Goal: Information Seeking & Learning: Learn about a topic

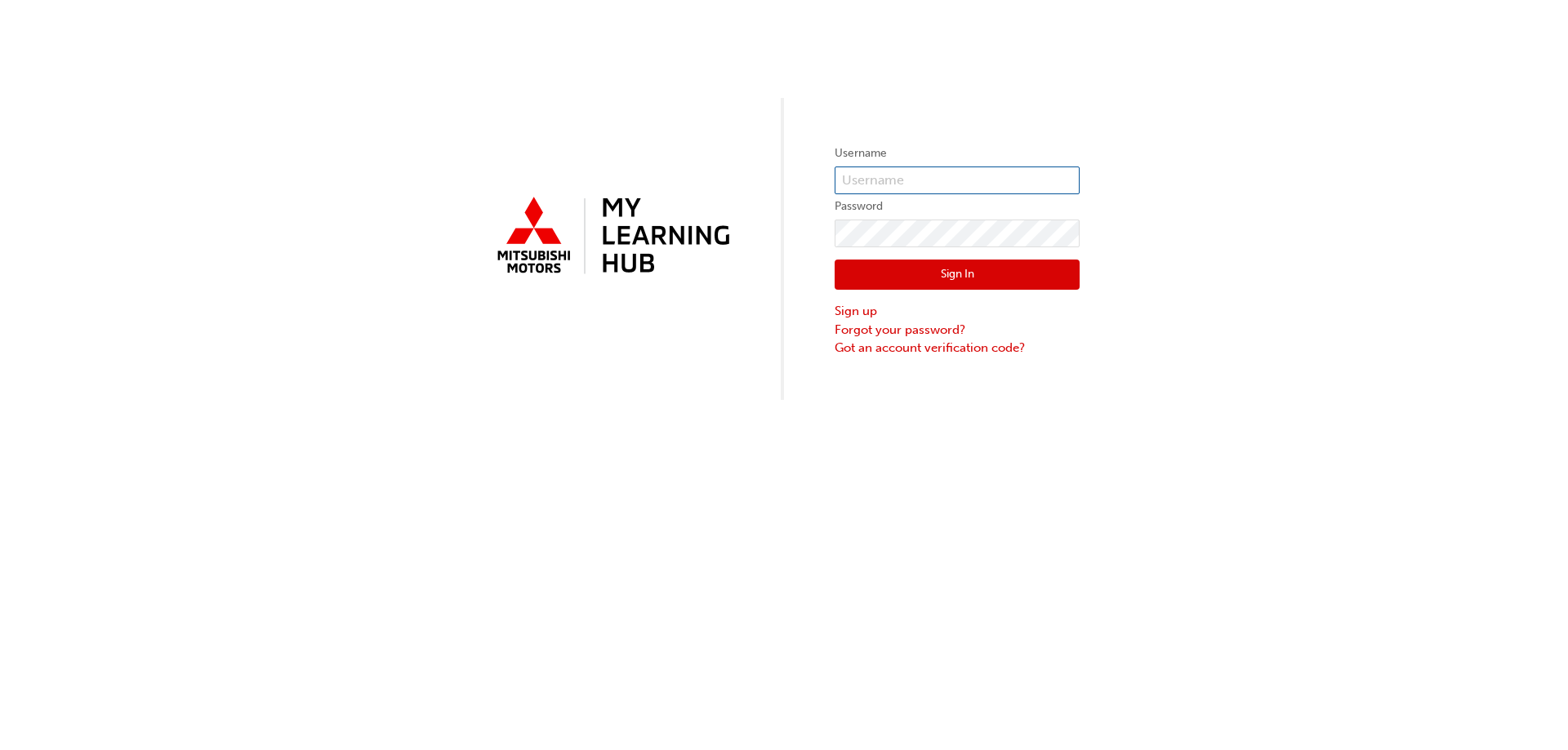
click at [875, 172] on input "text" at bounding box center [956, 180] width 245 height 28
type input "q976dhodges"
click at [873, 325] on link "Forgot your password?" at bounding box center [956, 331] width 245 height 19
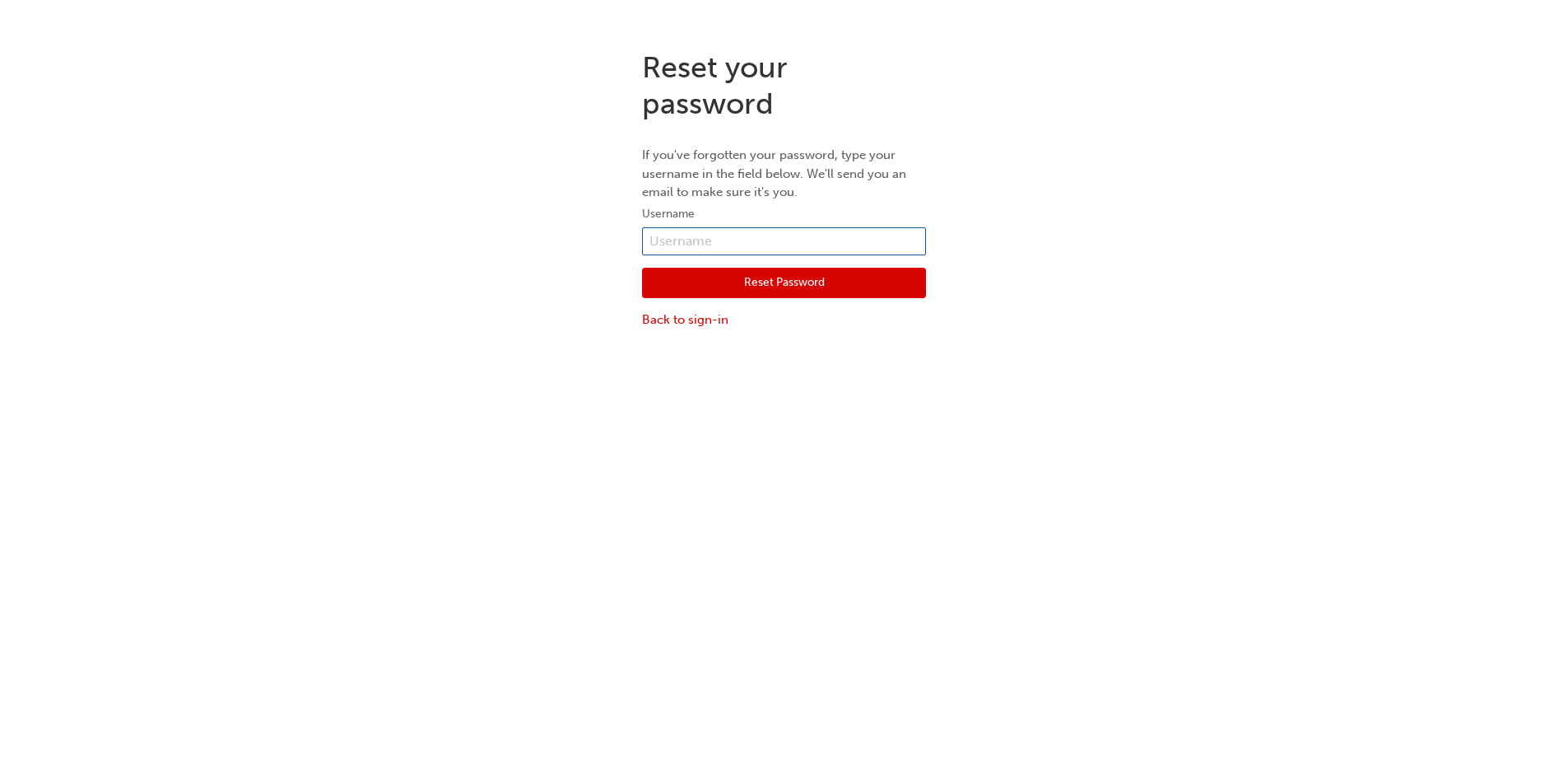
click at [716, 243] on input "text" at bounding box center [784, 242] width 284 height 28
type input "q976dhodges"
click at [755, 280] on button "Reset Password" at bounding box center [784, 284] width 284 height 32
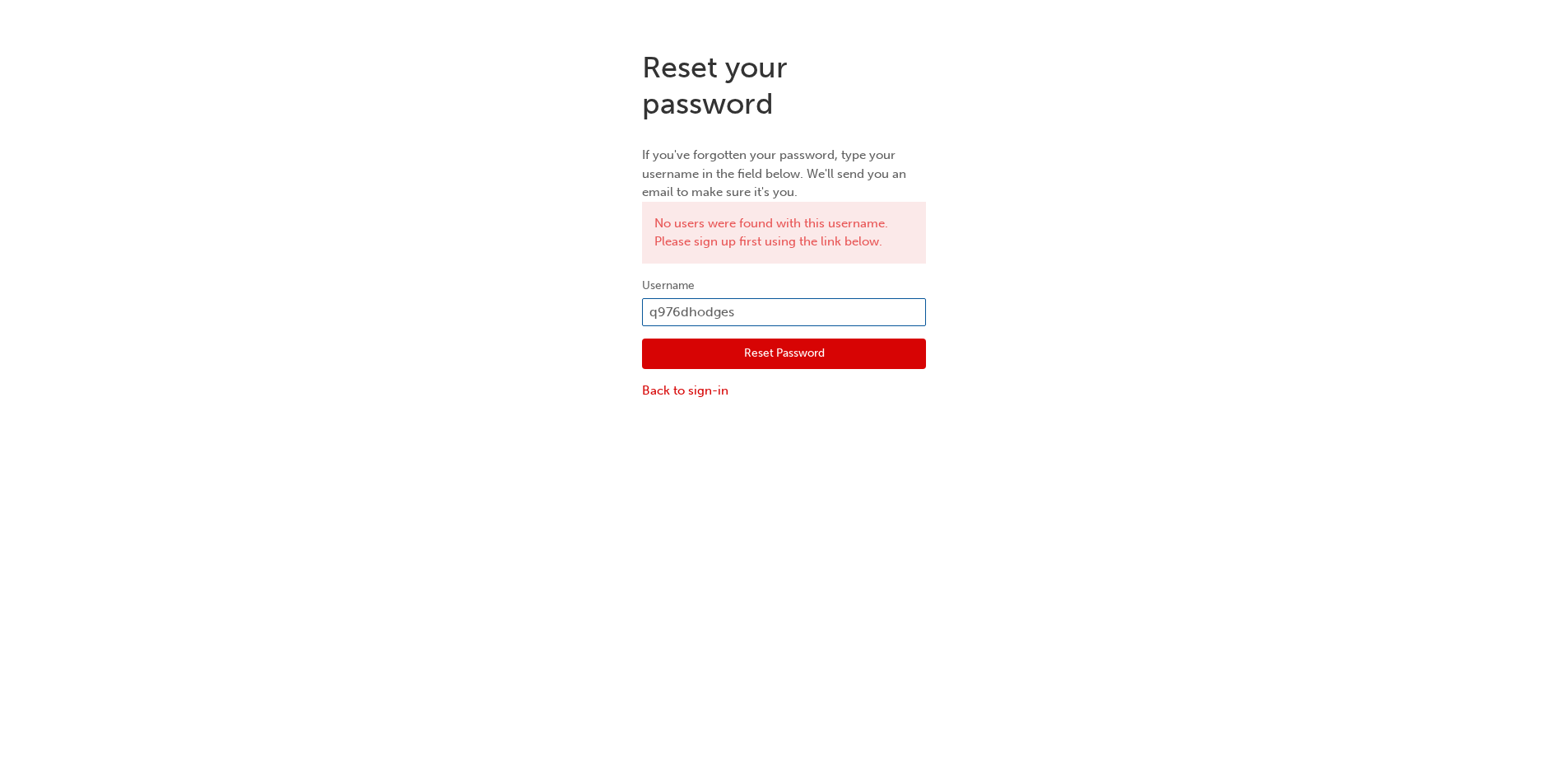
drag, startPoint x: 760, startPoint y: 311, endPoint x: 576, endPoint y: 299, distance: 184.4
click at [576, 311] on div "Reset your password If you've forgotten your password, type your username in th…" at bounding box center [784, 225] width 1568 height 376
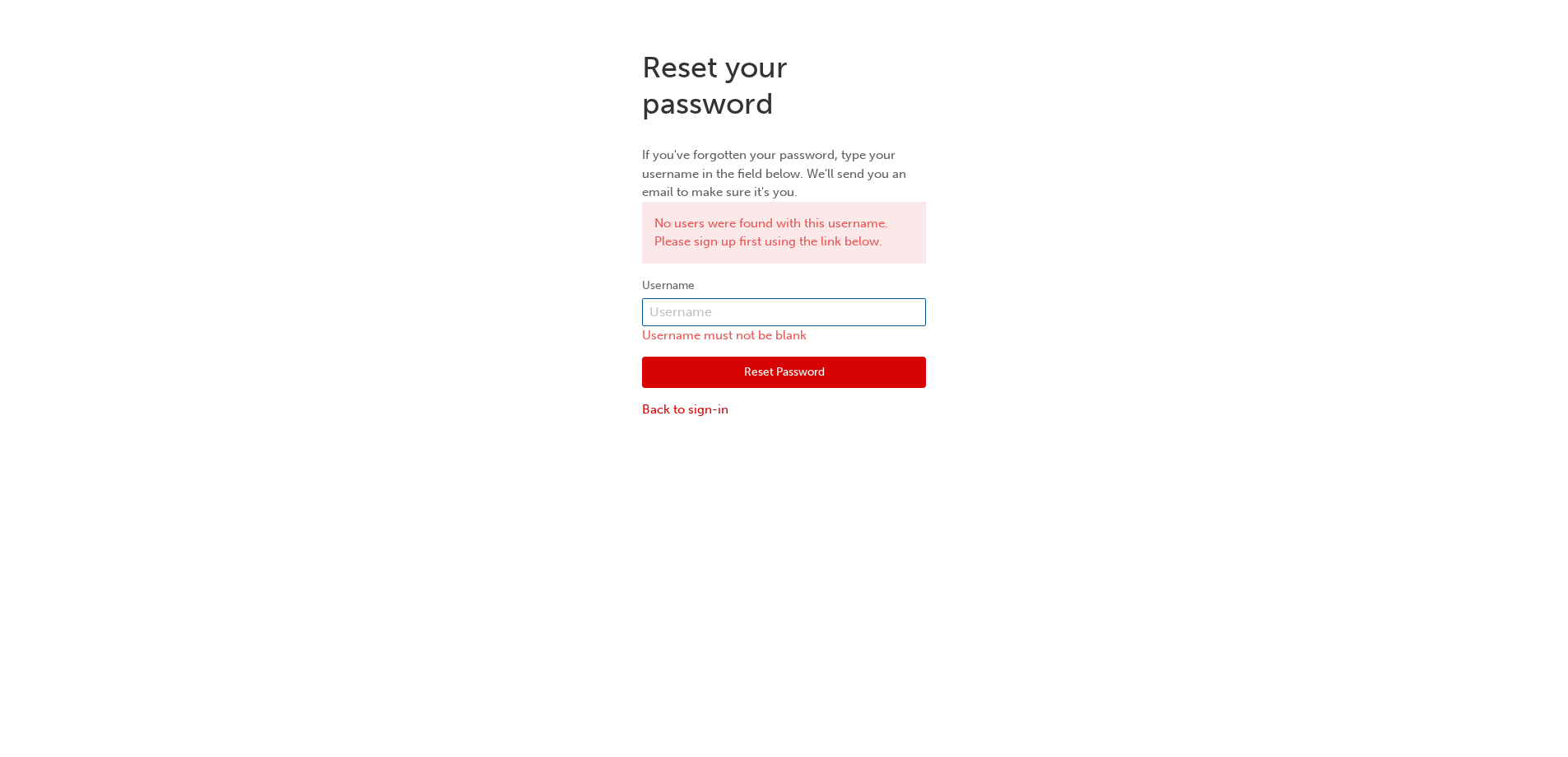
click at [671, 306] on input "text" at bounding box center [784, 312] width 284 height 28
type input "daniel.hodges@vonbibra.com.au"
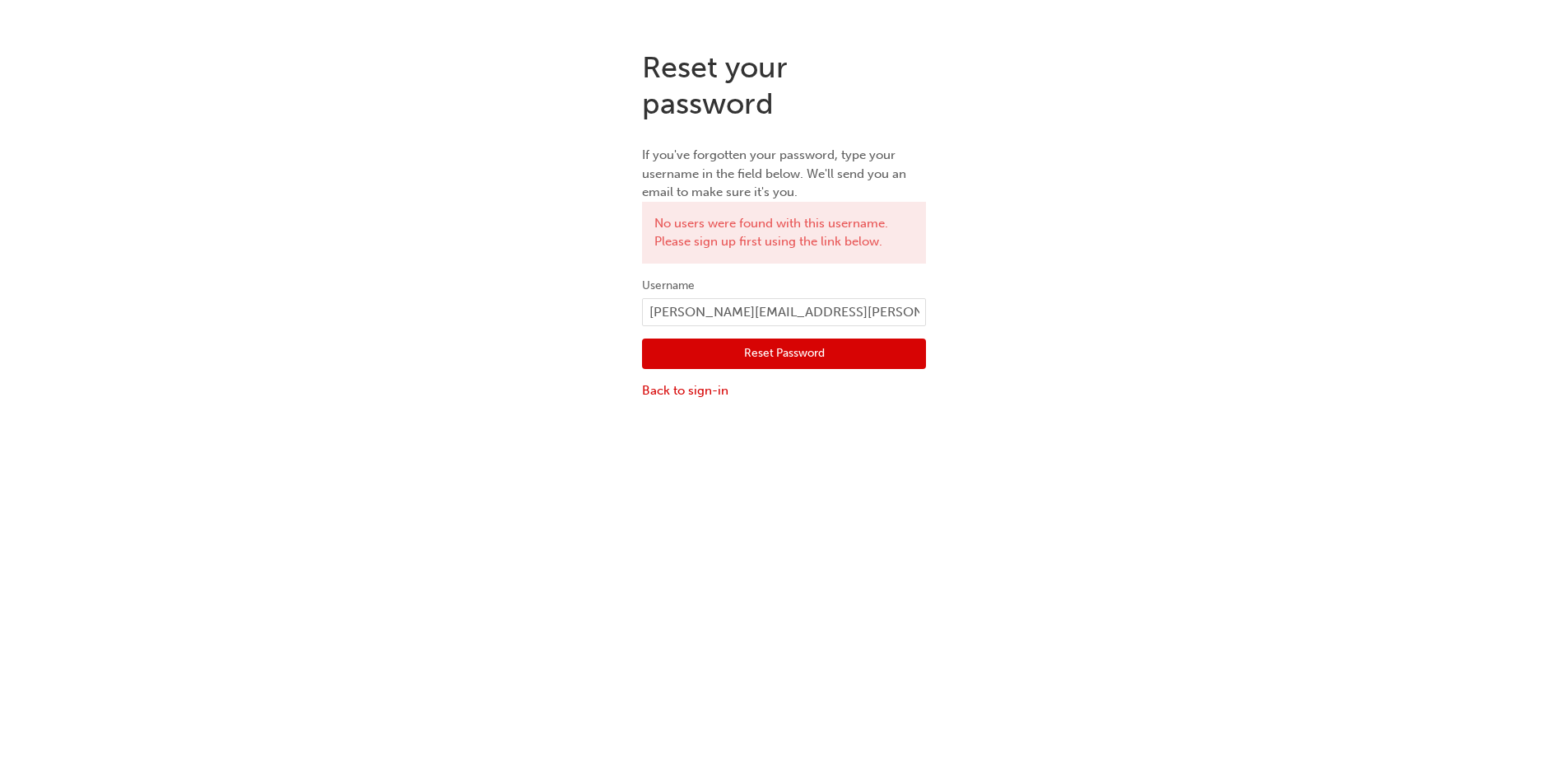
click at [829, 349] on button "Reset Password" at bounding box center [784, 354] width 284 height 32
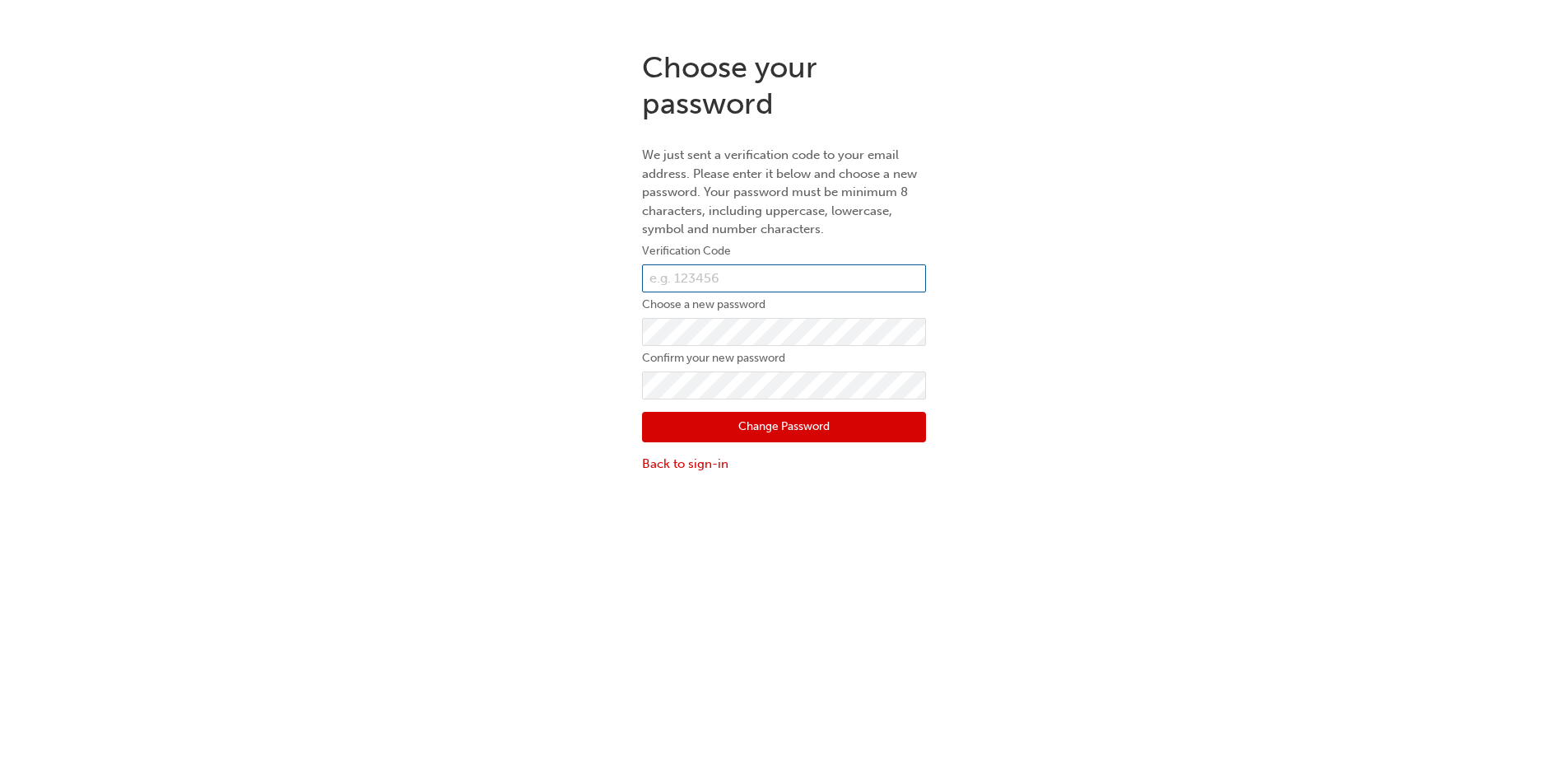
click at [704, 278] on input "text" at bounding box center [784, 278] width 284 height 28
paste input "512222"
type input "512222"
click at [809, 427] on button "Change Password" at bounding box center [784, 428] width 284 height 32
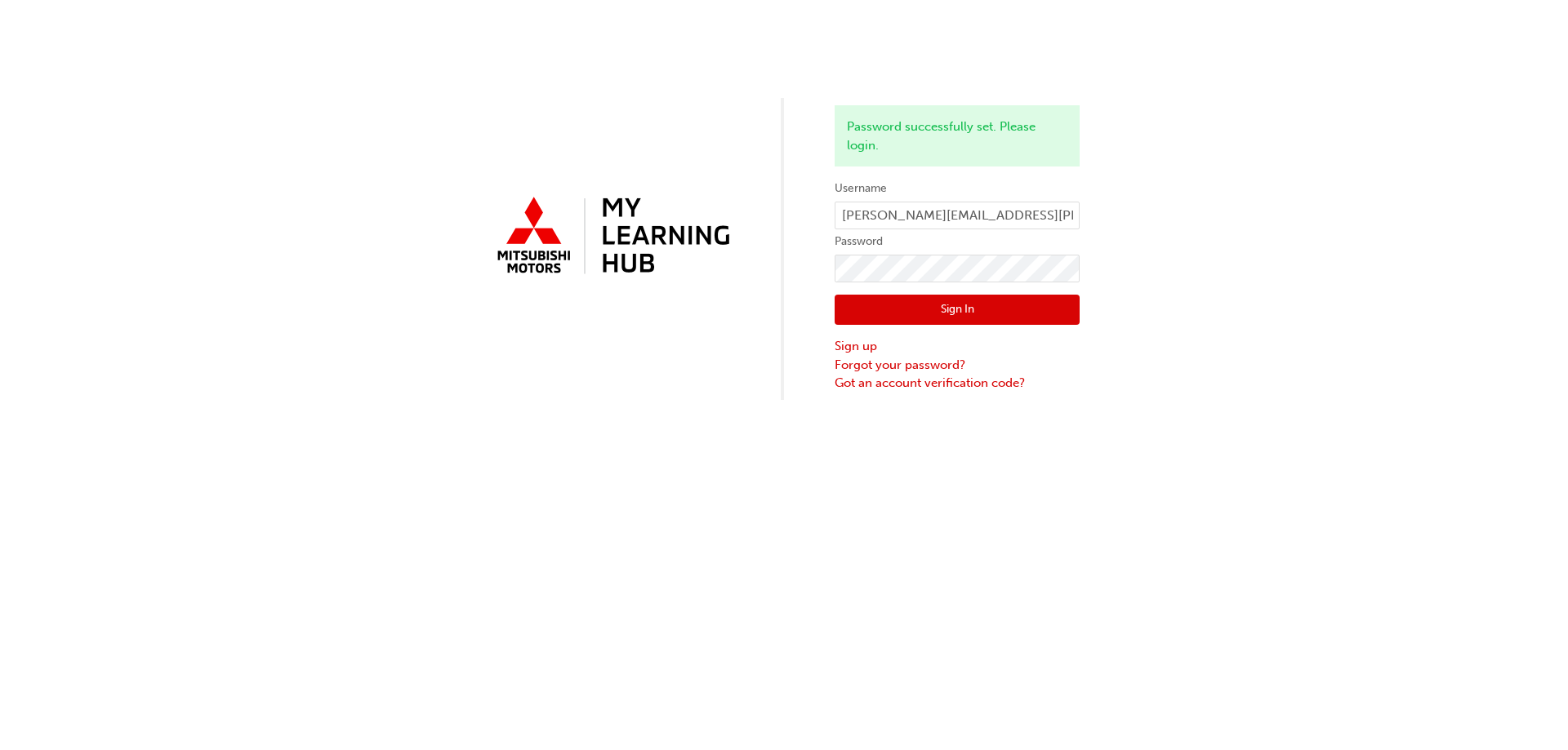
click at [1005, 295] on button "Sign In" at bounding box center [956, 311] width 245 height 31
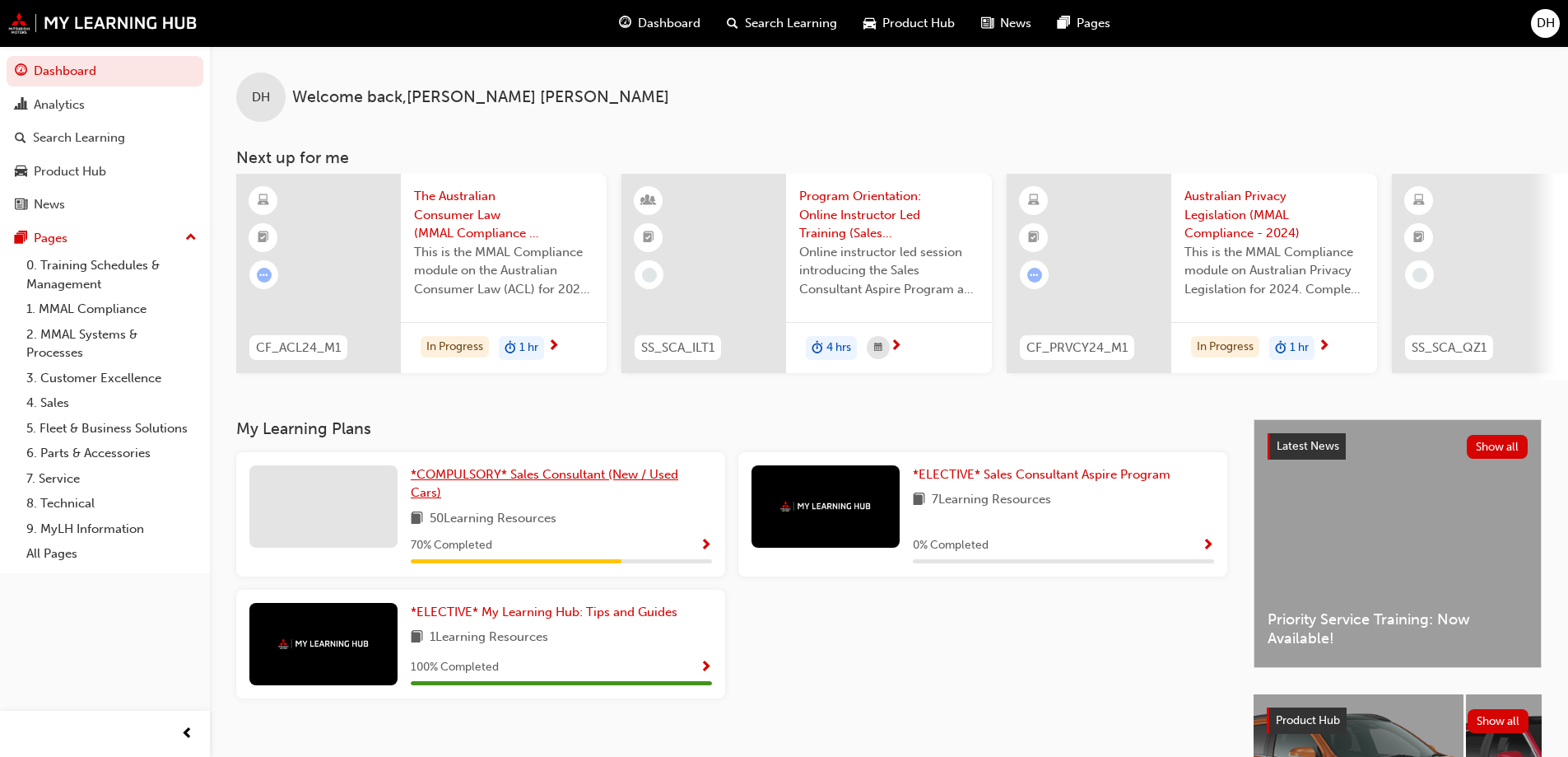
click at [521, 486] on span "*COMPULSORY* Sales Consultant (New / Used Cars)" at bounding box center [544, 484] width 268 height 33
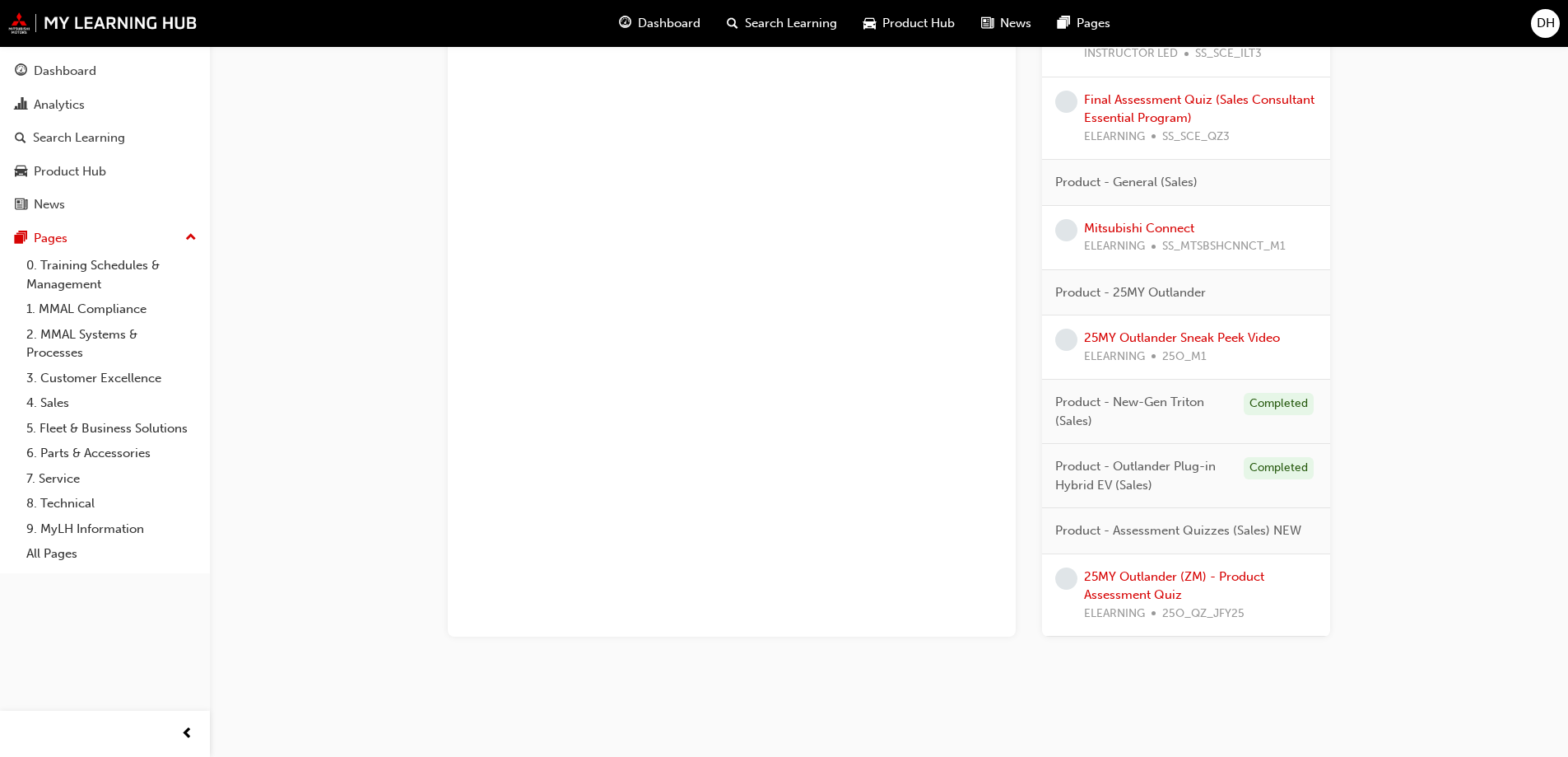
scroll to position [1583, 0]
click at [1140, 587] on div "25MY Outlander (ZM) - Product Assessment Quiz ELEARNING 25O_QZ_JFY25" at bounding box center [1200, 595] width 233 height 56
click at [1160, 578] on link "25MY Outlander (ZM) - Product Assessment Quiz" at bounding box center [1174, 586] width 180 height 33
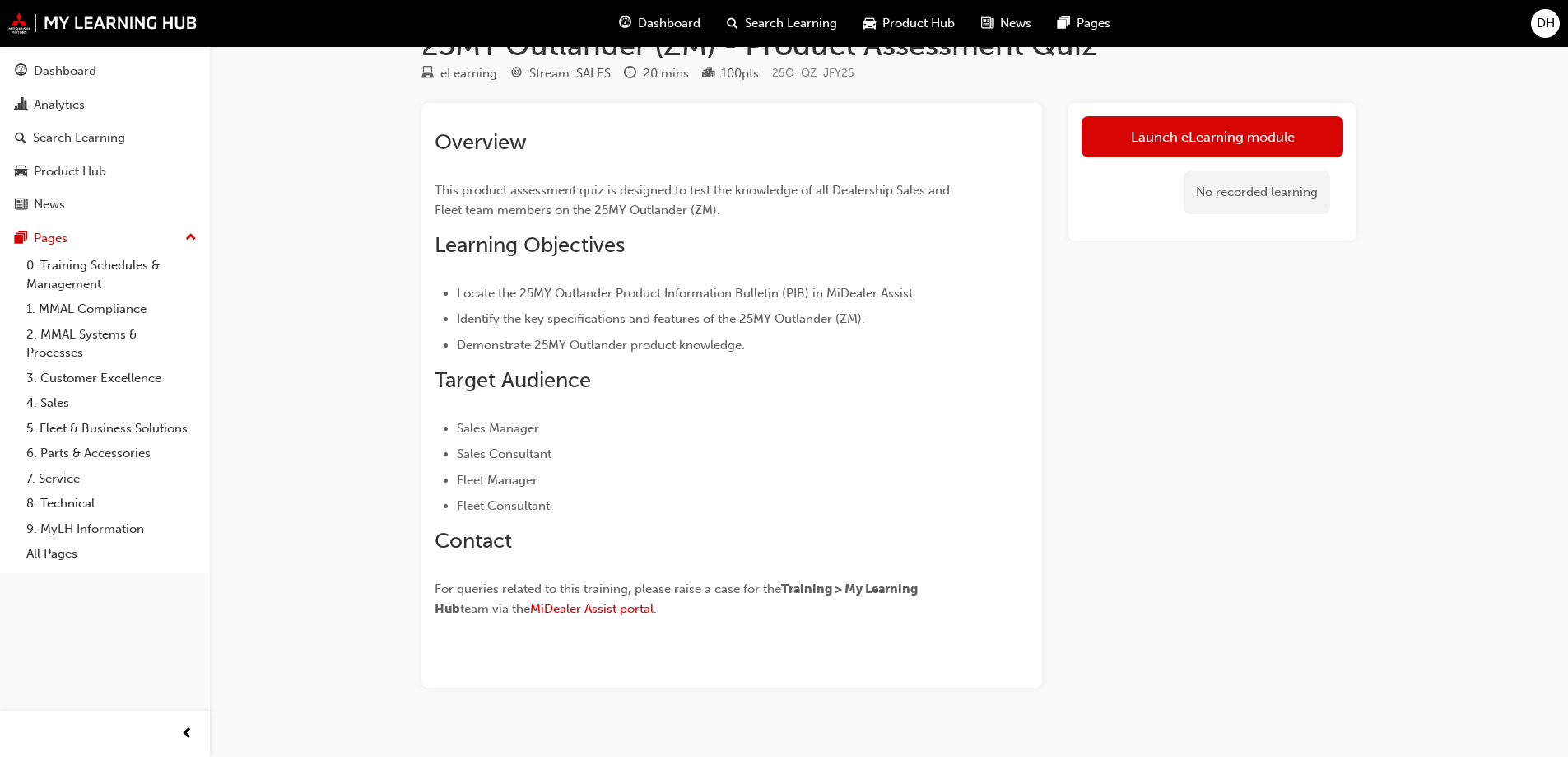
scroll to position [70, 0]
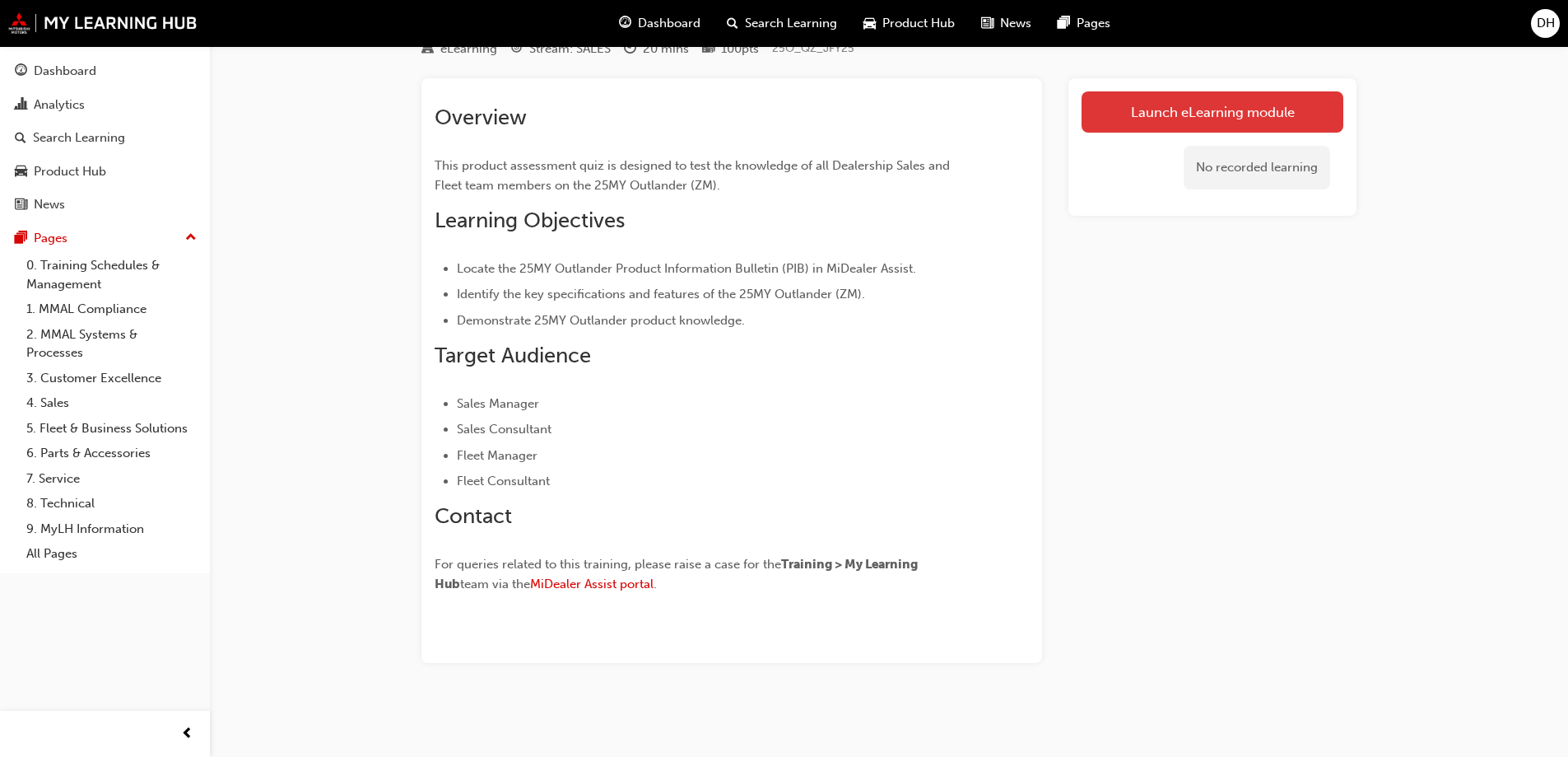
click at [1206, 97] on link "Launch eLearning module" at bounding box center [1212, 112] width 262 height 41
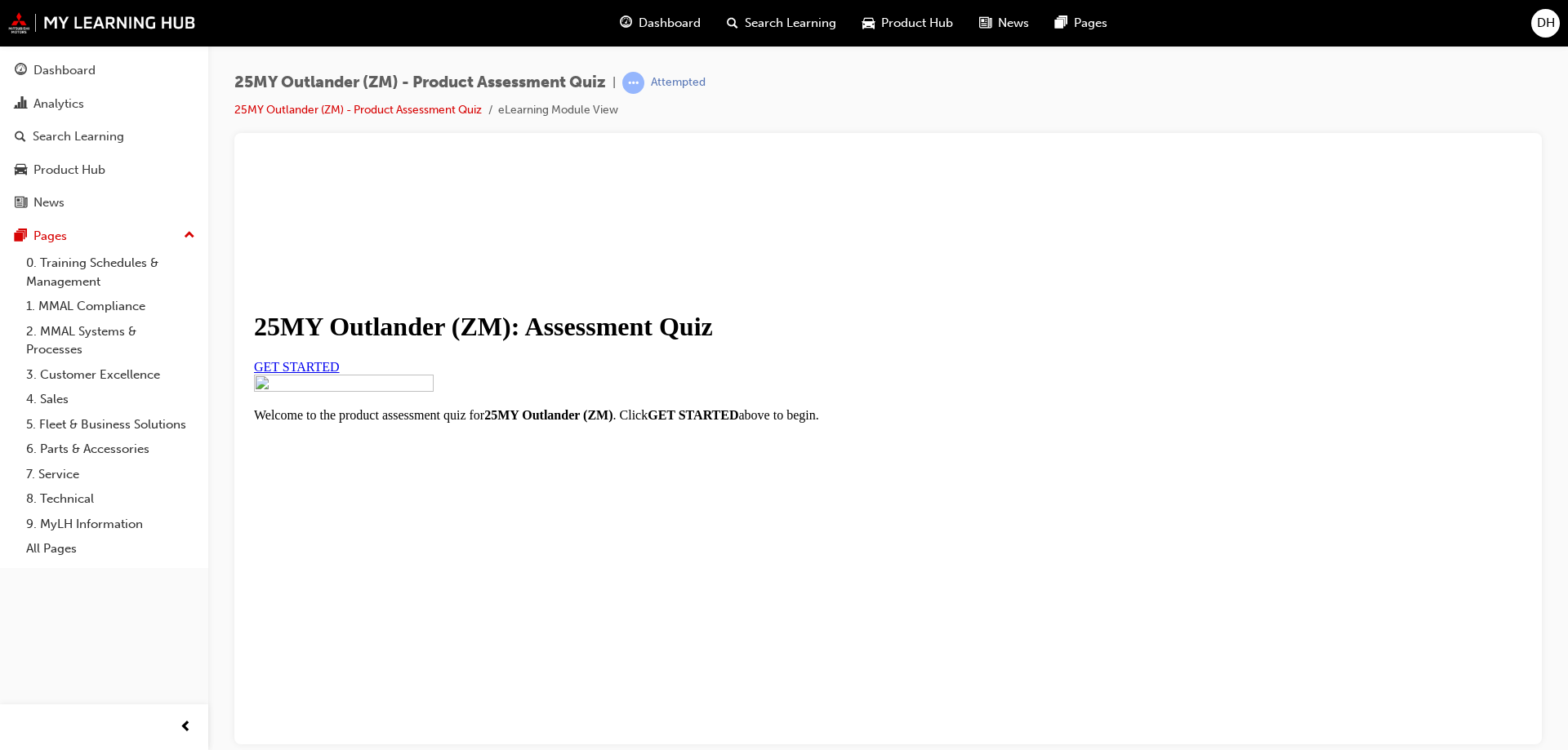
scroll to position [185, 0]
click at [340, 359] on link "GET STARTED" at bounding box center [297, 366] width 85 height 14
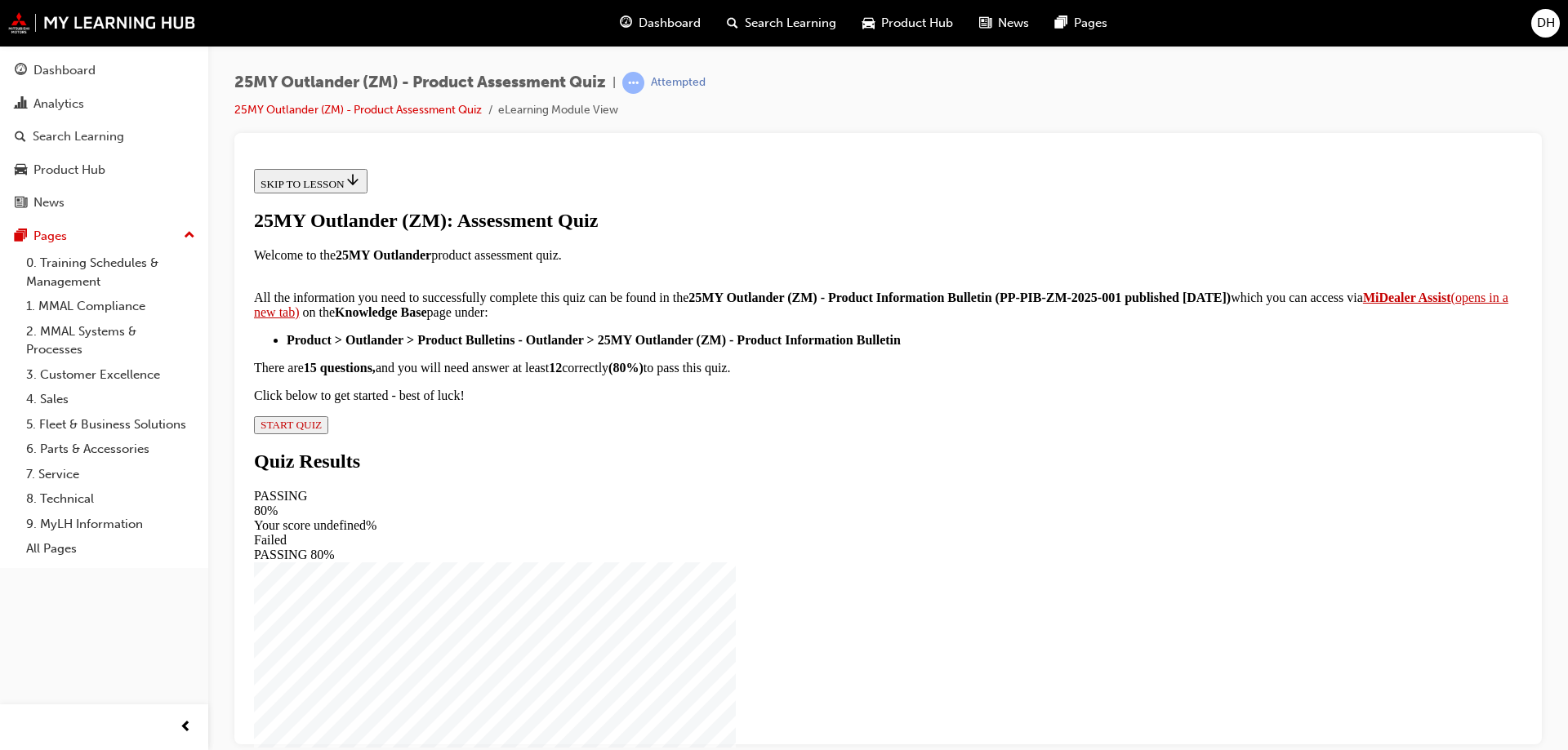
scroll to position [265, 0]
click at [328, 433] on button "START QUIZ" at bounding box center [291, 424] width 74 height 18
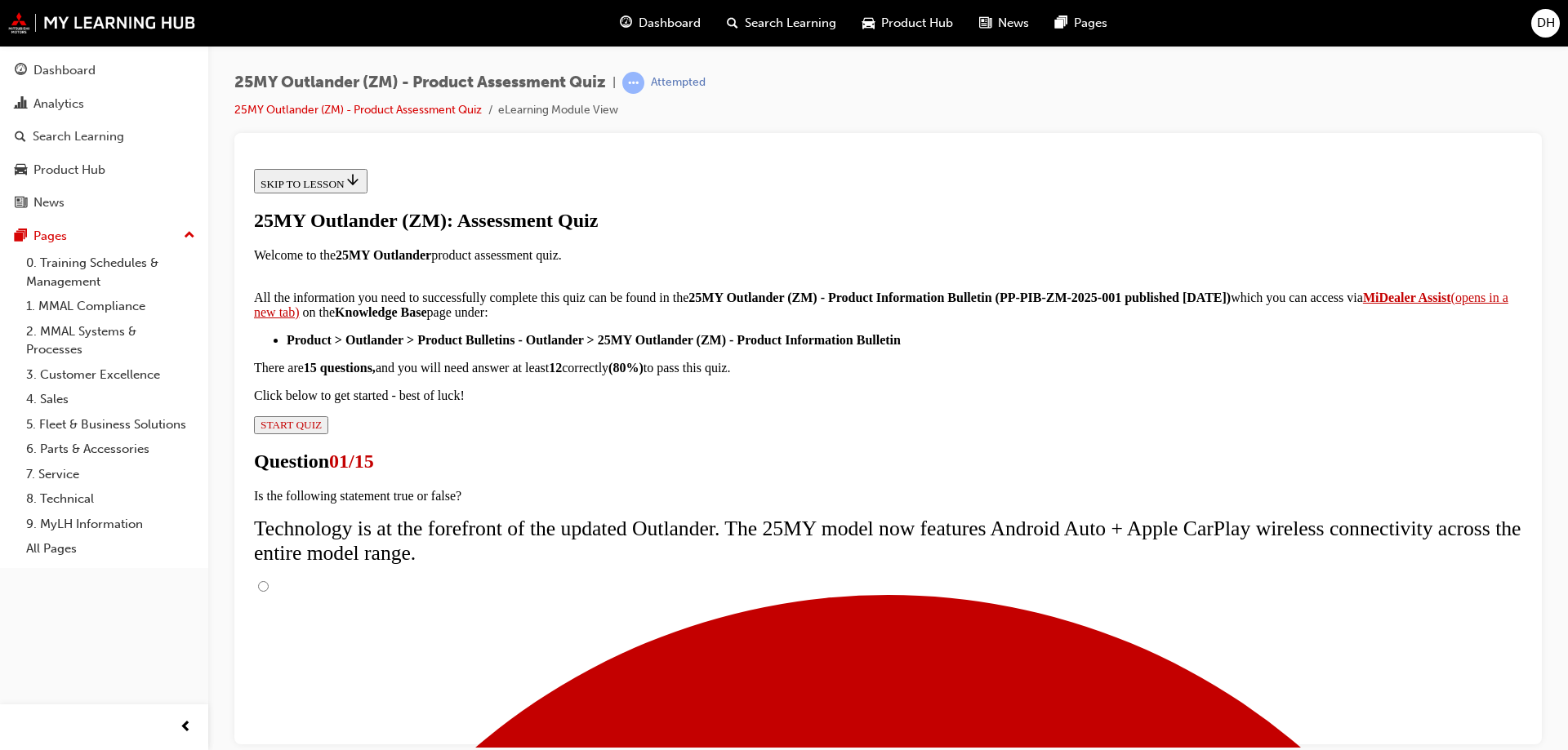
scroll to position [130, 0]
click at [269, 580] on input "True" at bounding box center [263, 586] width 10 height 10
radio input "true"
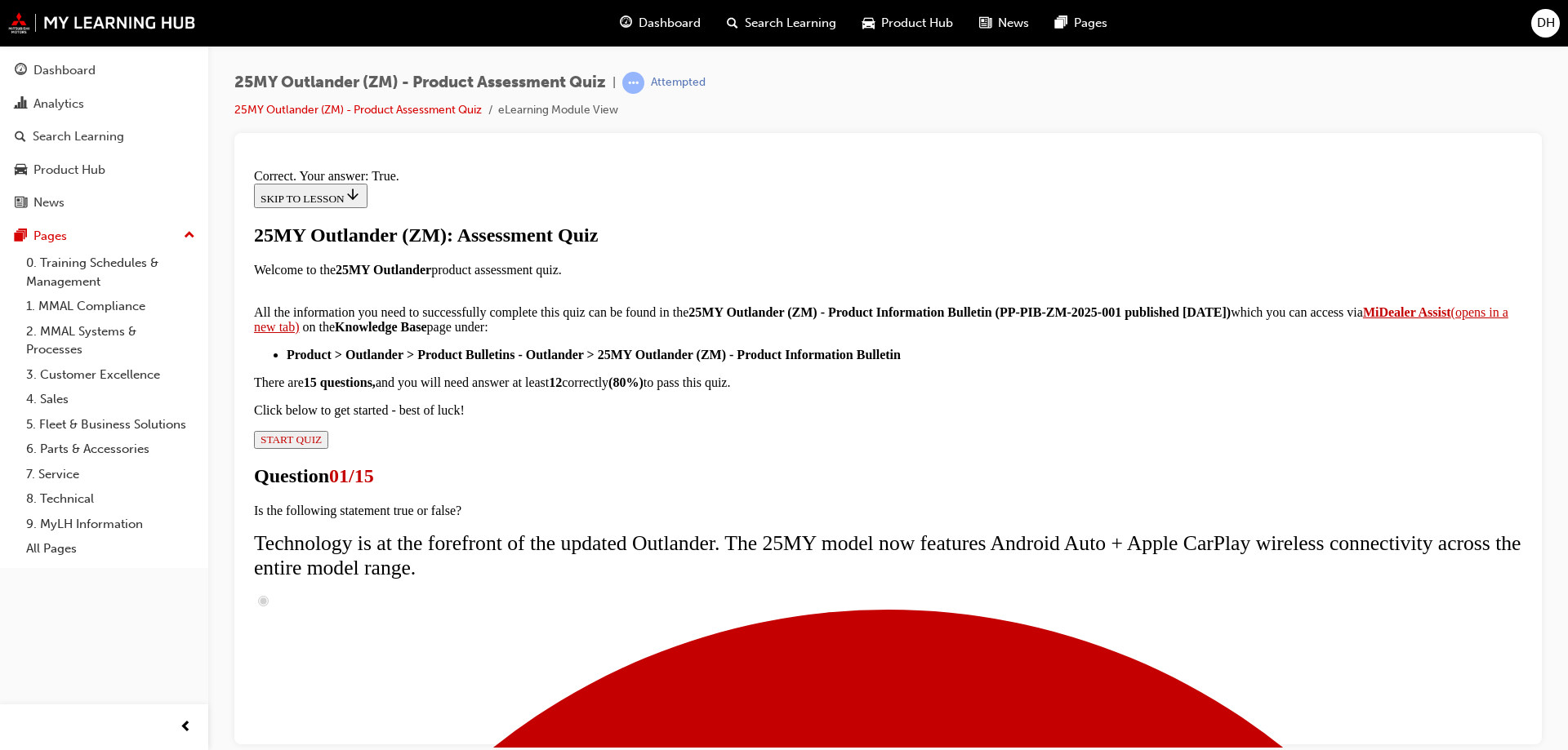
scroll to position [191, 0]
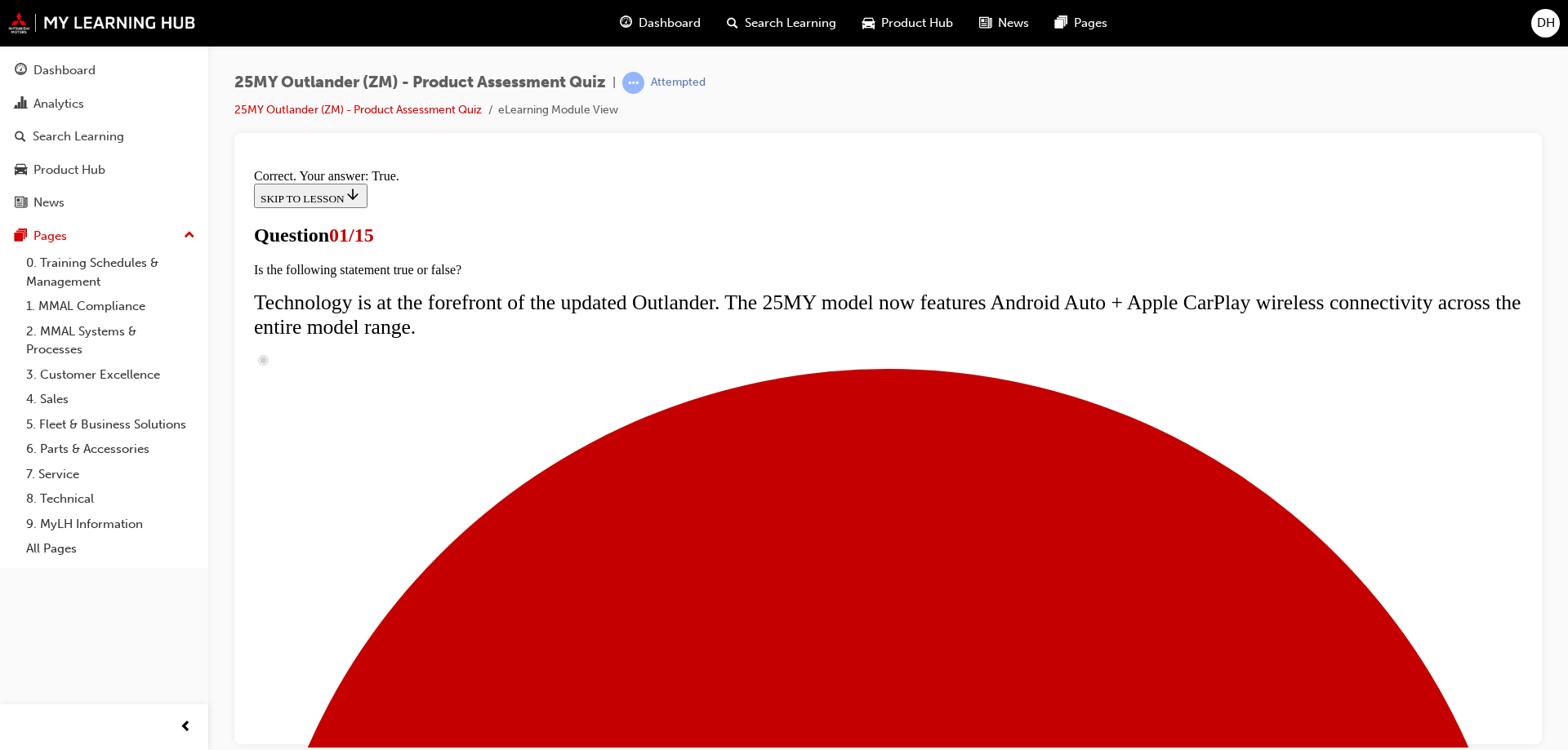
scroll to position [0, 0]
radio input "true"
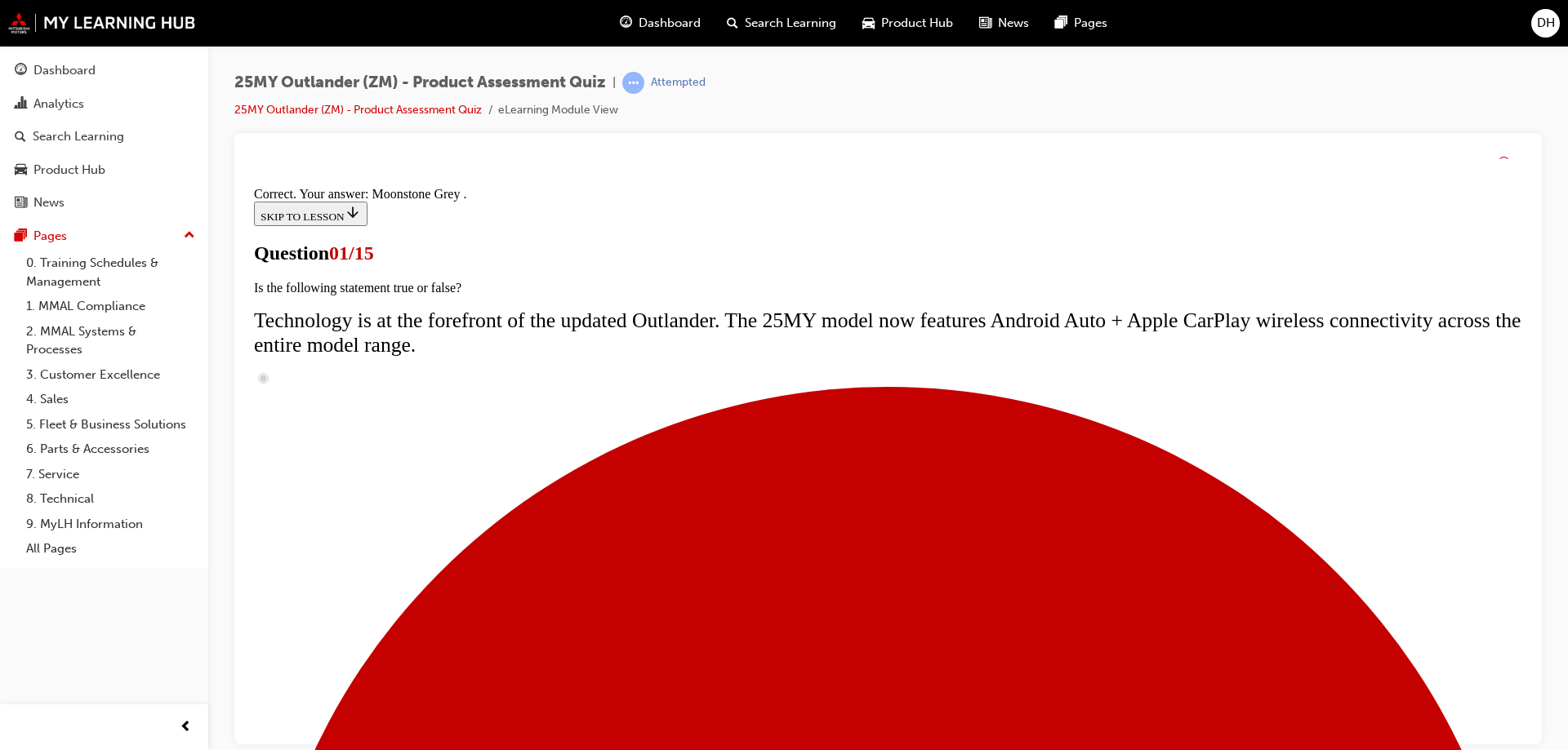
scroll to position [397, 0]
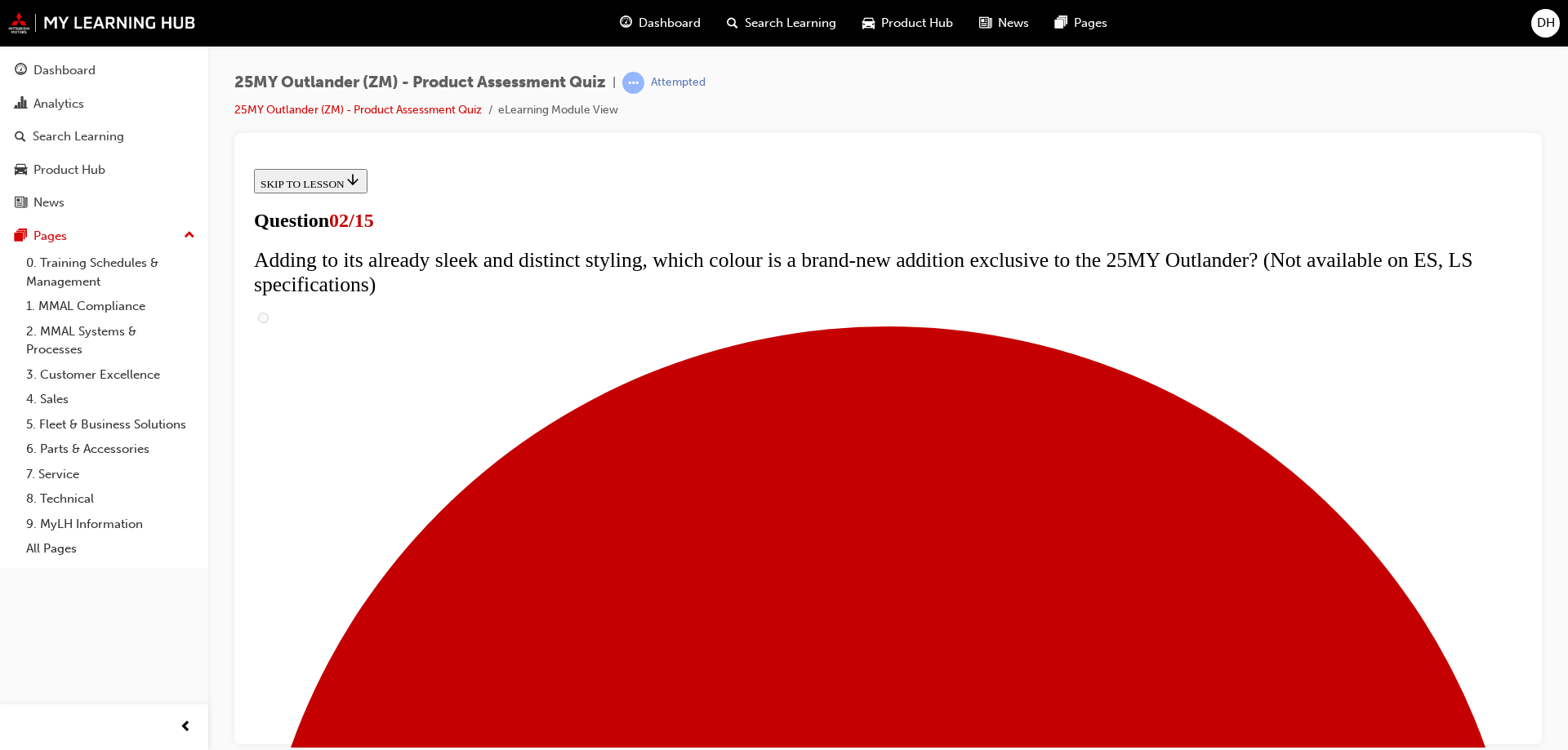
scroll to position [164, 0]
checkbox input "true"
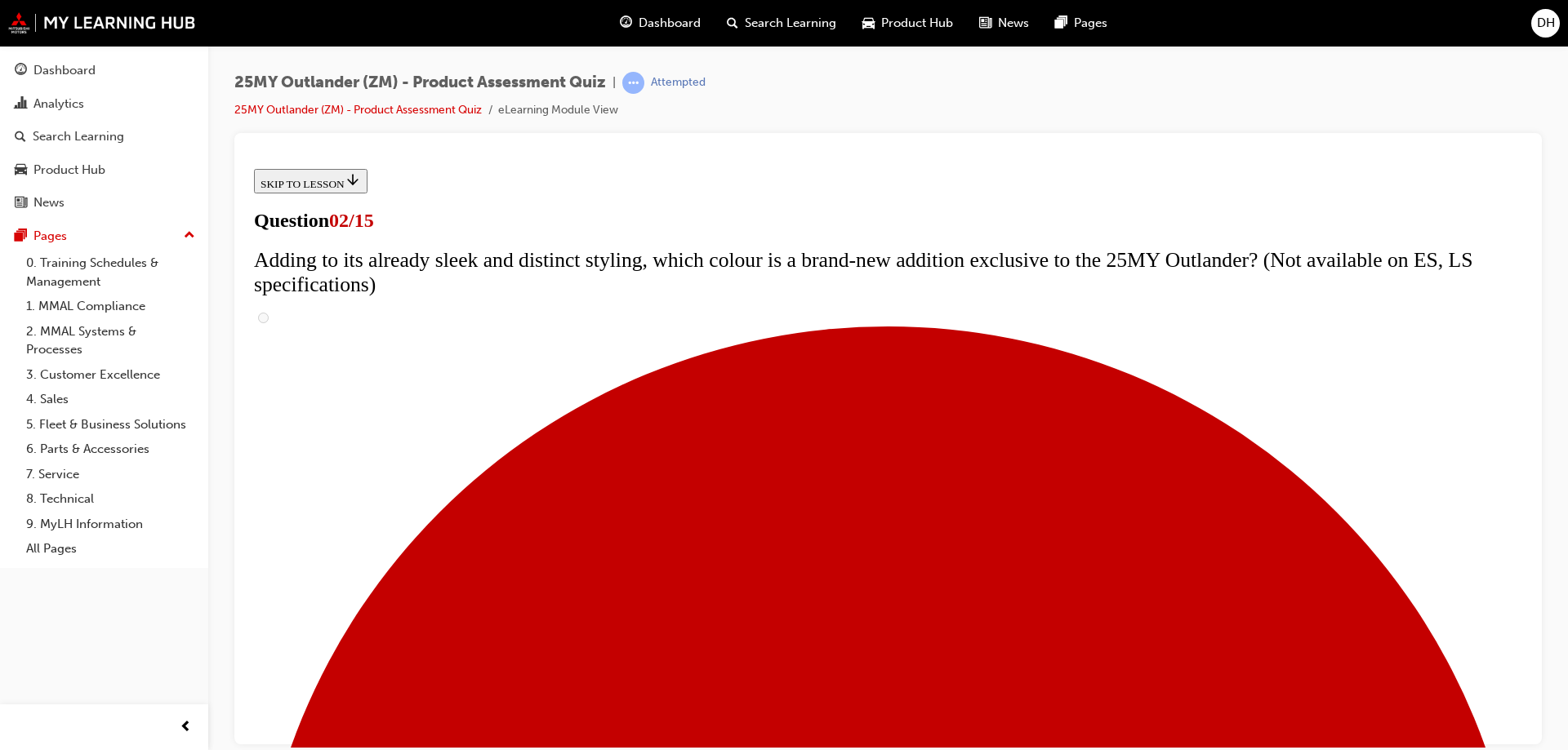
checkbox input "true"
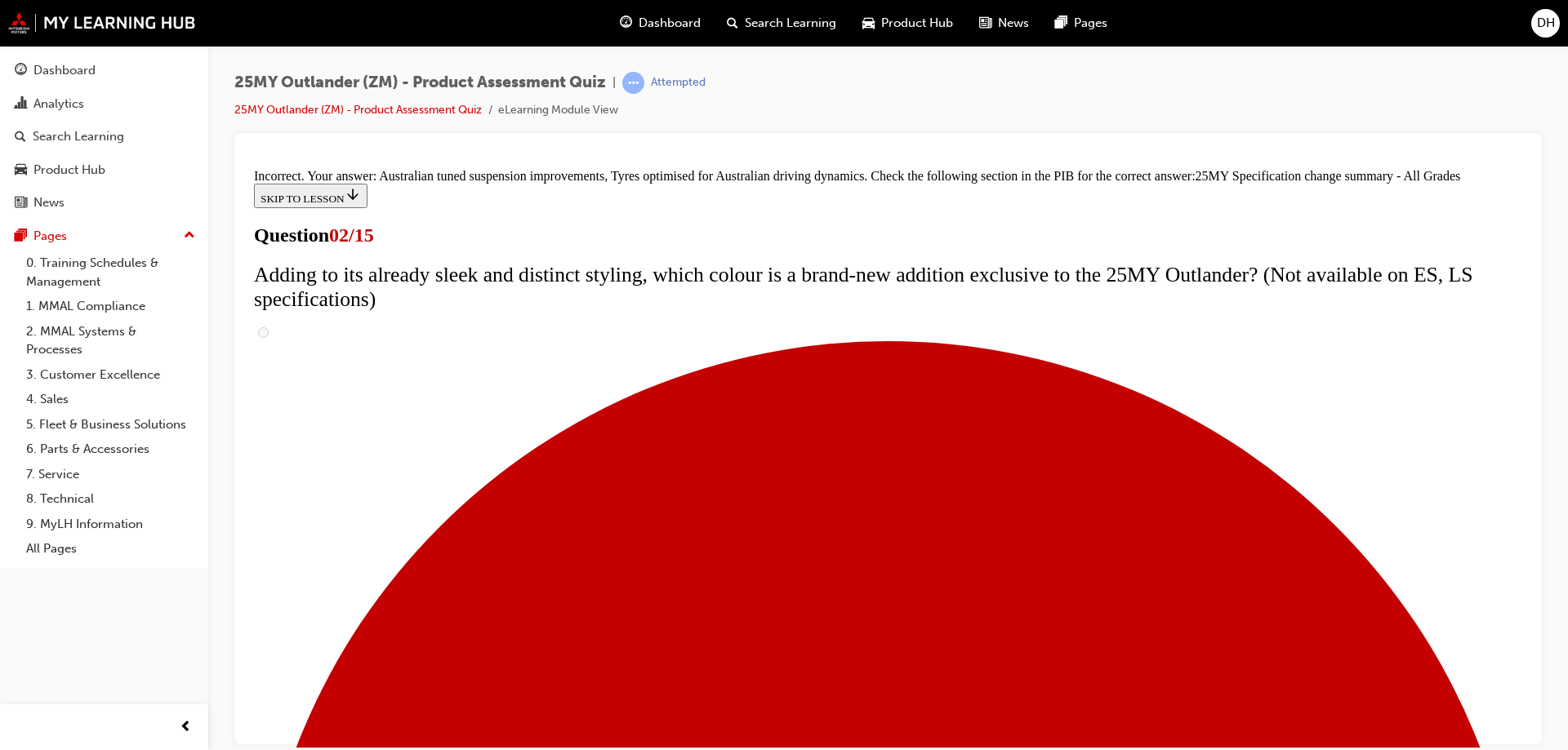
scroll to position [552, 0]
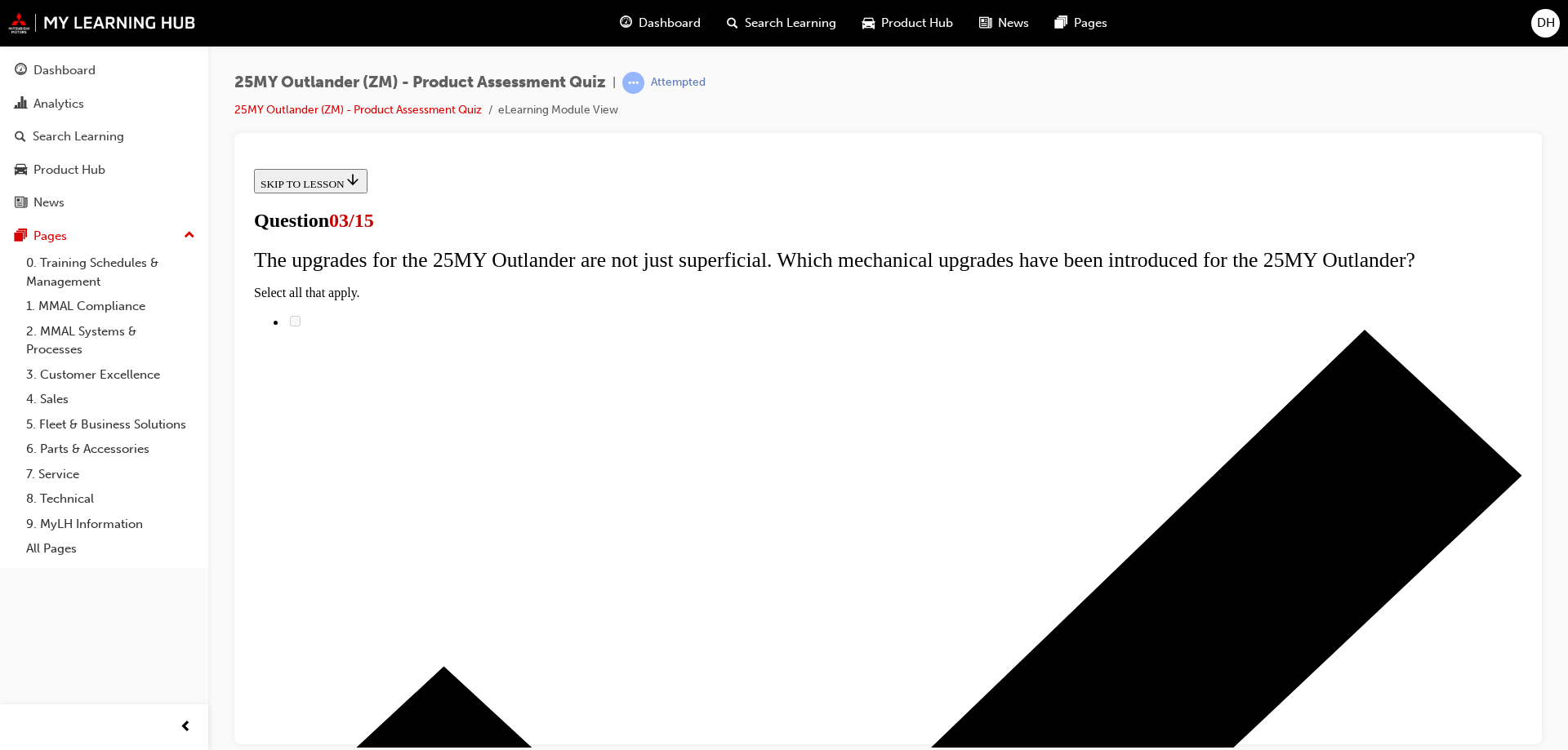
scroll to position [82, 0]
radio input "true"
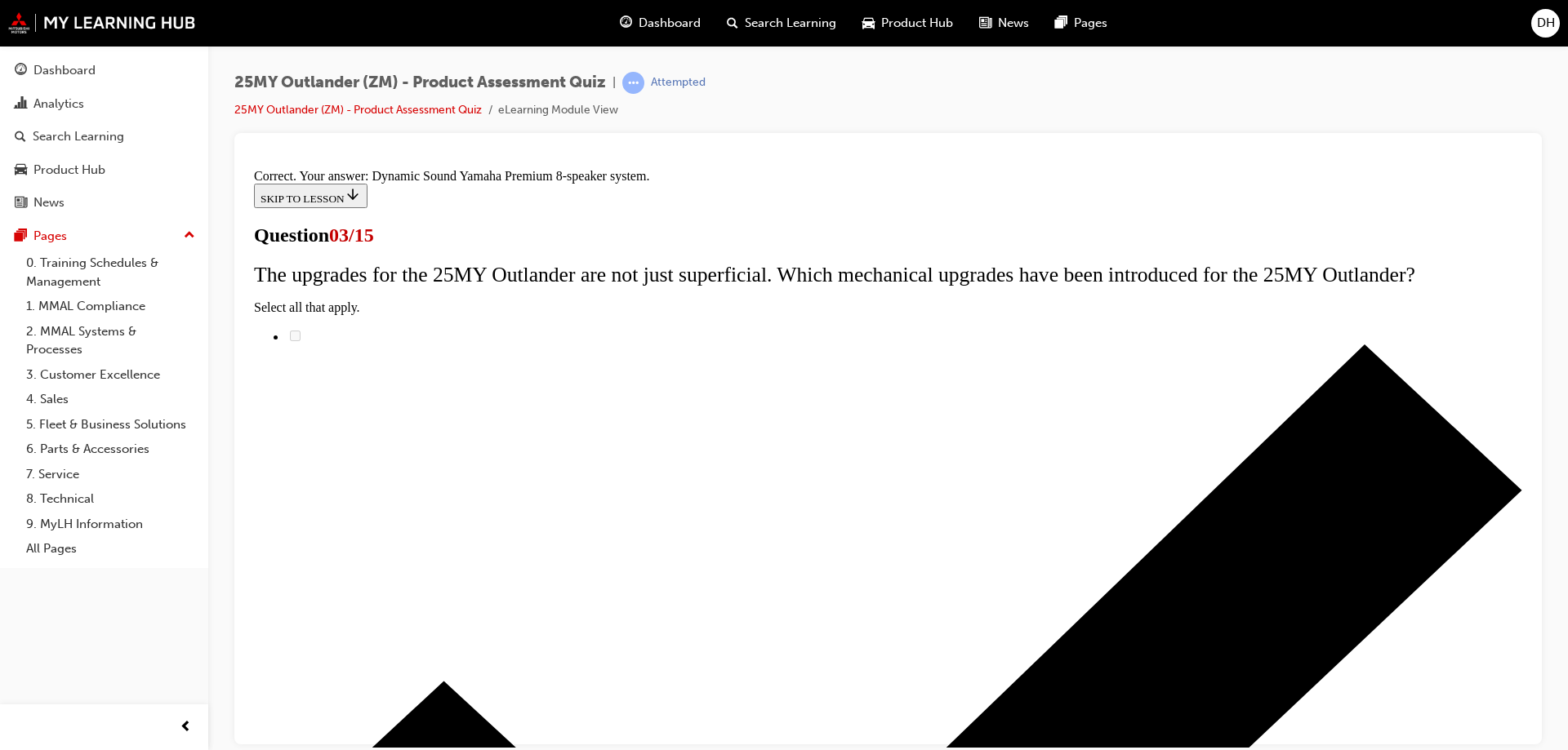
scroll to position [266, 0]
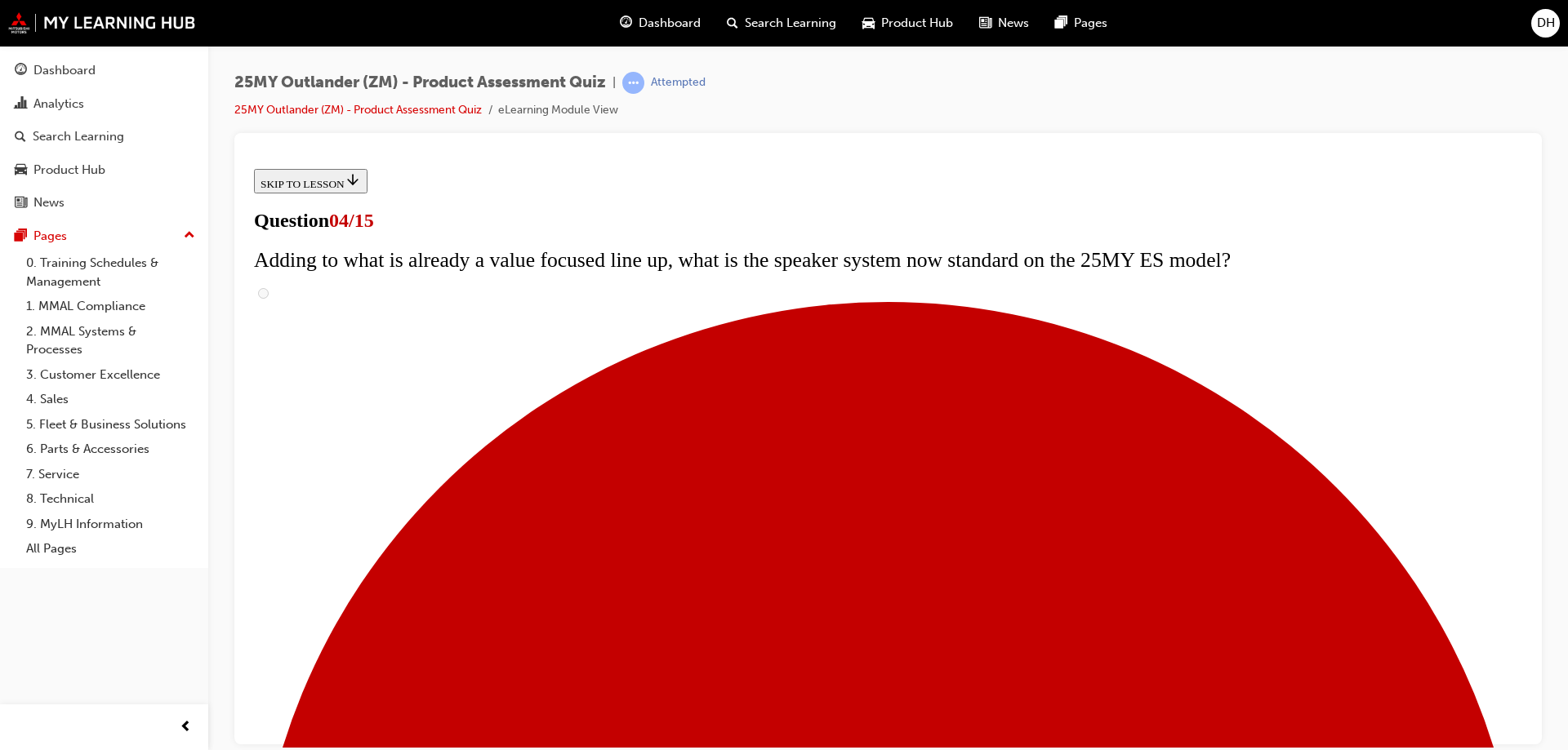
scroll to position [164, 0]
checkbox input "true"
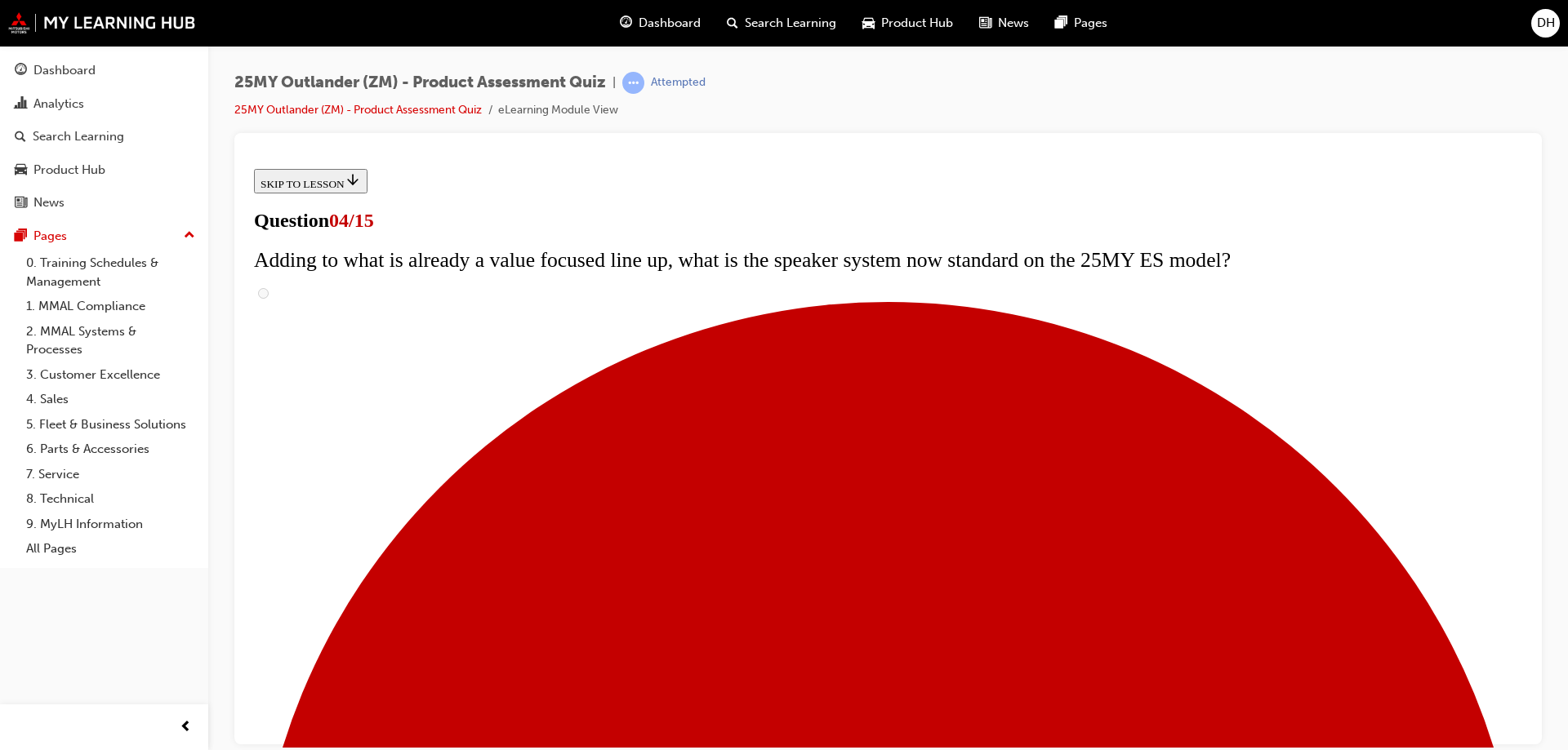
checkbox input "true"
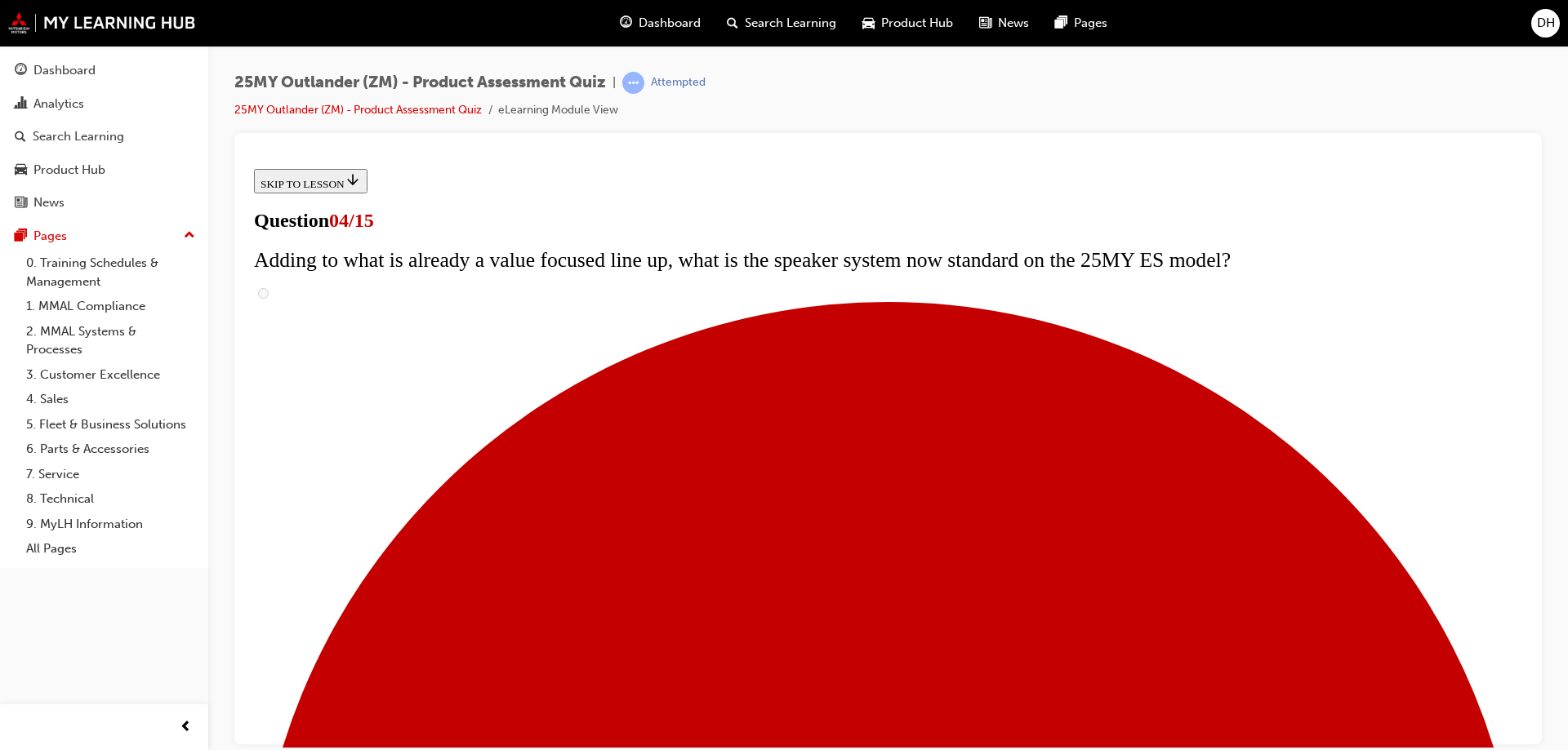
checkbox input "true"
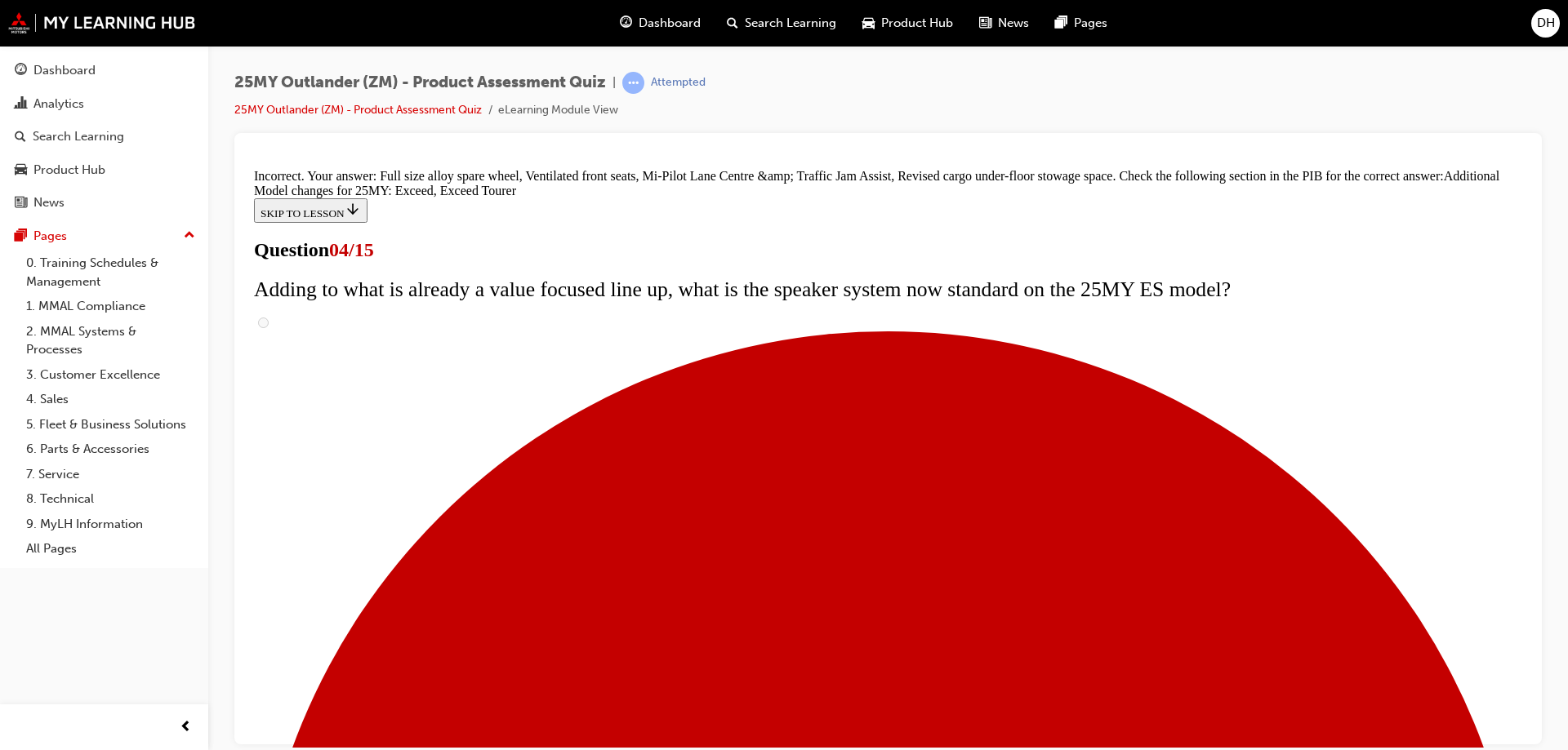
scroll to position [618, 0]
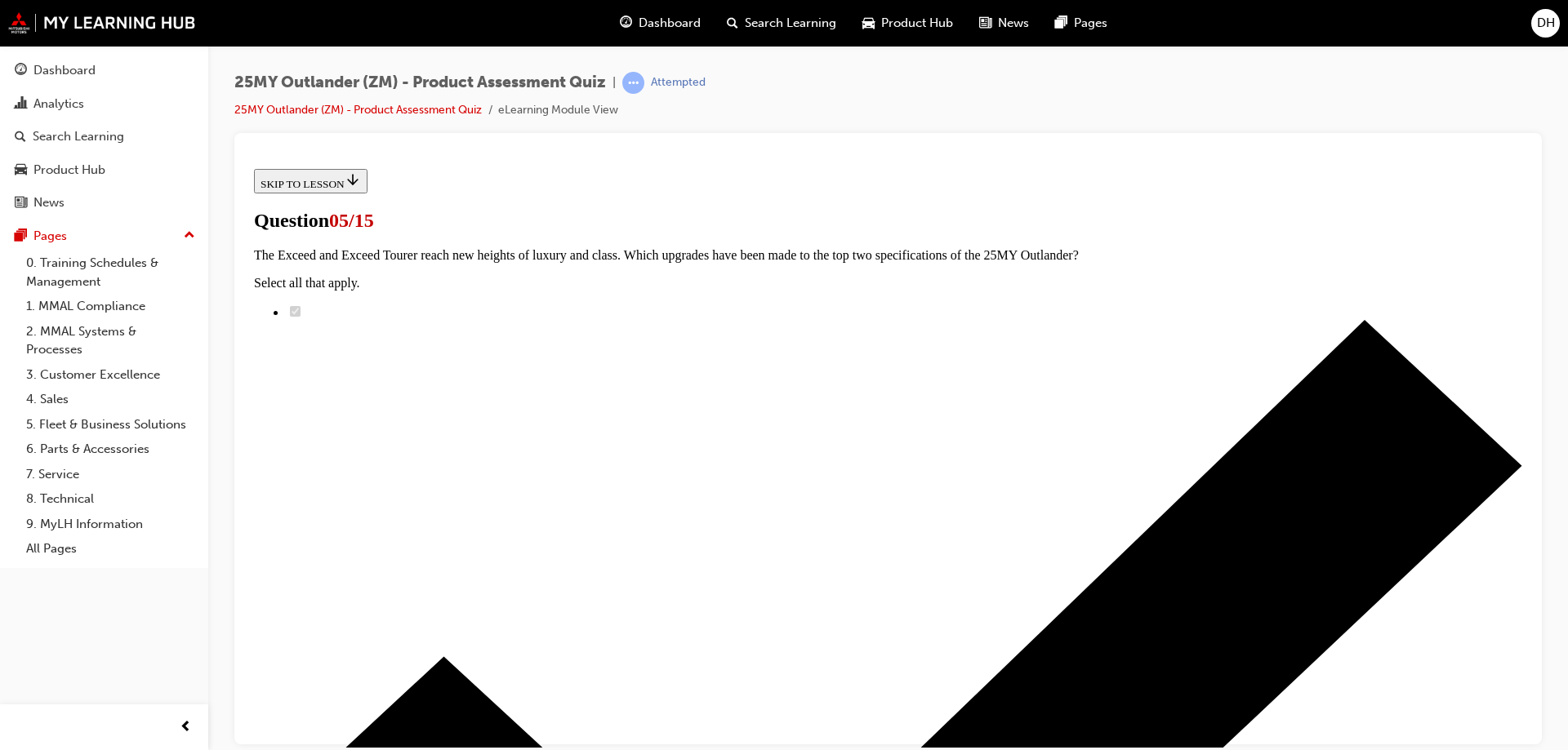
scroll to position [0, 0]
radio input "true"
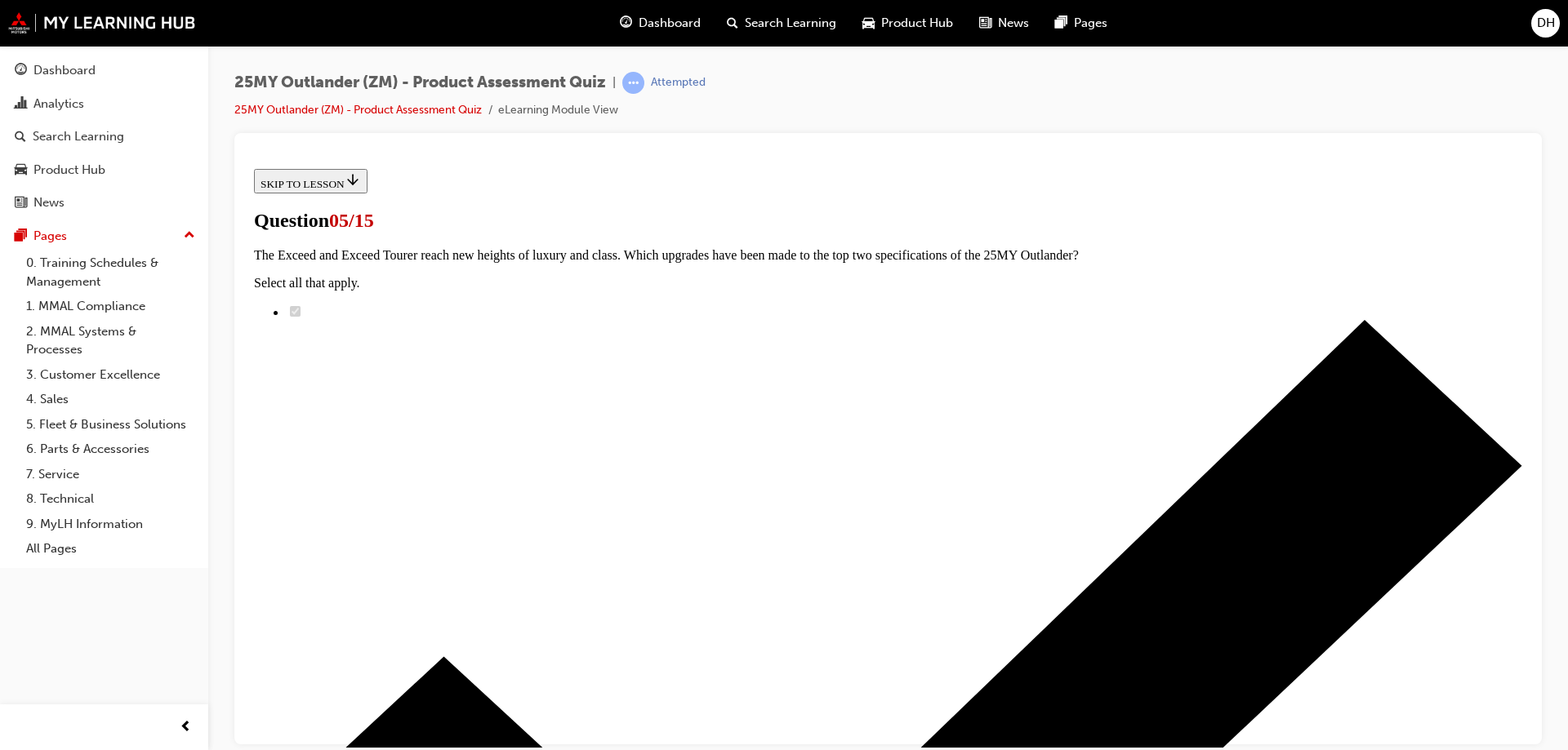
radio input "true"
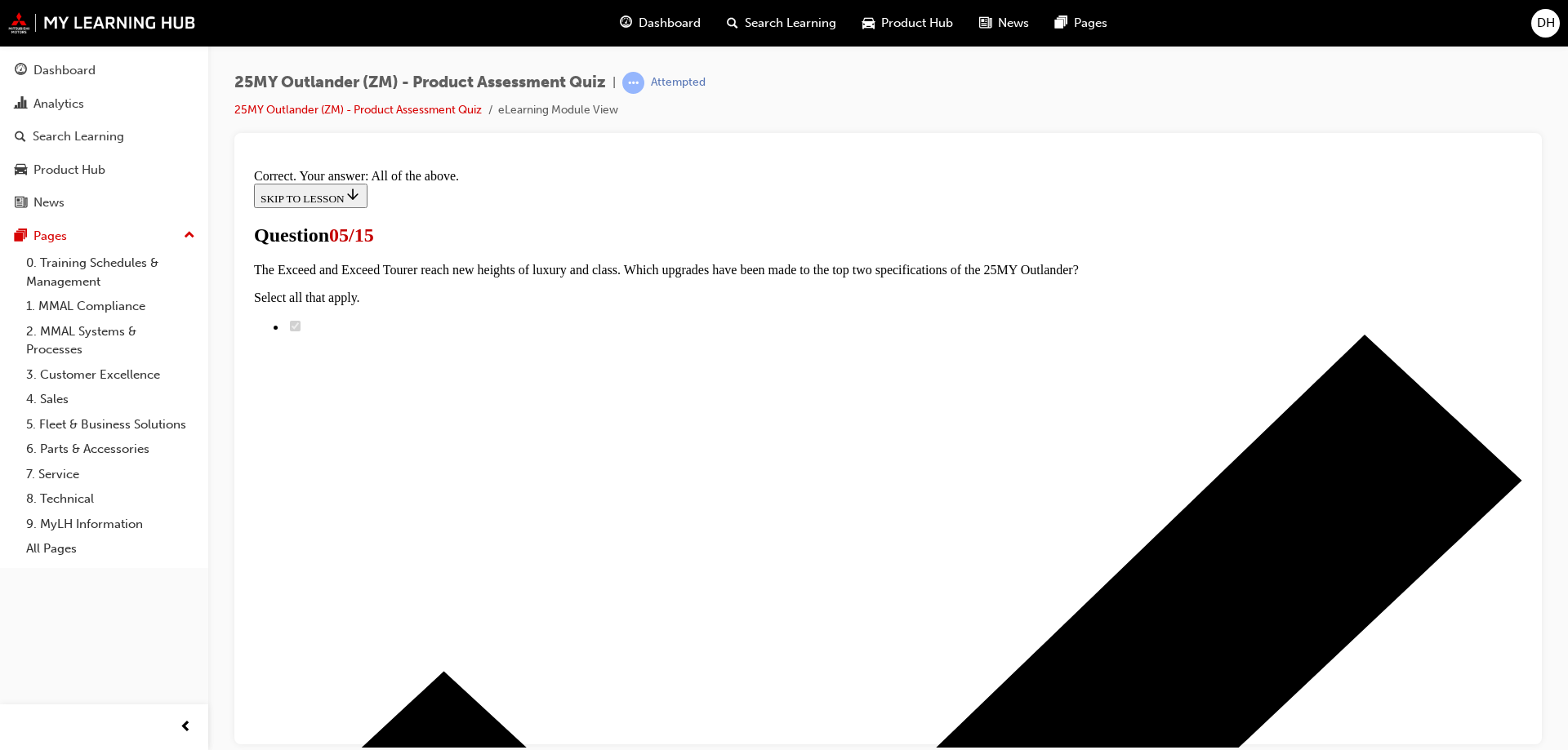
scroll to position [397, 0]
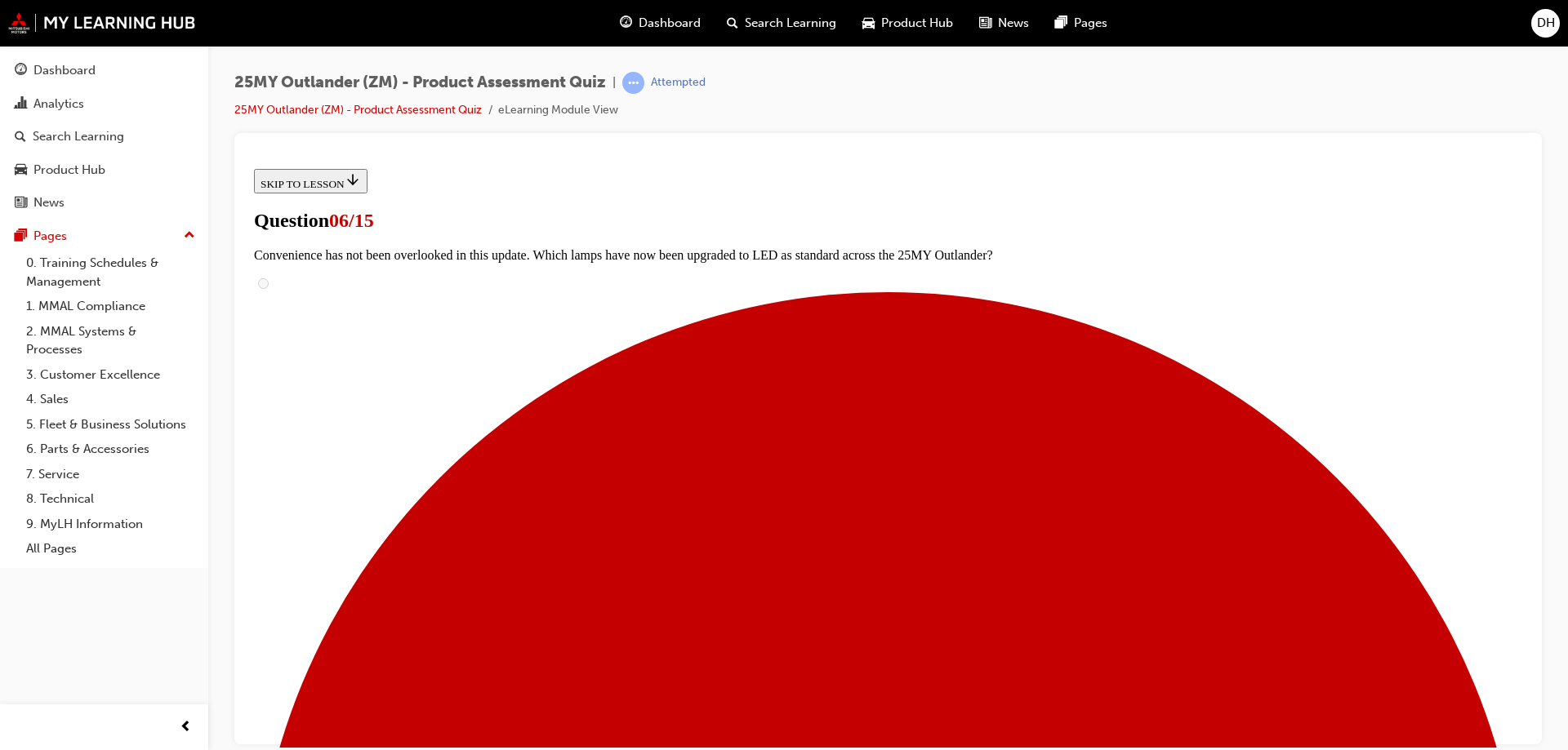
scroll to position [408, 0]
radio input "true"
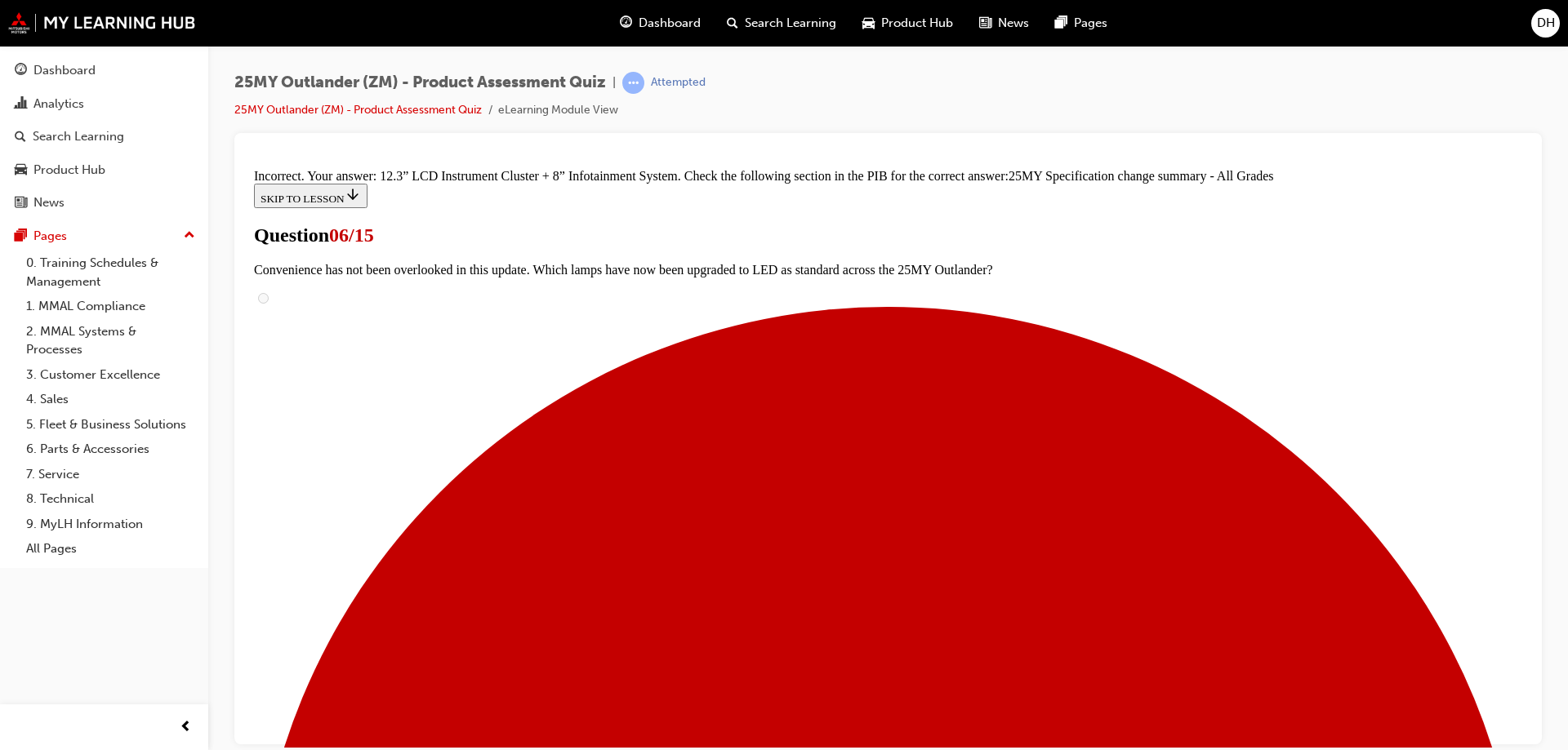
scroll to position [651, 0]
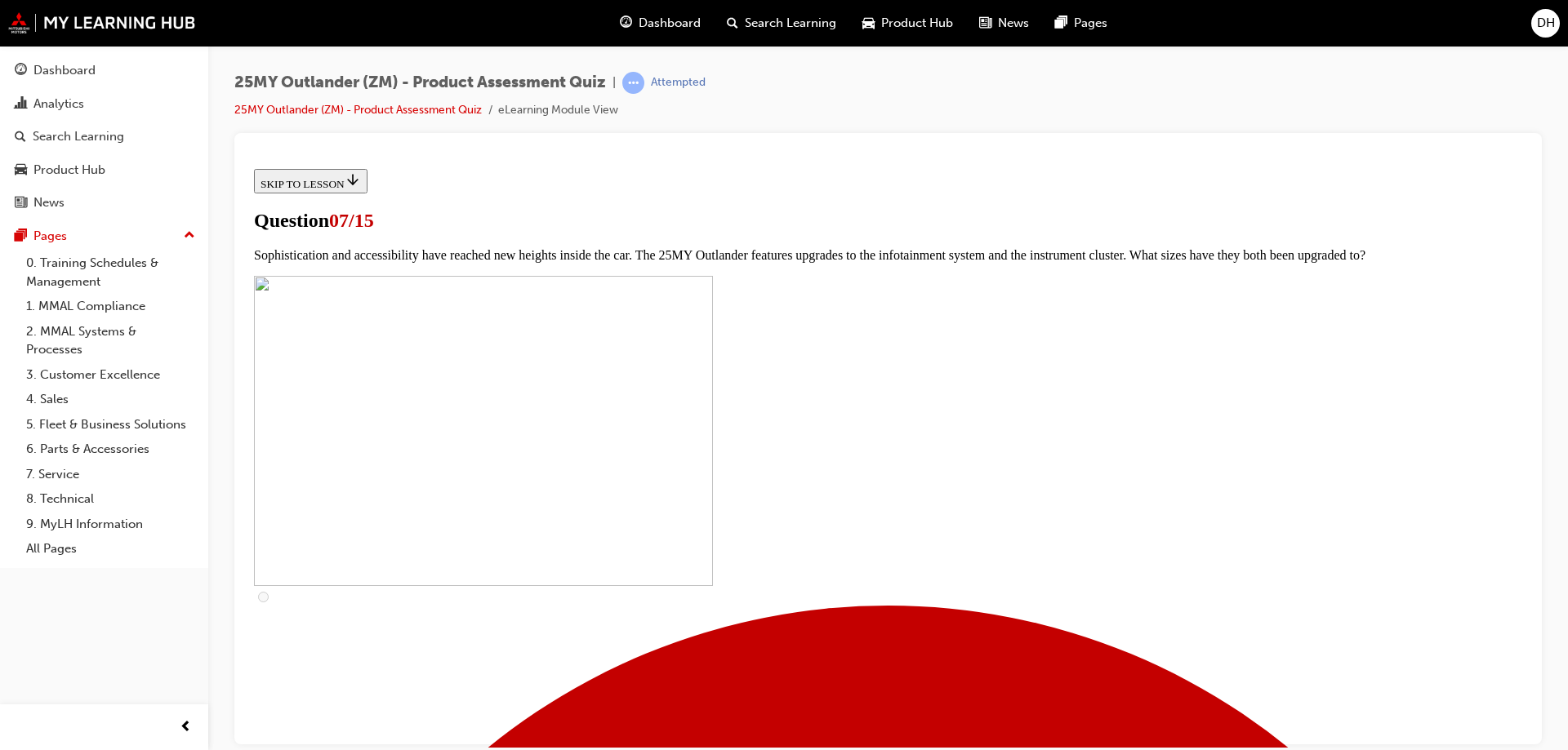
scroll to position [571, 0]
checkbox input "true"
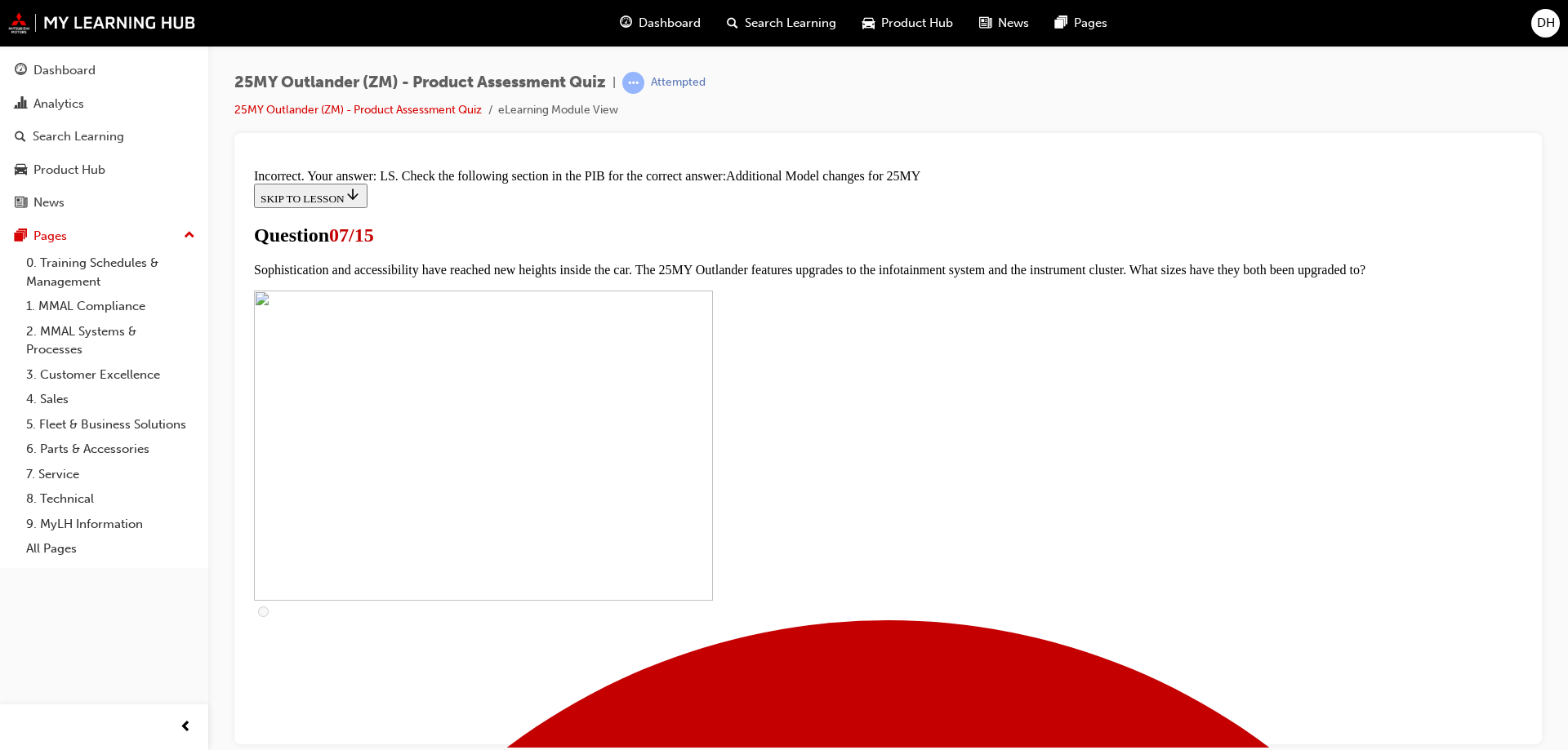
scroll to position [837, 0]
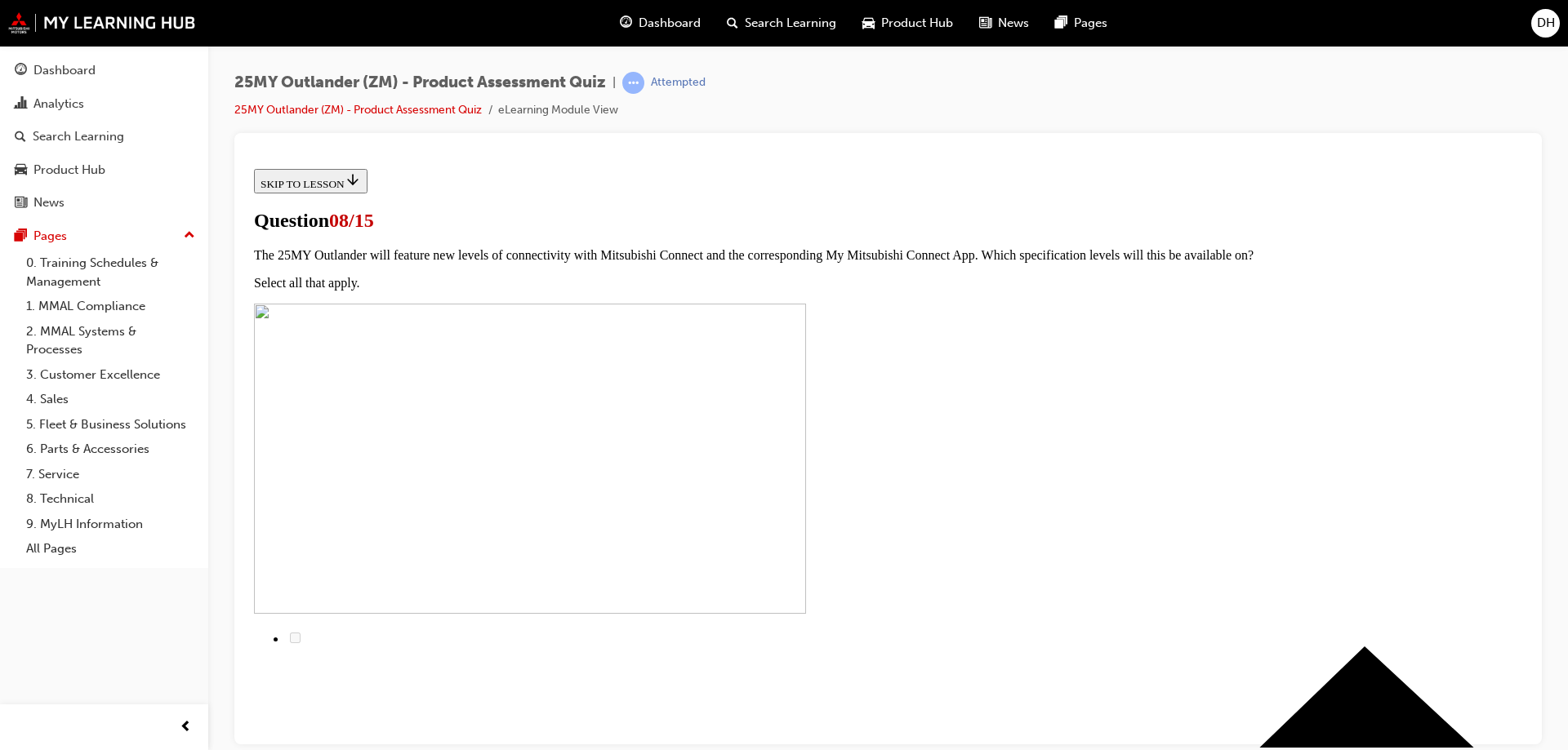
scroll to position [164, 0]
radio input "true"
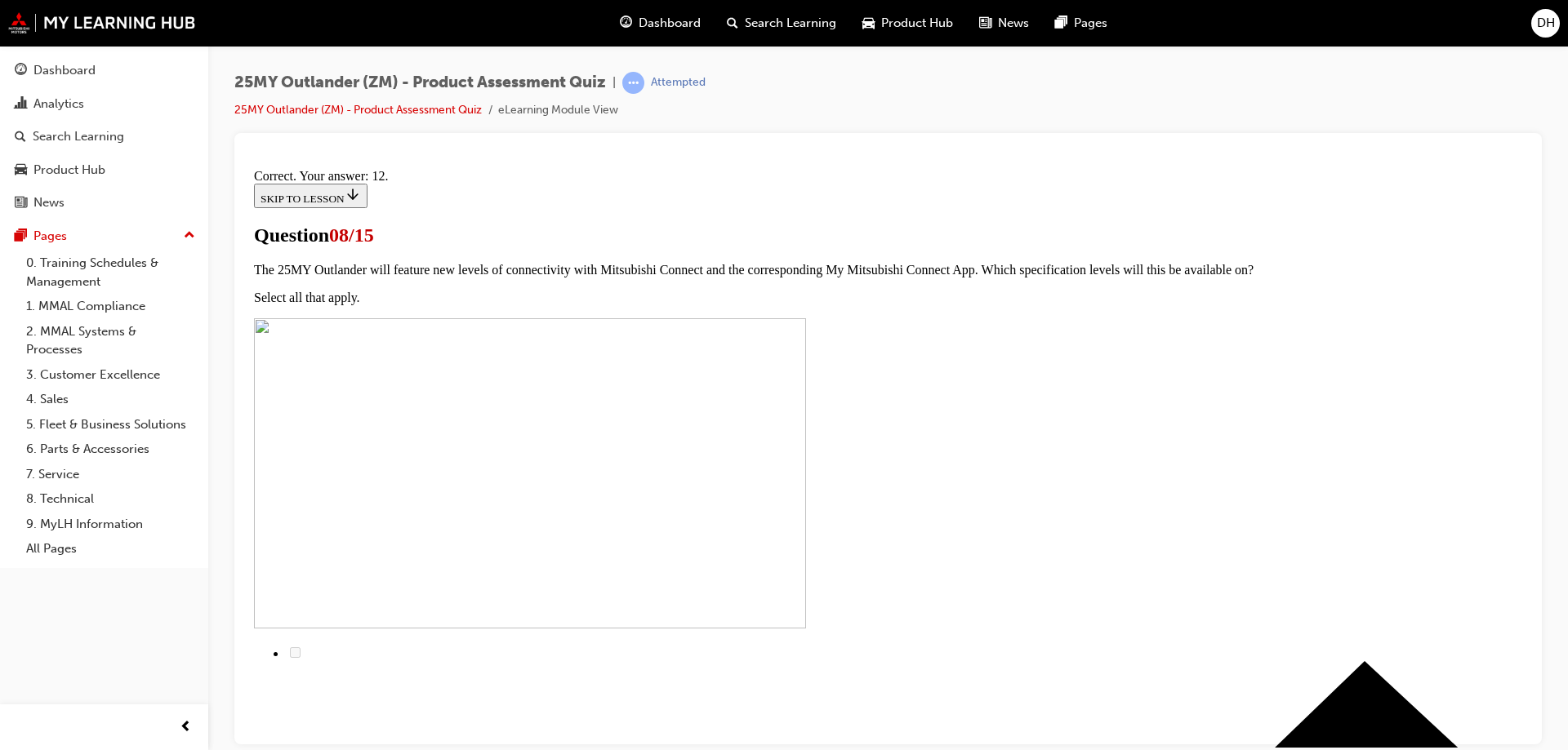
scroll to position [266, 0]
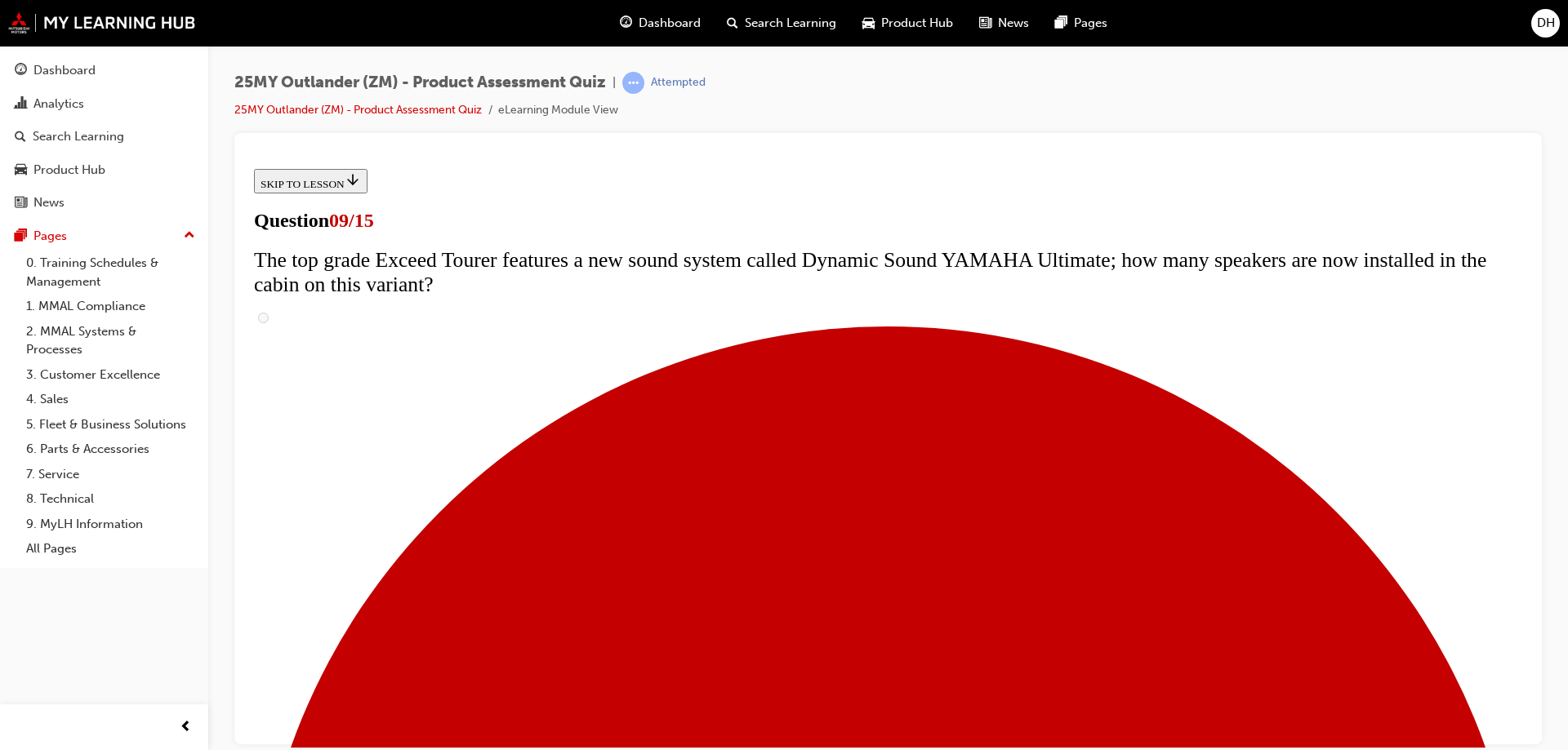
scroll to position [408, 0]
radio input "true"
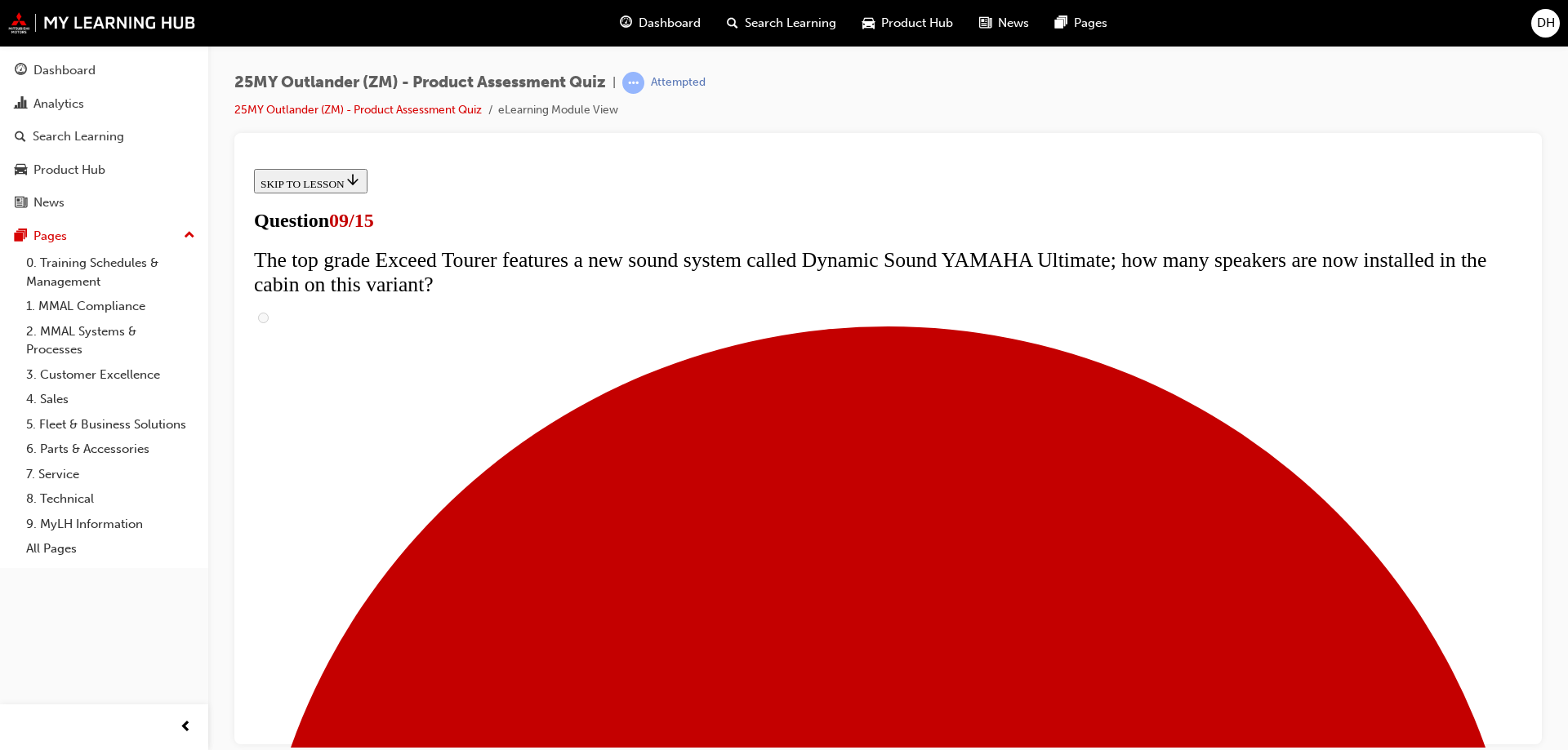
radio input "true"
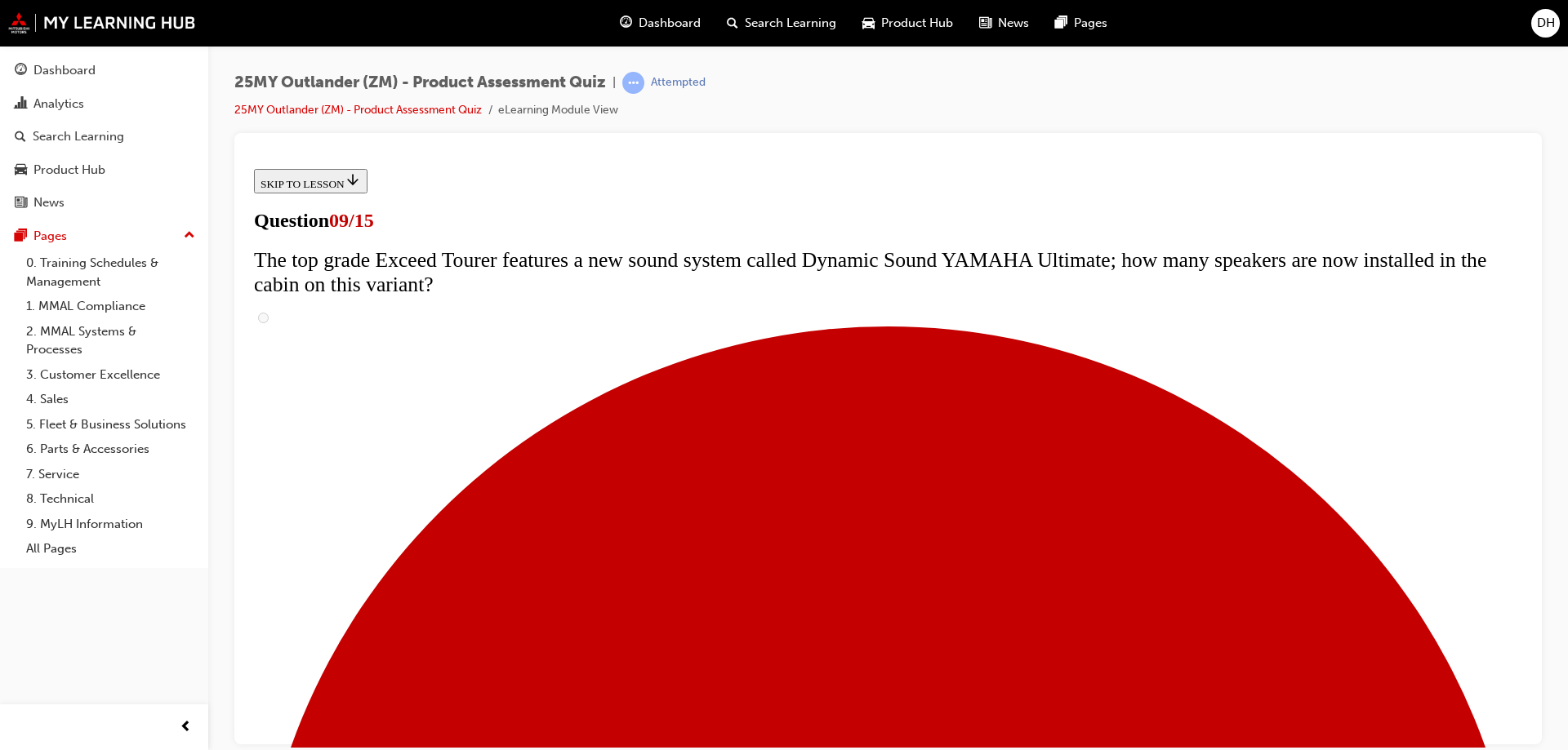
scroll to position [653, 0]
radio input "true"
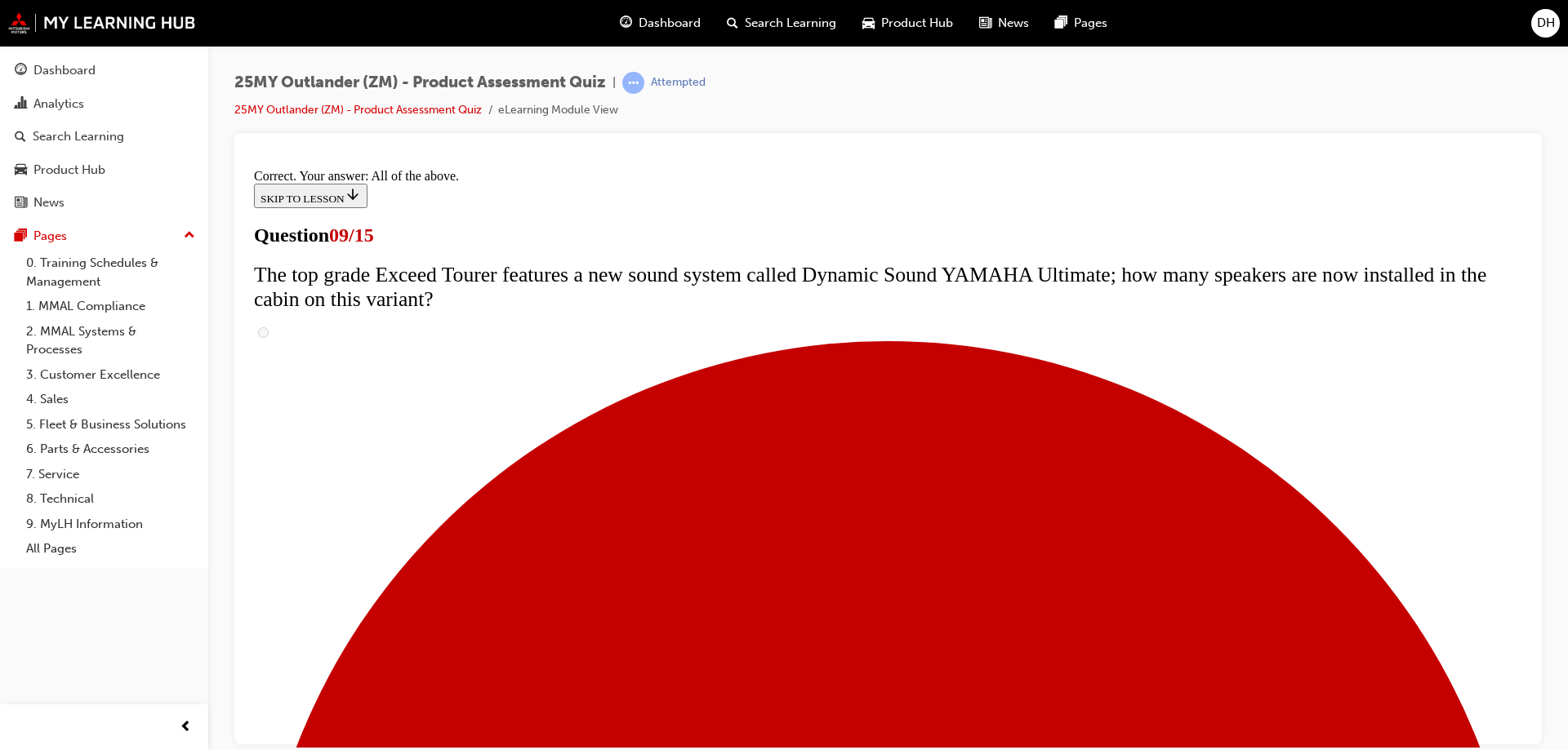
scroll to position [849, 0]
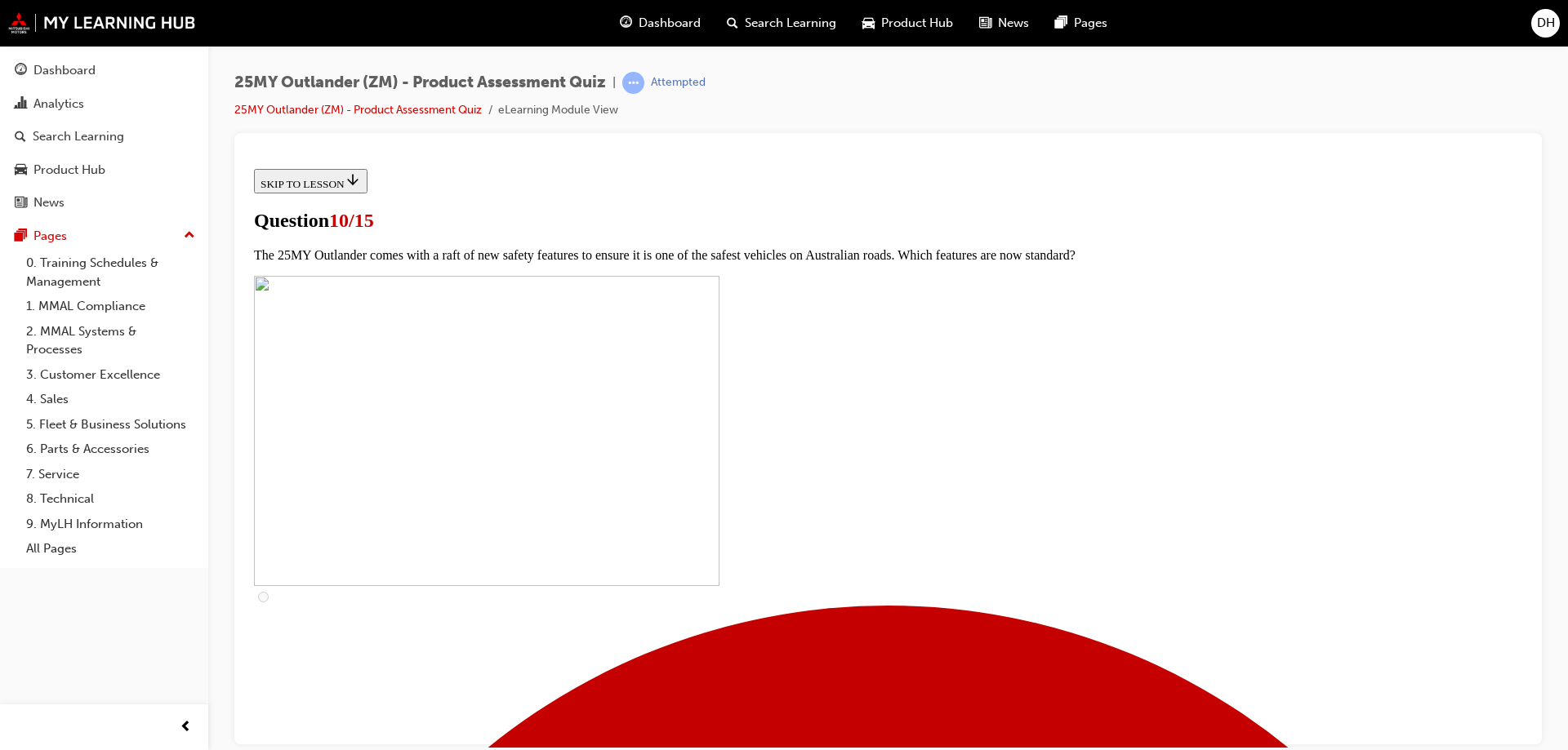
scroll to position [571, 0]
checkbox input "true"
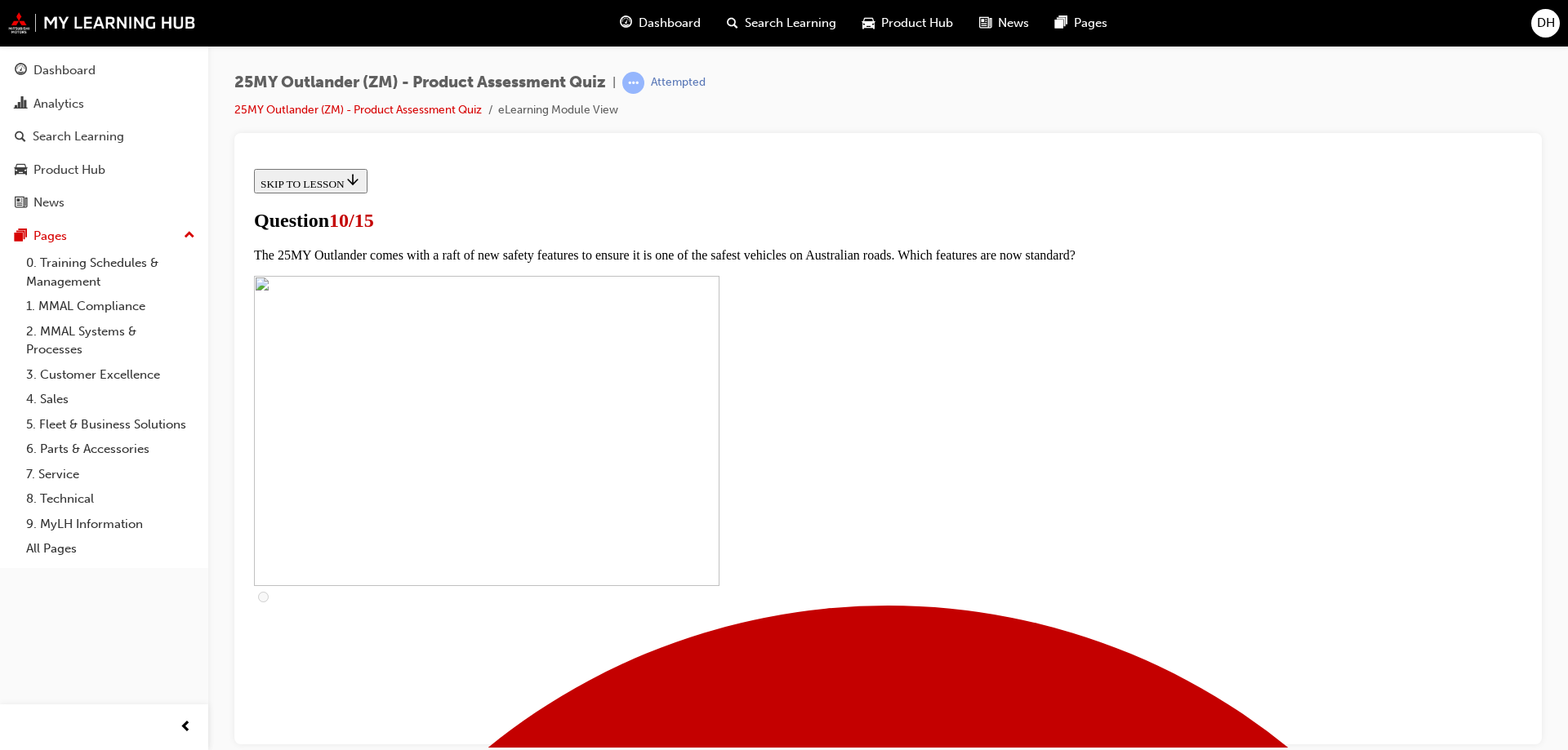
checkbox input "true"
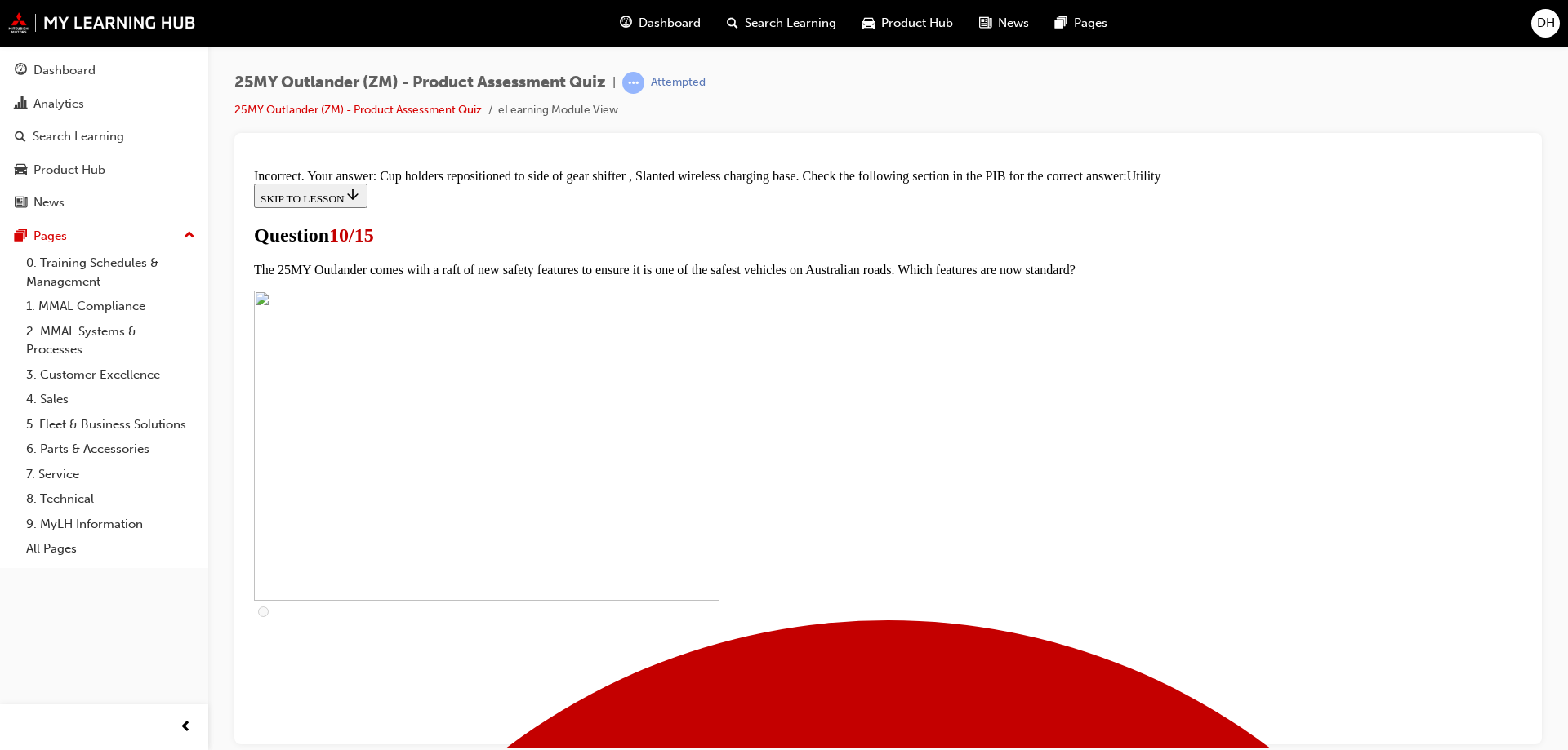
scroll to position [797, 0]
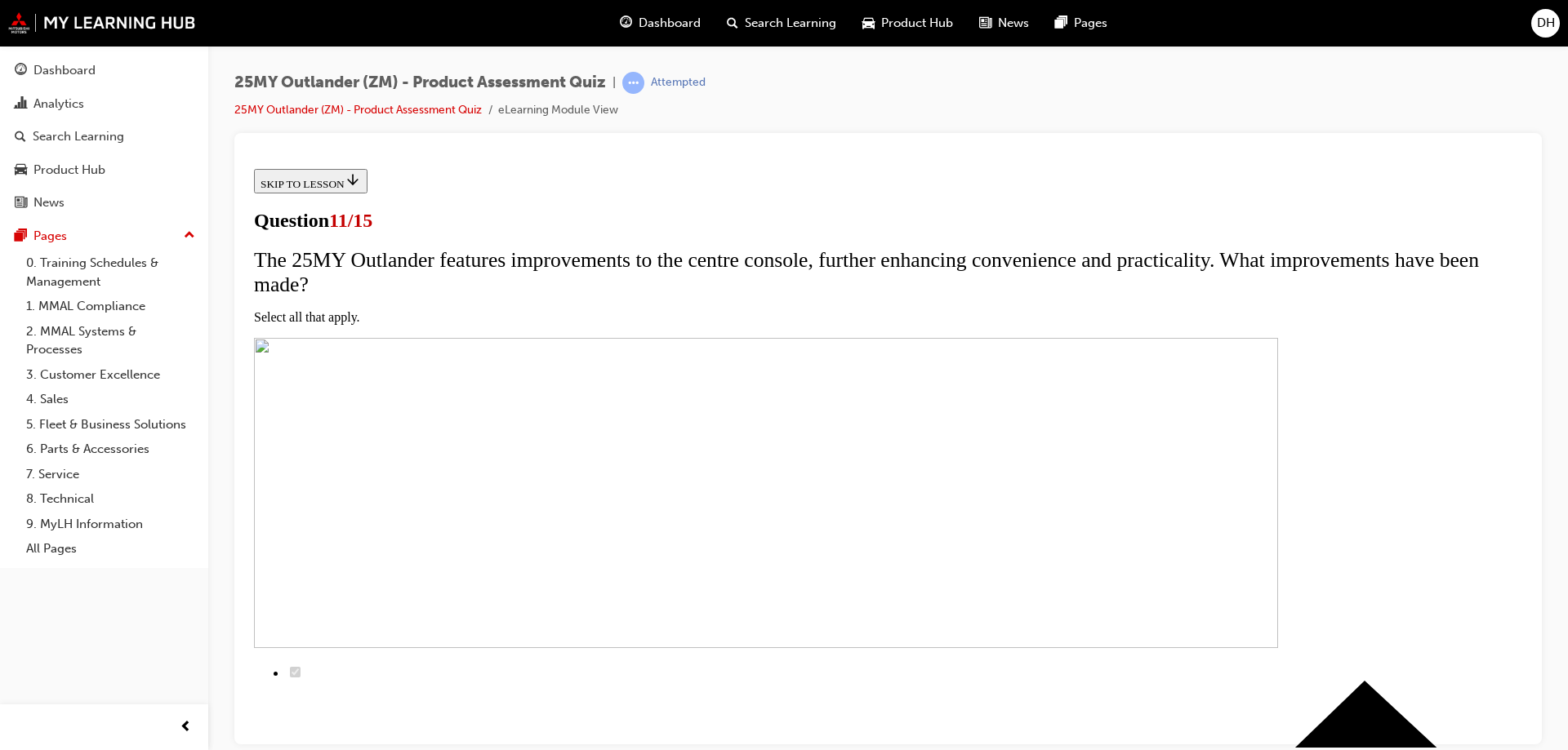
scroll to position [164, 0]
checkbox input "true"
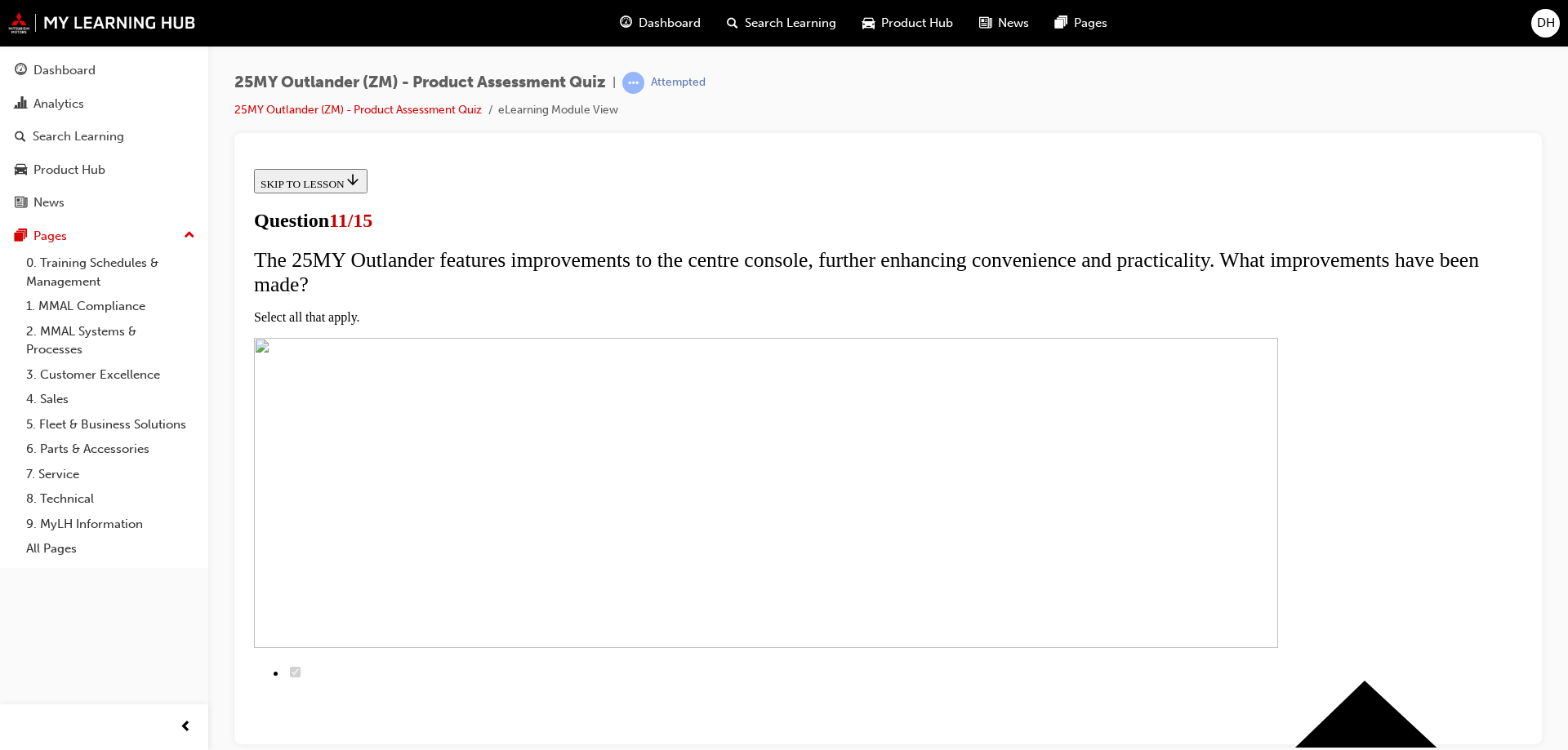
checkbox input "true"
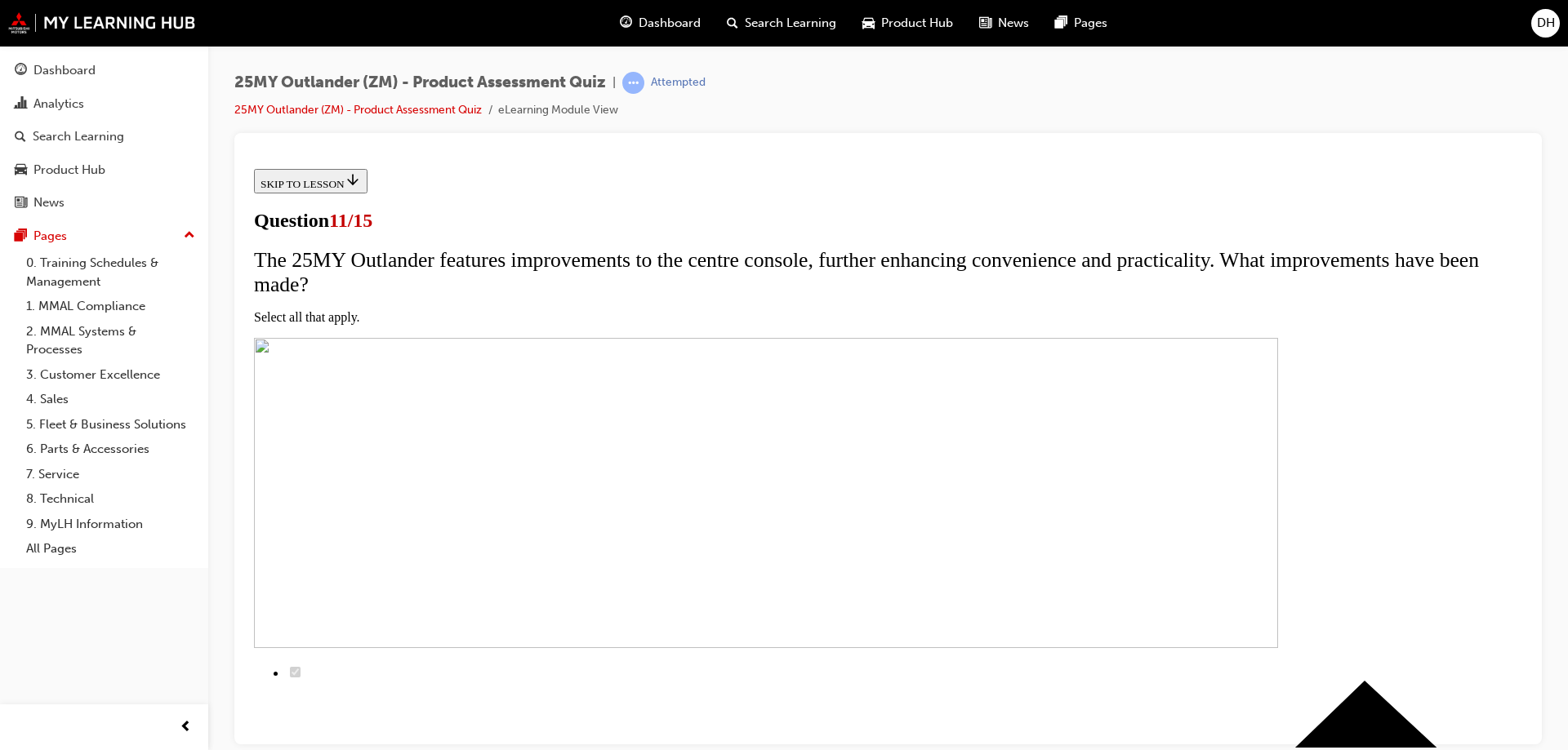
checkbox input "true"
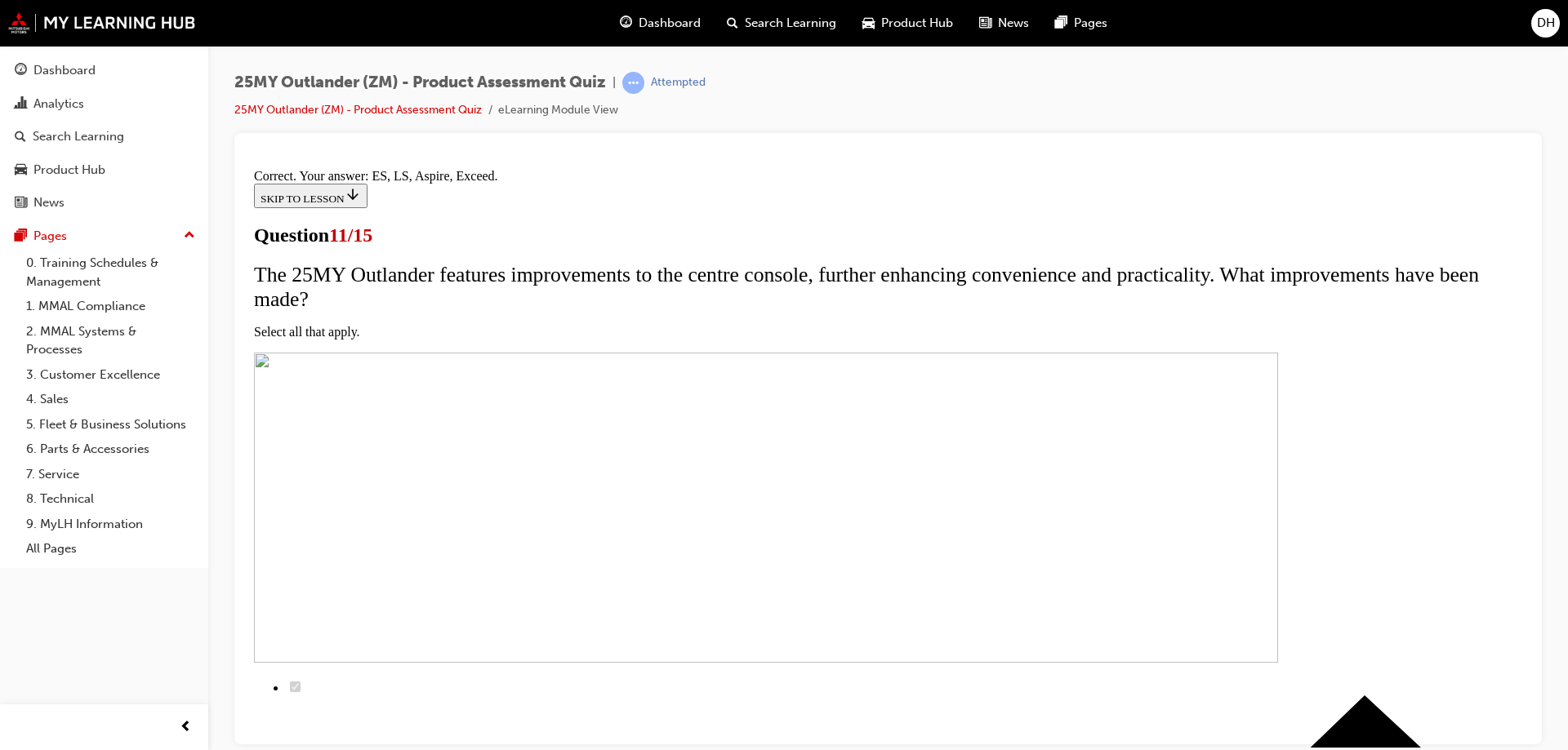
scroll to position [387, 0]
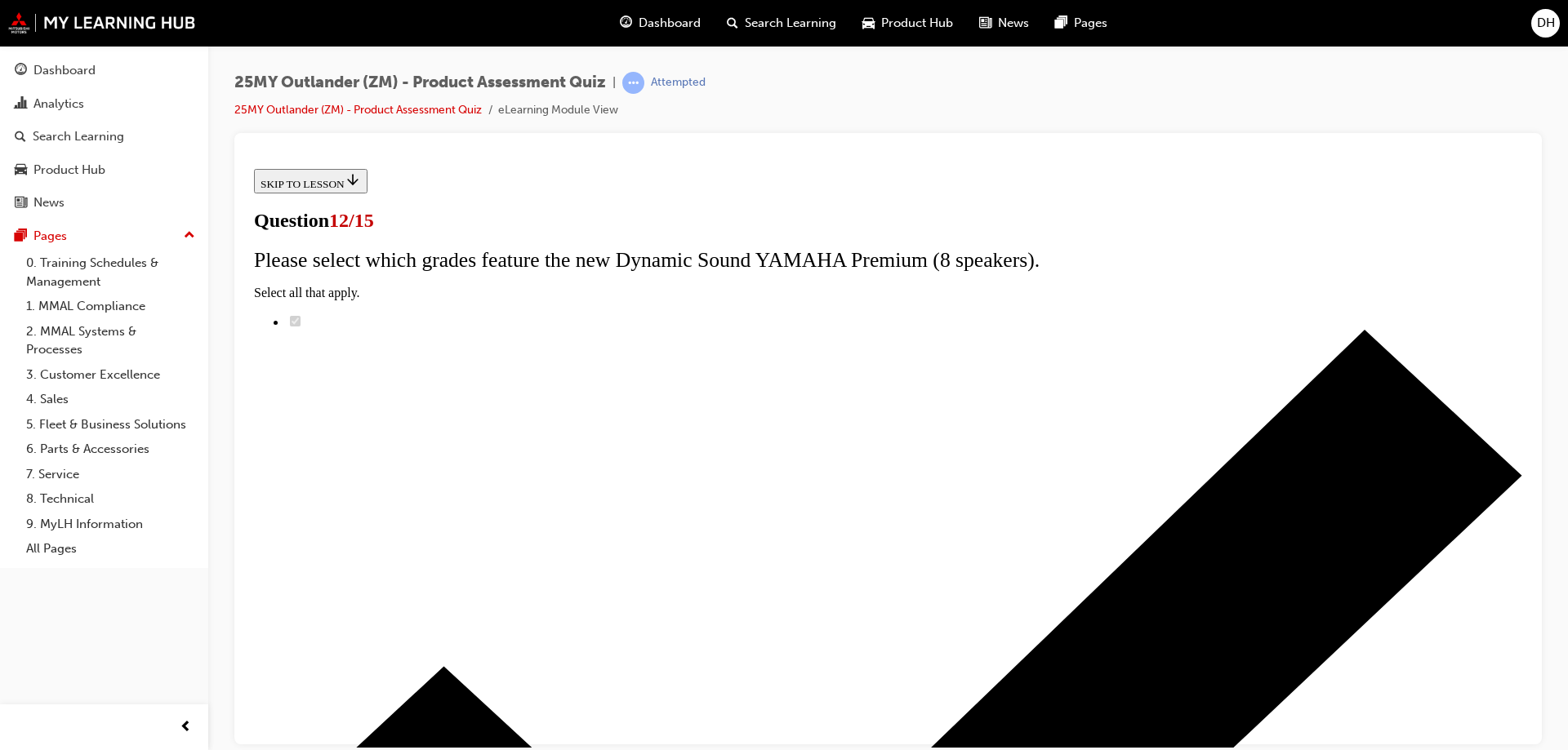
radio input "true"
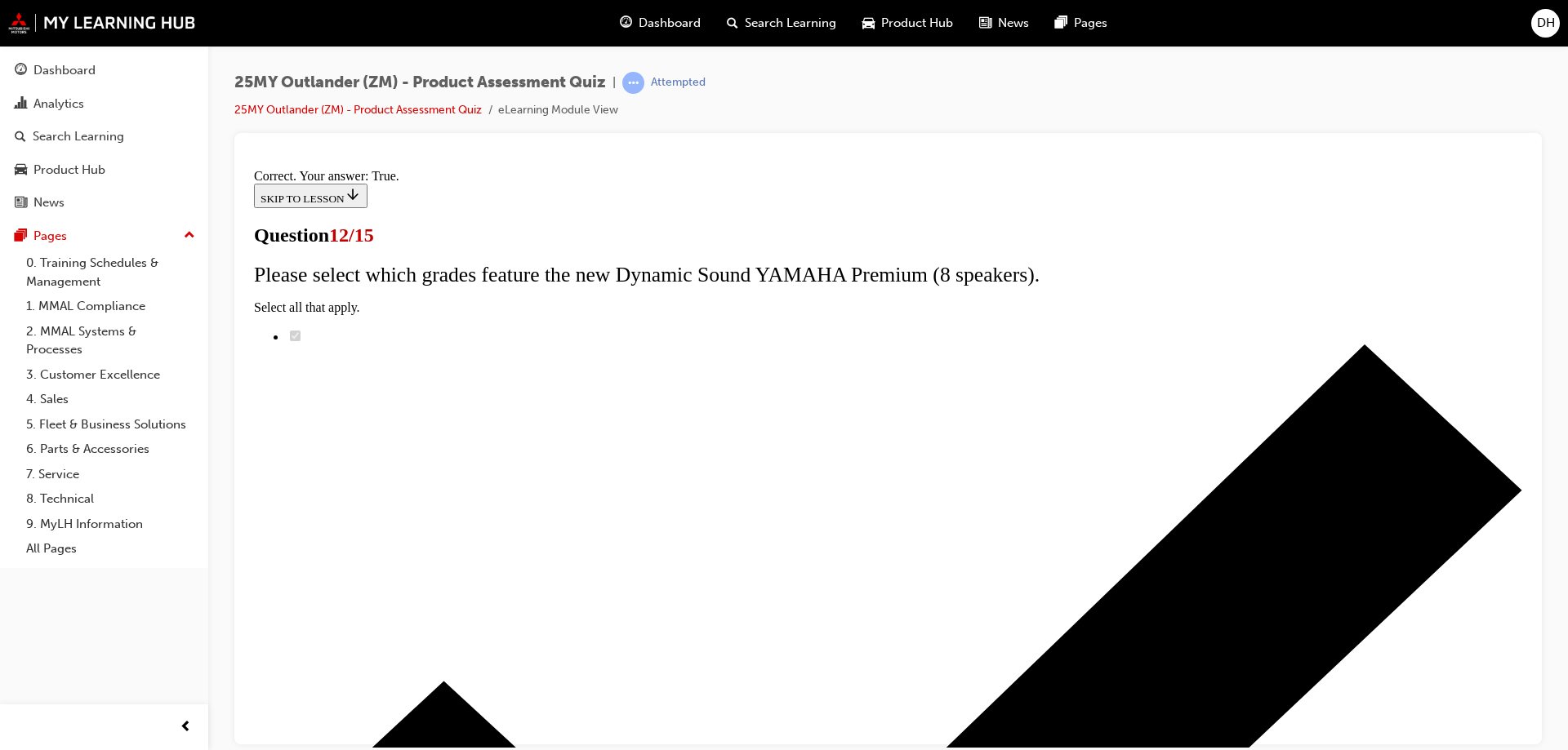
scroll to position [191, 0]
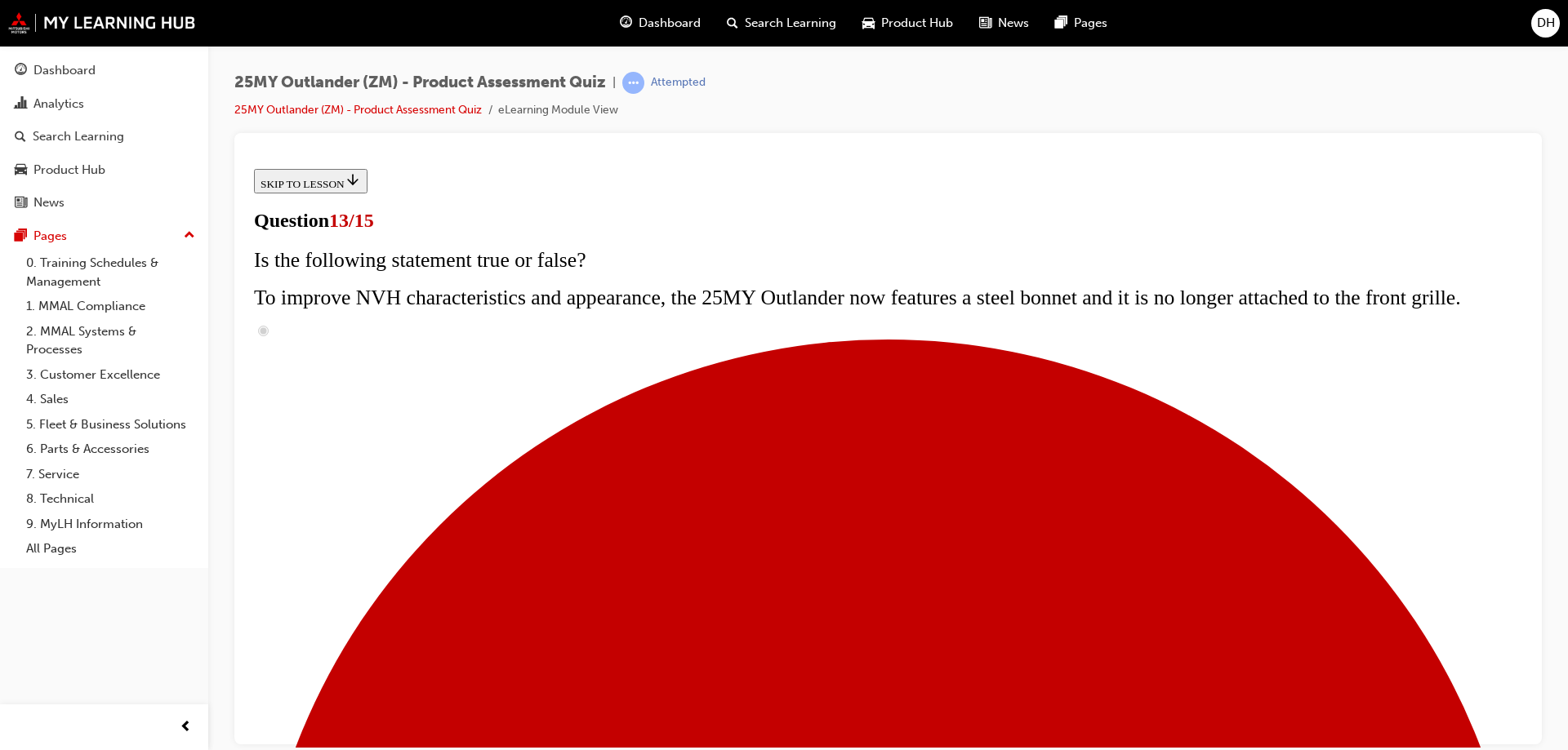
scroll to position [326, 0]
radio input "true"
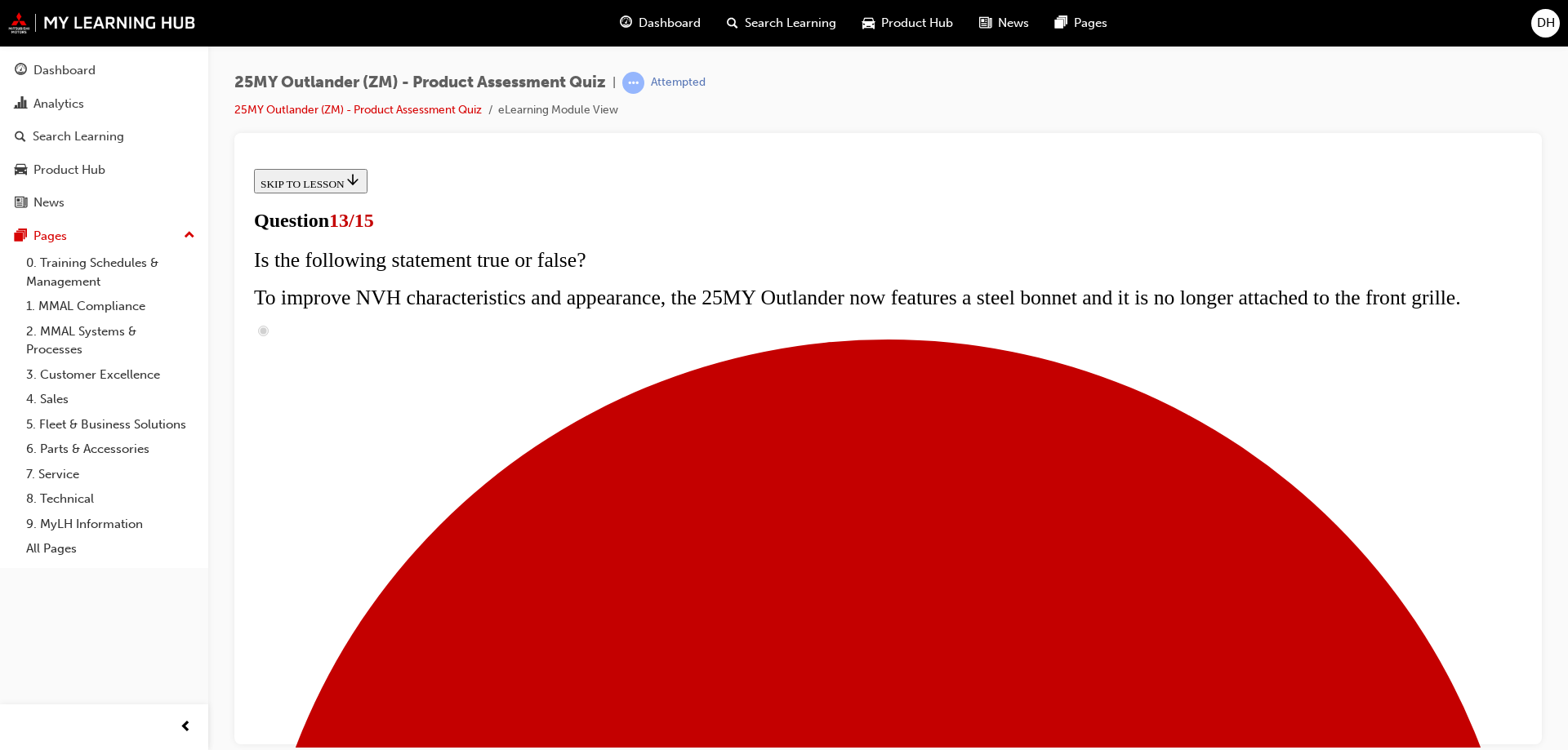
radio input "true"
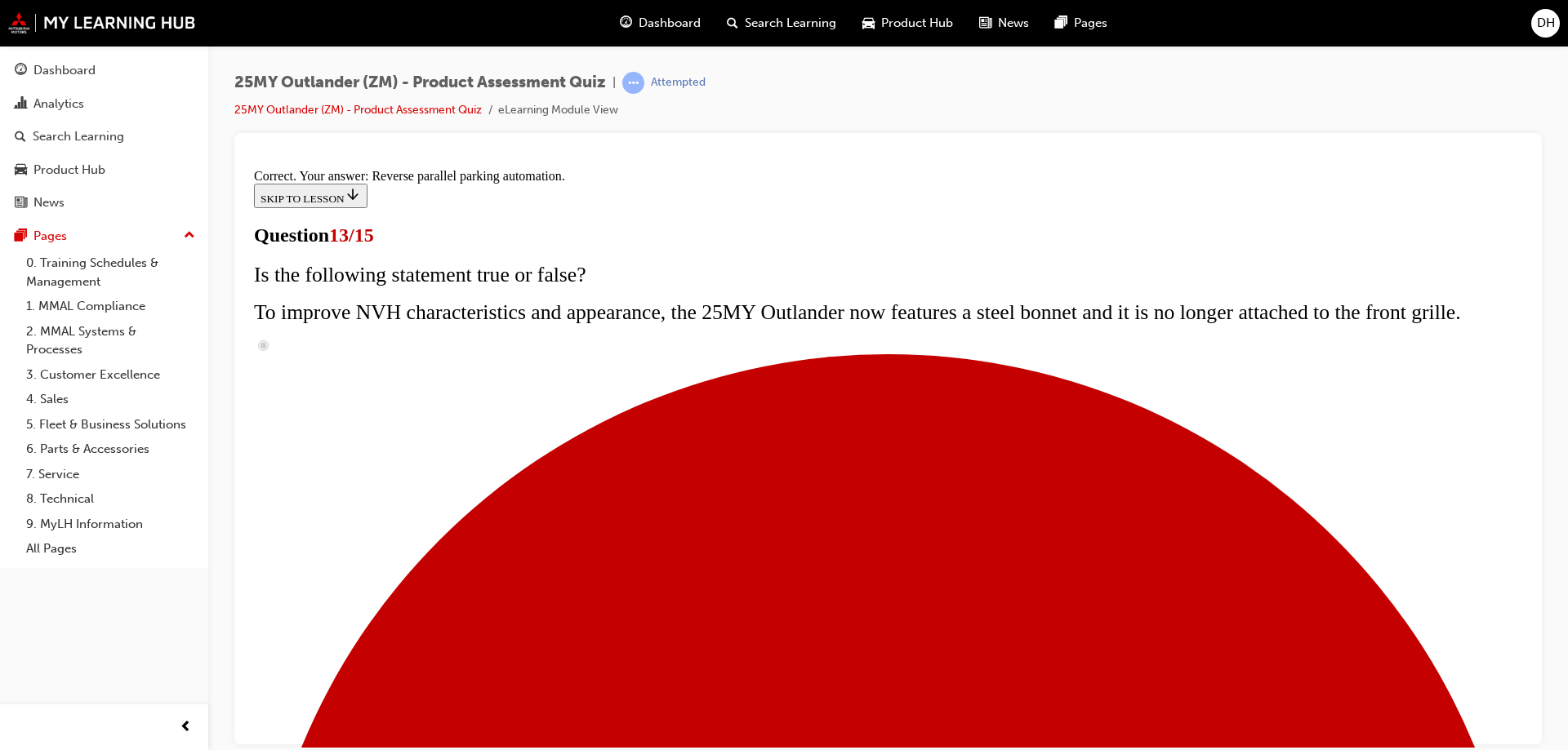
scroll to position [425, 0]
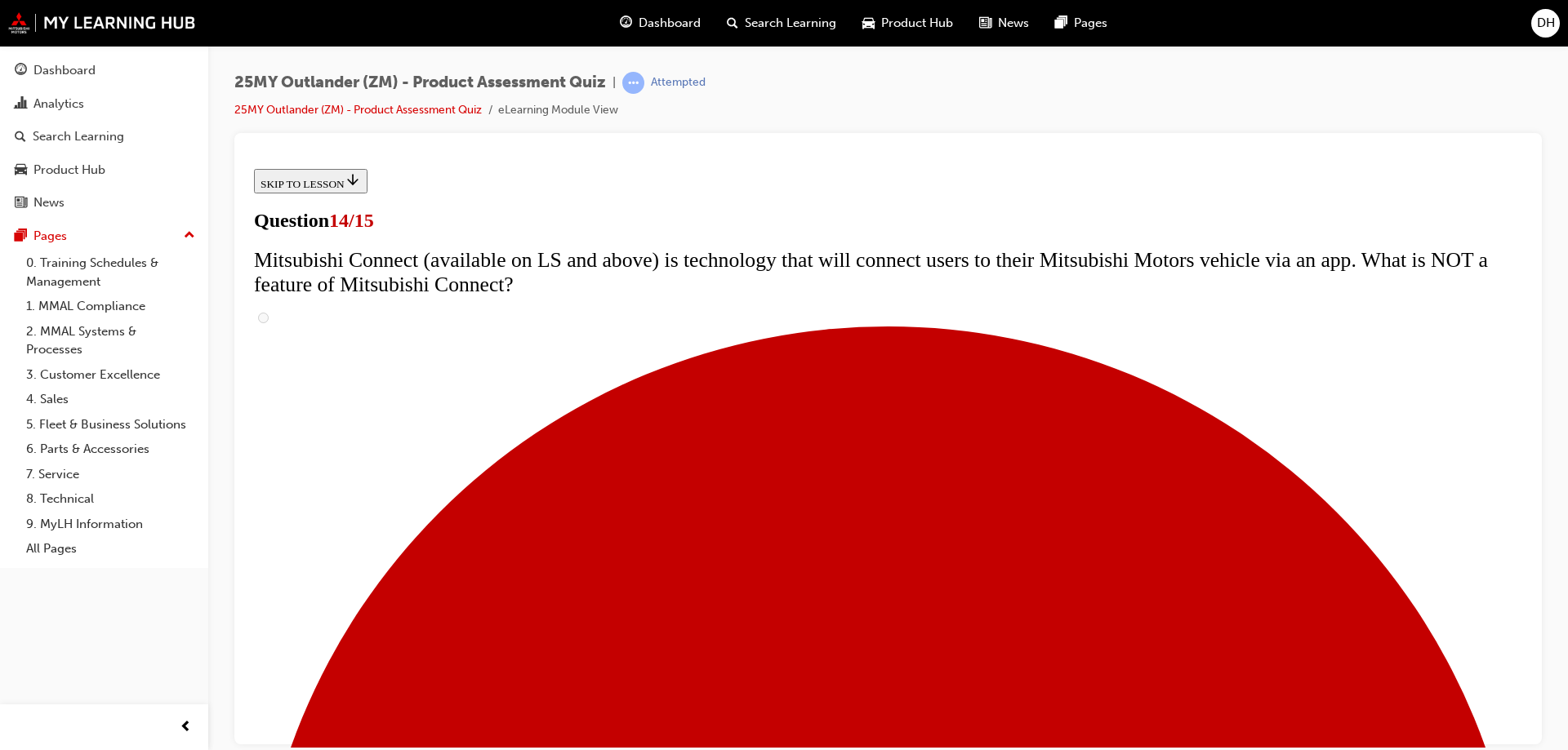
scroll to position [82, 0]
drag, startPoint x: 771, startPoint y: 313, endPoint x: 1026, endPoint y: 339, distance: 256.3
drag, startPoint x: 767, startPoint y: 347, endPoint x: 1028, endPoint y: 358, distance: 261.2
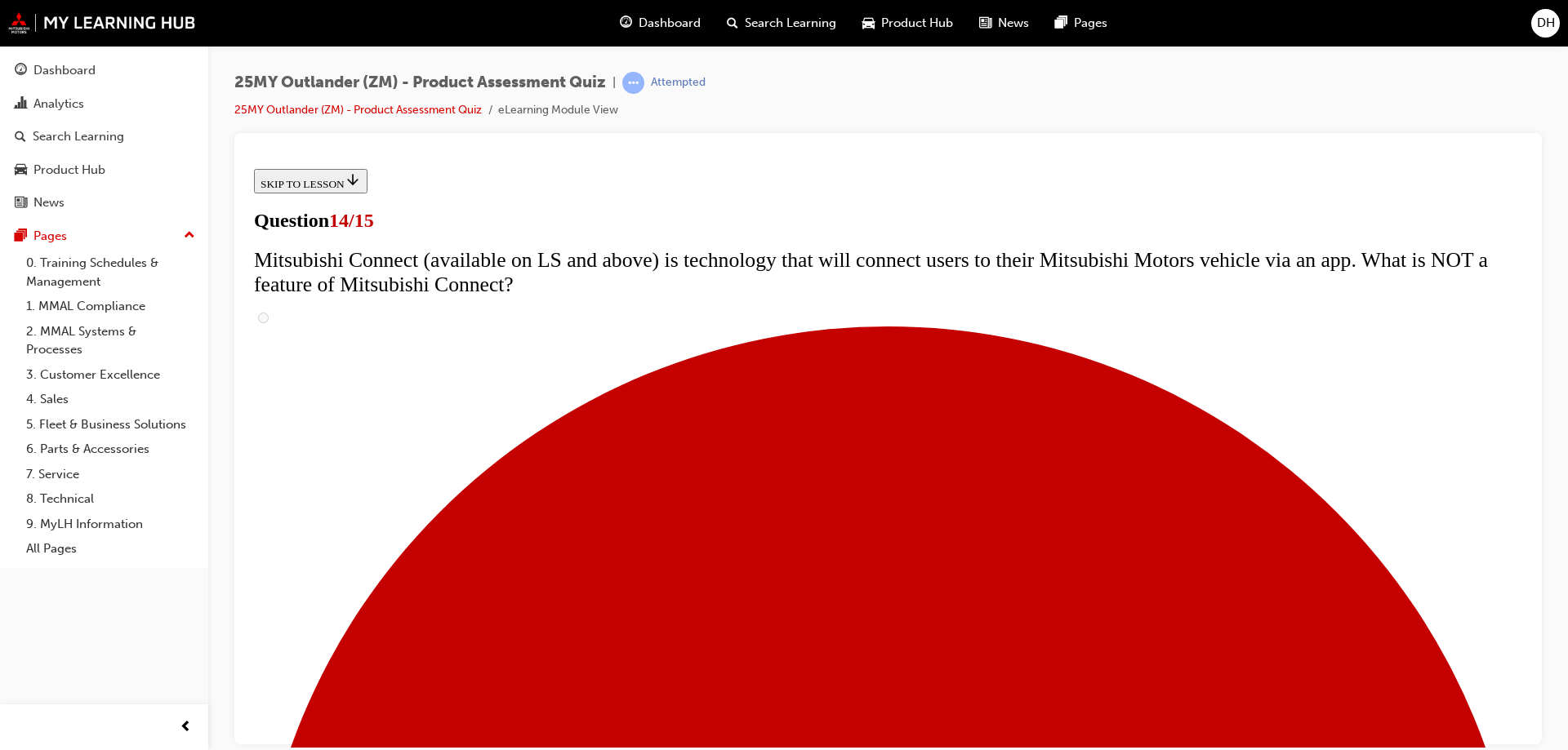
radio input "true"
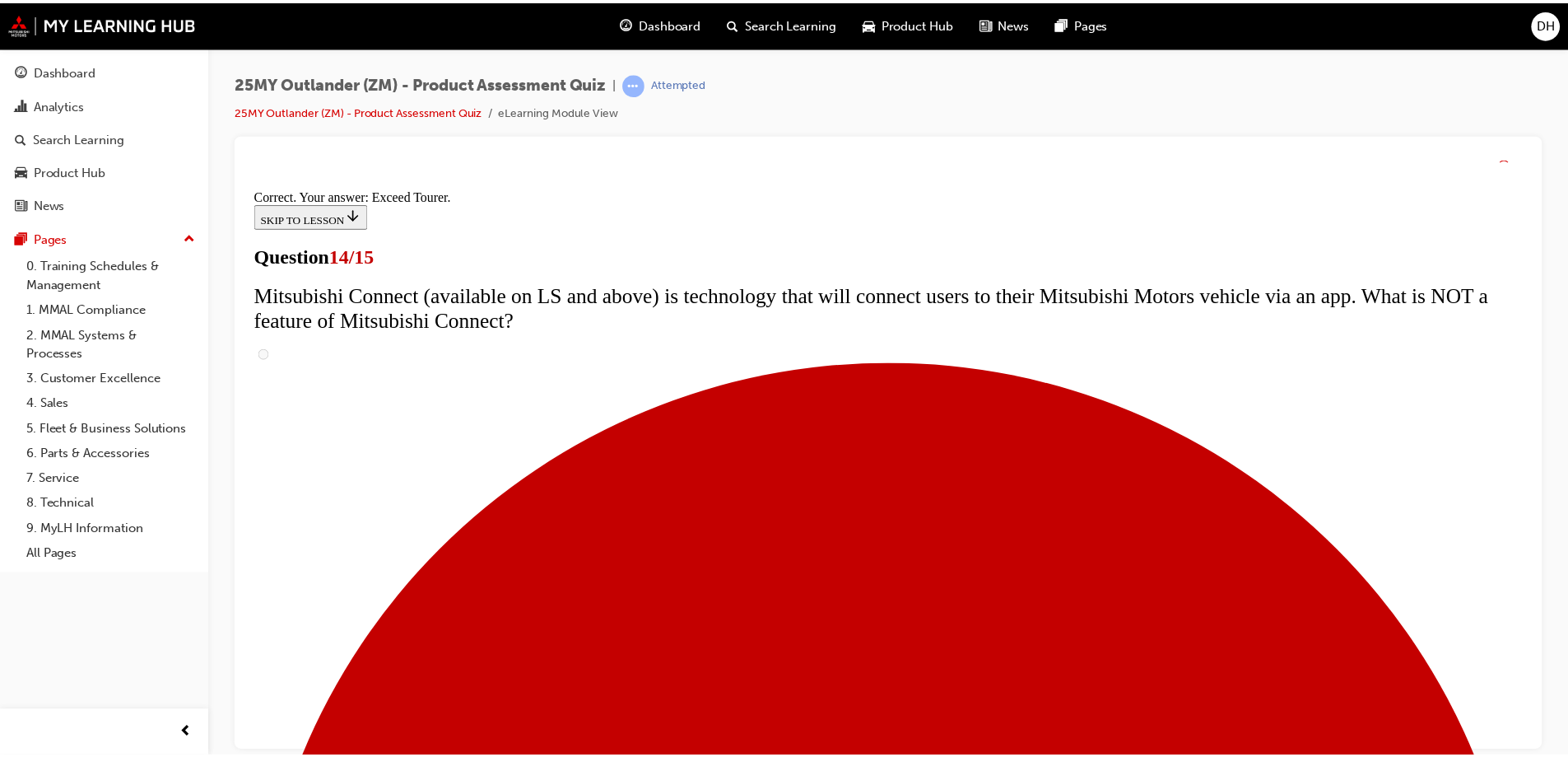
scroll to position [688, 0]
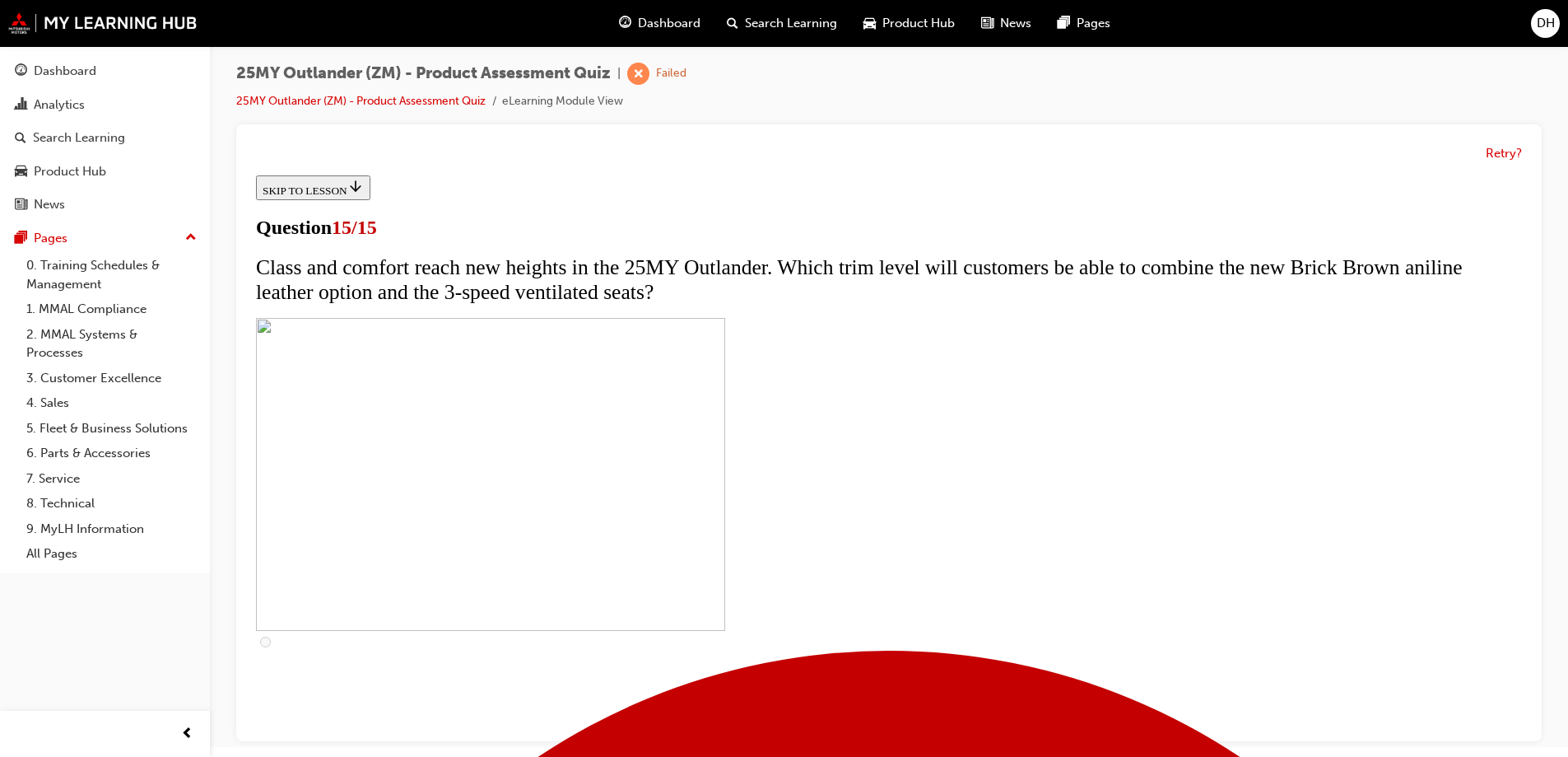
scroll to position [12, 0]
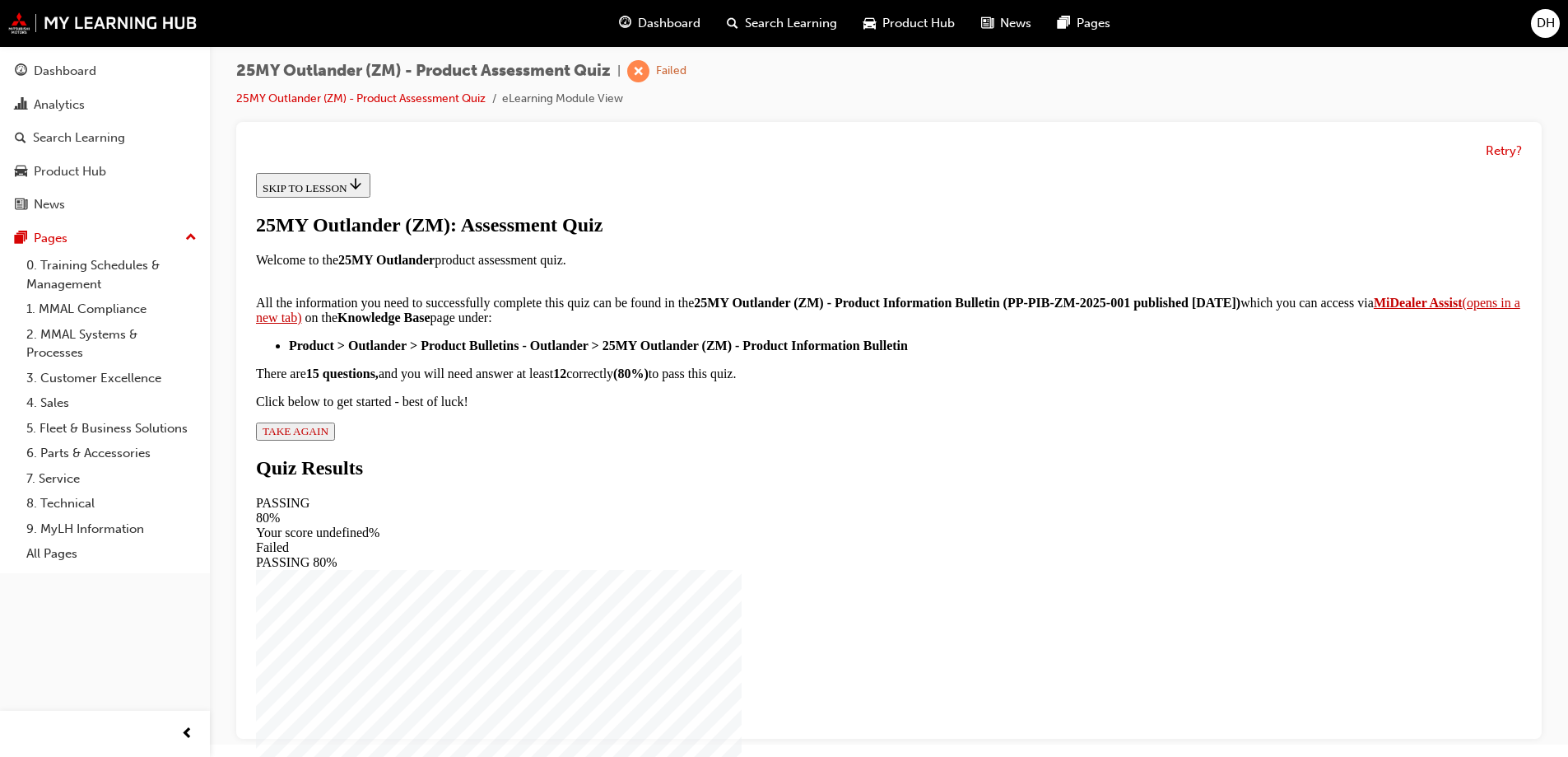
click at [328, 437] on span "TAKE AGAIN" at bounding box center [295, 431] width 66 height 12
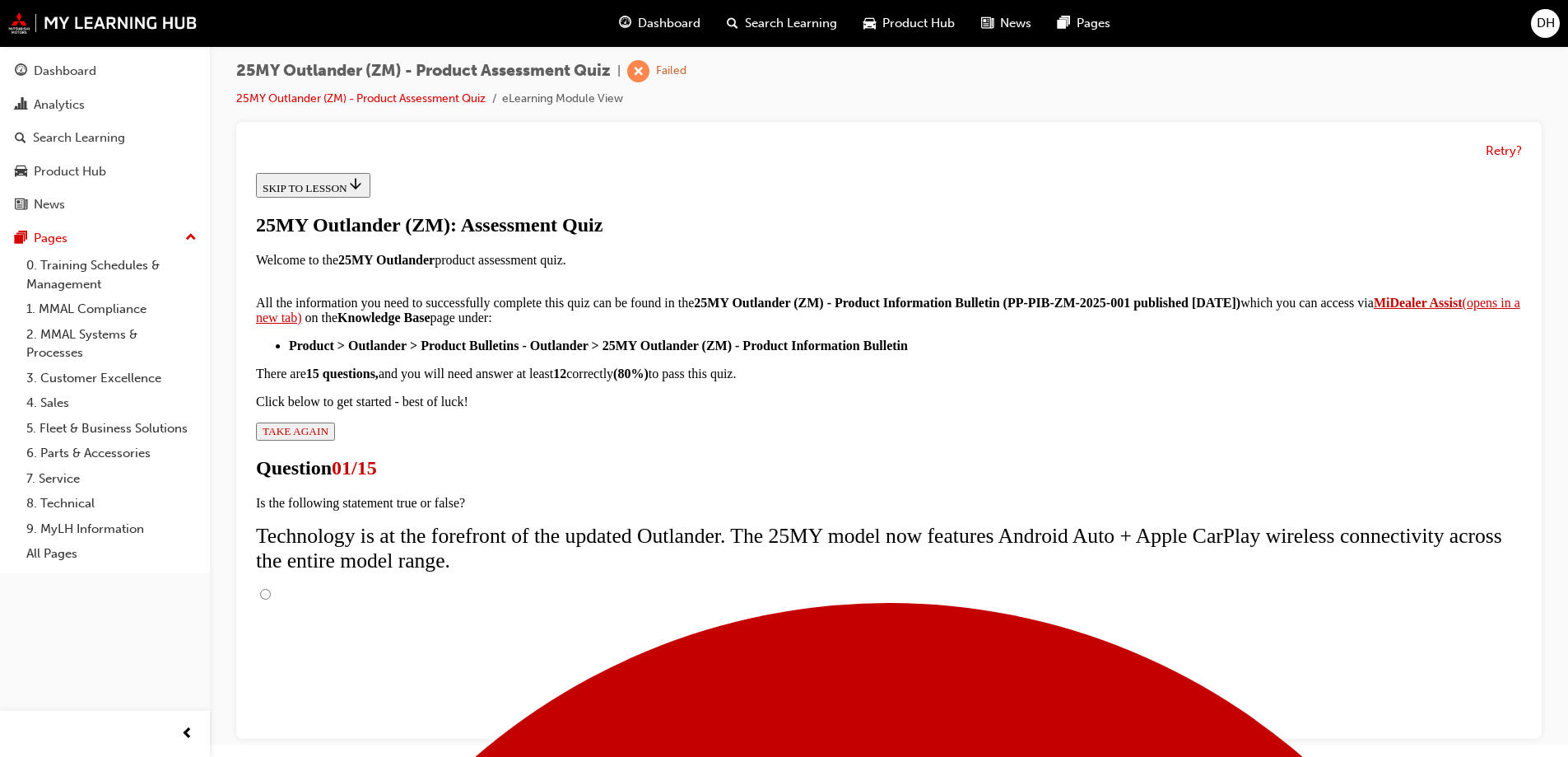
scroll to position [141, 0]
click at [271, 589] on input "True" at bounding box center [265, 595] width 11 height 11
radio input "true"
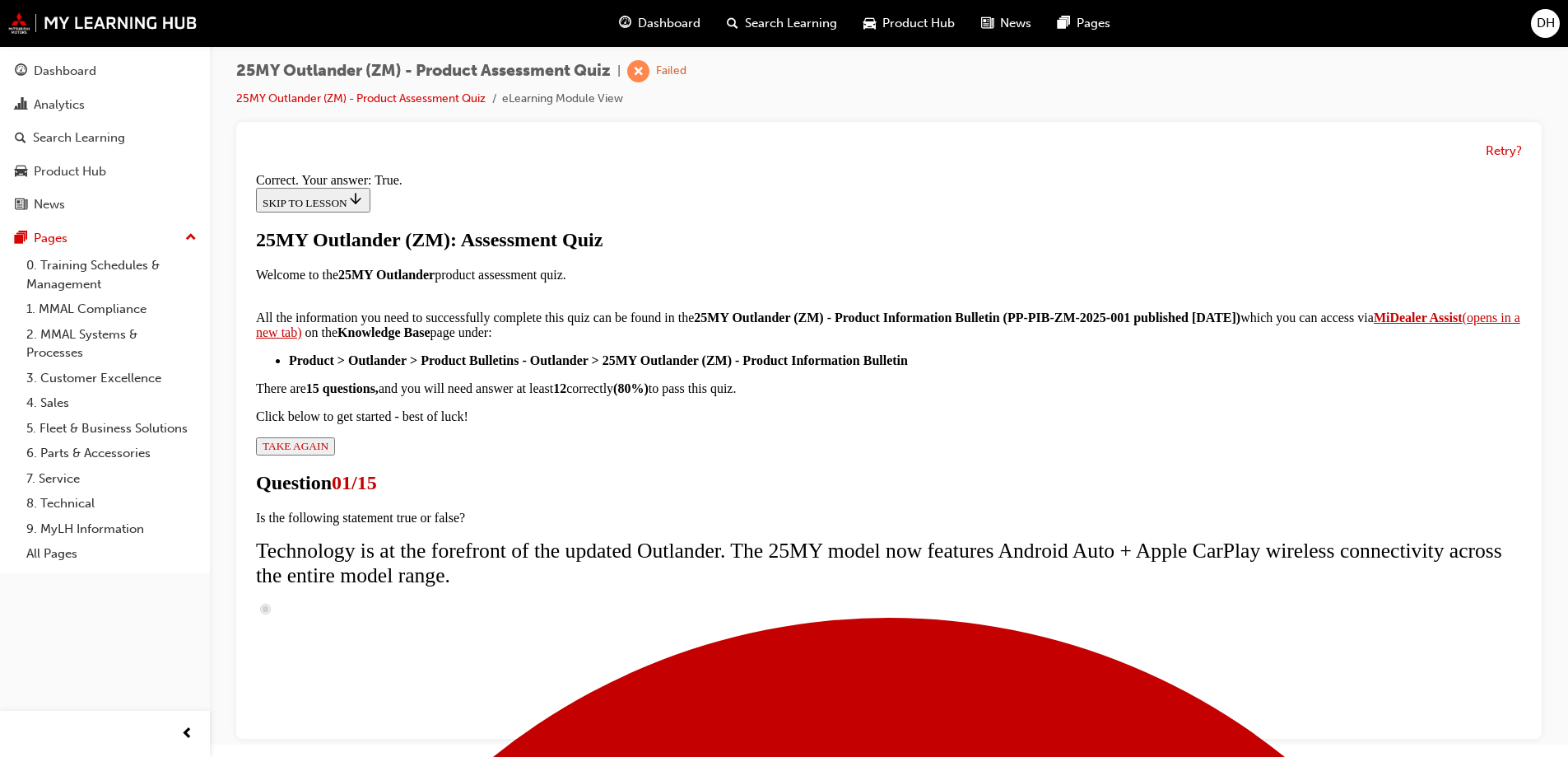
scroll to position [192, 0]
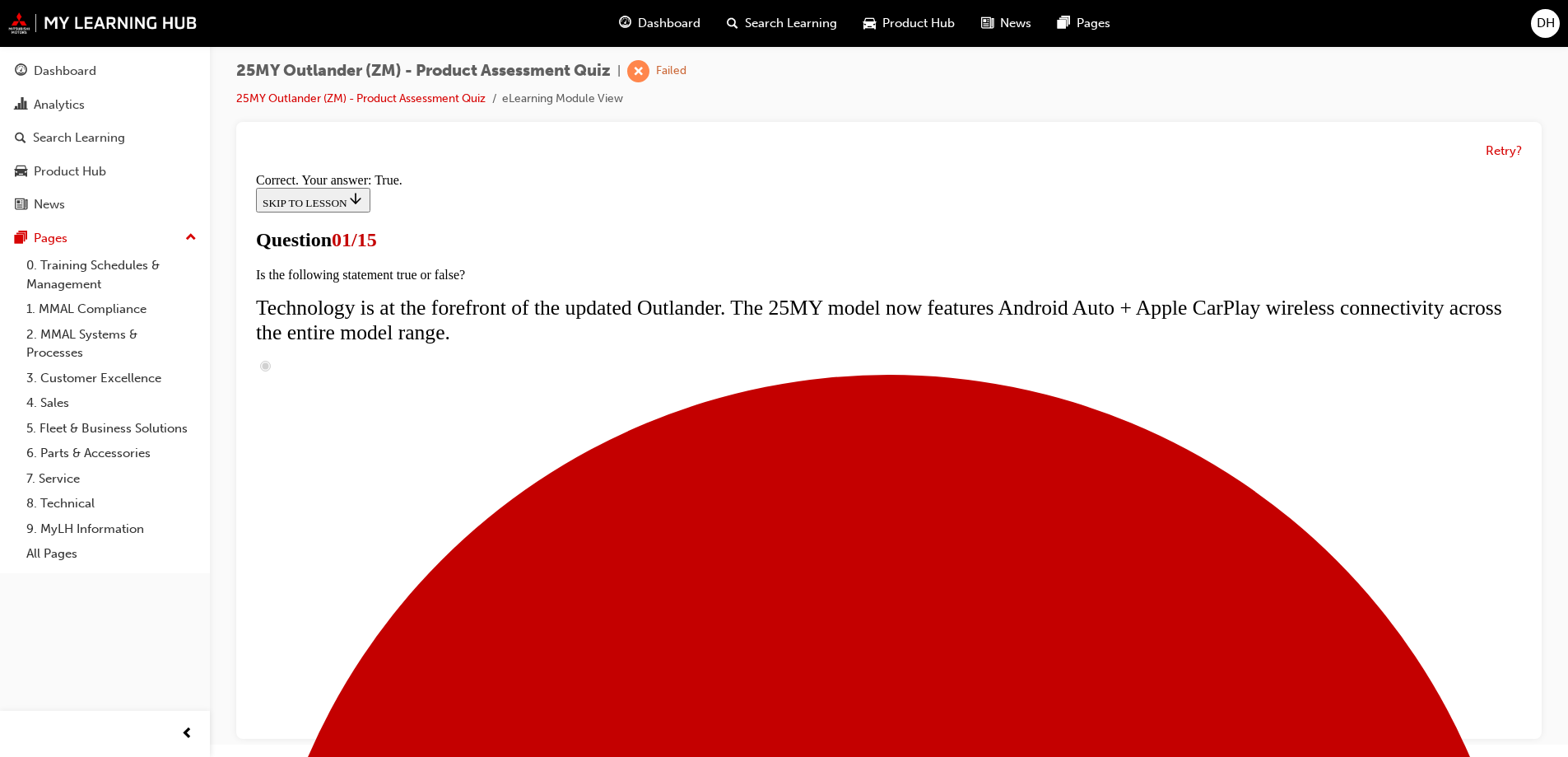
scroll to position [247, 0]
radio input "true"
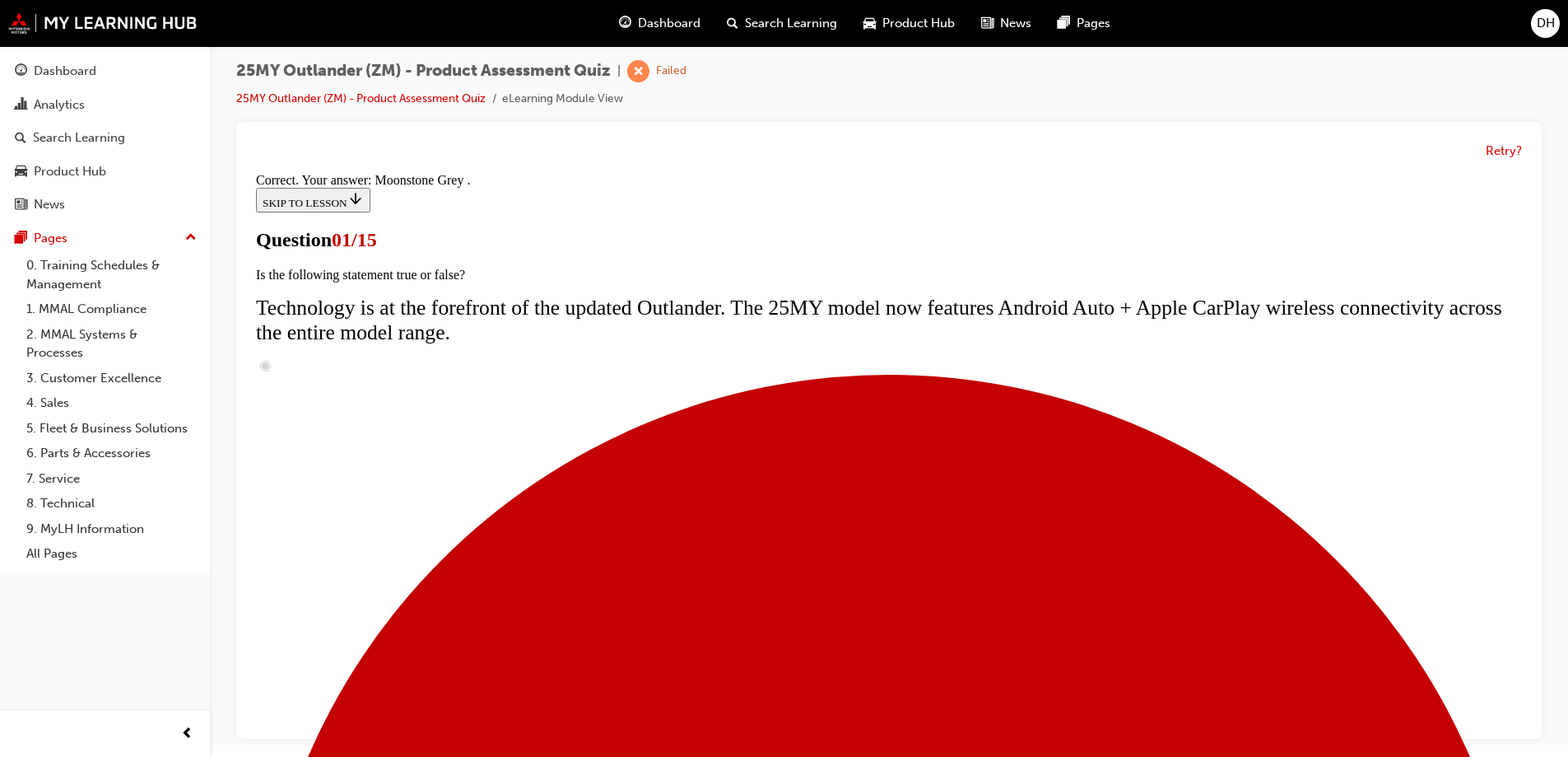
scroll to position [400, 0]
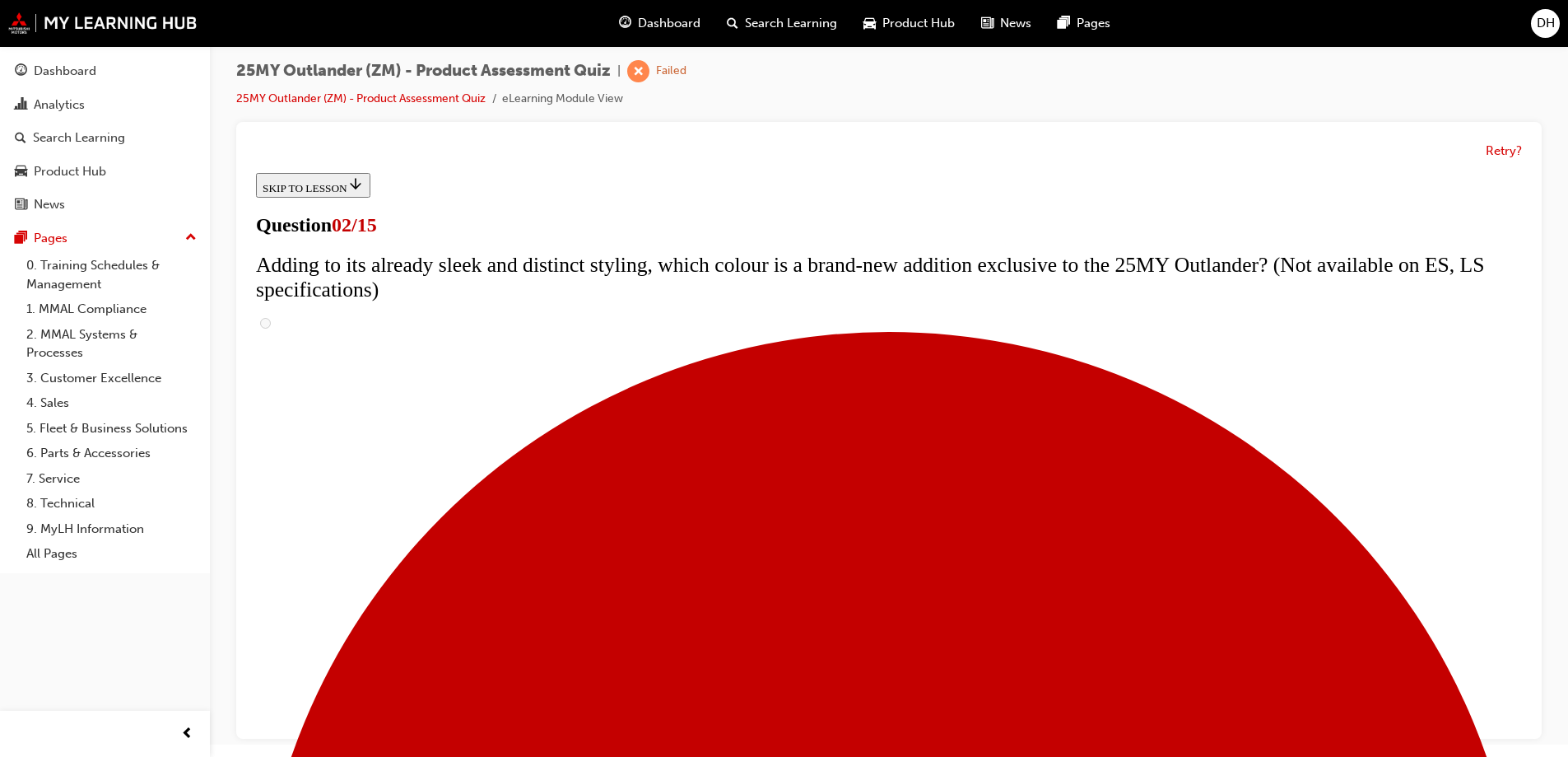
checkbox input "true"
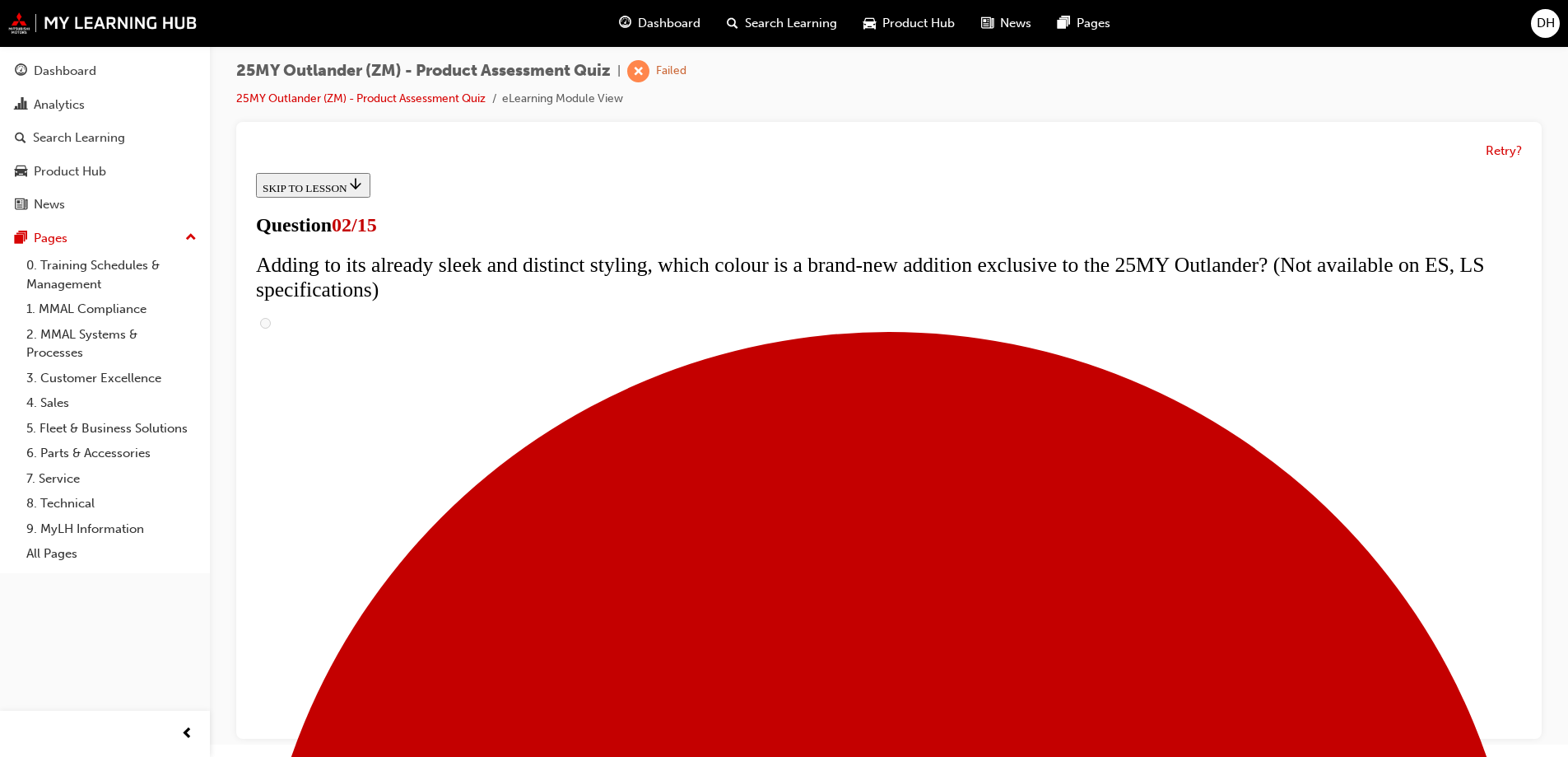
checkbox input "true"
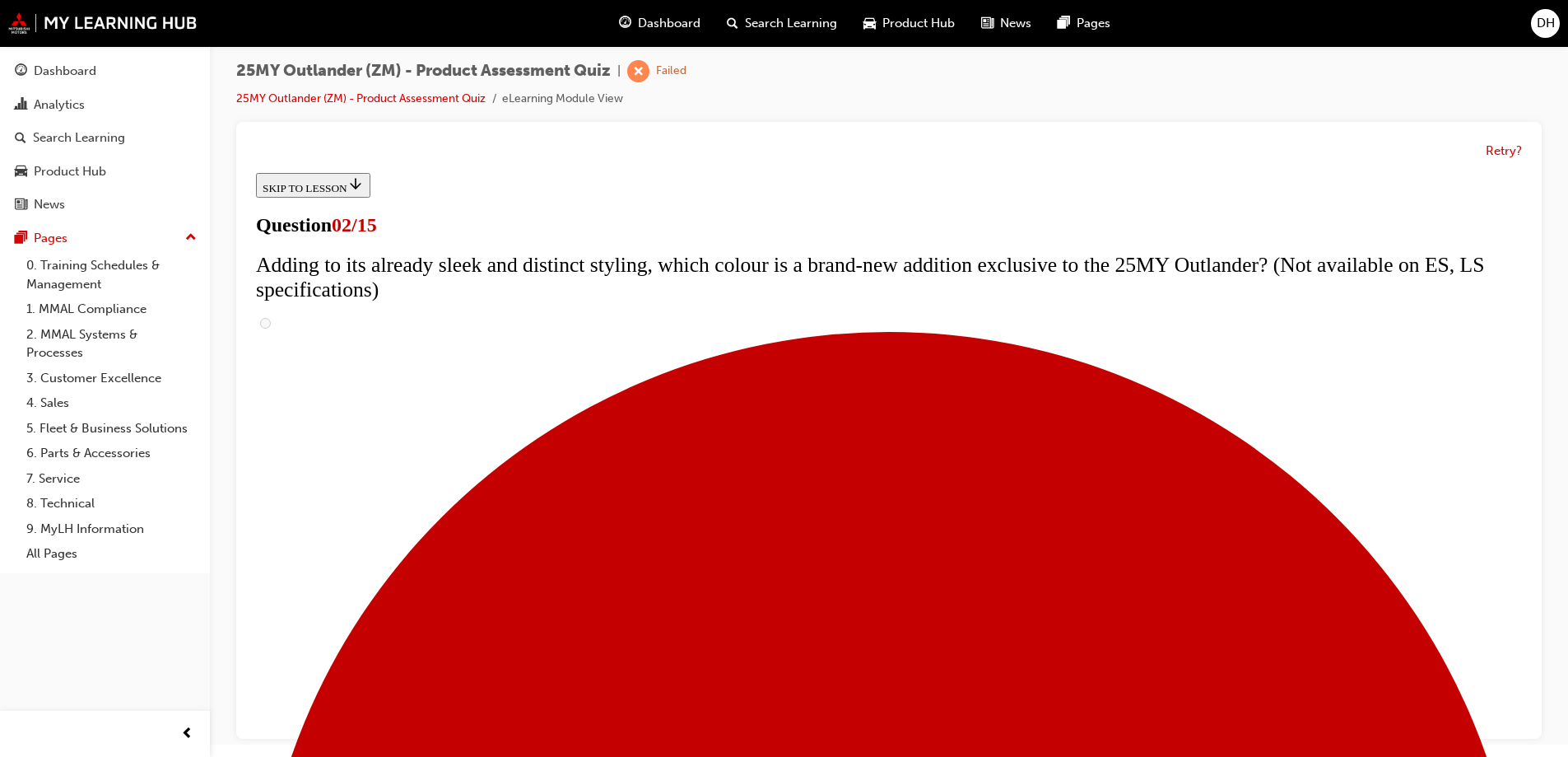
checkbox input "true"
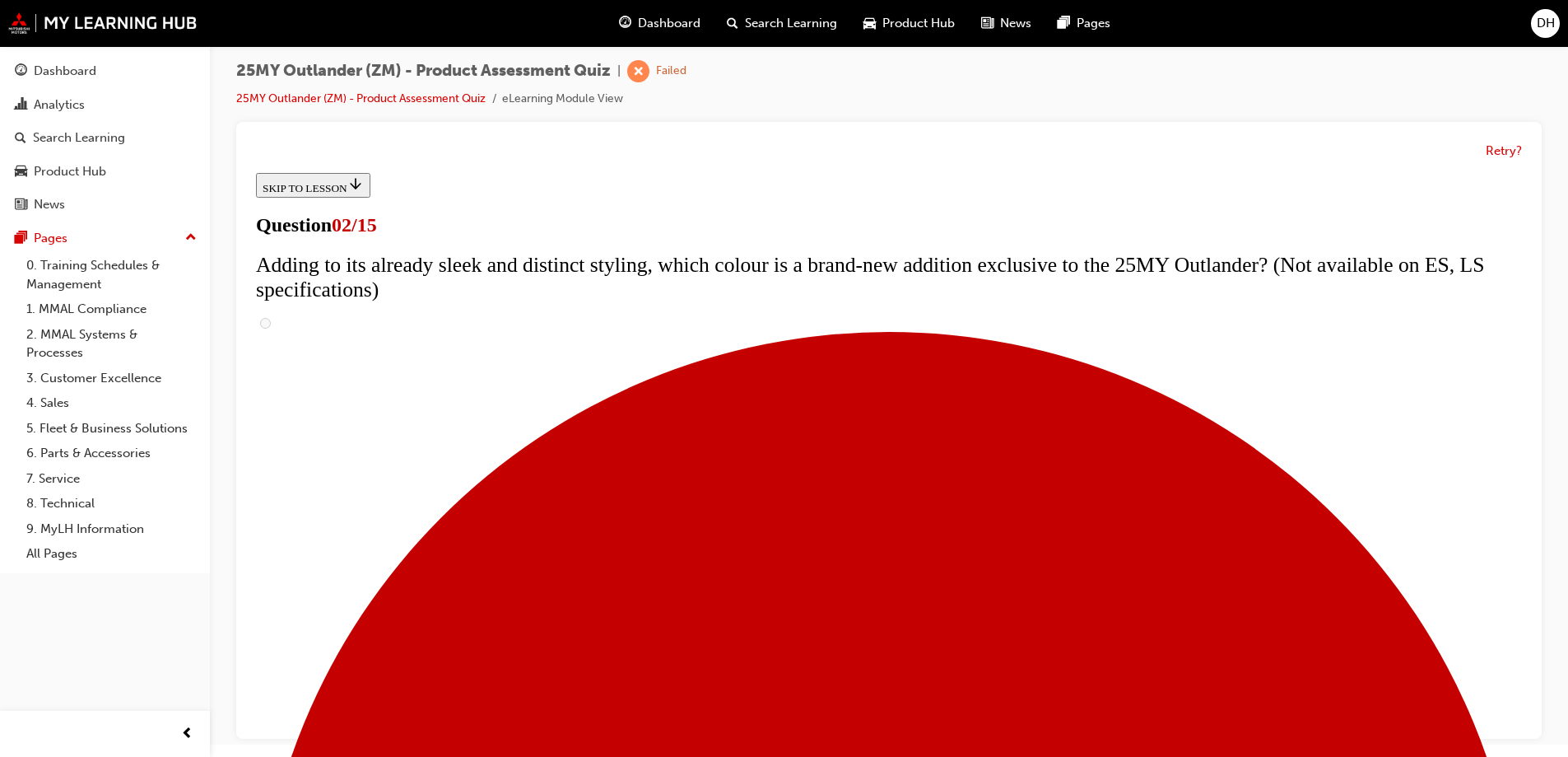
checkbox input "true"
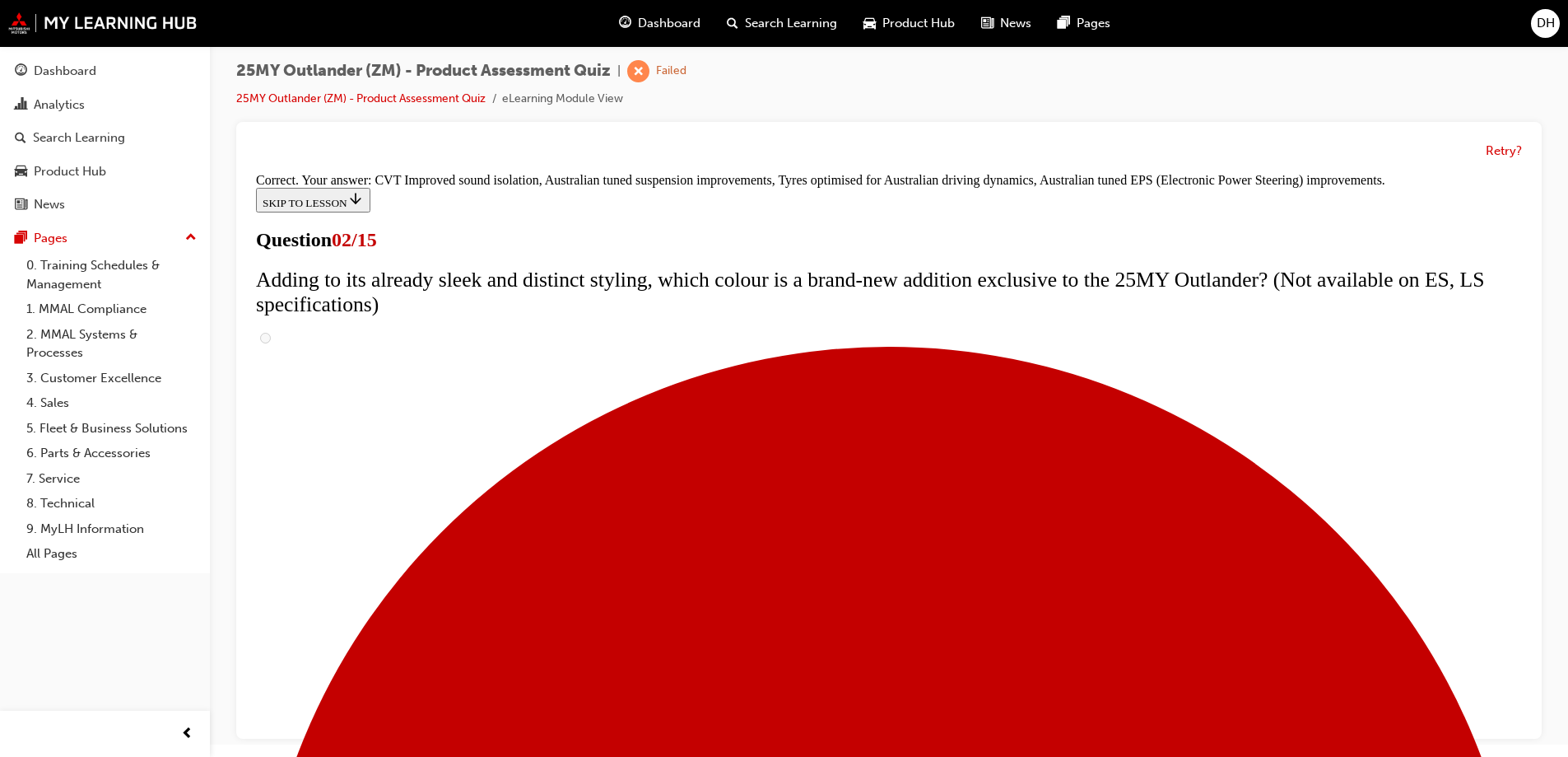
scroll to position [457, 0]
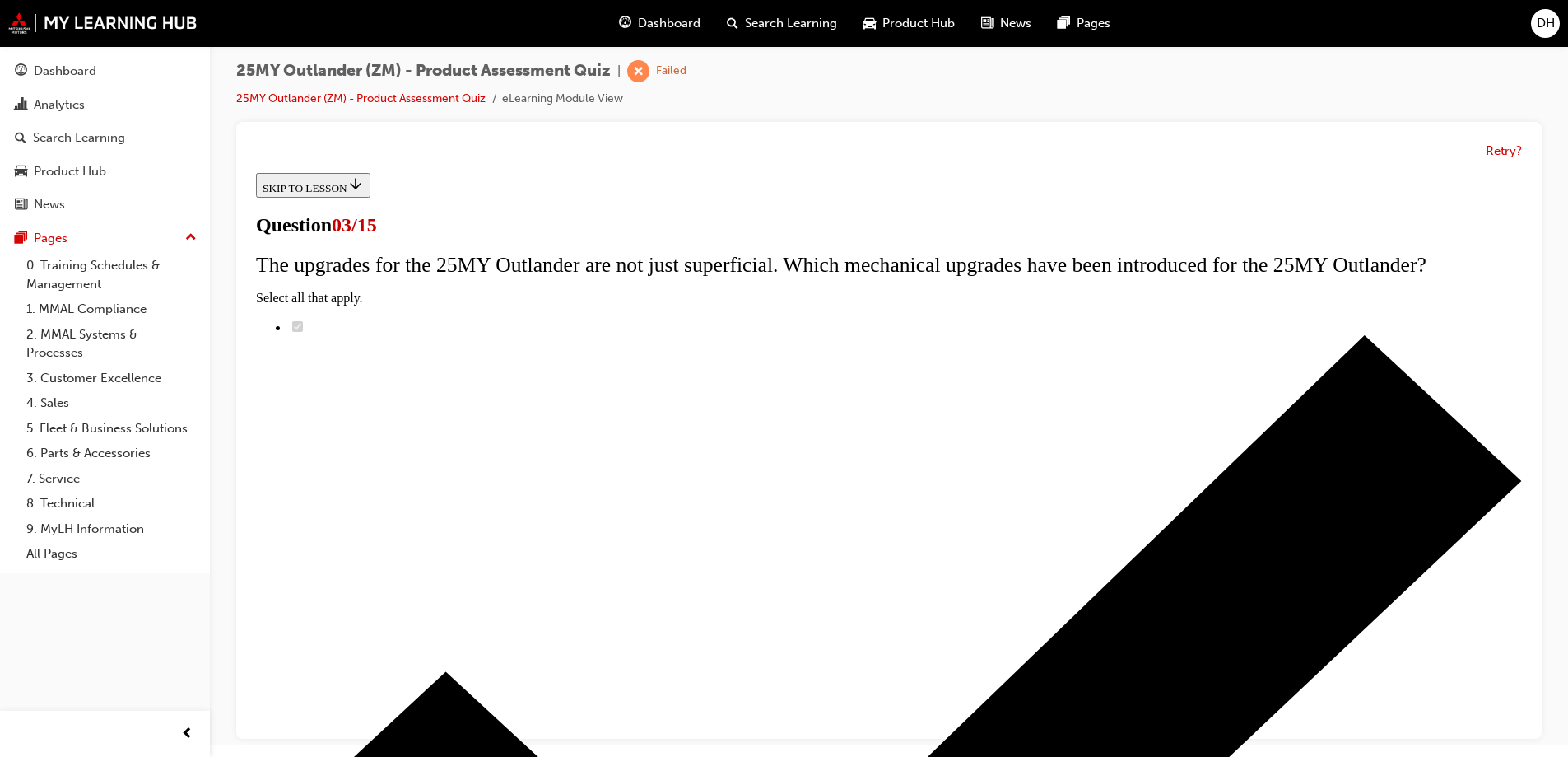
scroll to position [165, 0]
radio input "true"
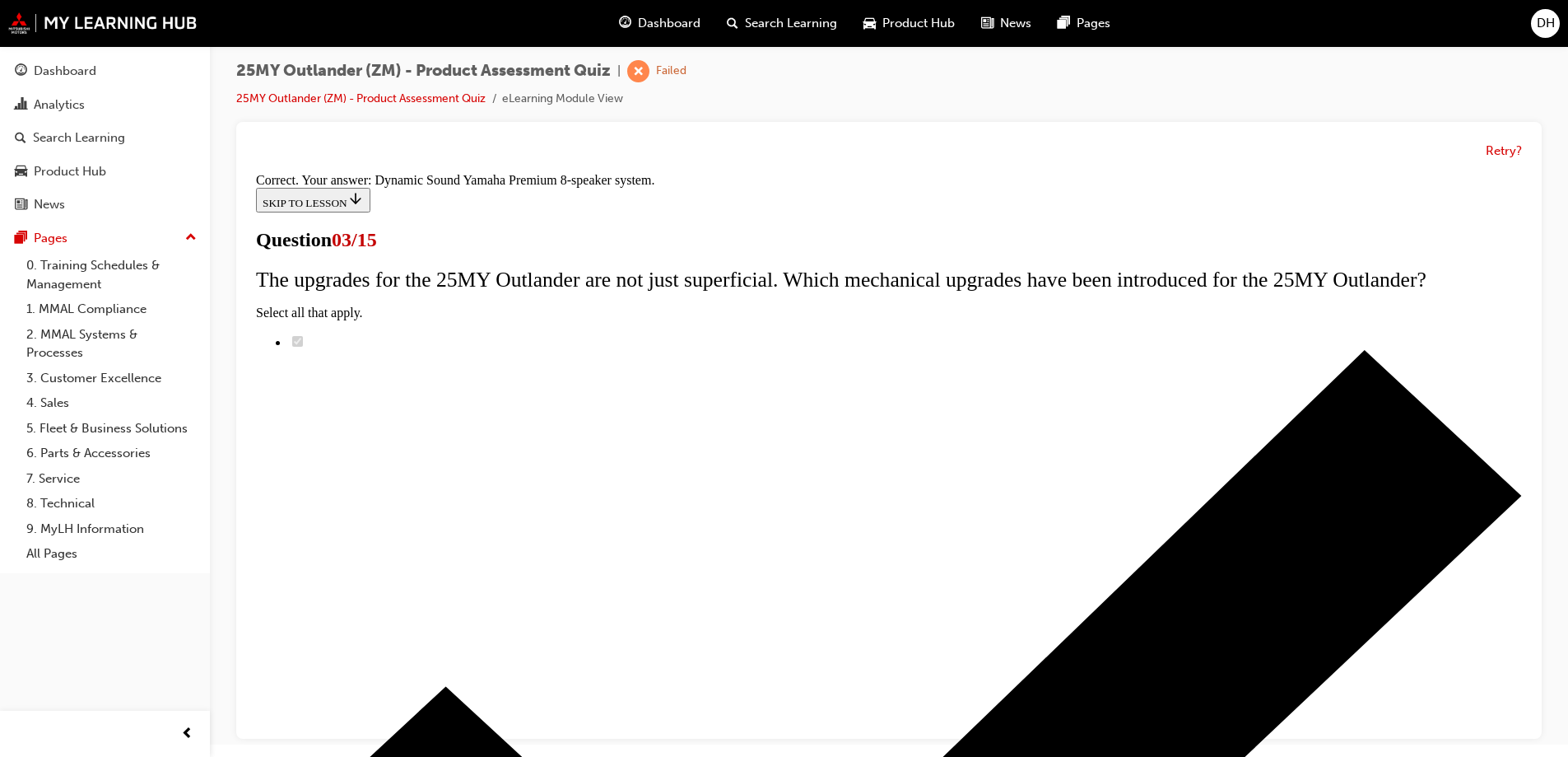
scroll to position [269, 0]
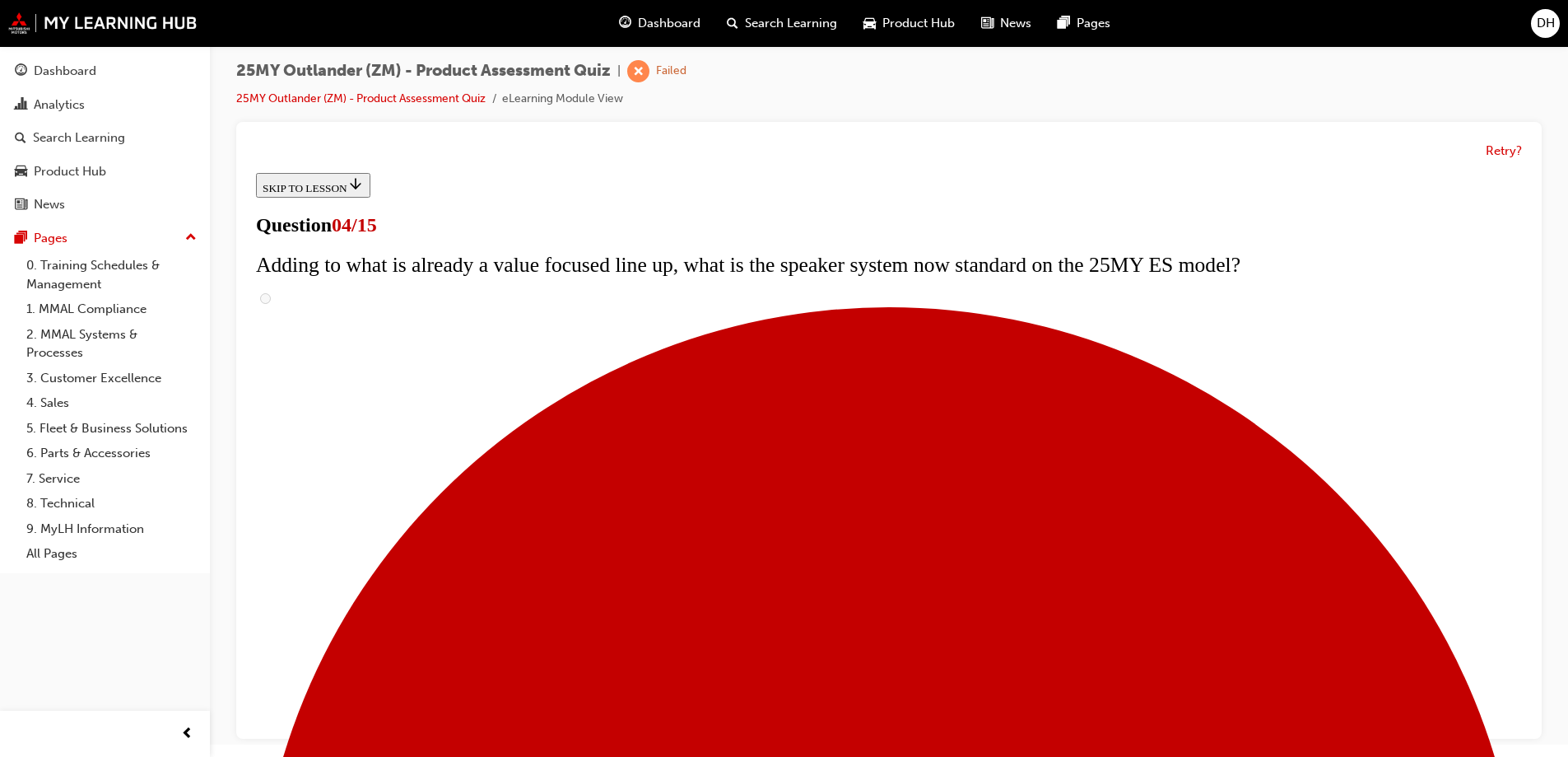
checkbox input "true"
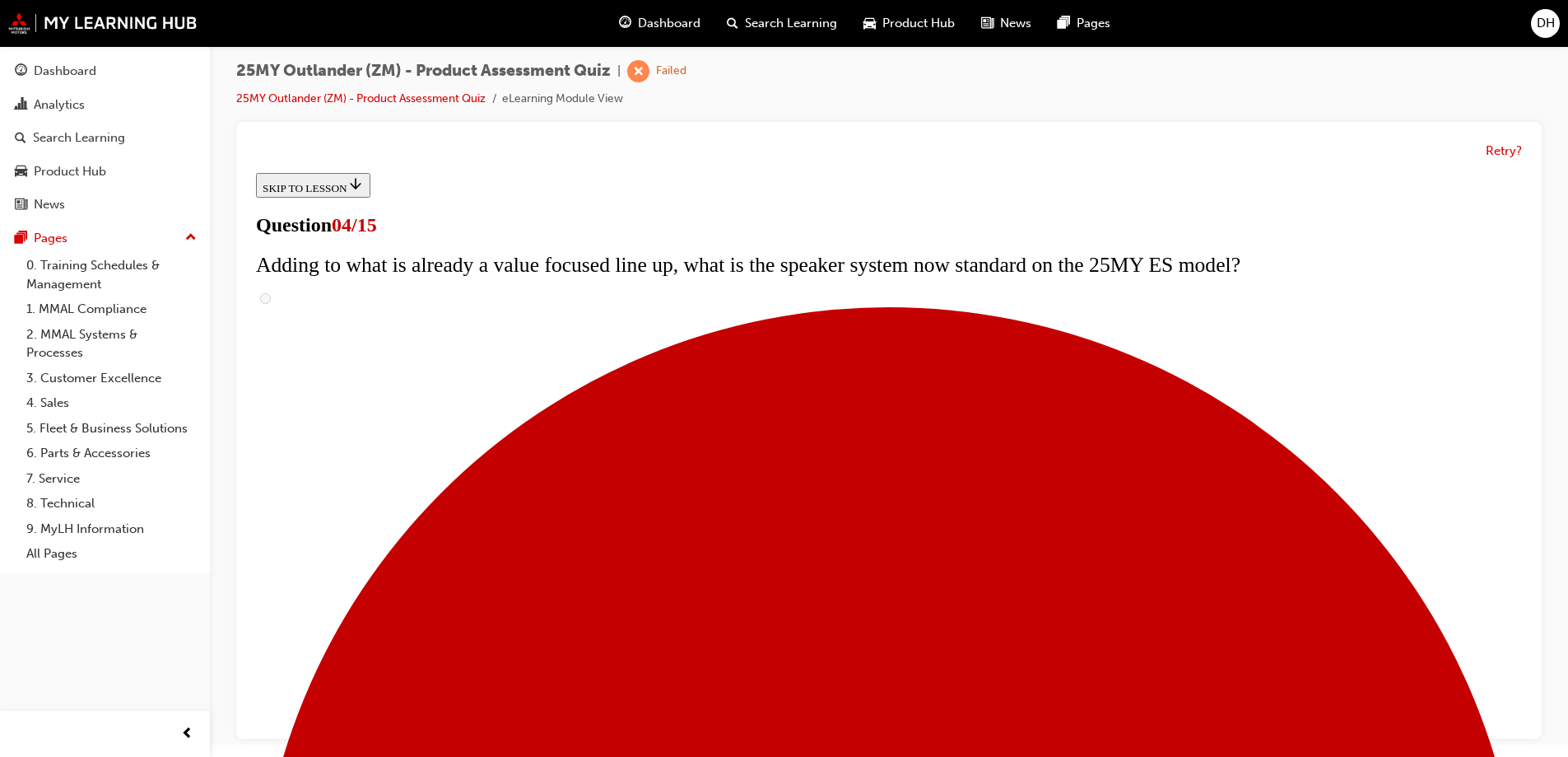
checkbox input "true"
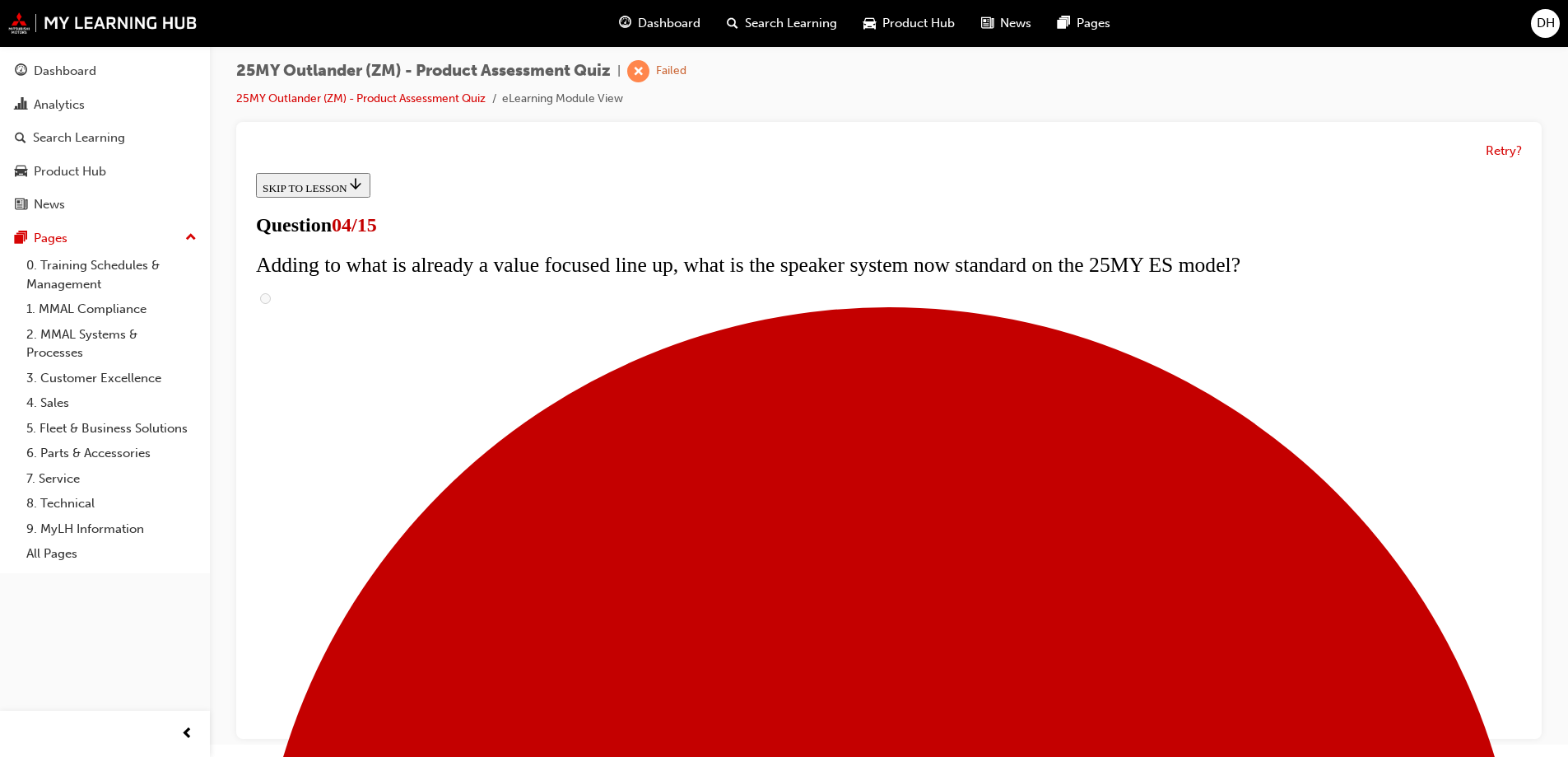
scroll to position [412, 0]
checkbox input "true"
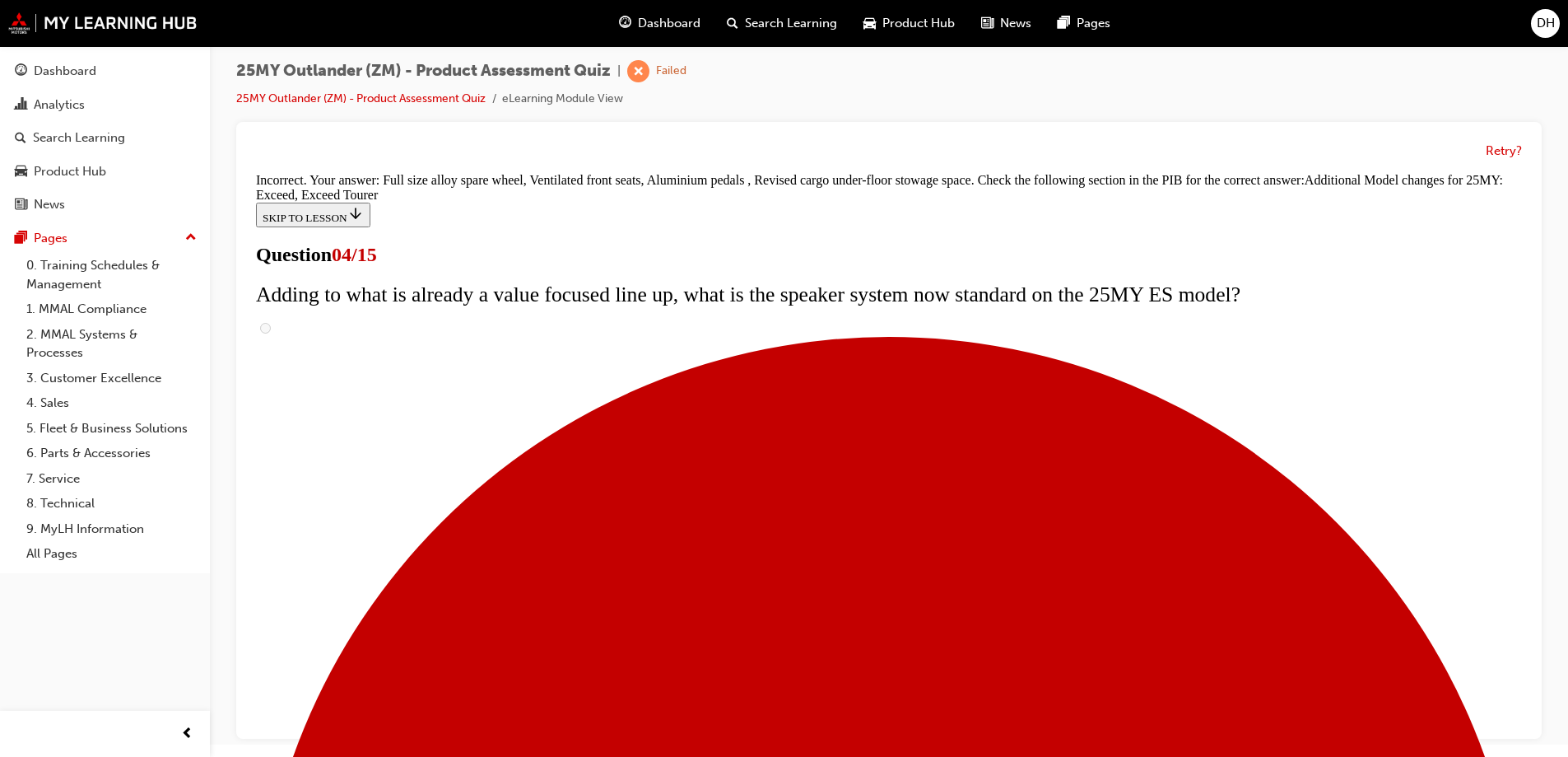
scroll to position [624, 0]
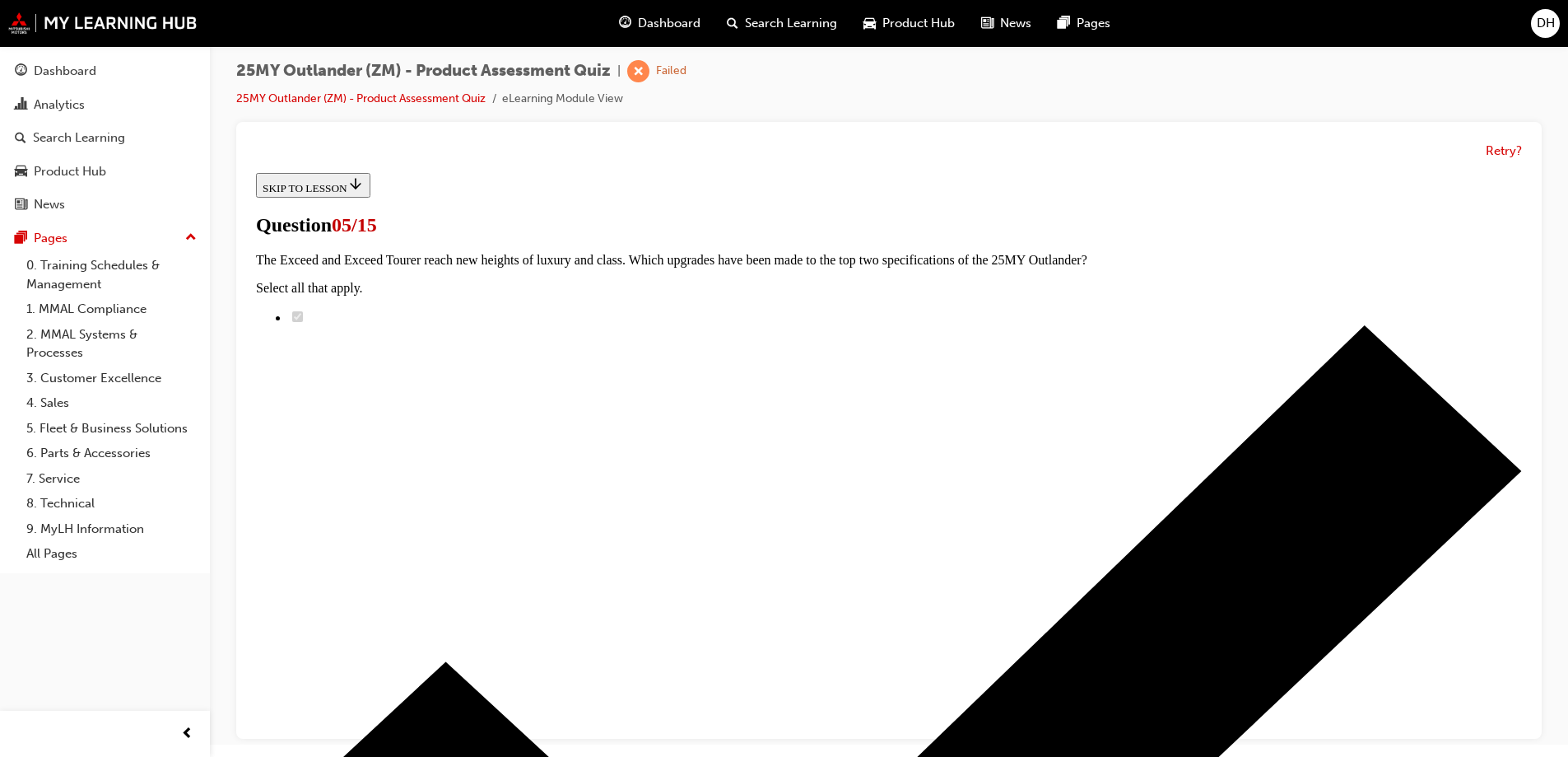
scroll to position [165, 0]
radio input "true"
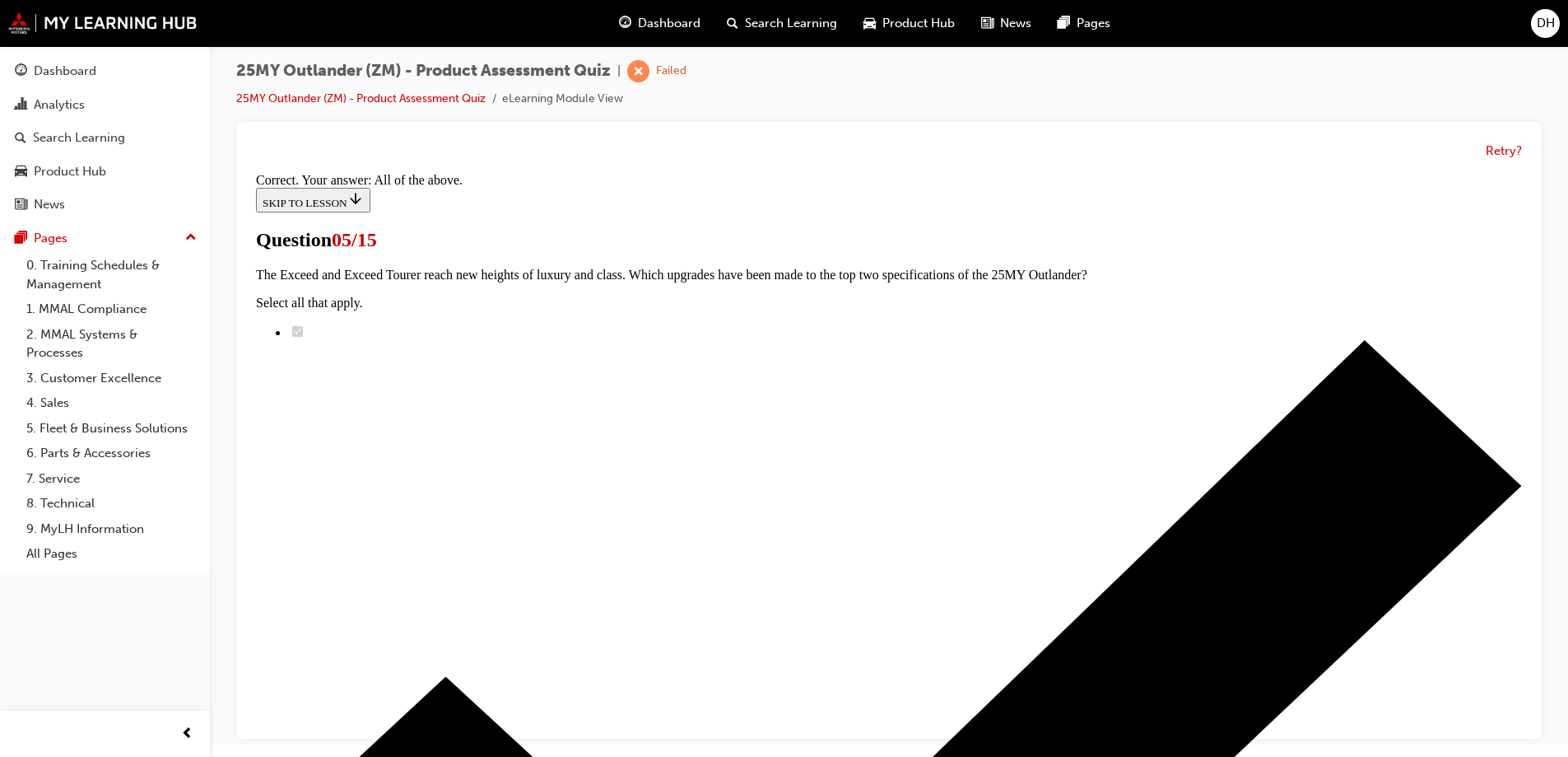
scroll to position [400, 0]
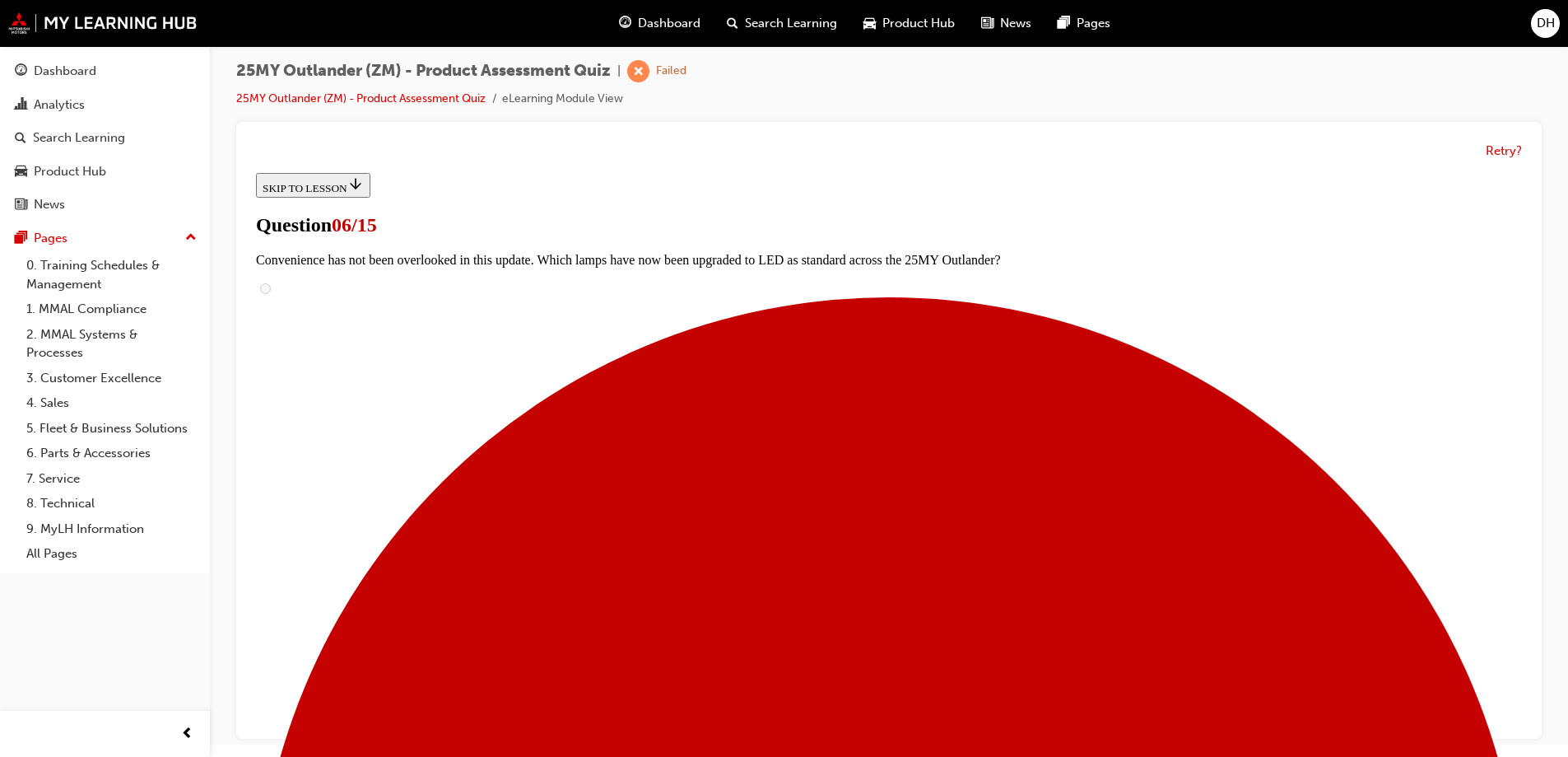
scroll to position [257, 0]
radio input "true"
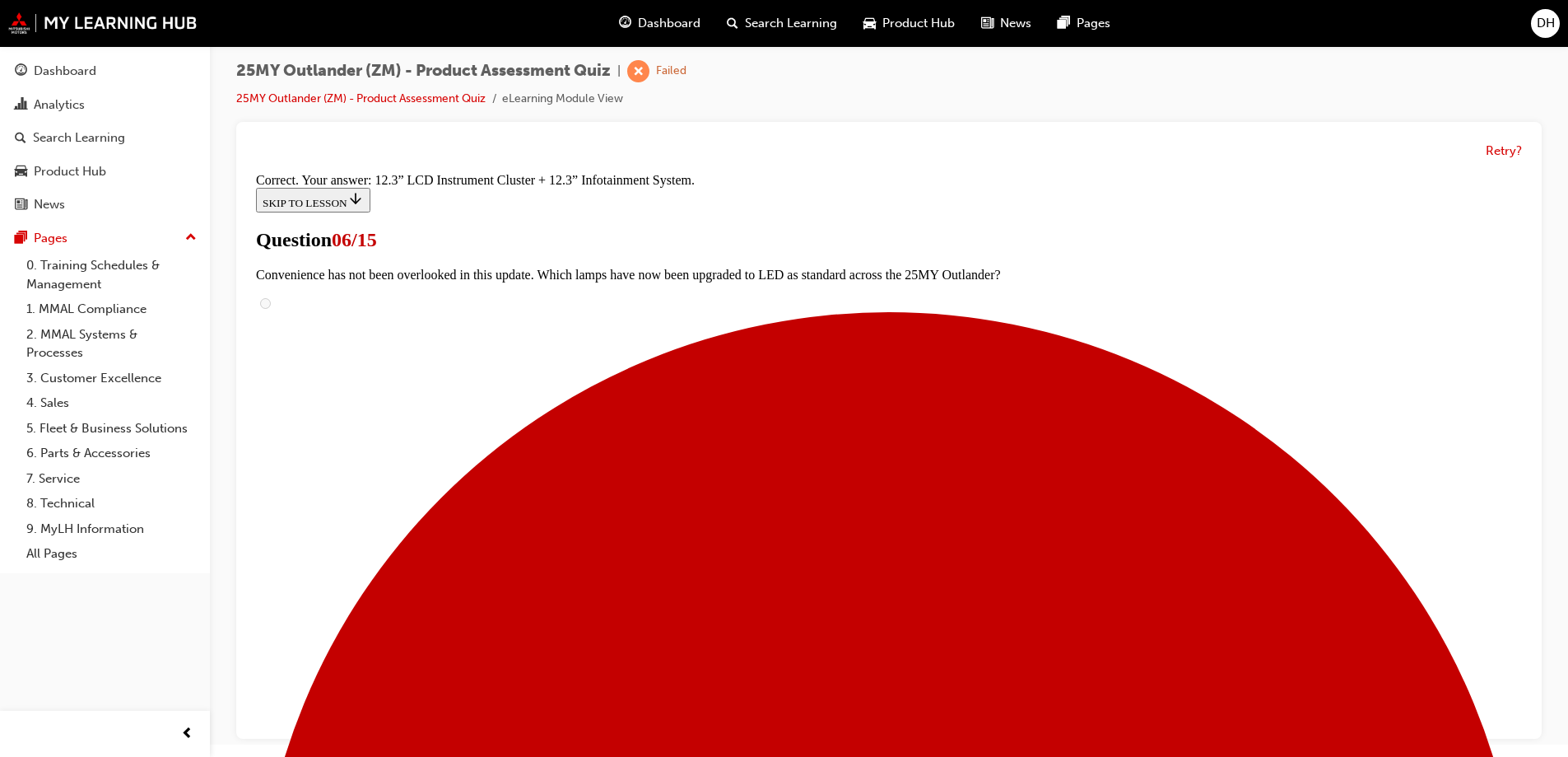
scroll to position [556, 0]
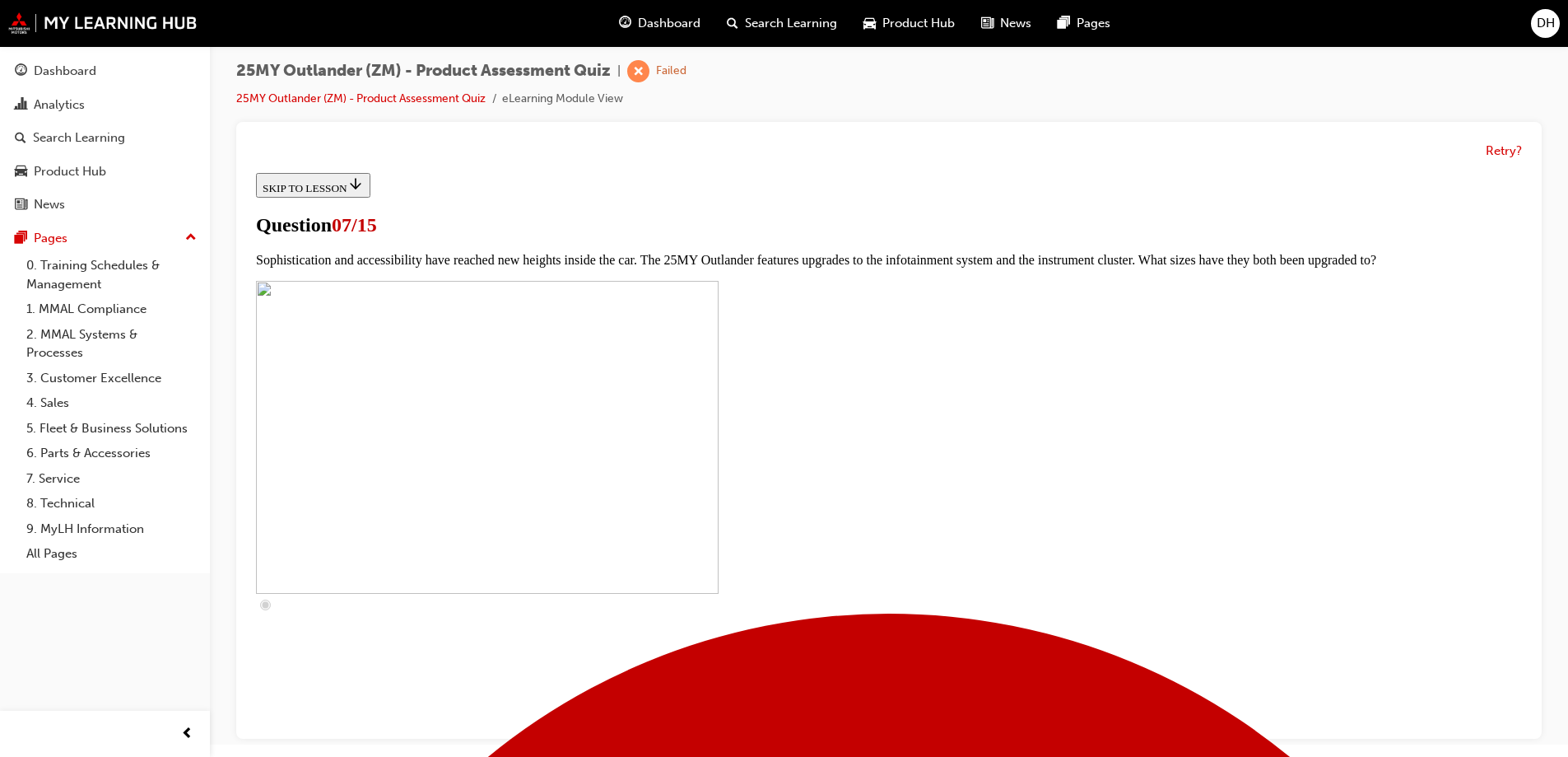
scroll to position [494, 0]
drag, startPoint x: 682, startPoint y: 473, endPoint x: 701, endPoint y: 520, distance: 50.7
checkbox input "true"
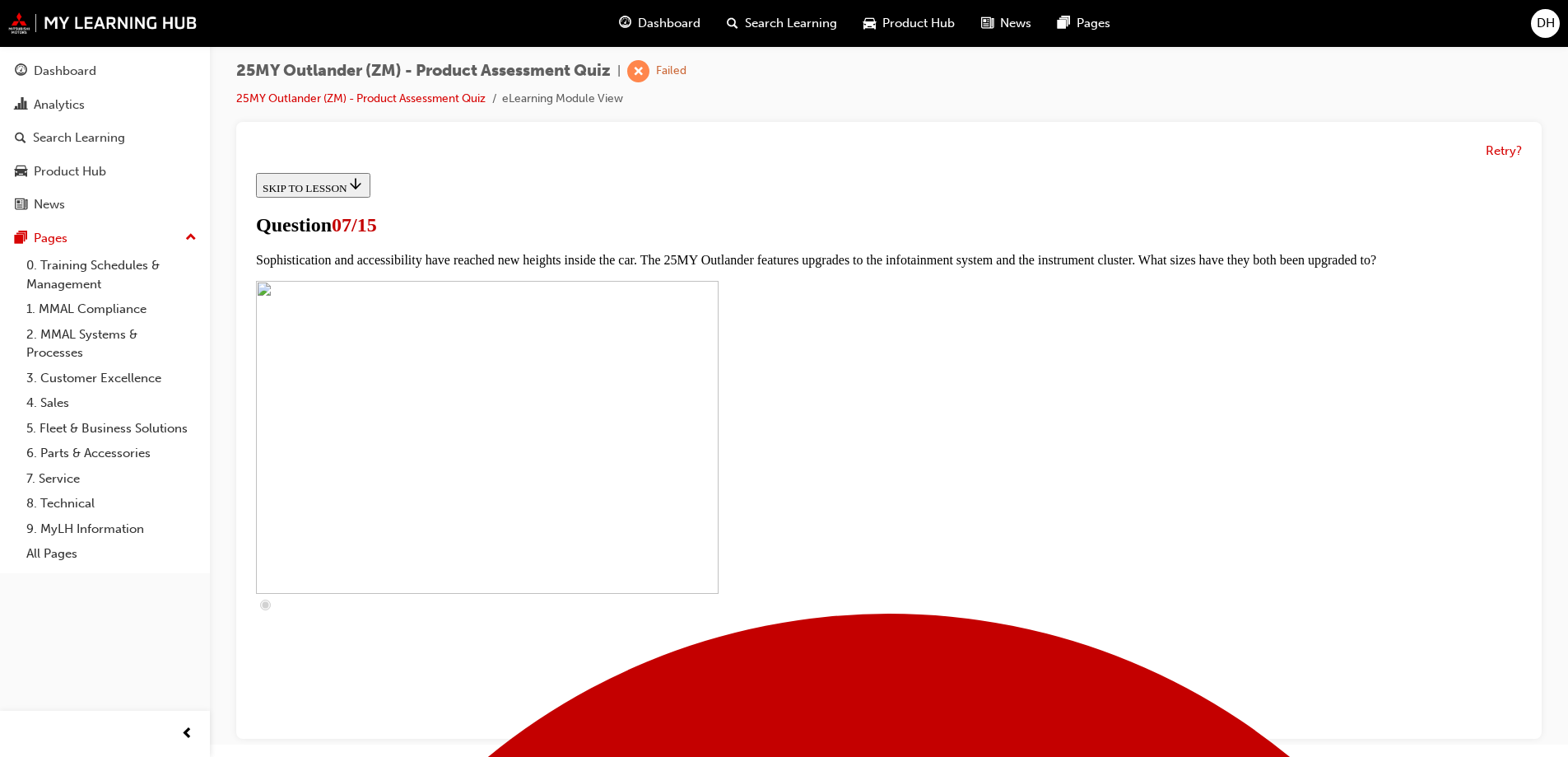
checkbox input "true"
drag, startPoint x: 691, startPoint y: 608, endPoint x: 687, endPoint y: 657, distance: 49.2
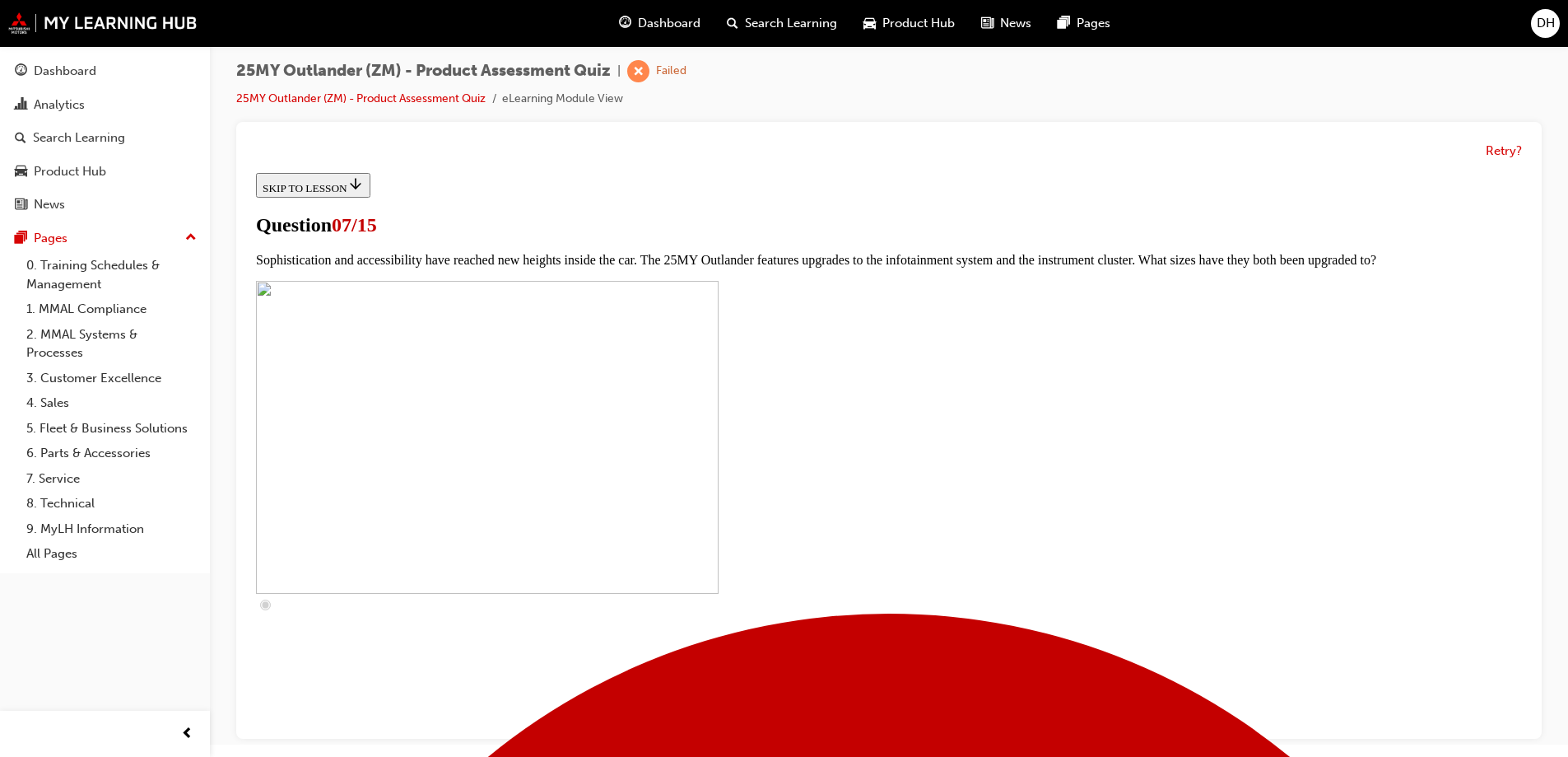
checkbox input "true"
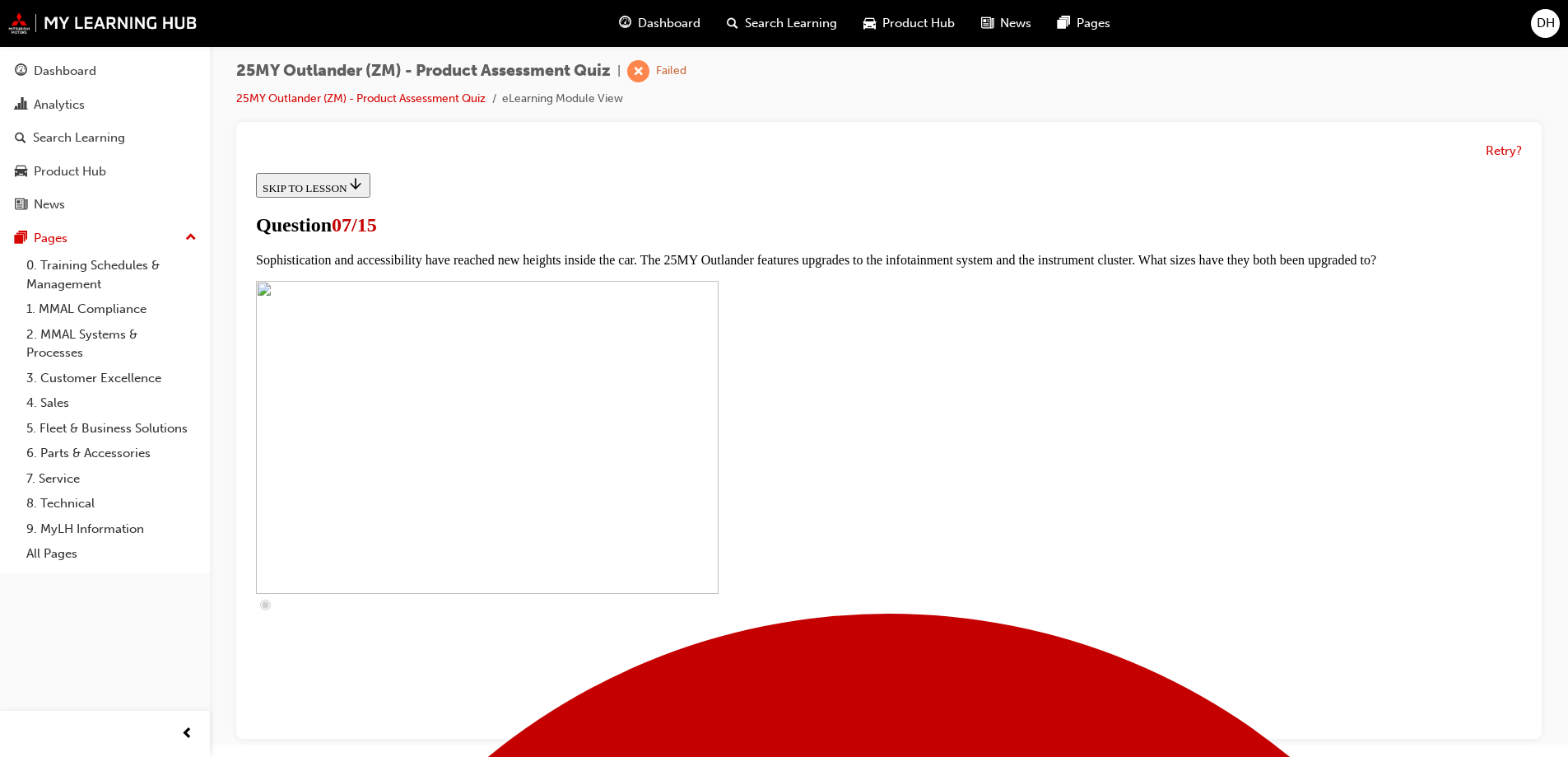
scroll to position [329, 0]
checkbox input "true"
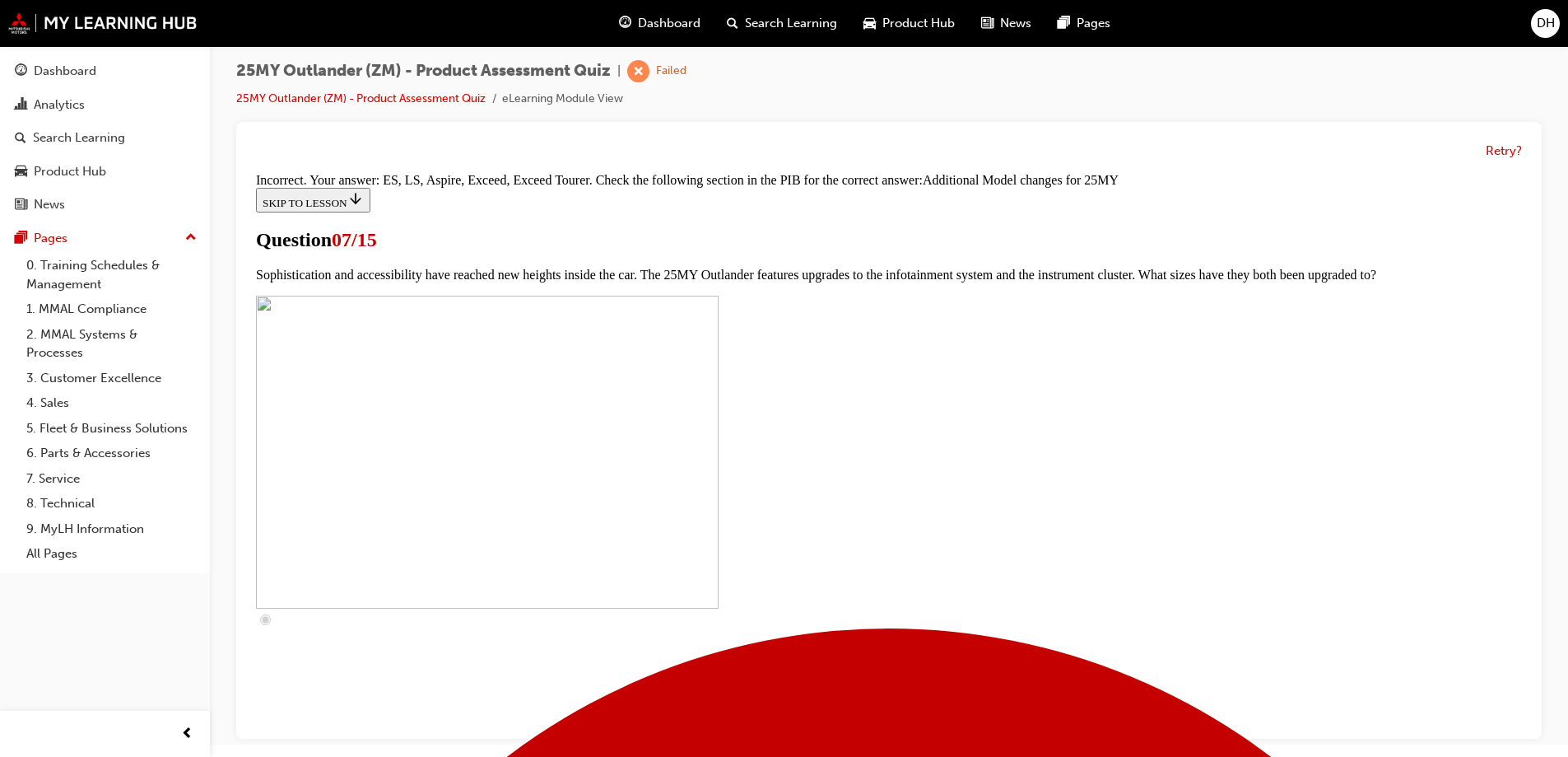
scroll to position [845, 0]
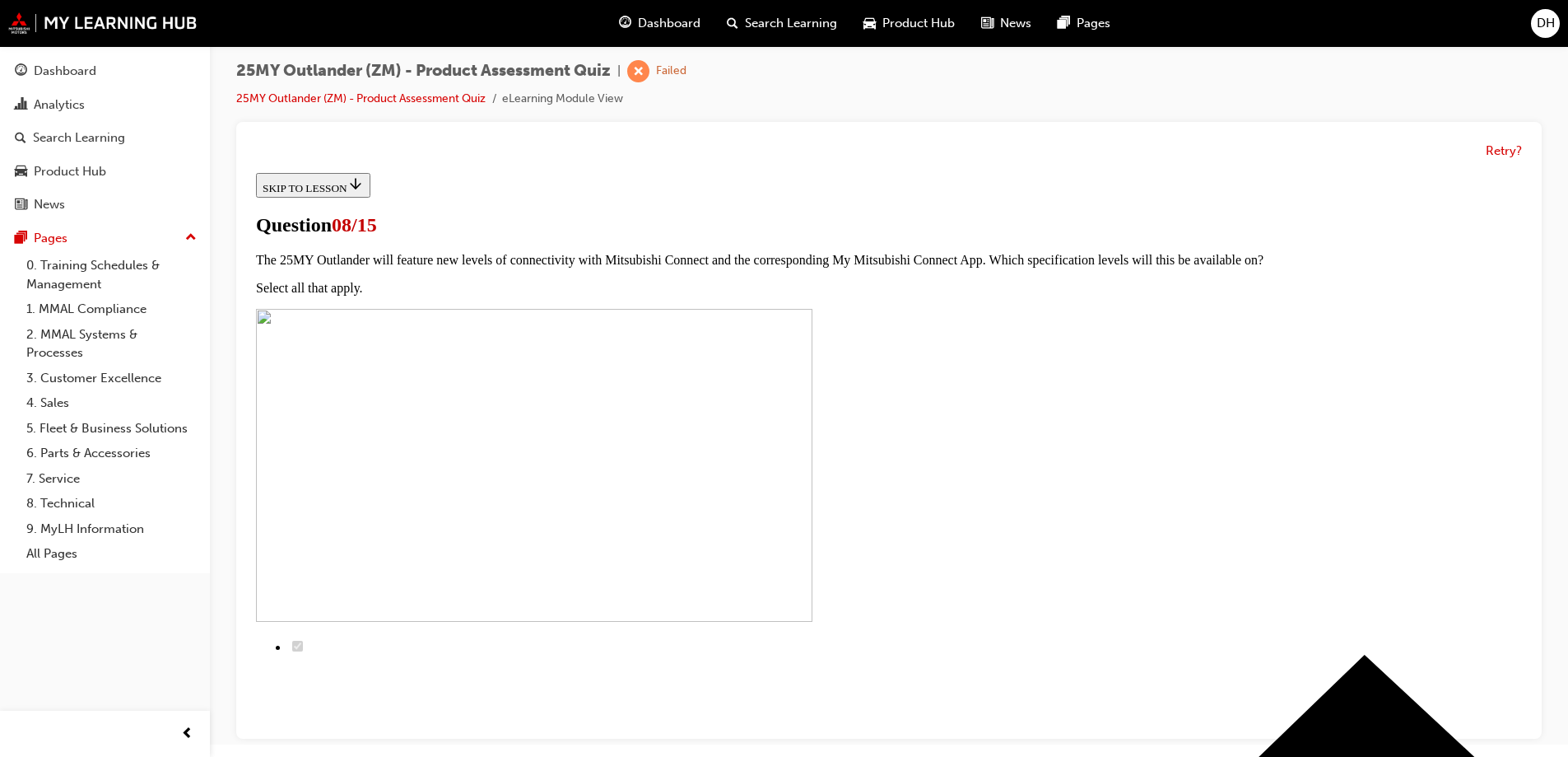
scroll to position [217, 0]
radio input "true"
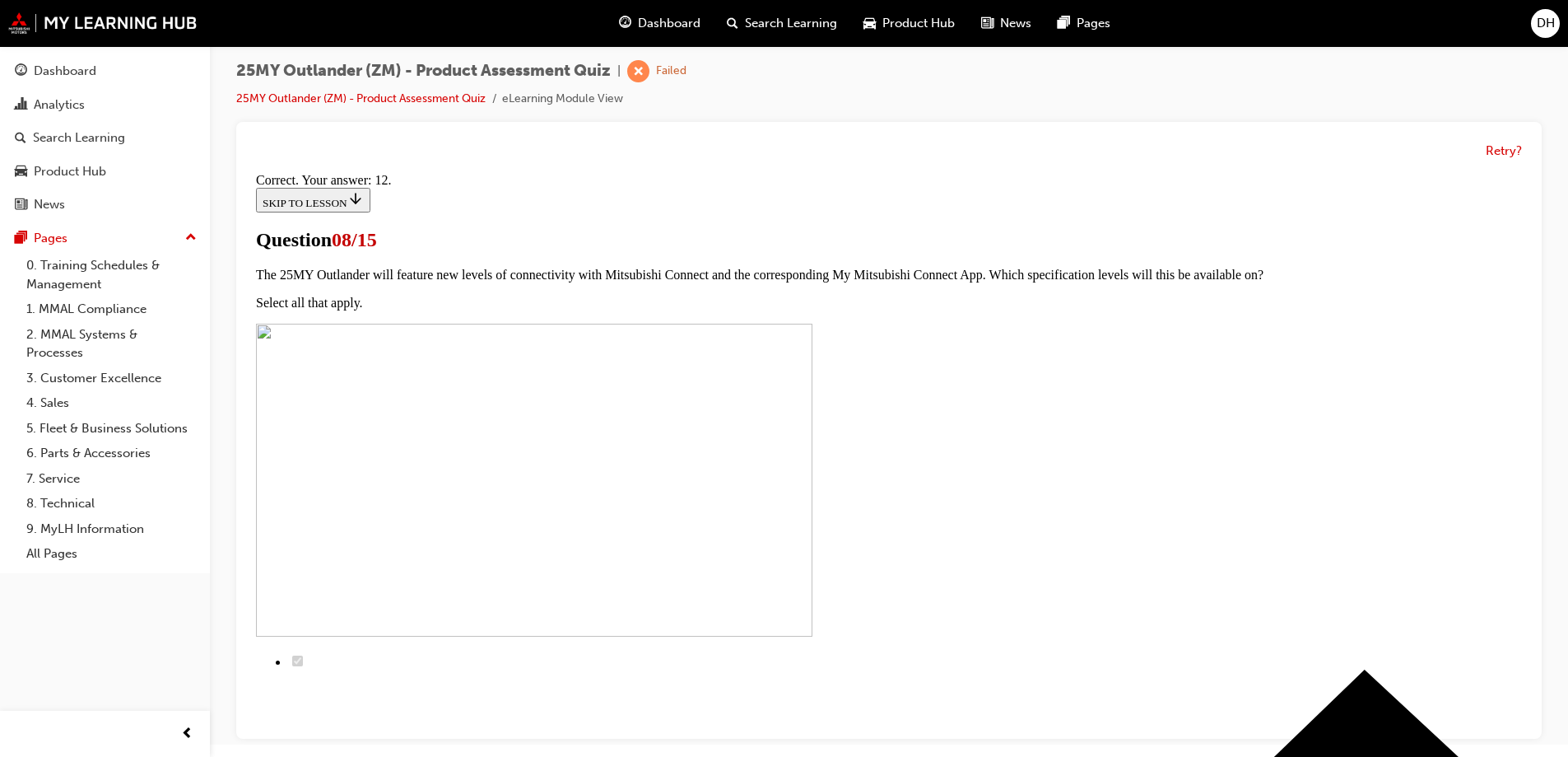
scroll to position [269, 0]
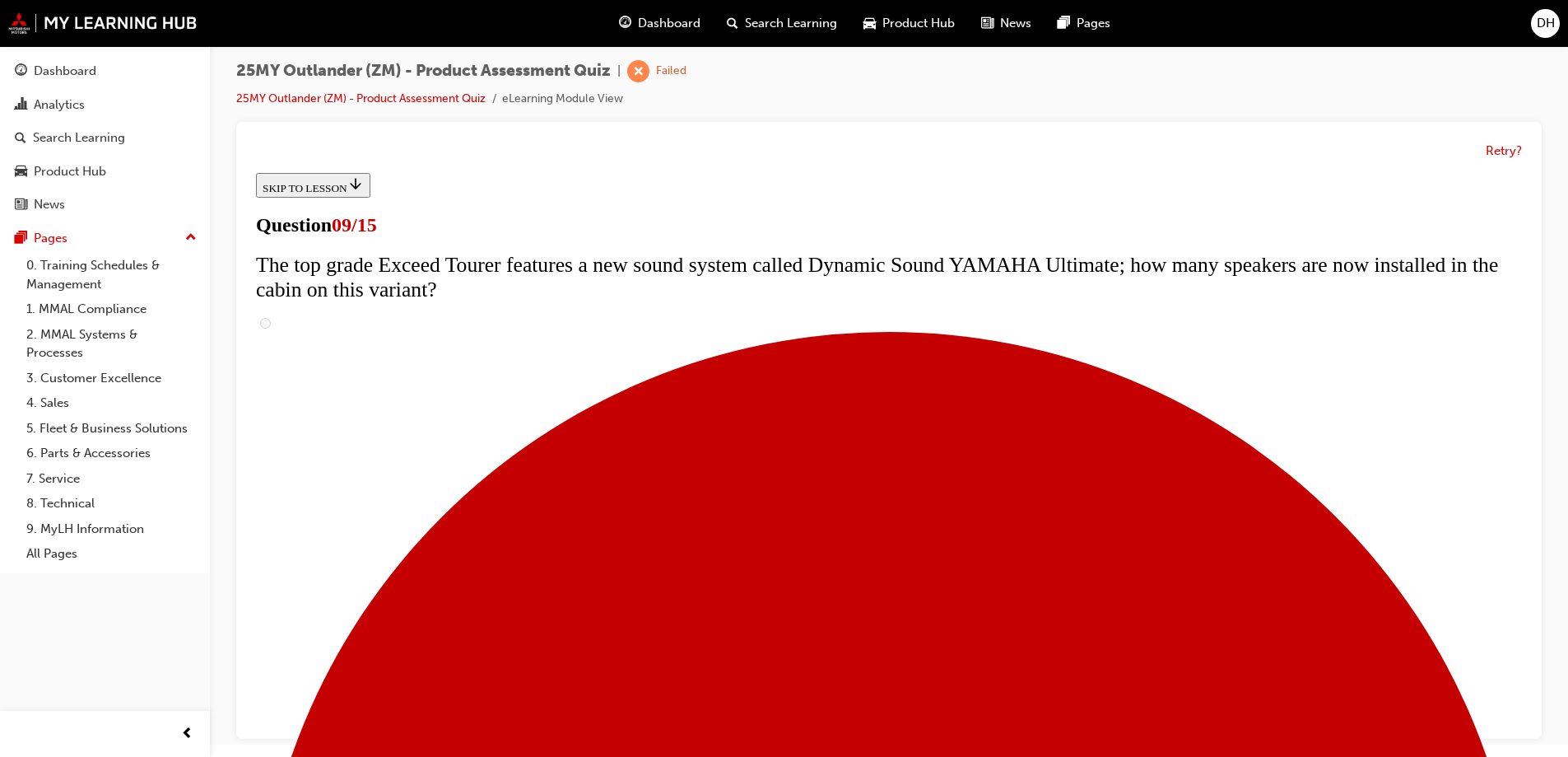
scroll to position [659, 0]
radio input "true"
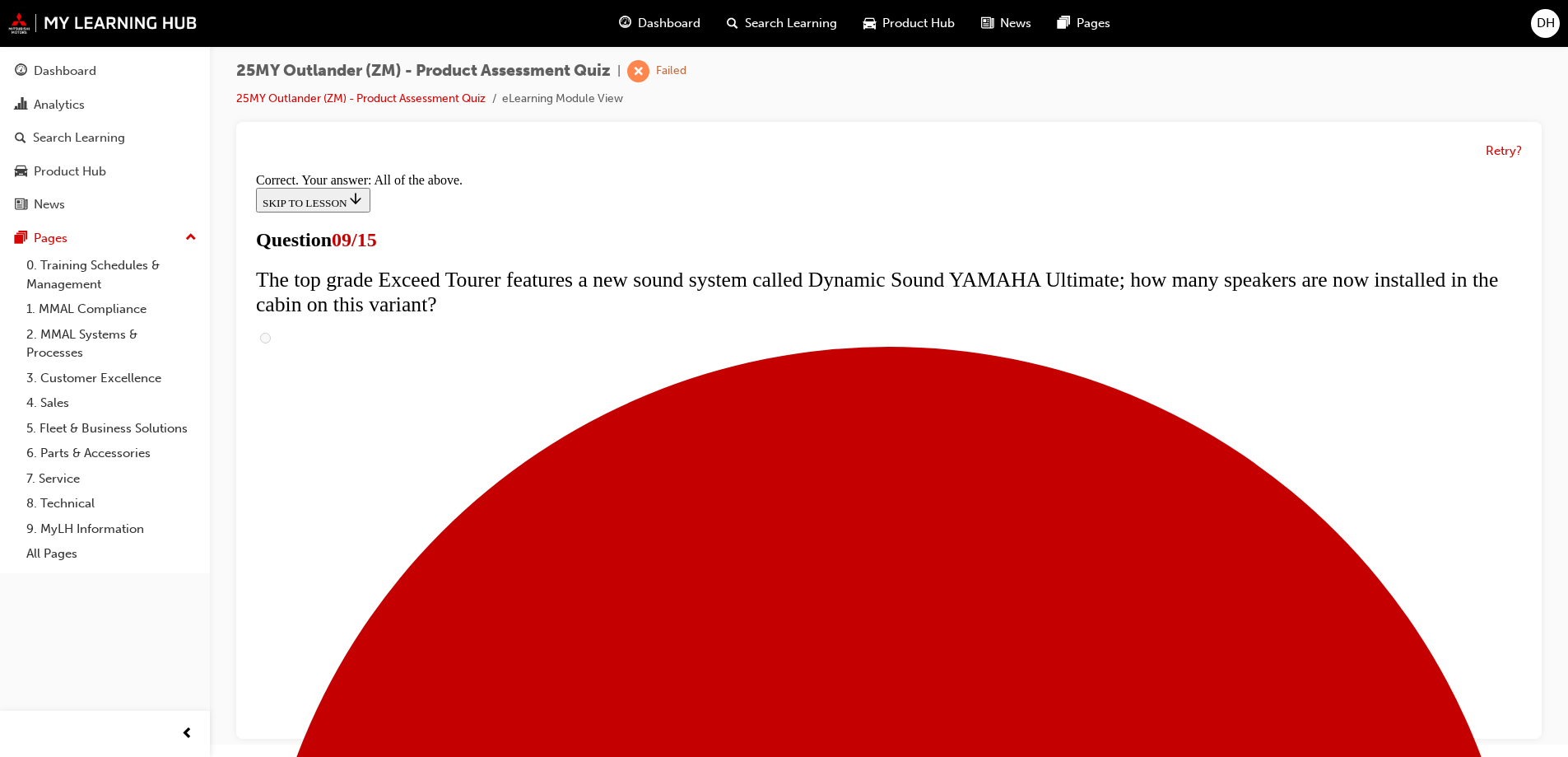
scroll to position [857, 0]
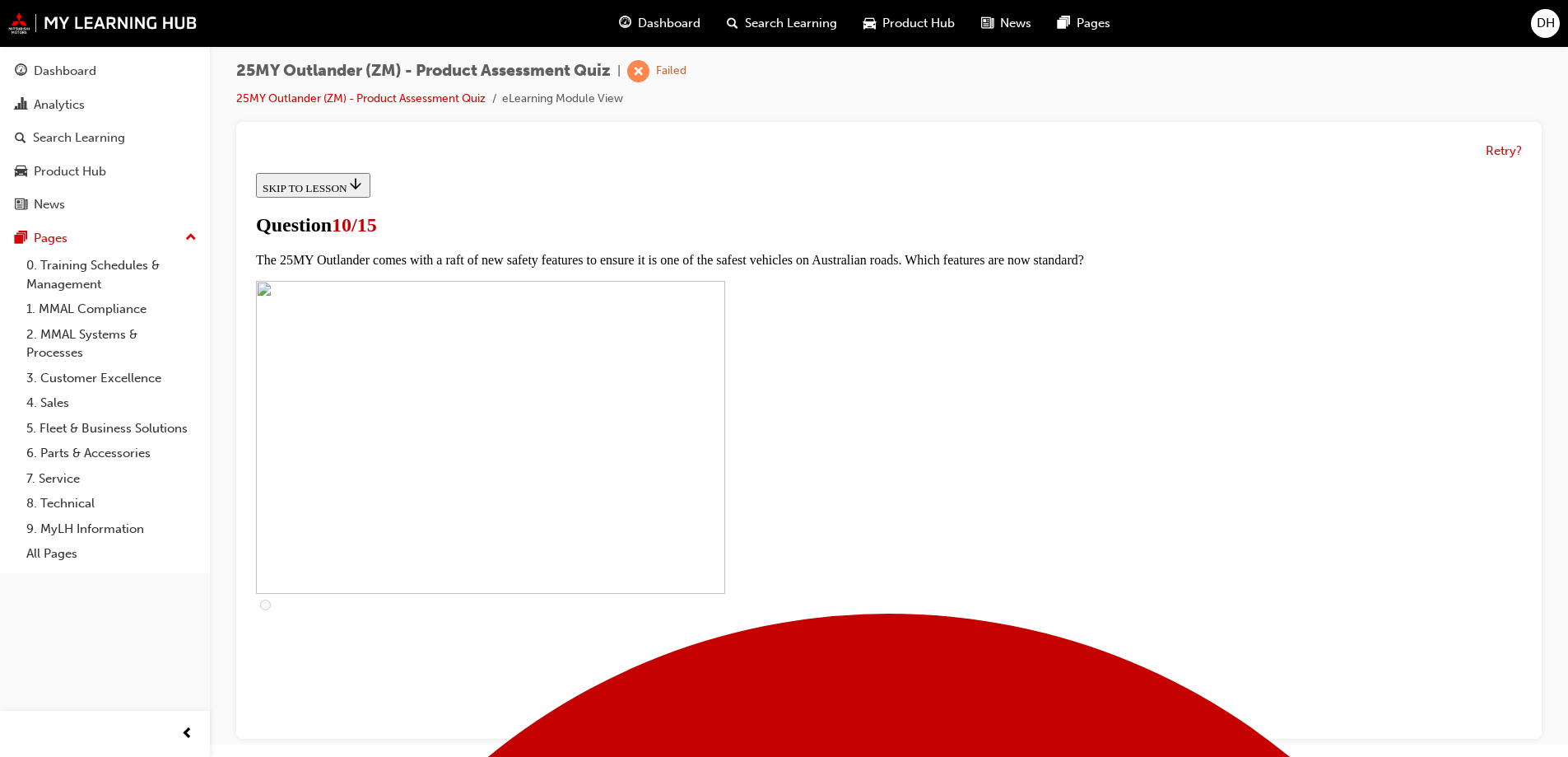
scroll to position [329, 0]
checkbox input "true"
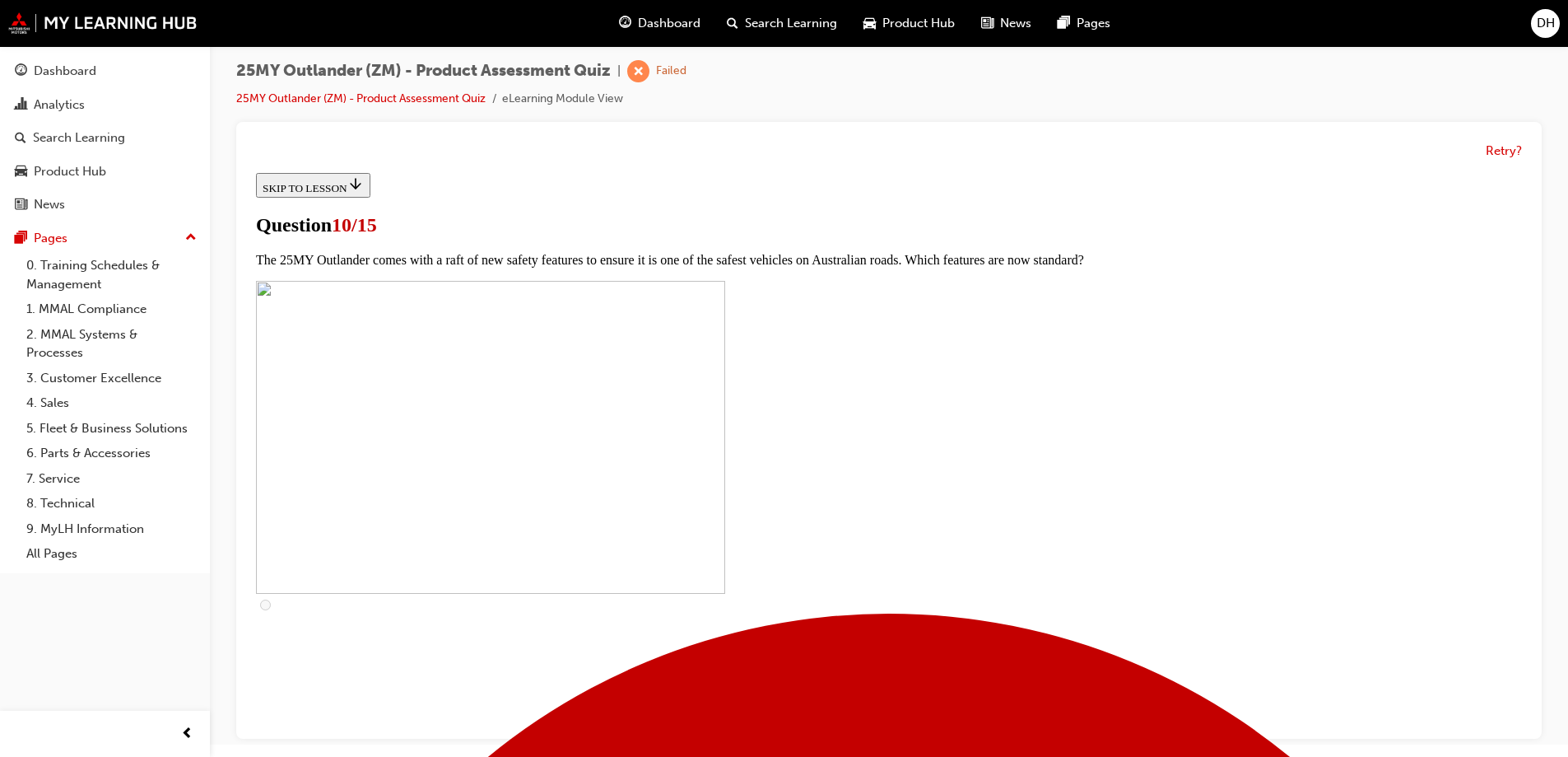
checkbox input "true"
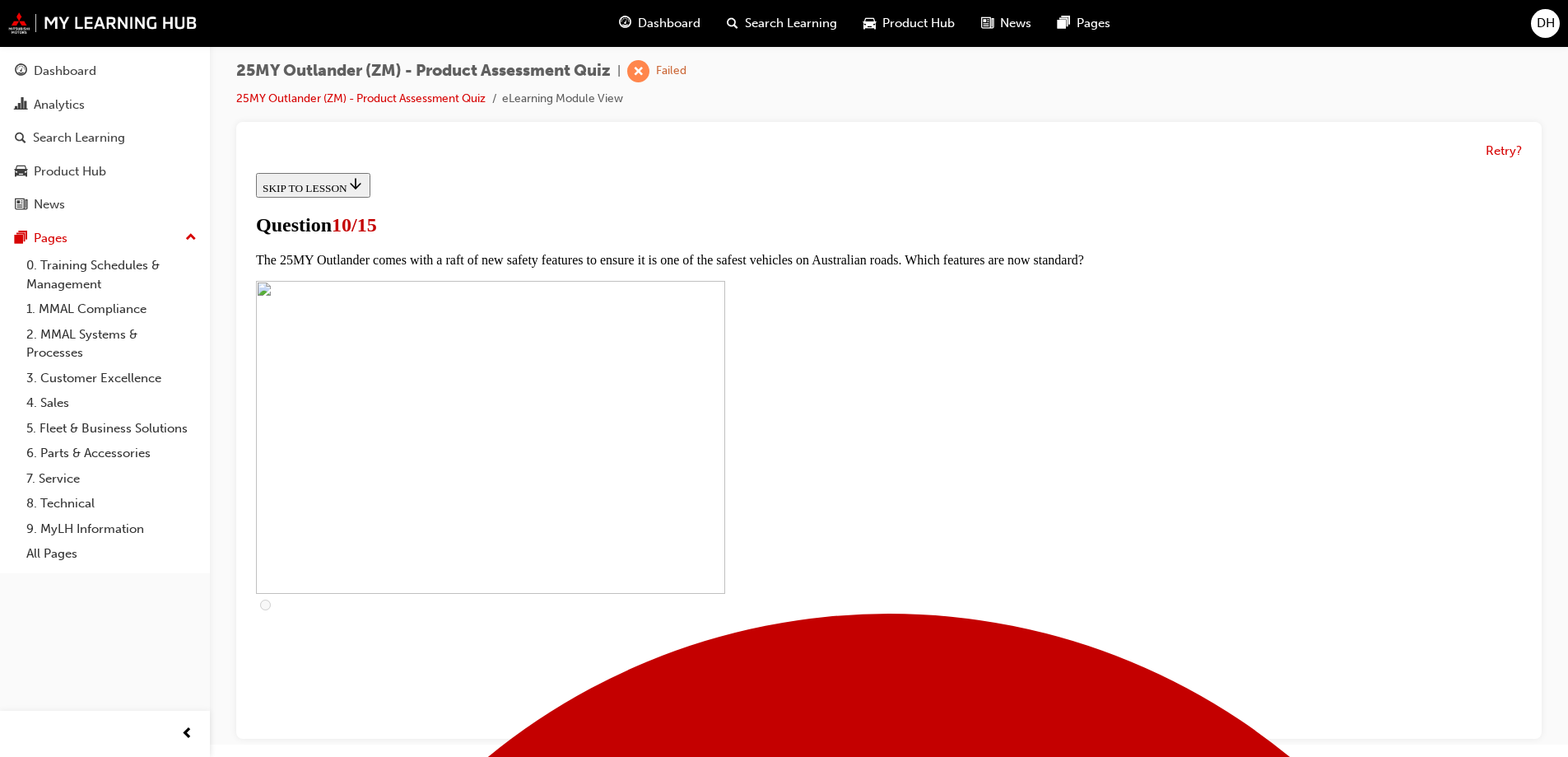
checkbox input "true"
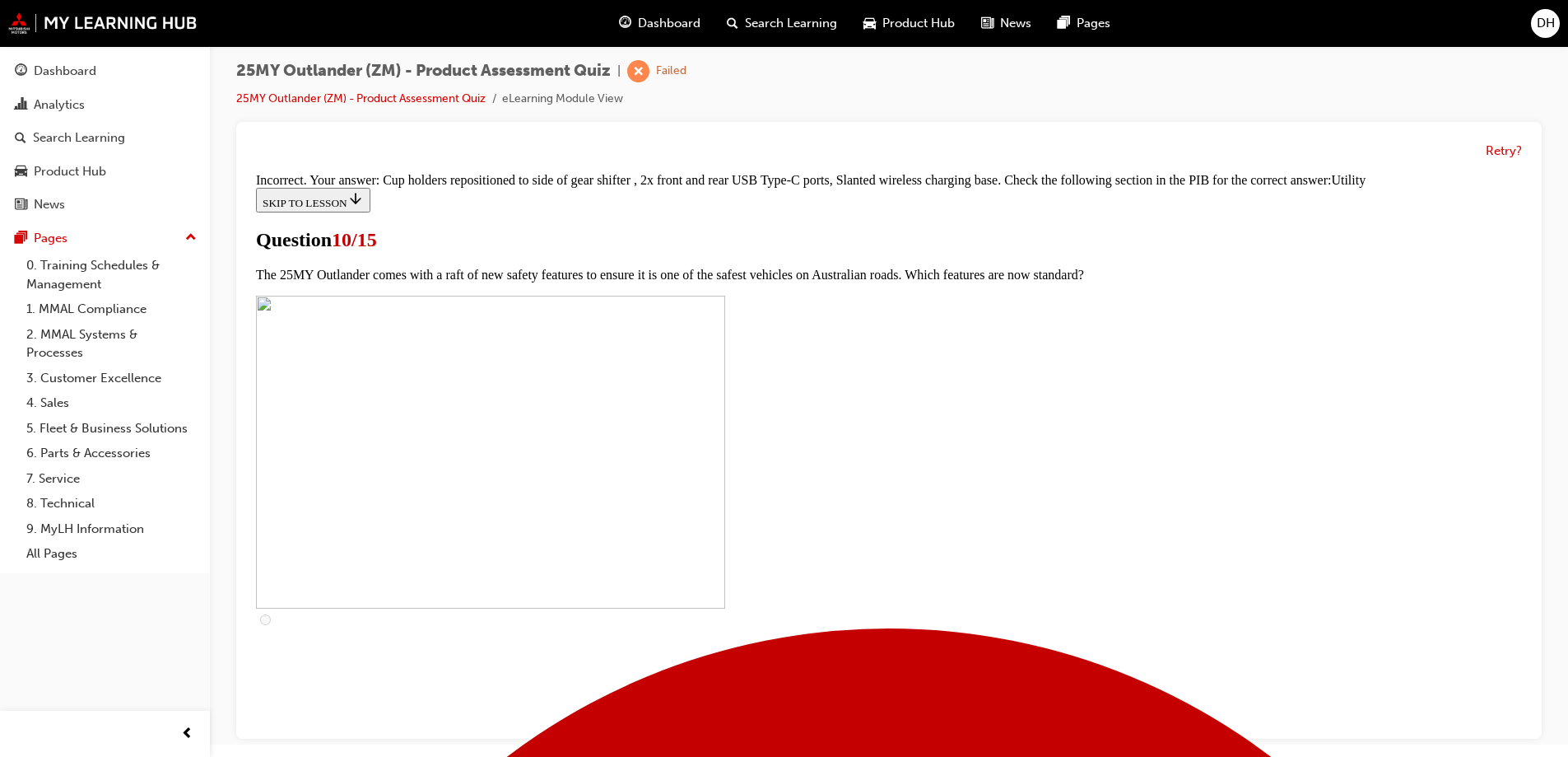
scroll to position [804, 0]
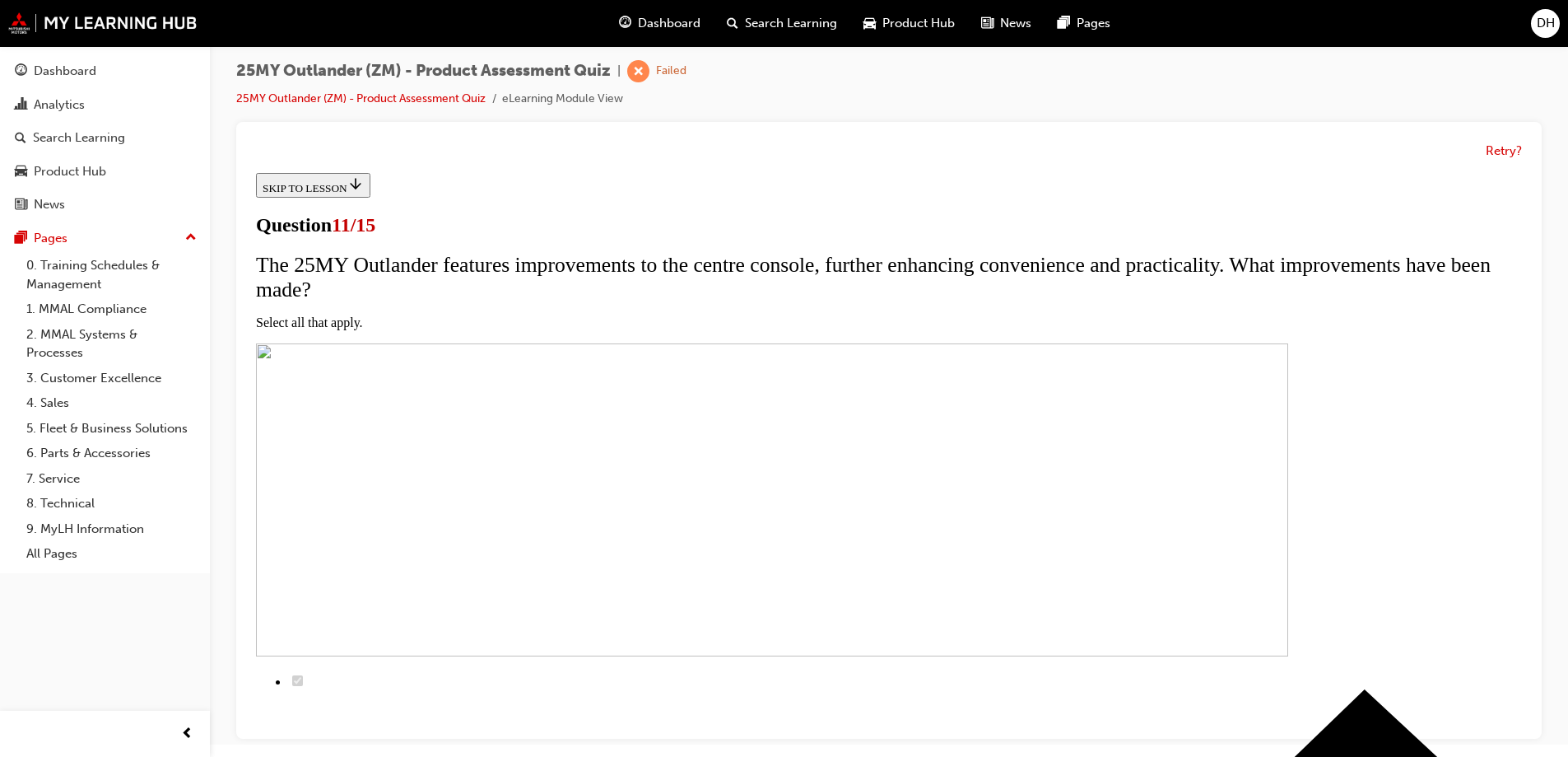
checkbox input "true"
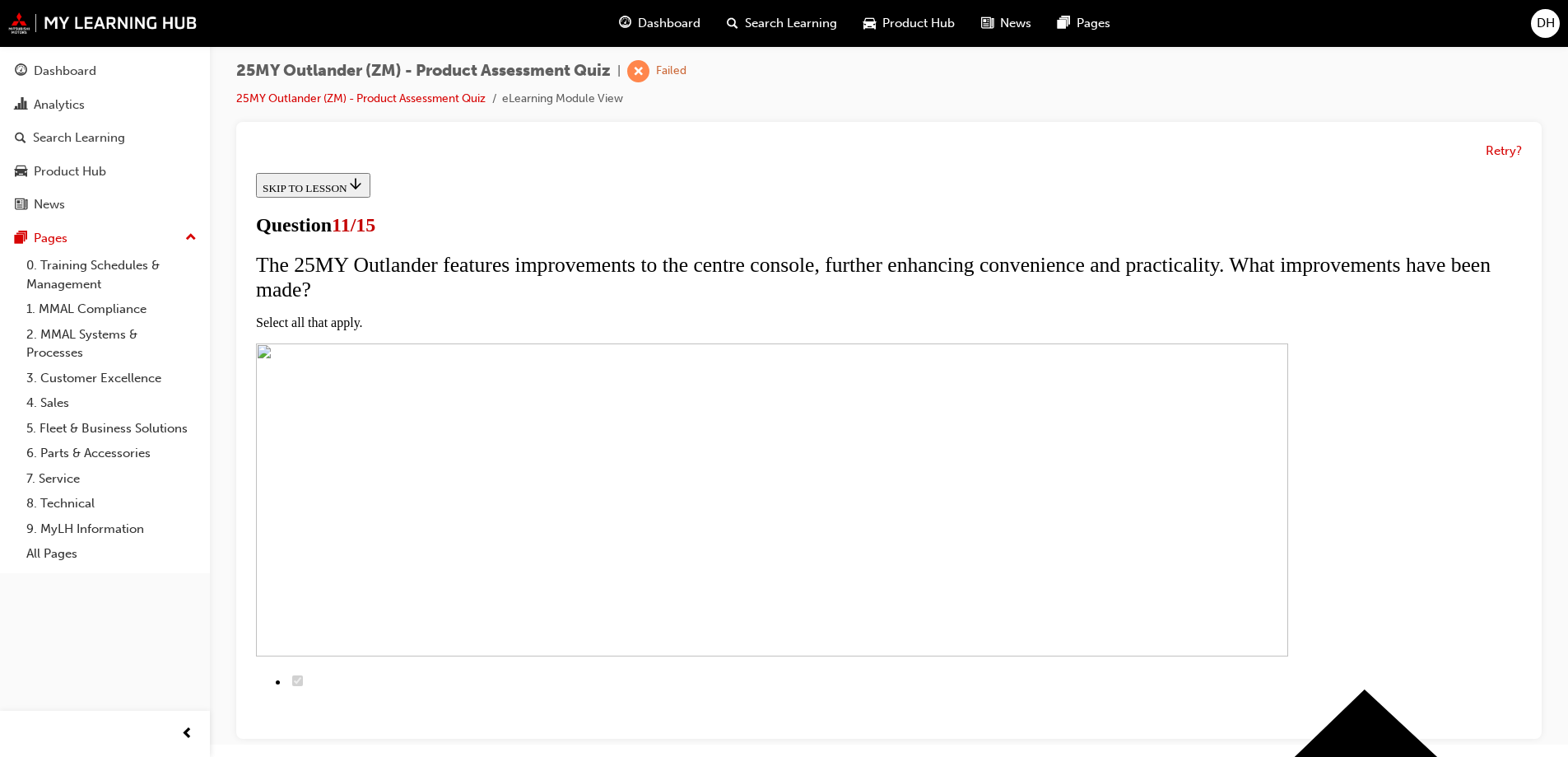
checkbox input "true"
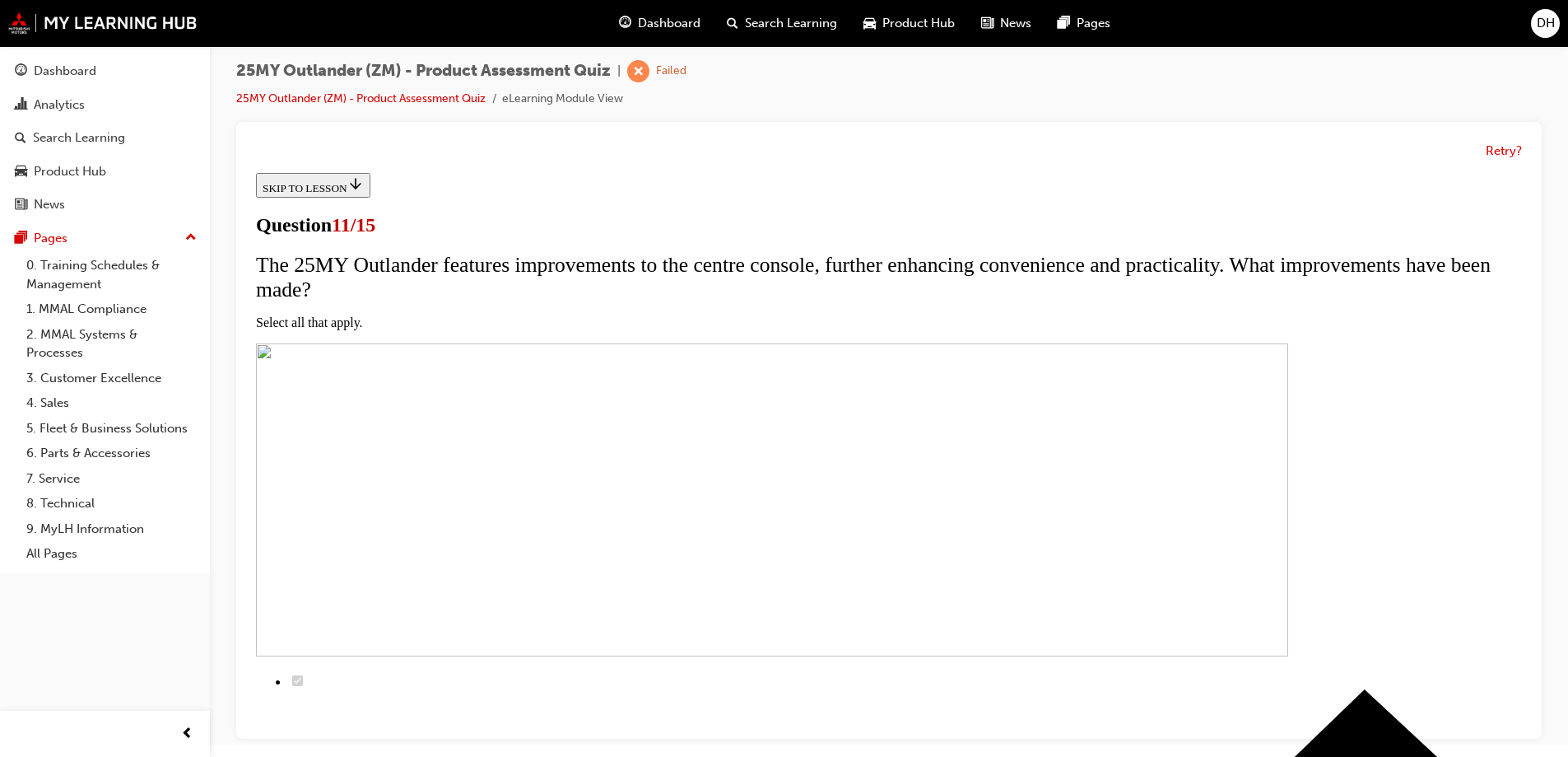
checkbox input "true"
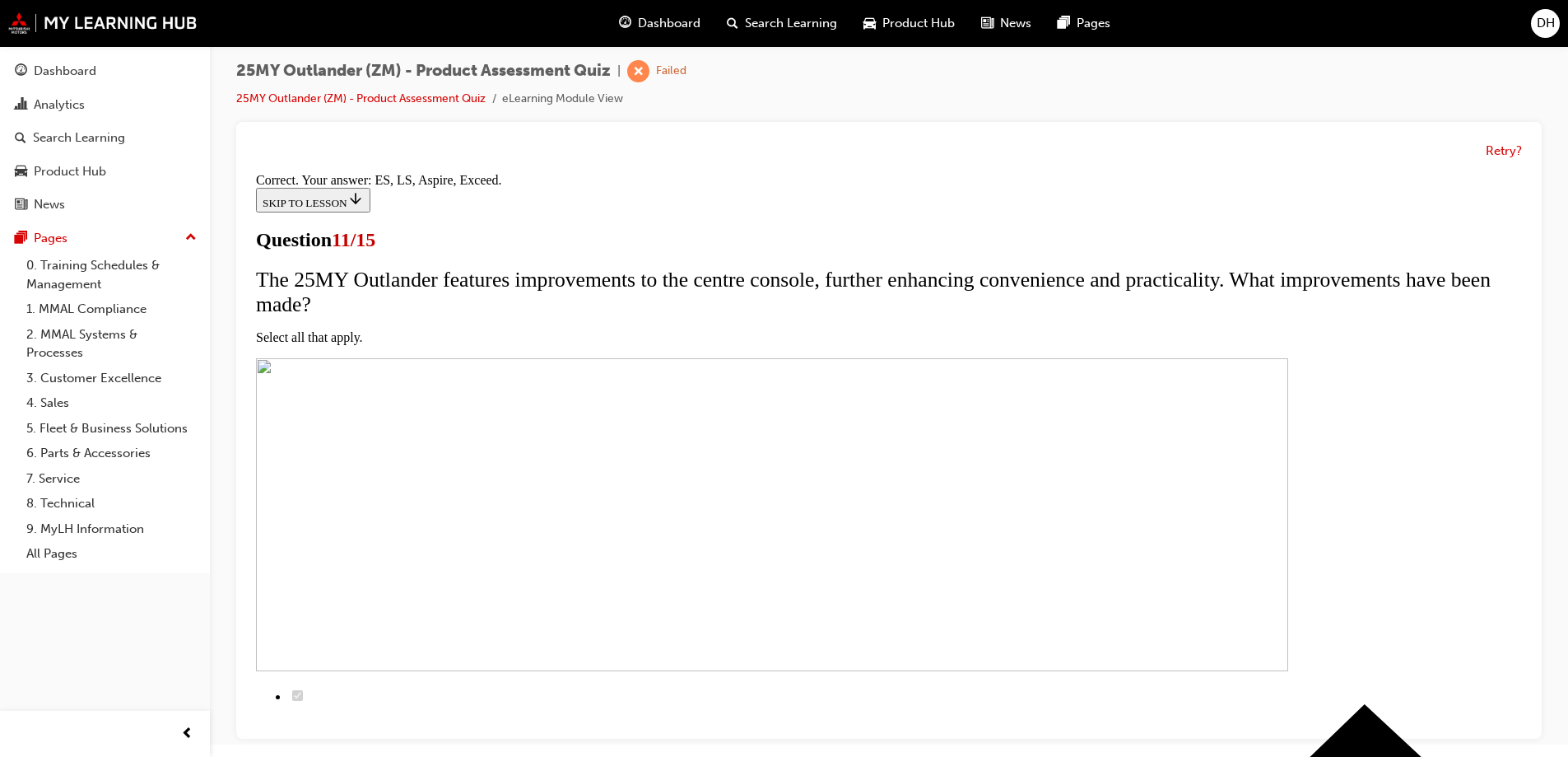
scroll to position [391, 0]
drag, startPoint x: 877, startPoint y: 672, endPoint x: 877, endPoint y: 689, distance: 17.0
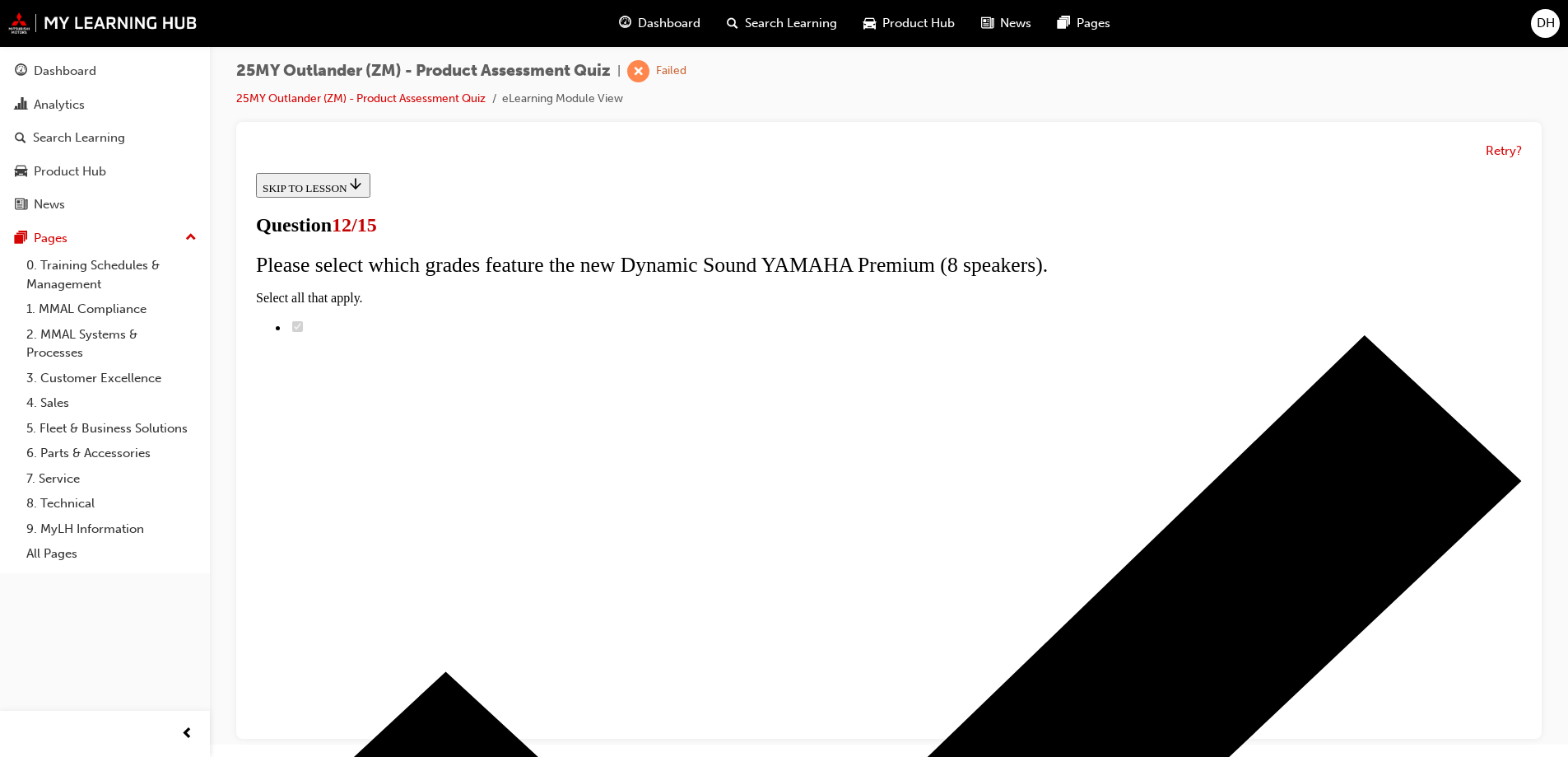
scroll to position [131, 0]
radio input "true"
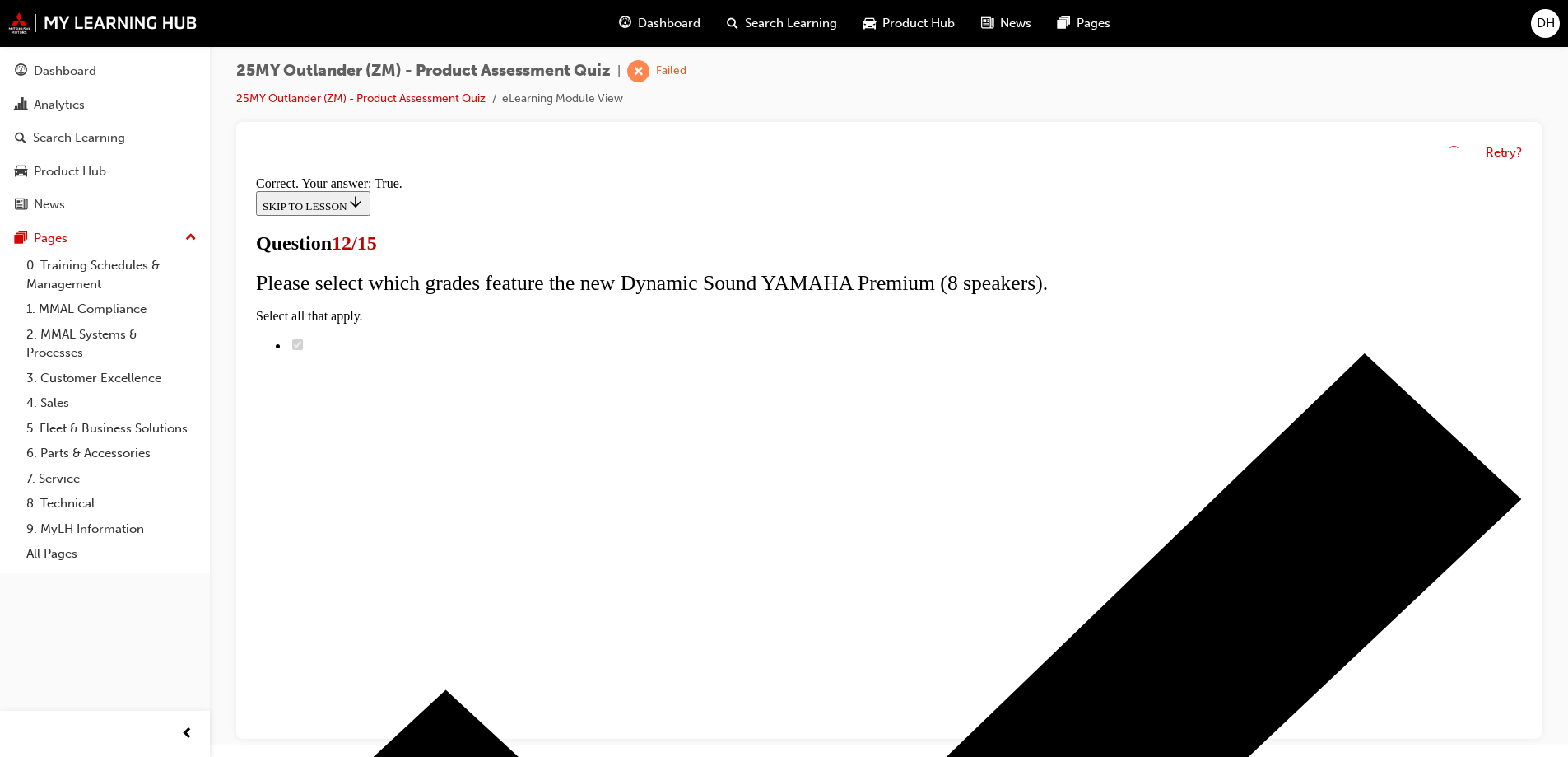
scroll to position [192, 0]
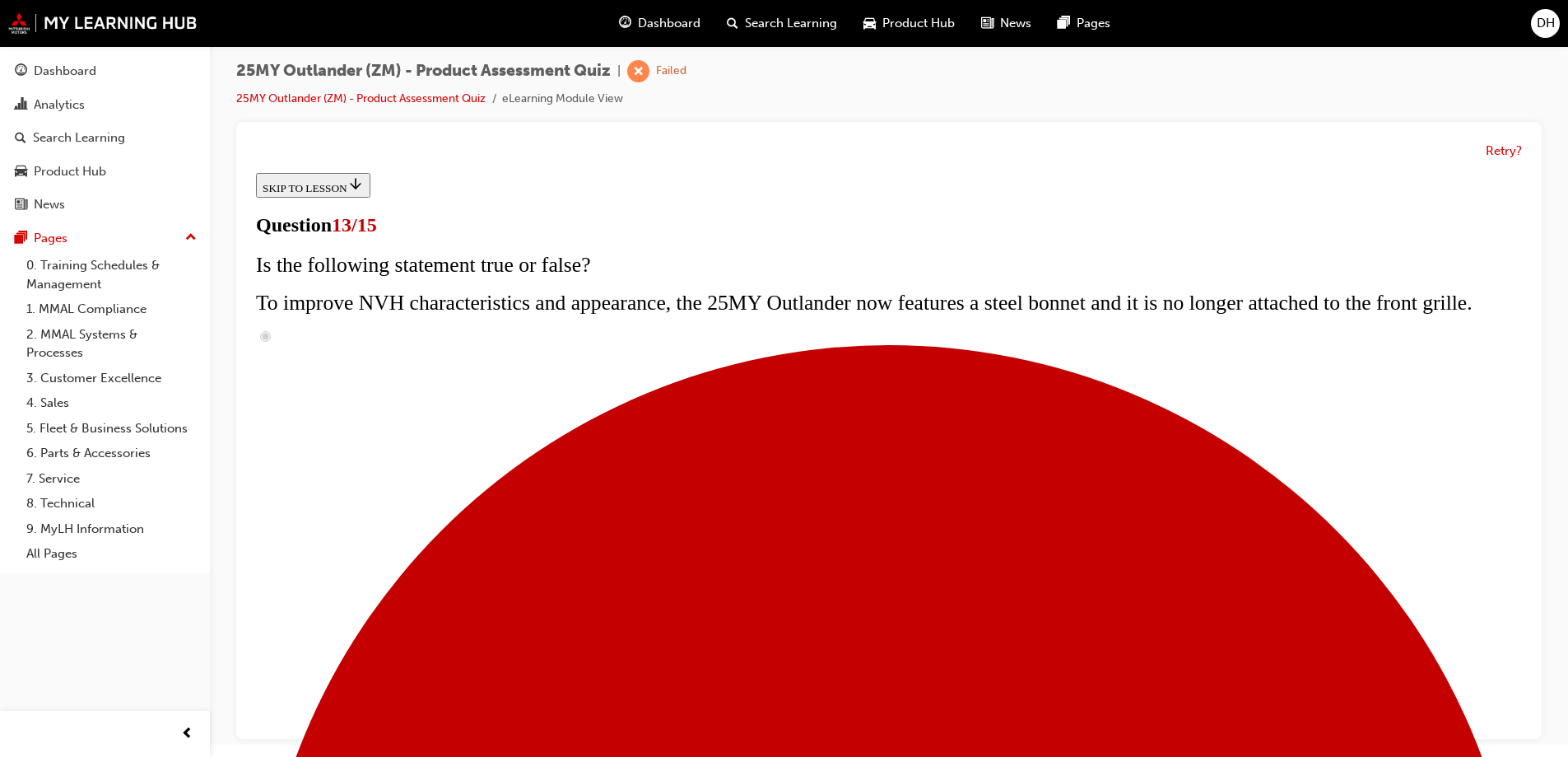
scroll to position [247, 0]
radio input "true"
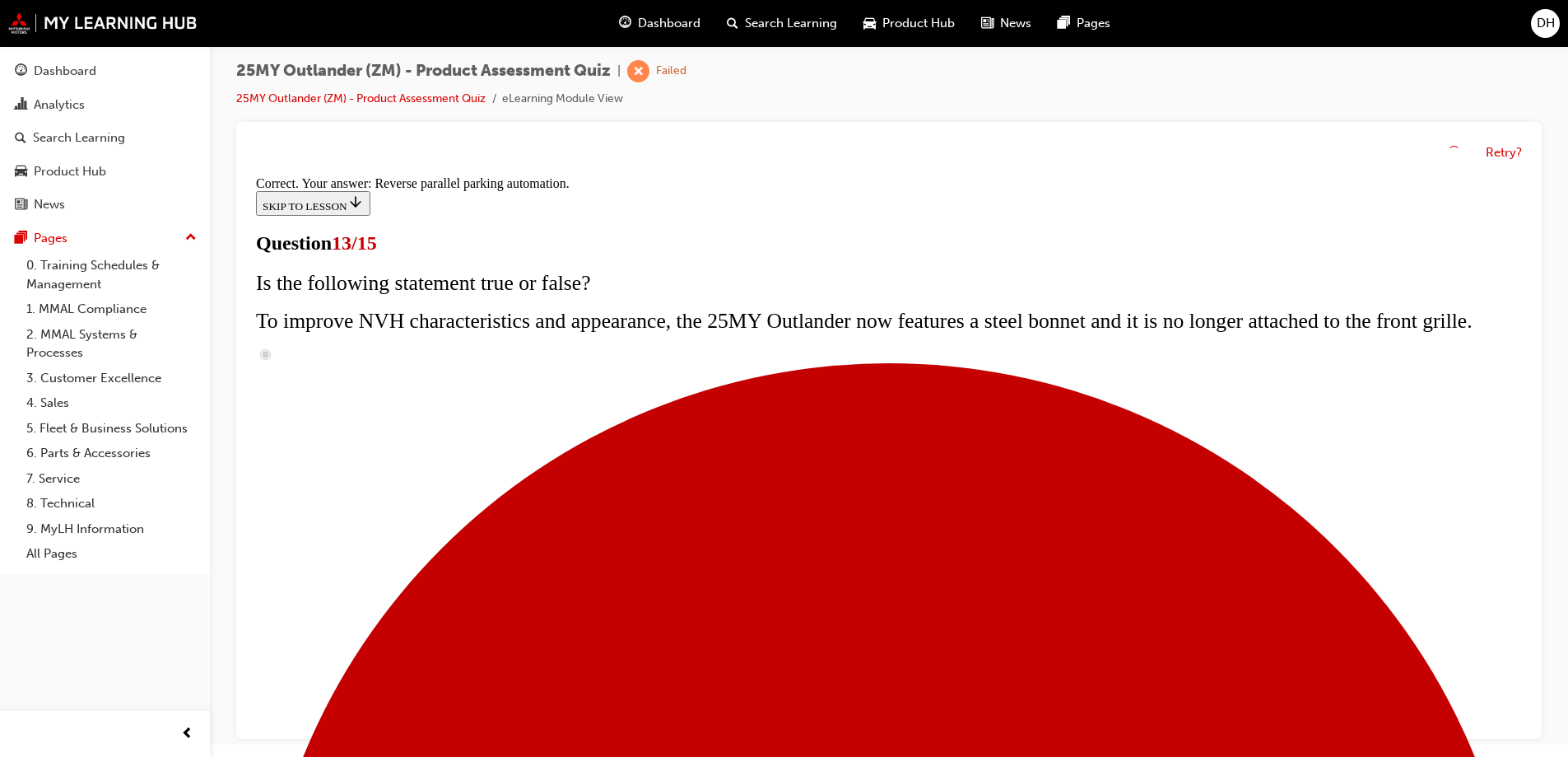
scroll to position [429, 0]
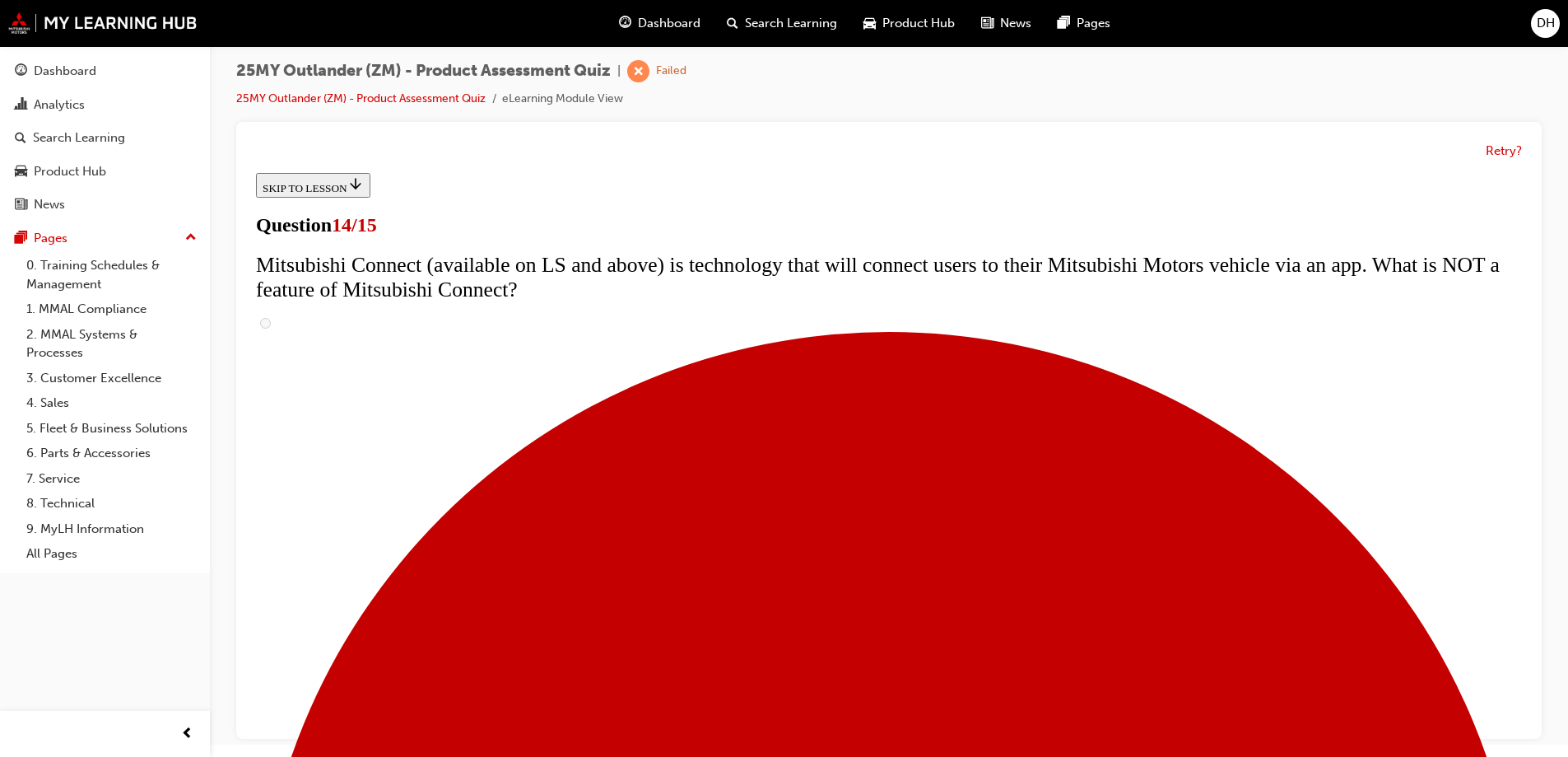
scroll to position [412, 0]
radio input "true"
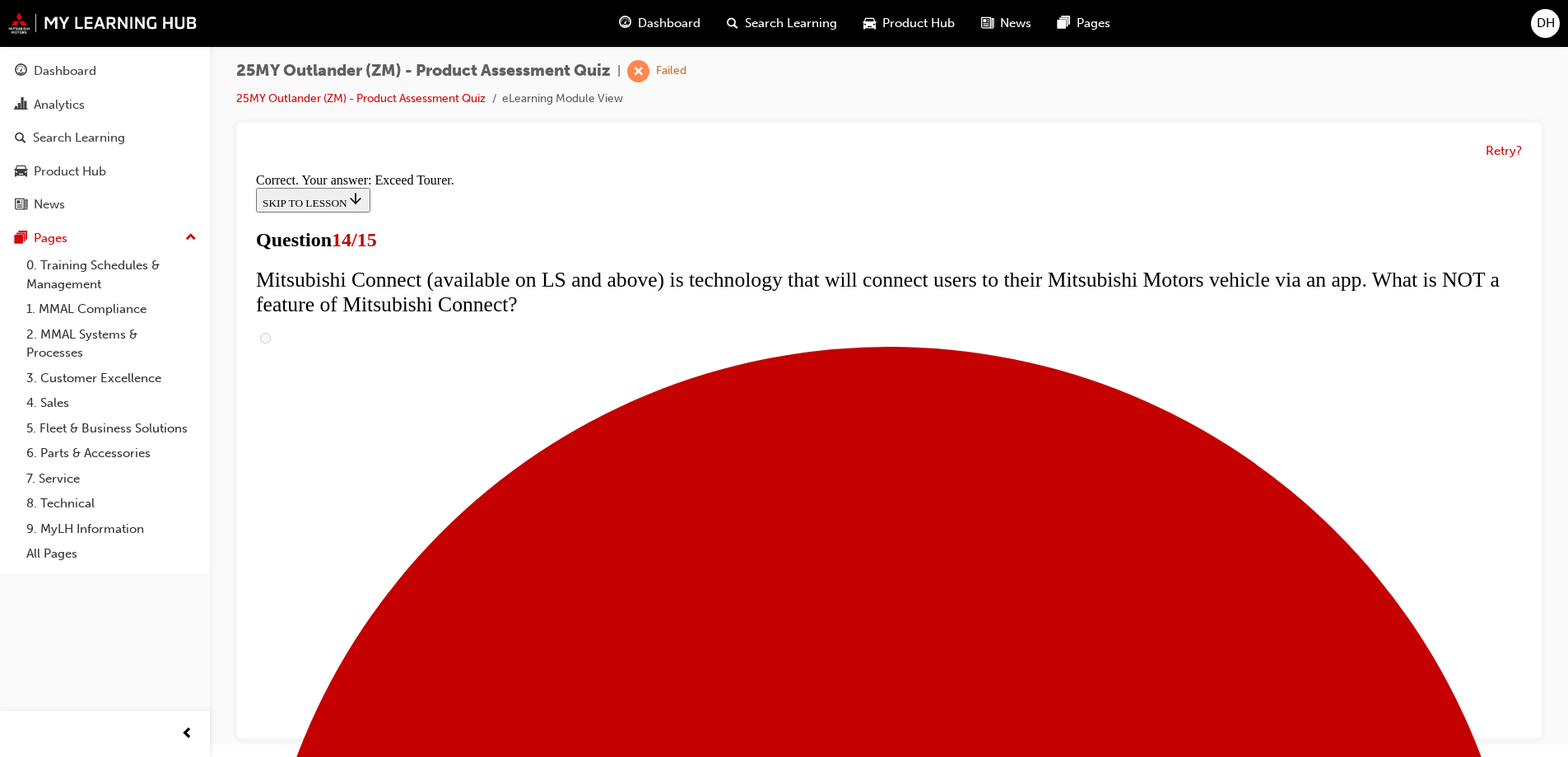
scroll to position [688, 0]
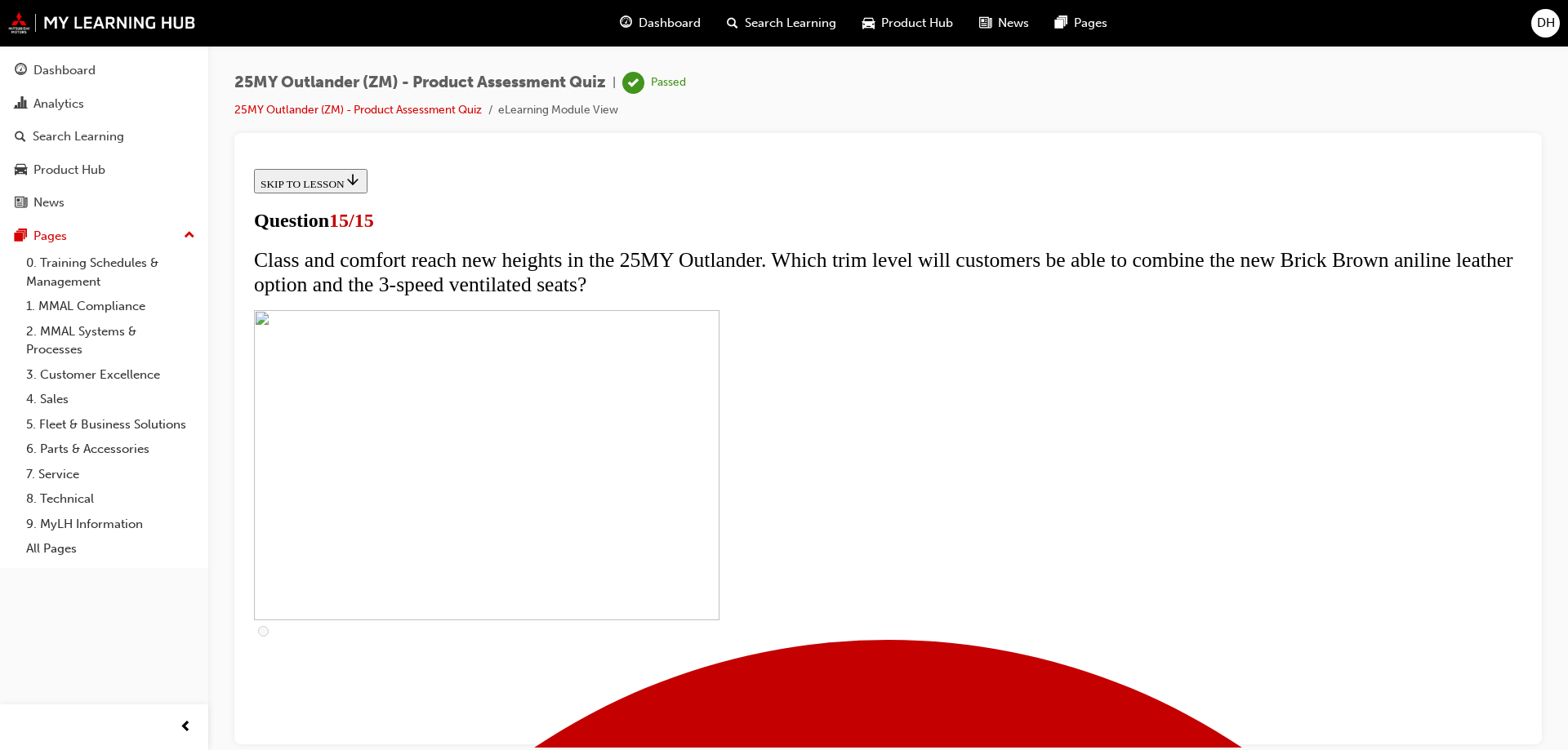
scroll to position [246, 0]
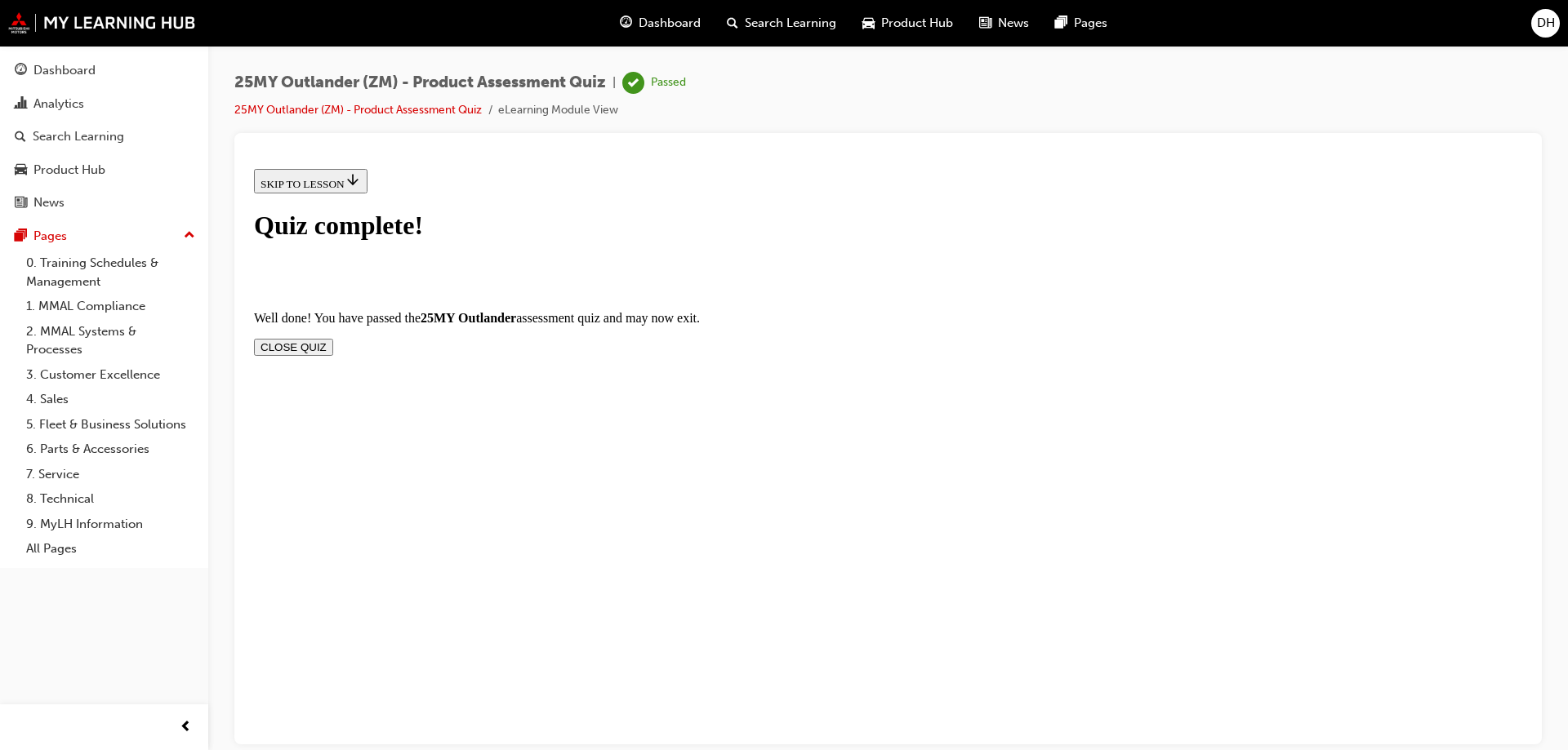
click at [333, 338] on button "CLOSE QUIZ" at bounding box center [293, 346] width 79 height 17
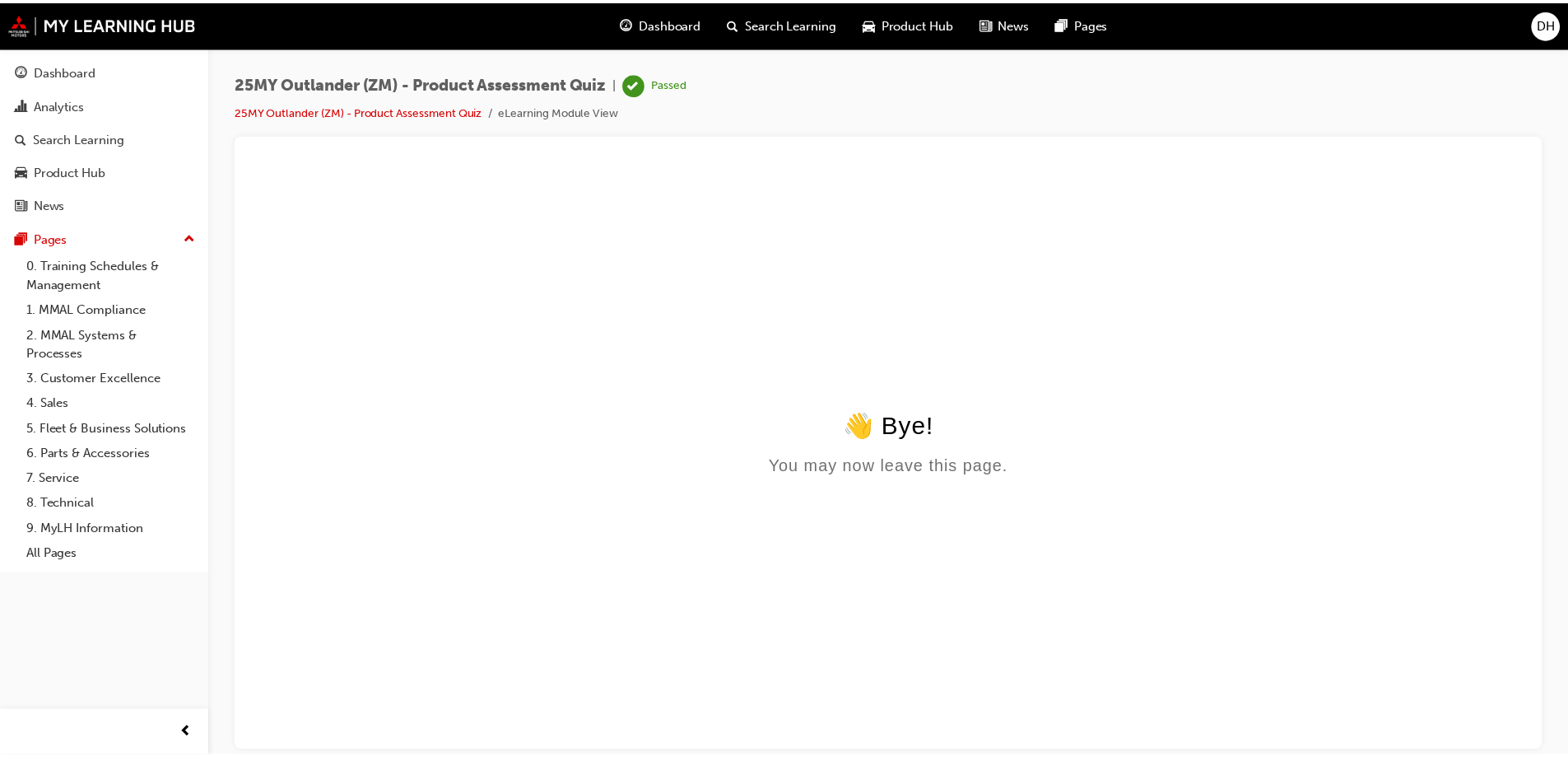
scroll to position [0, 0]
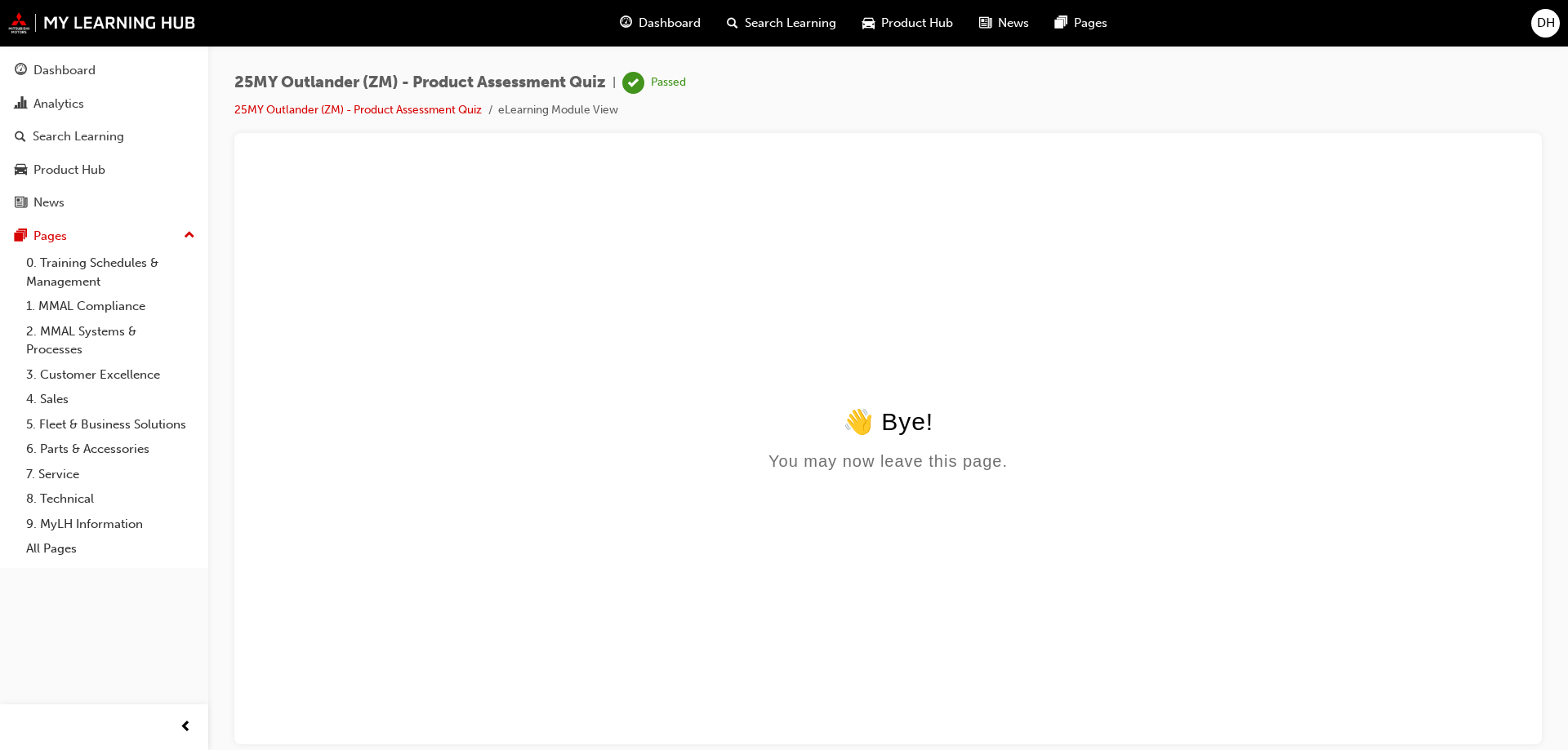
click at [662, 23] on span "Dashboard" at bounding box center [669, 23] width 62 height 19
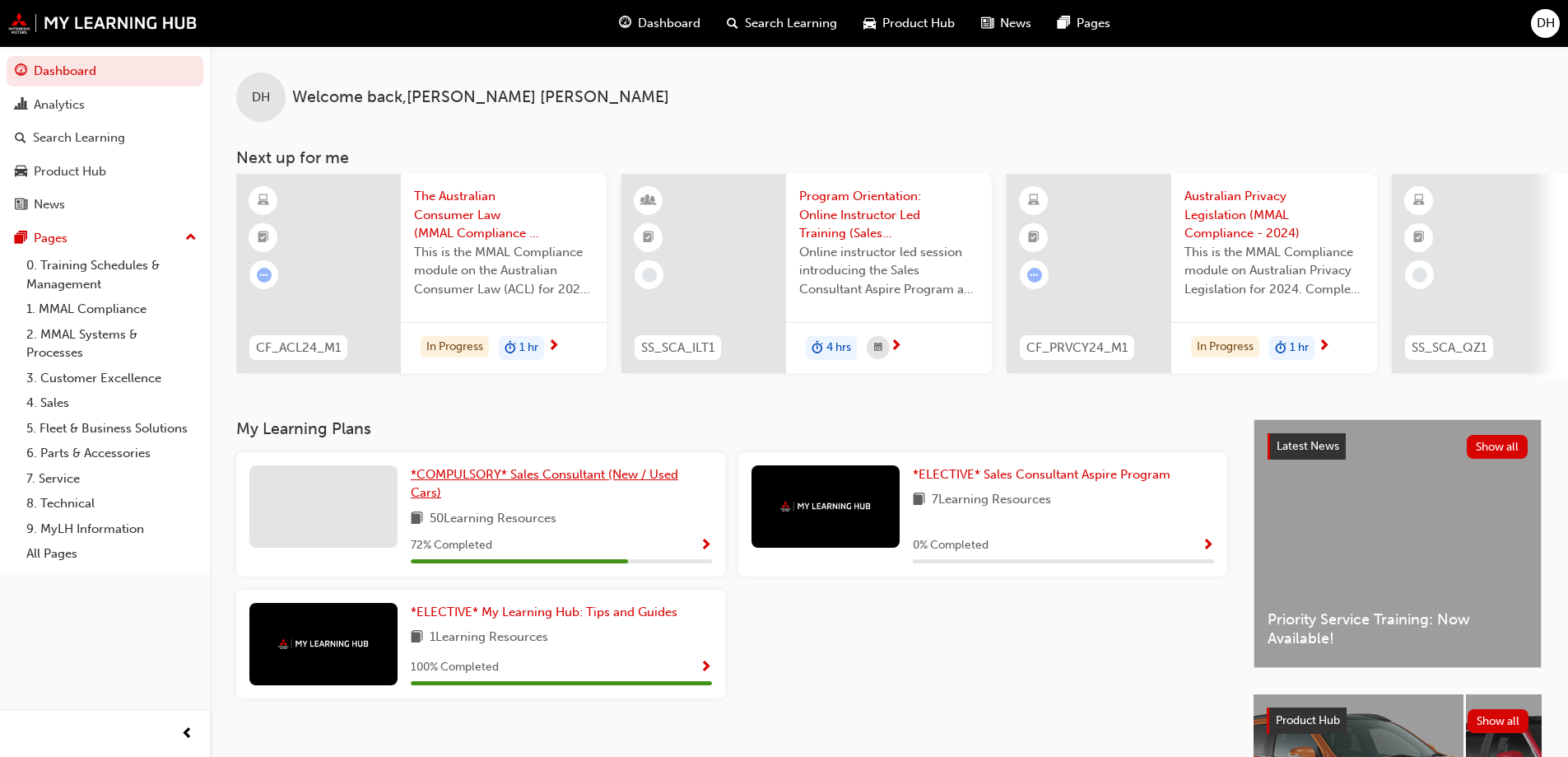
click at [470, 481] on span "*COMPULSORY* Sales Consultant (New / Used Cars)" at bounding box center [544, 484] width 268 height 33
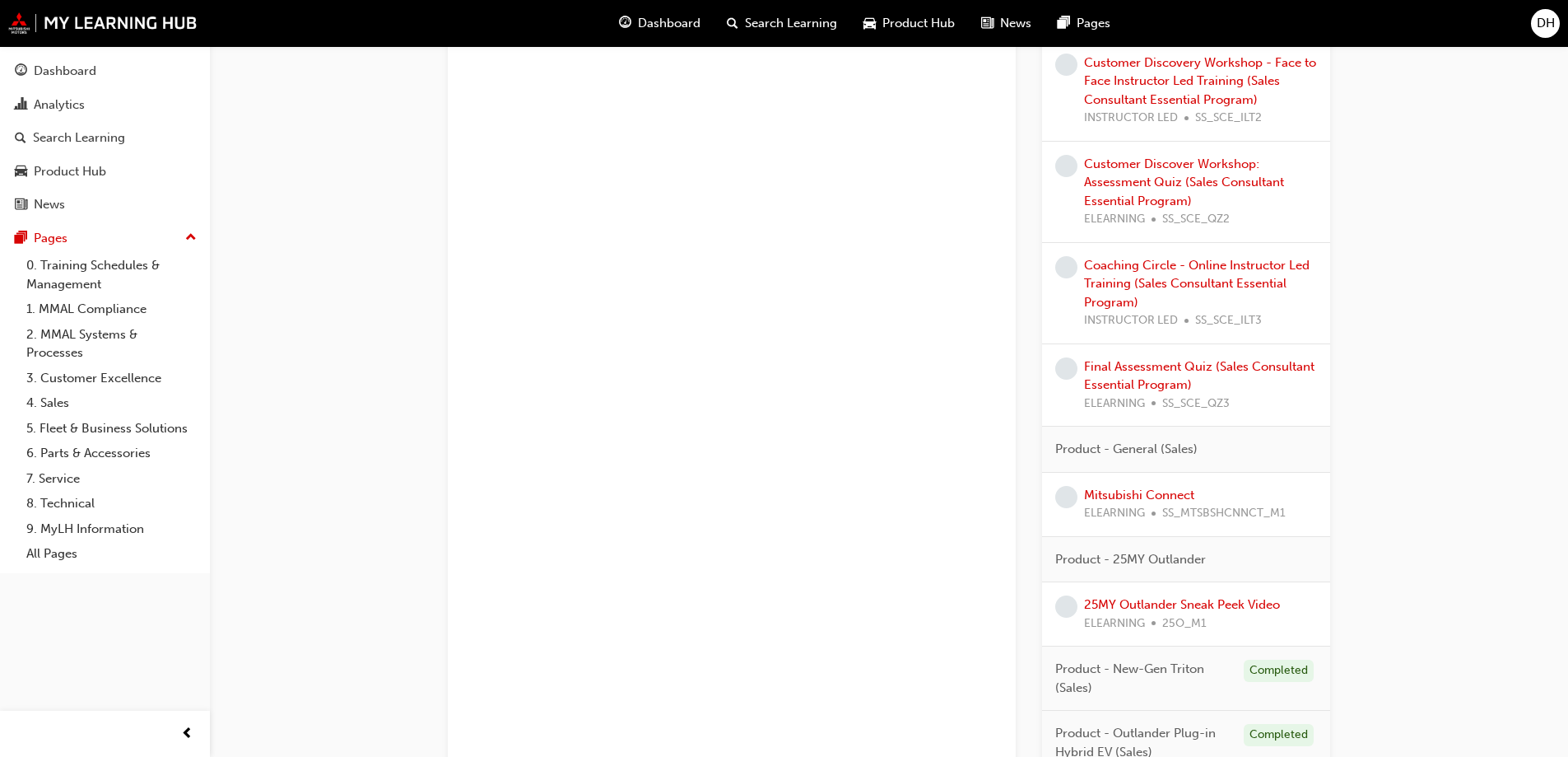
scroll to position [1317, 0]
click at [1162, 604] on link "25MY Outlander Sneak Peek Video" at bounding box center [1182, 603] width 196 height 15
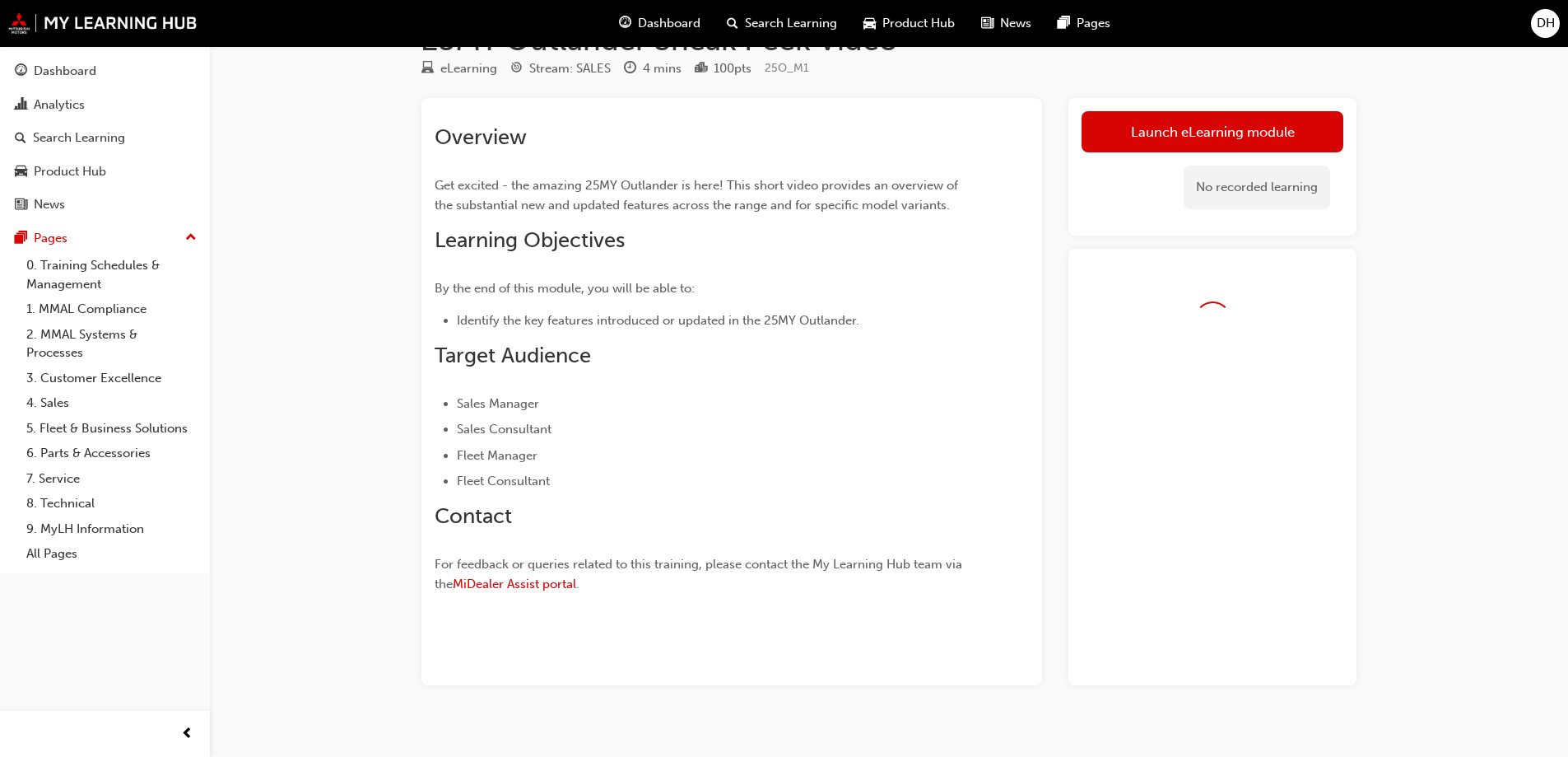
scroll to position [73, 0]
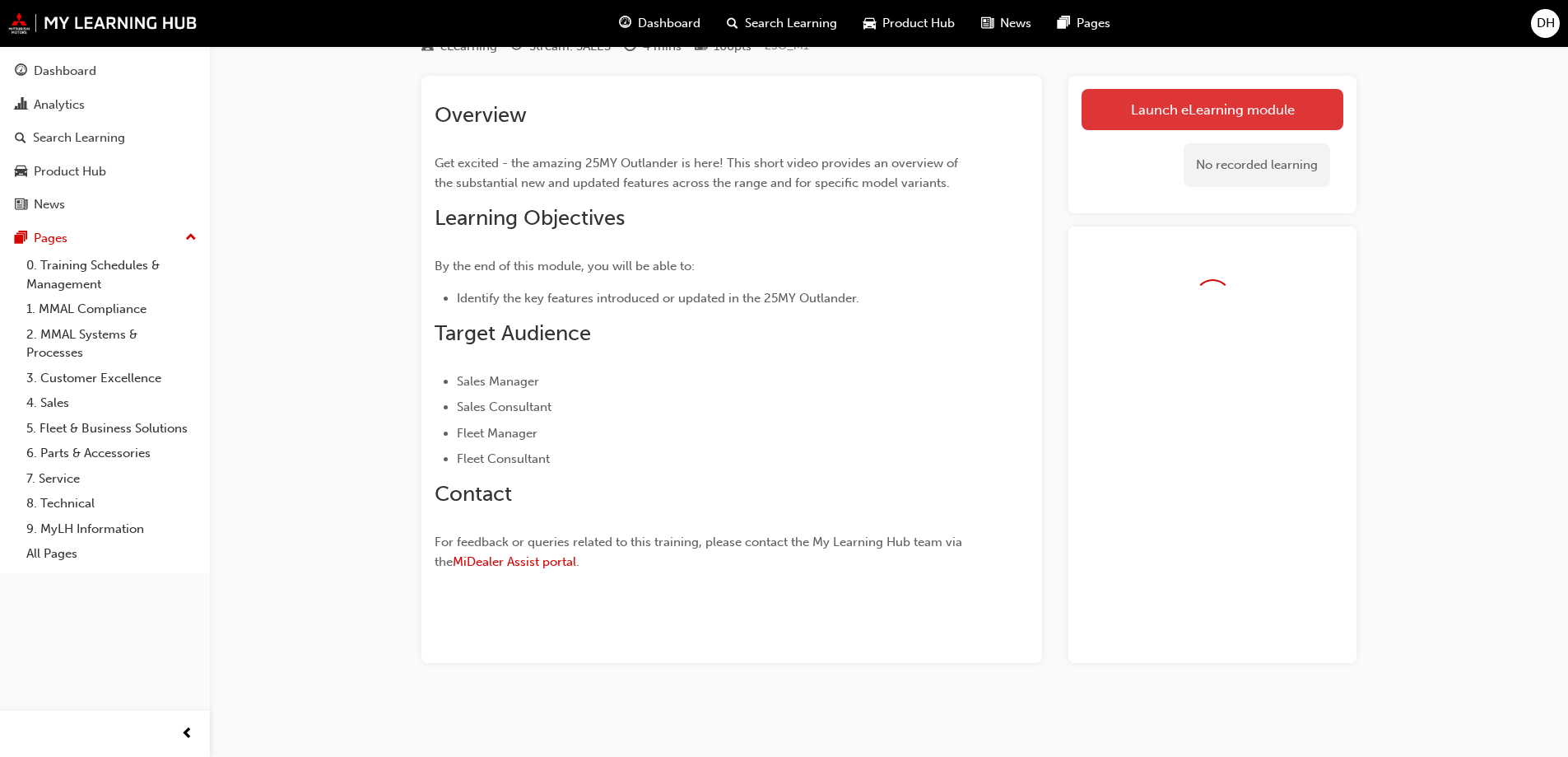
click at [1231, 124] on link "Launch eLearning module" at bounding box center [1212, 109] width 262 height 41
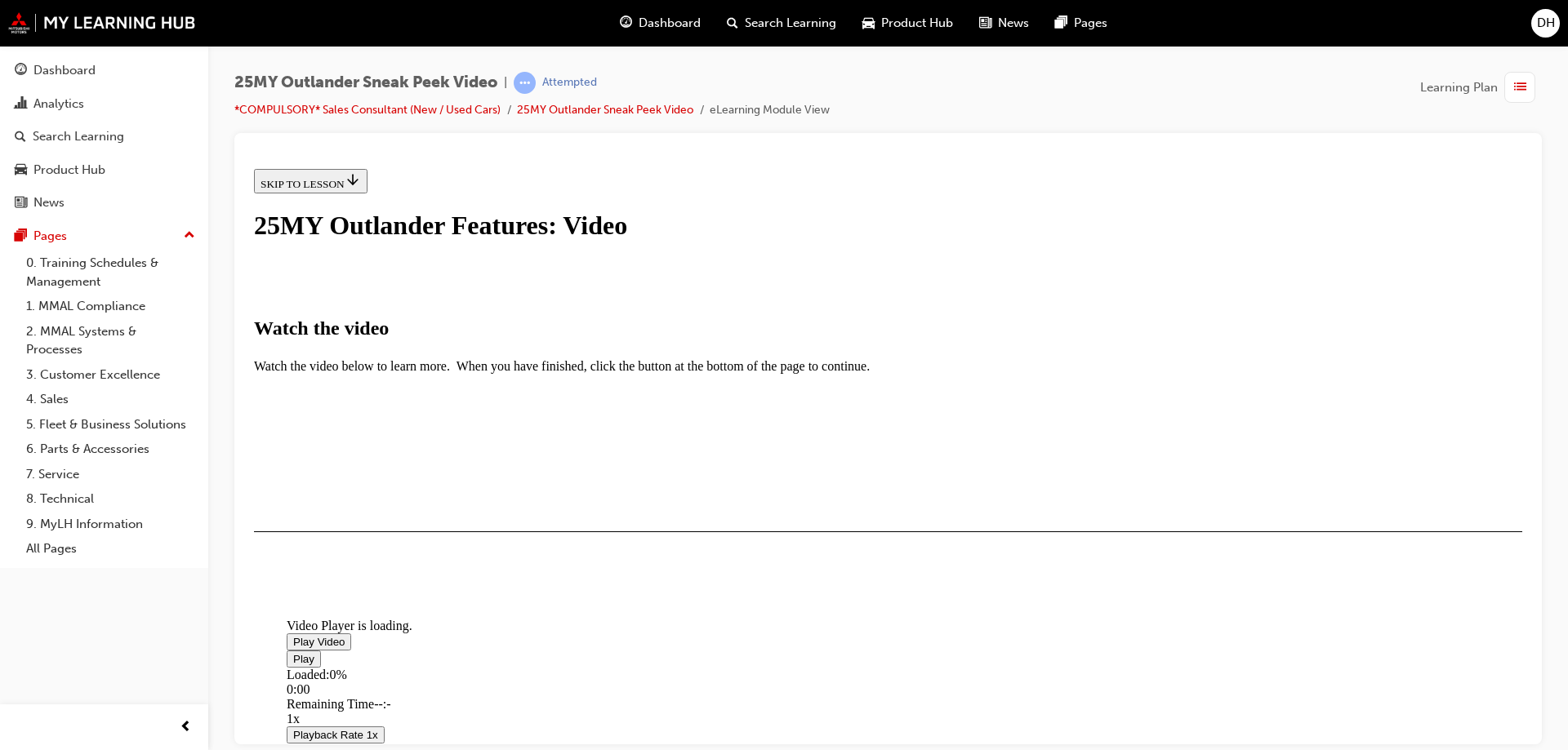
click at [293, 635] on span "Video player" at bounding box center [293, 641] width 0 height 12
click at [1066, 666] on div "Loaded : 1.72% 3:33 0:00" at bounding box center [1070, 688] width 1568 height 44
click at [414, 585] on div "I HAVE WATCHED THIS VIDEO" at bounding box center [336, 578] width 152 height 13
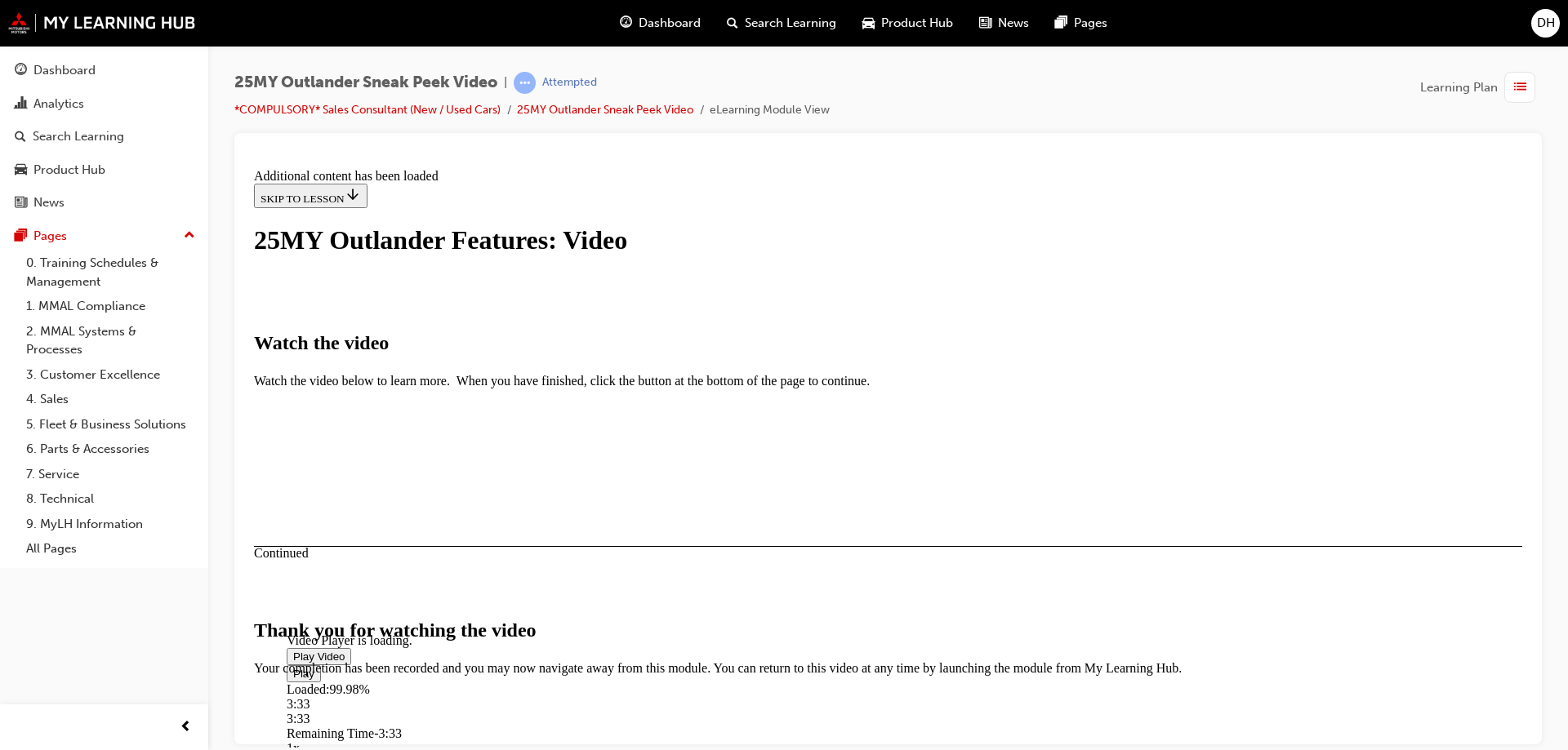
scroll to position [512, 0]
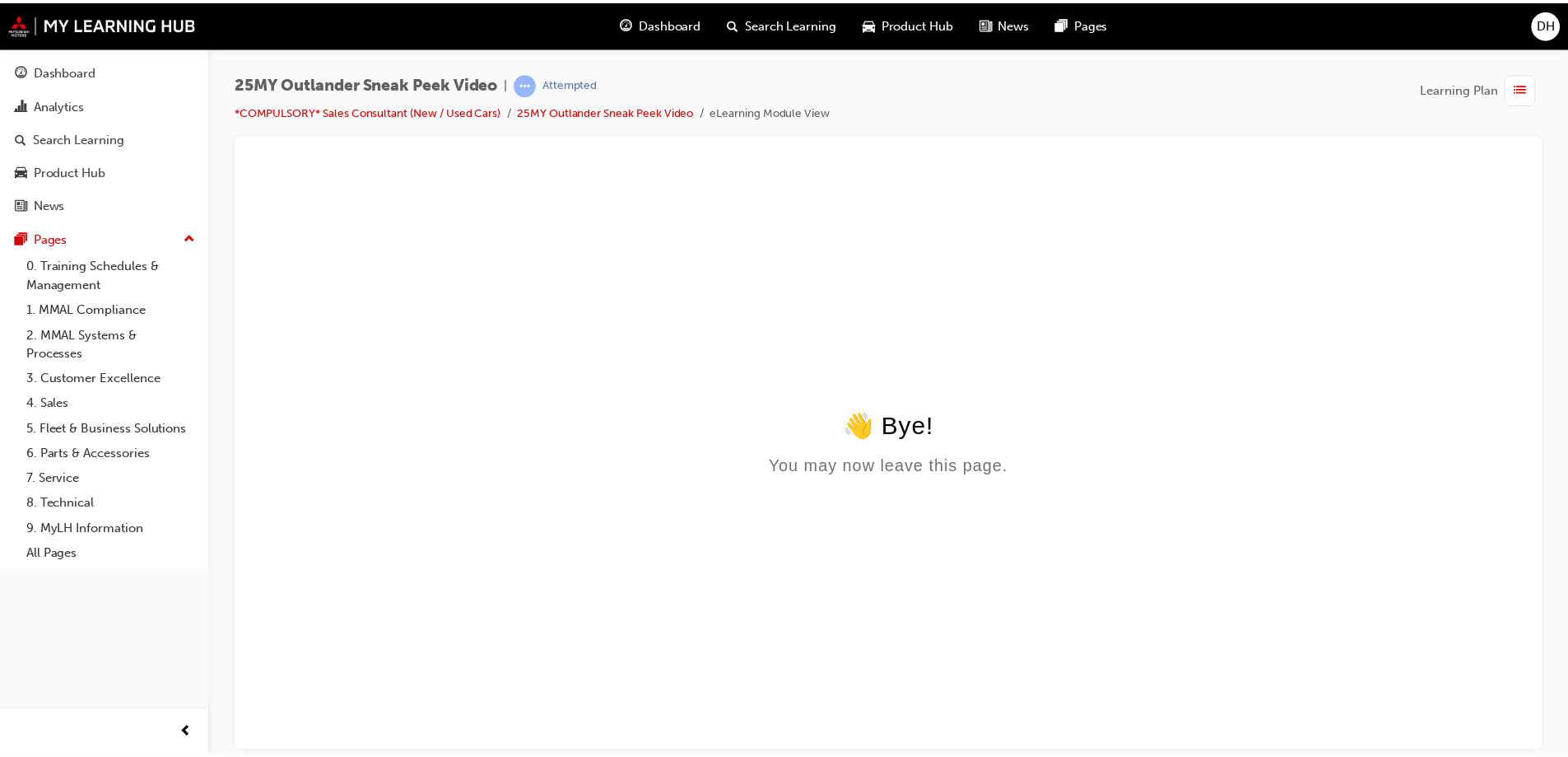
scroll to position [0, 0]
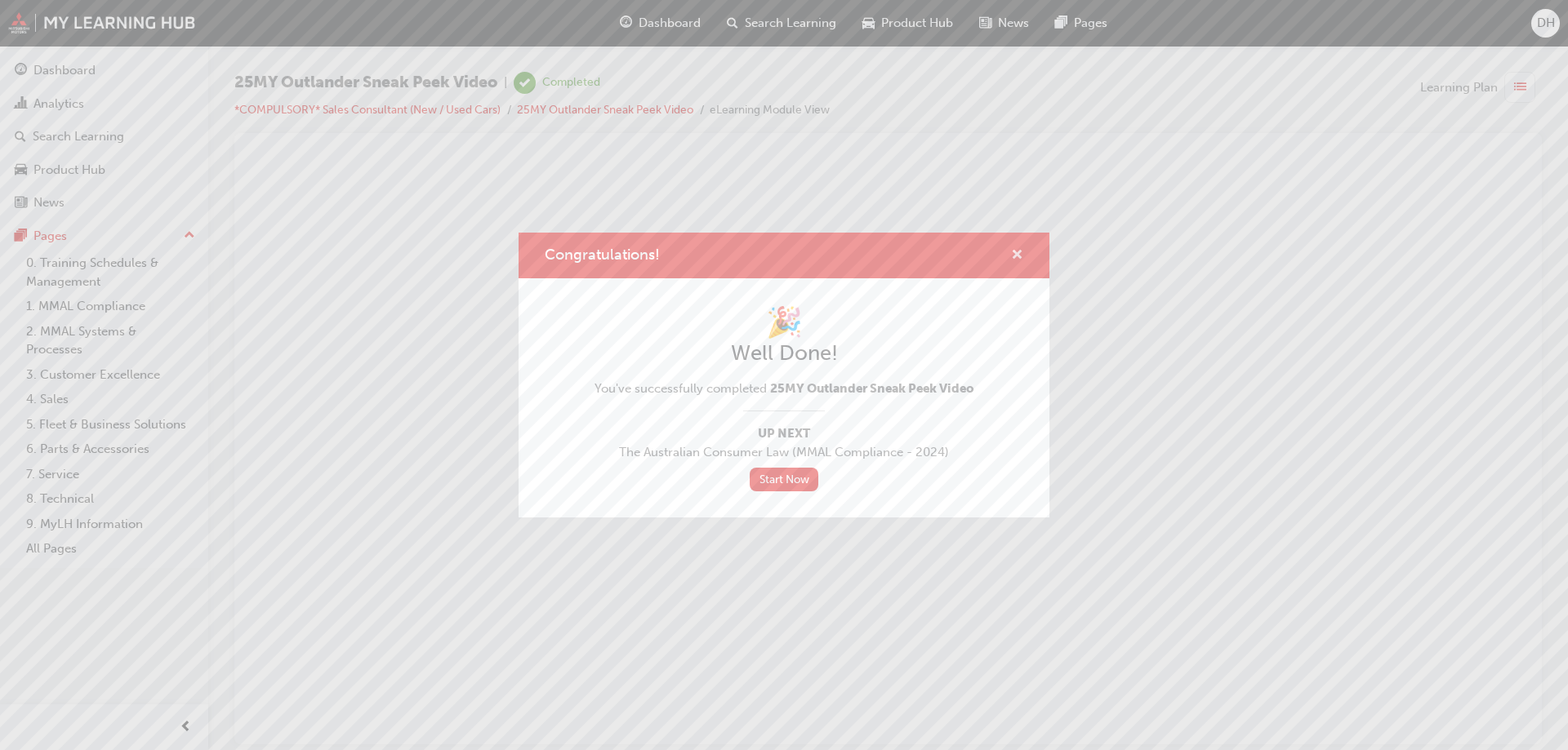
click at [1019, 250] on span "cross-icon" at bounding box center [1017, 256] width 12 height 15
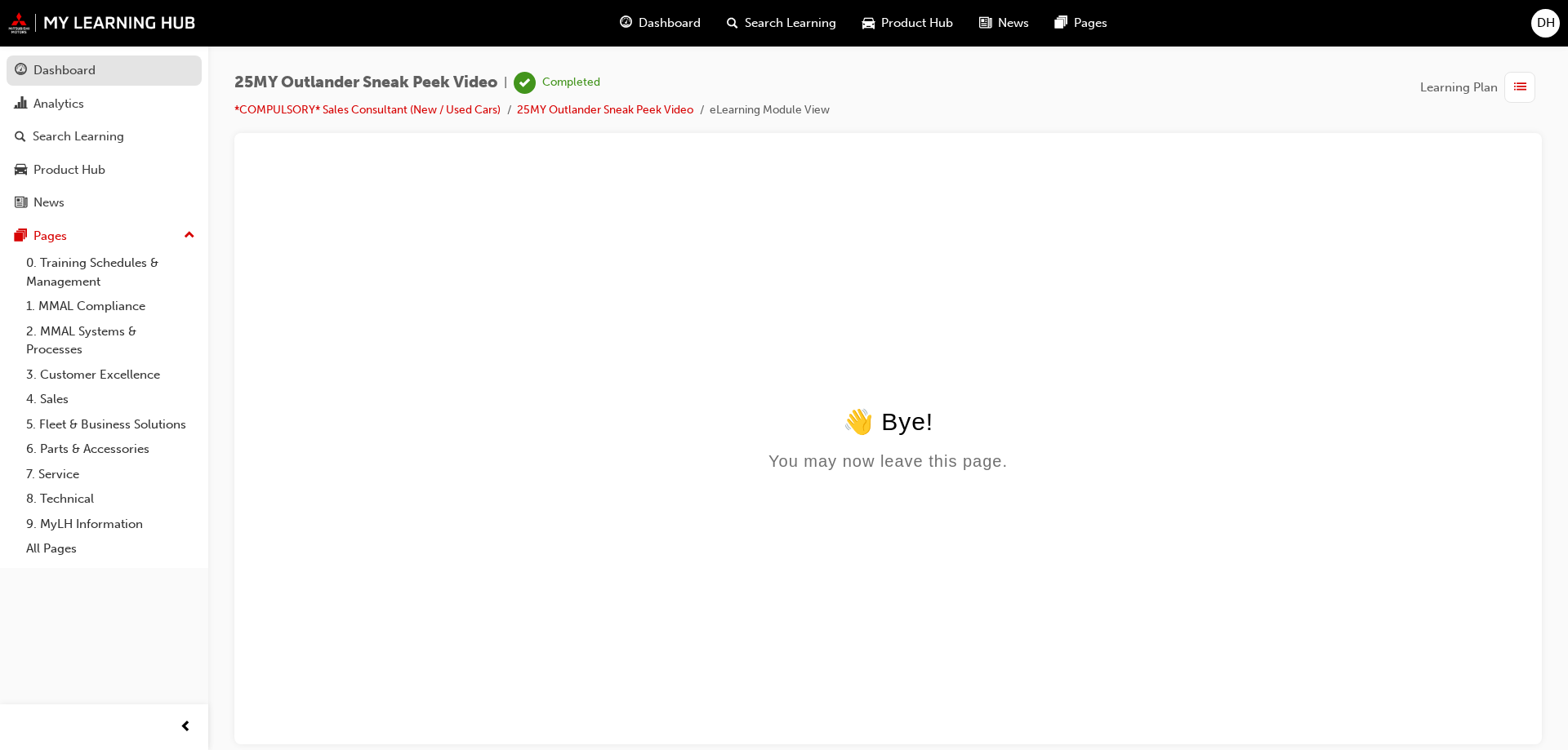
click at [92, 72] on div "Dashboard" at bounding box center [64, 70] width 62 height 19
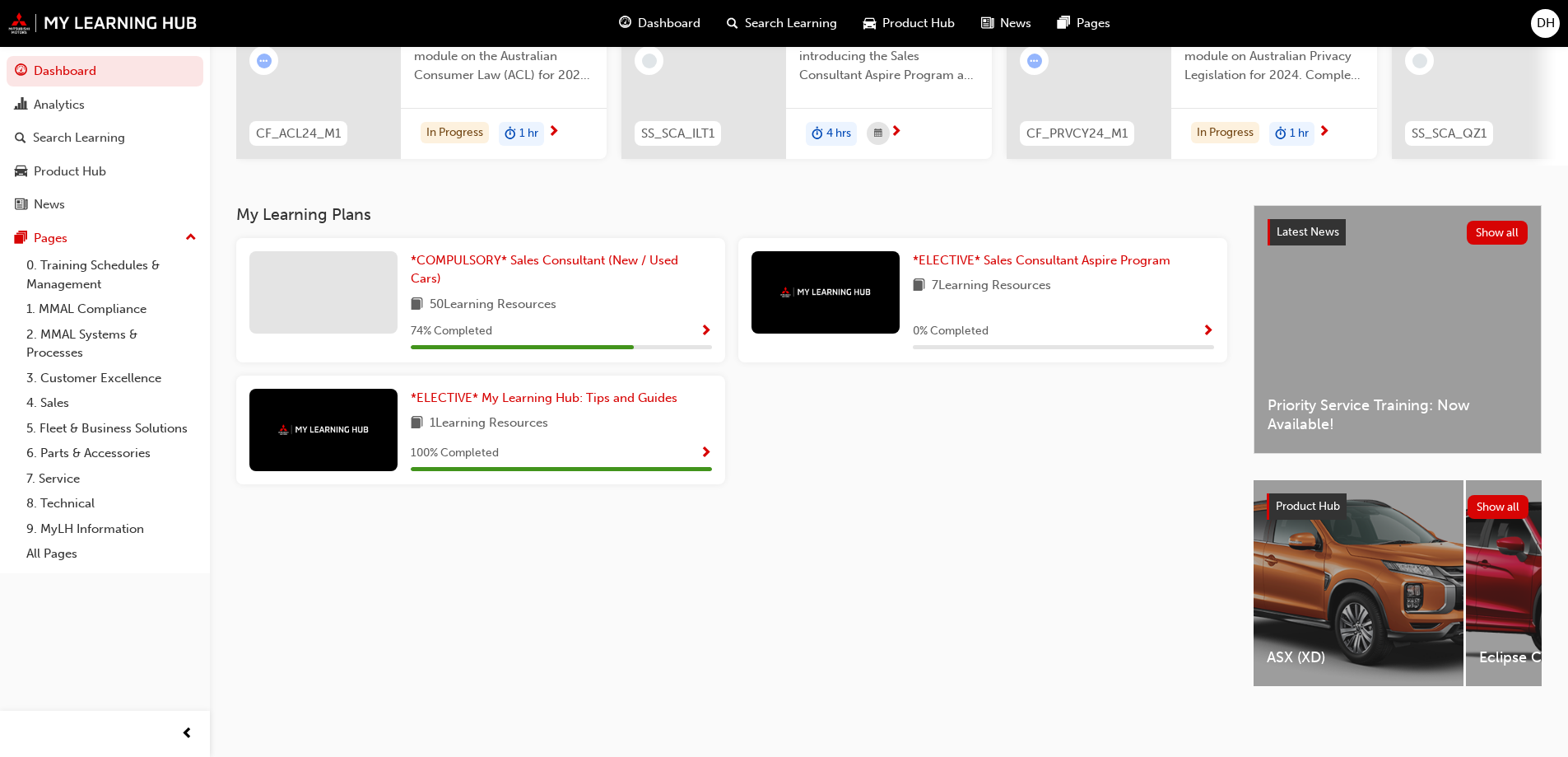
scroll to position [227, 0]
click at [543, 259] on span "*COMPULSORY* Sales Consultant (New / Used Cars)" at bounding box center [544, 270] width 268 height 33
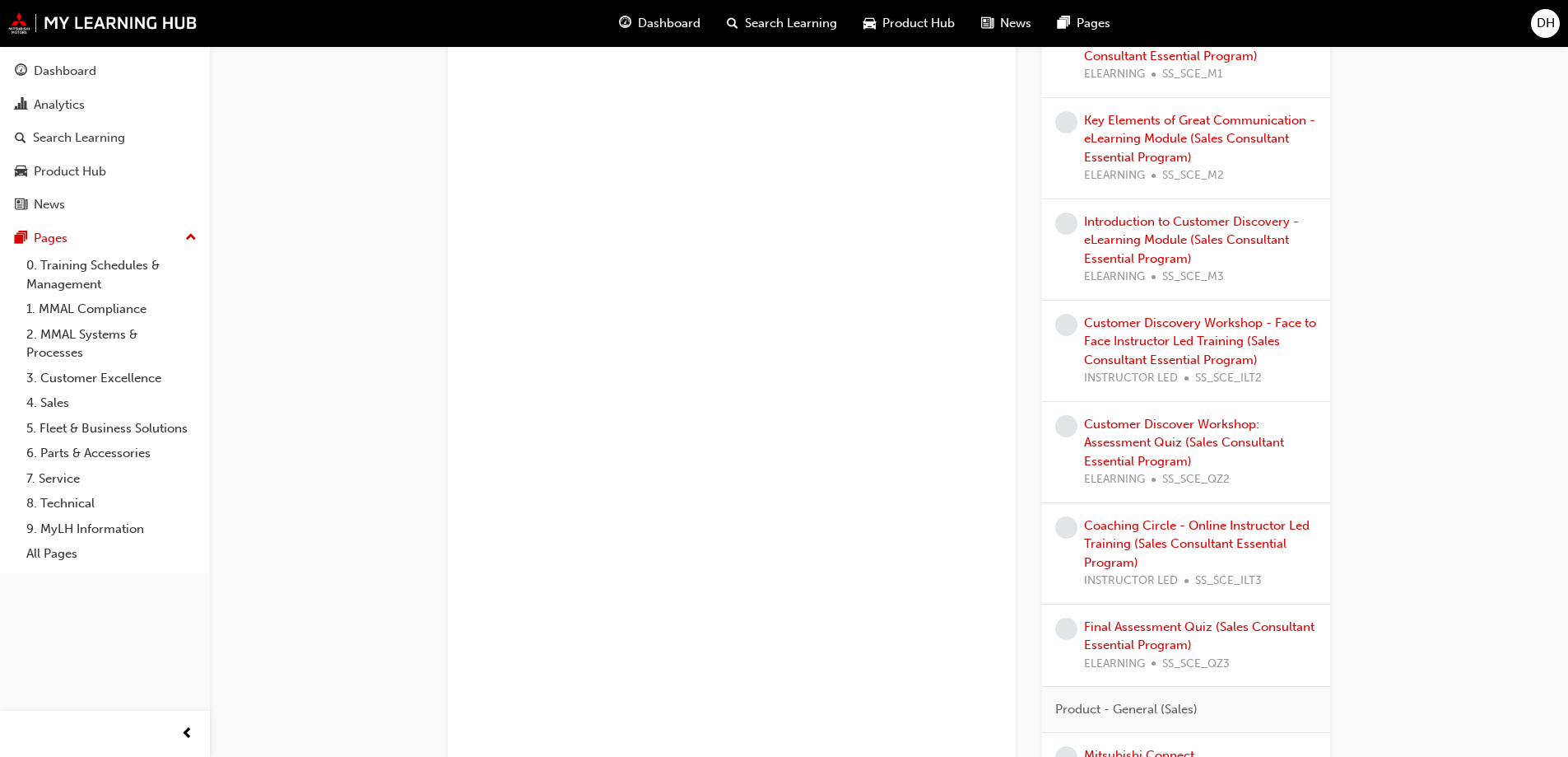
scroll to position [1459, 0]
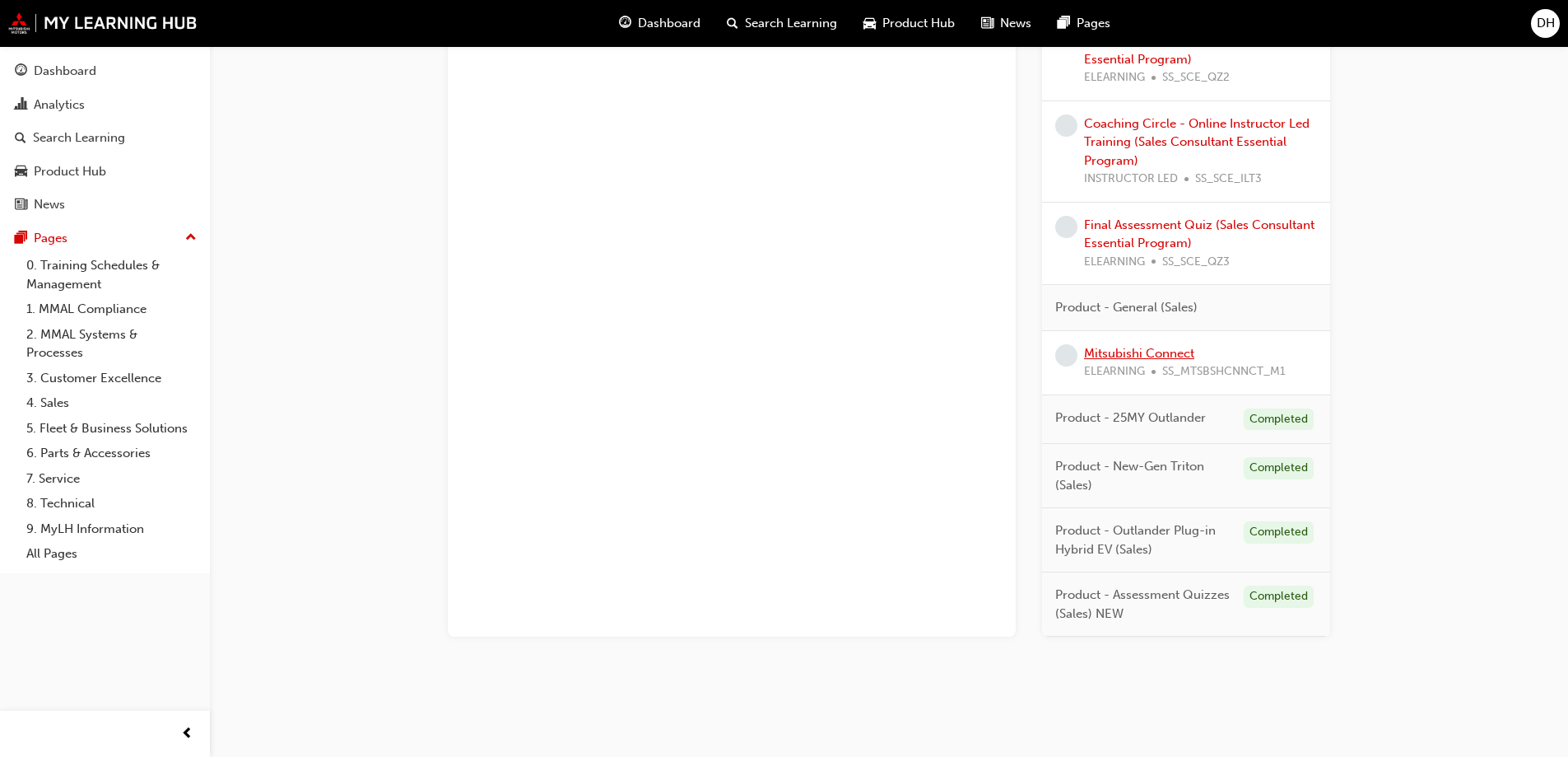
click at [1147, 353] on link "Mitsubishi Connect" at bounding box center [1140, 353] width 111 height 15
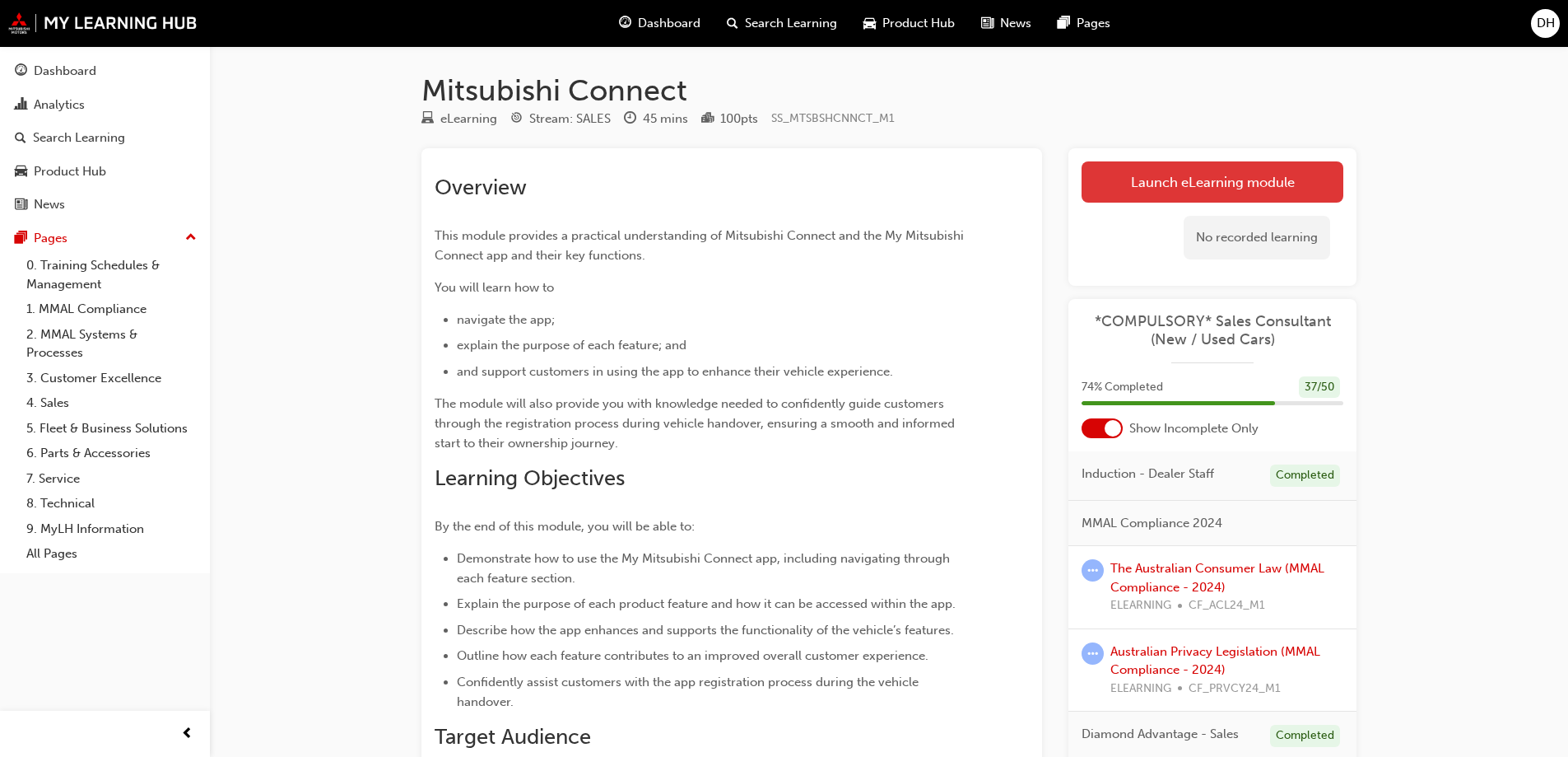
click at [1218, 169] on link "Launch eLearning module" at bounding box center [1212, 182] width 262 height 41
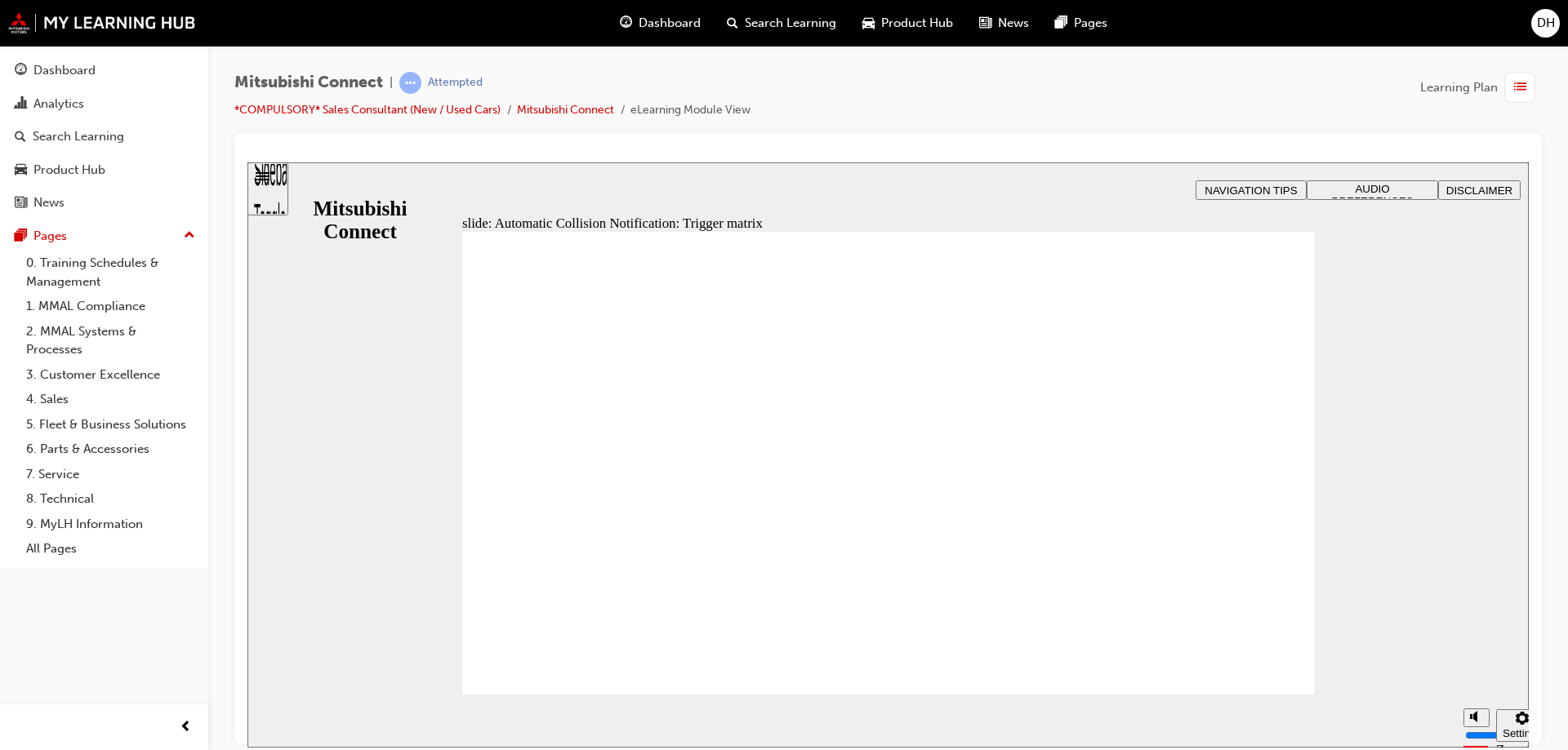
drag, startPoint x: 892, startPoint y: 582, endPoint x: 919, endPoint y: 605, distance: 35.5
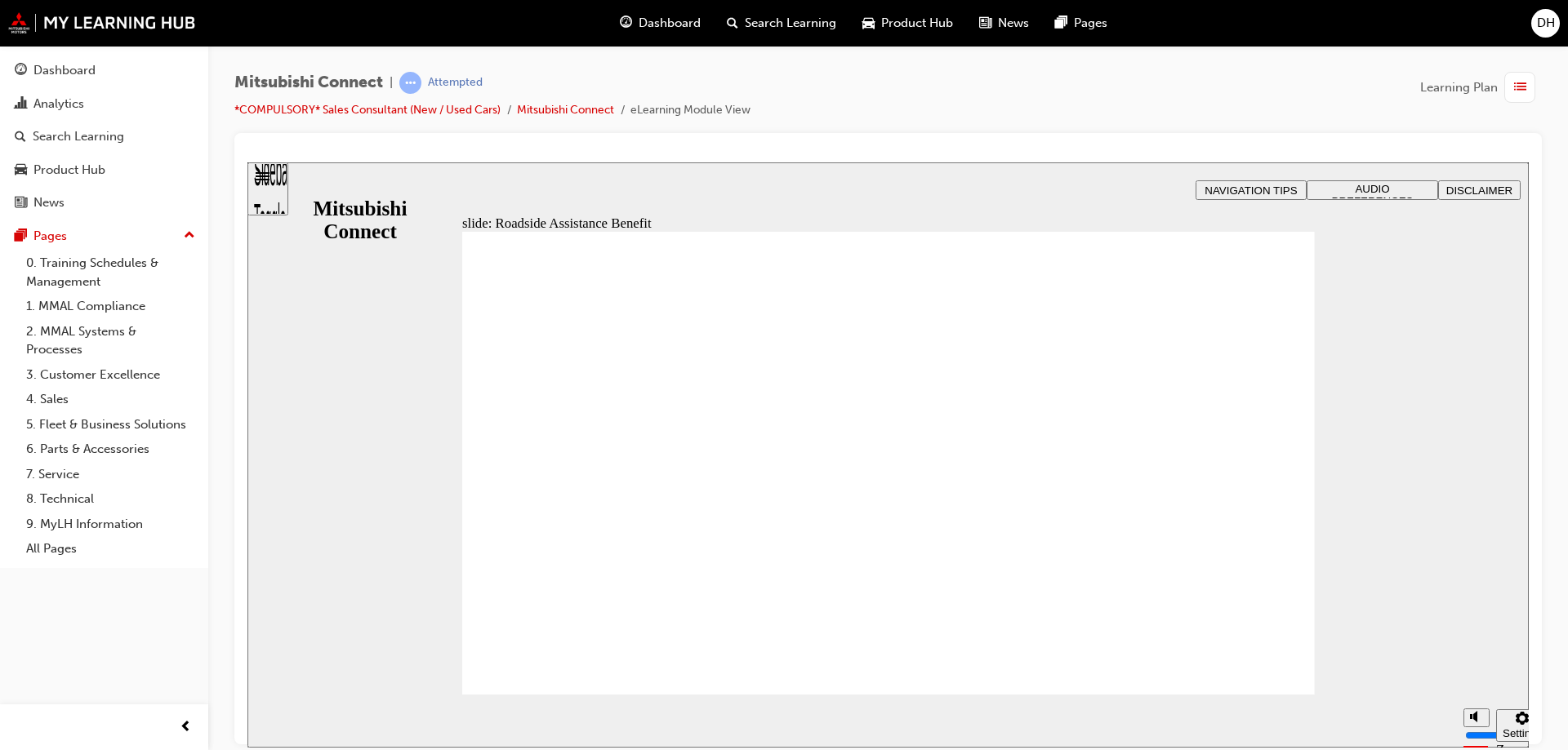
checkbox input "true"
checkbox input "false"
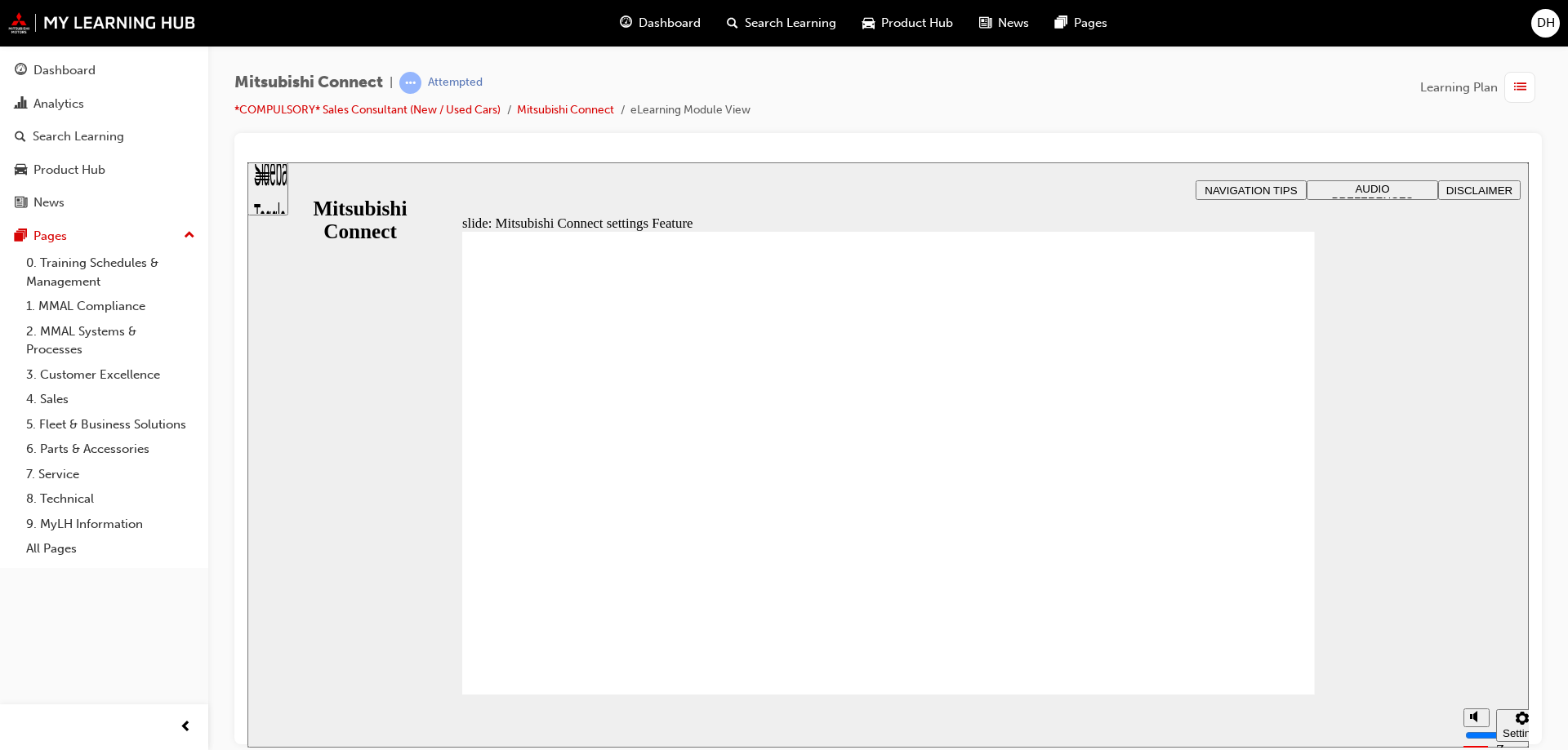
radio input "false"
radio input "true"
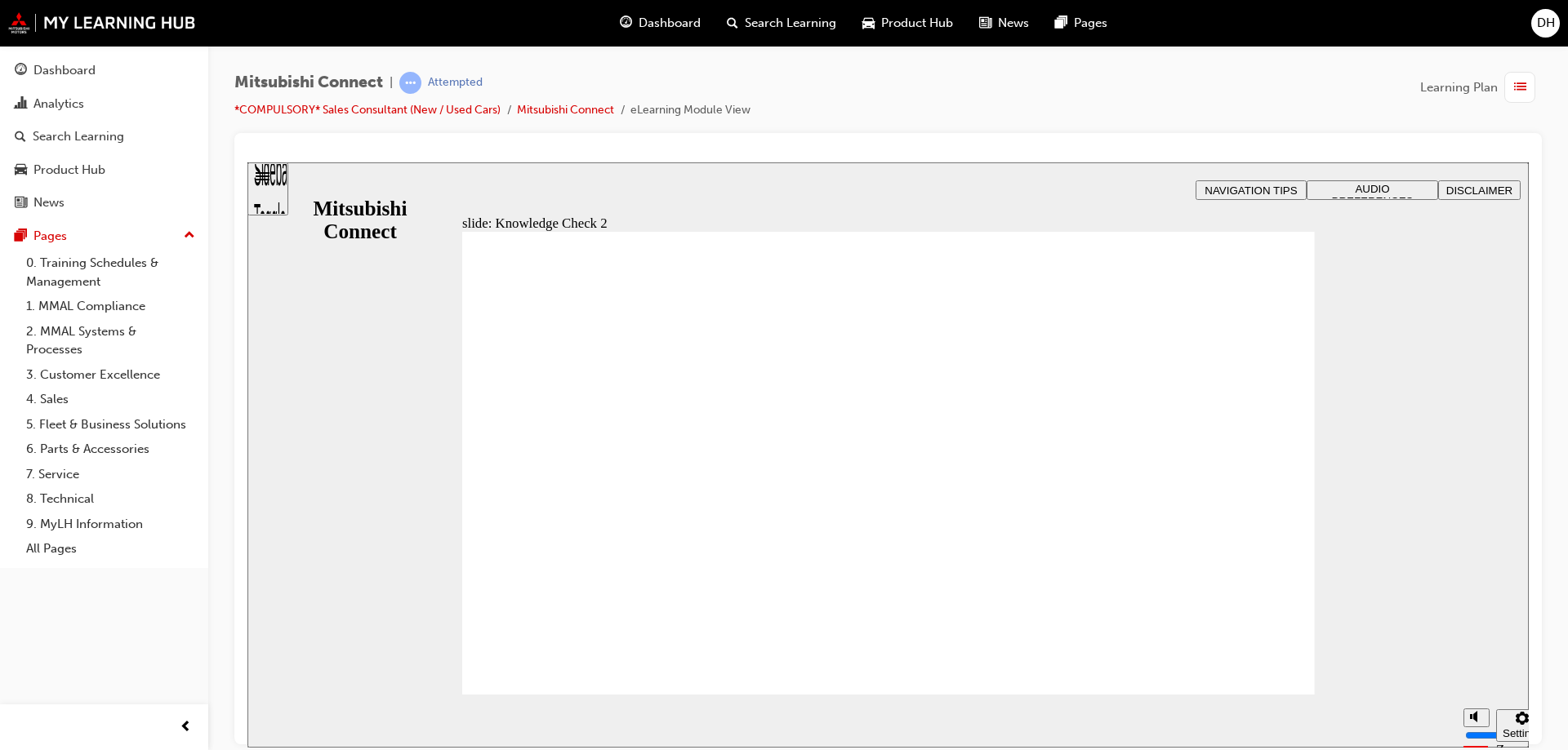
radio input "true"
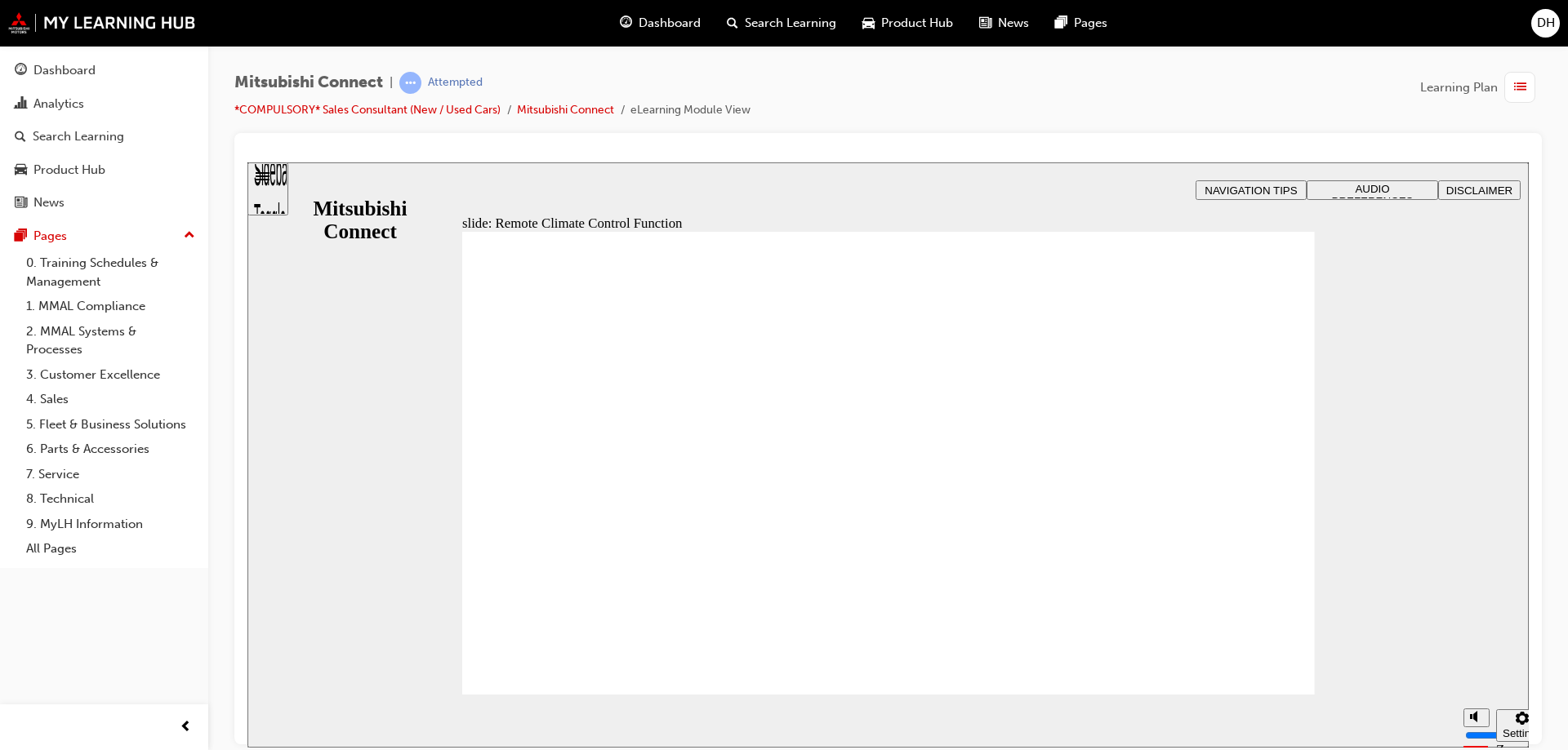
drag, startPoint x: 1006, startPoint y: 404, endPoint x: 1003, endPoint y: 425, distance: 21.2
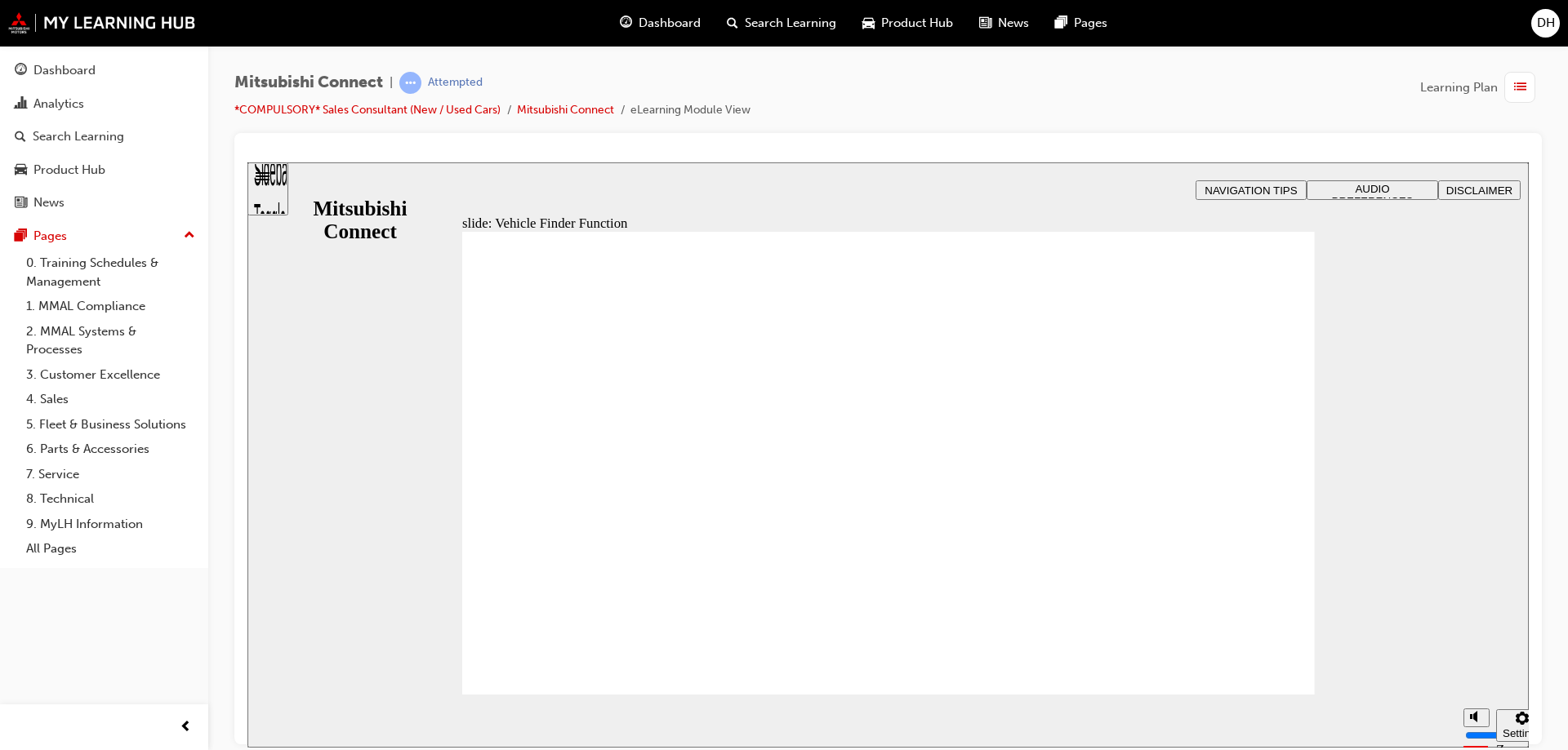
drag, startPoint x: 574, startPoint y: 315, endPoint x: 868, endPoint y: 321, distance: 294.1
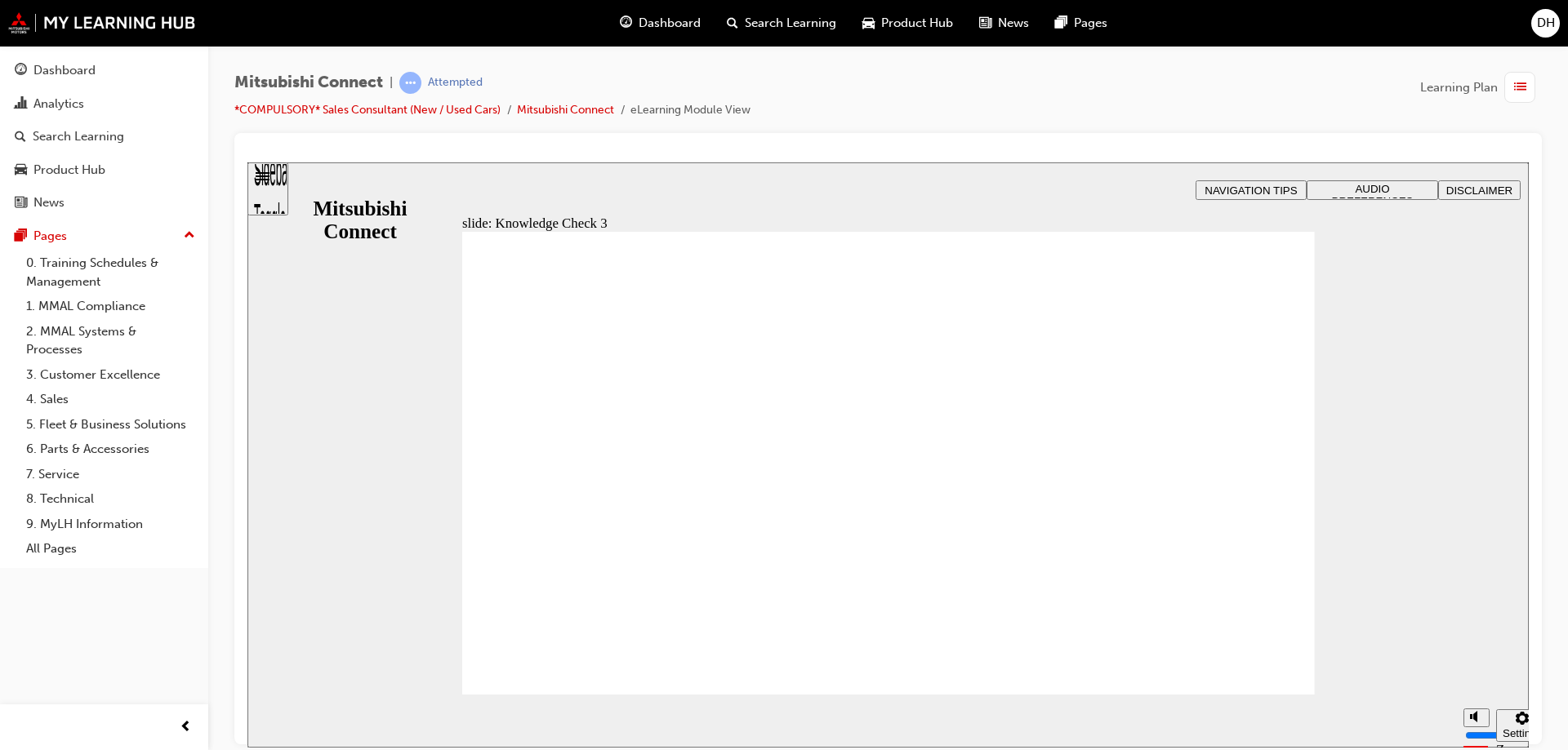
drag, startPoint x: 813, startPoint y: 341, endPoint x: 496, endPoint y: 334, distance: 317.1
drag, startPoint x: 826, startPoint y: 365, endPoint x: 937, endPoint y: 388, distance: 113.4
drag, startPoint x: 550, startPoint y: 389, endPoint x: 697, endPoint y: 394, distance: 147.1
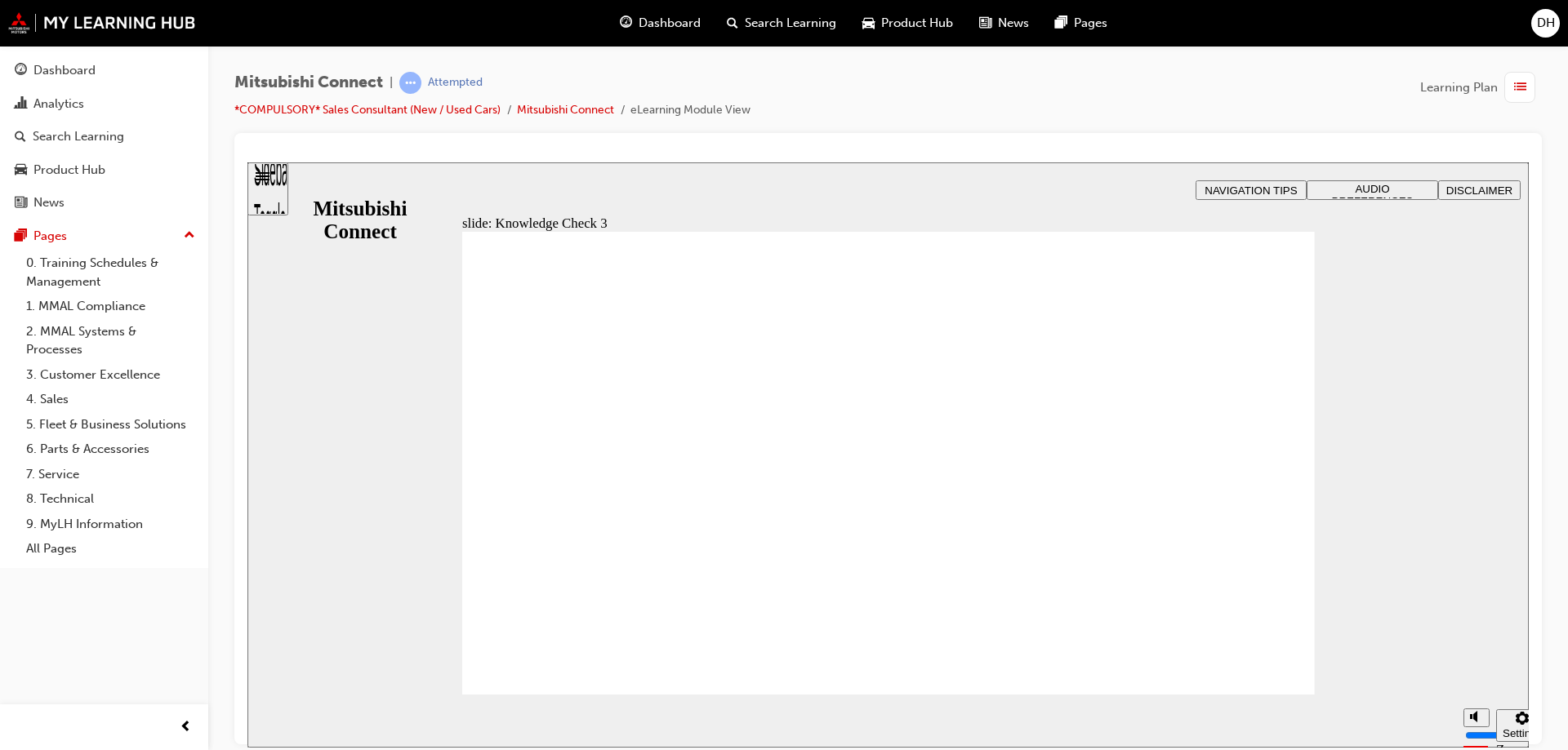
checkbox input "true"
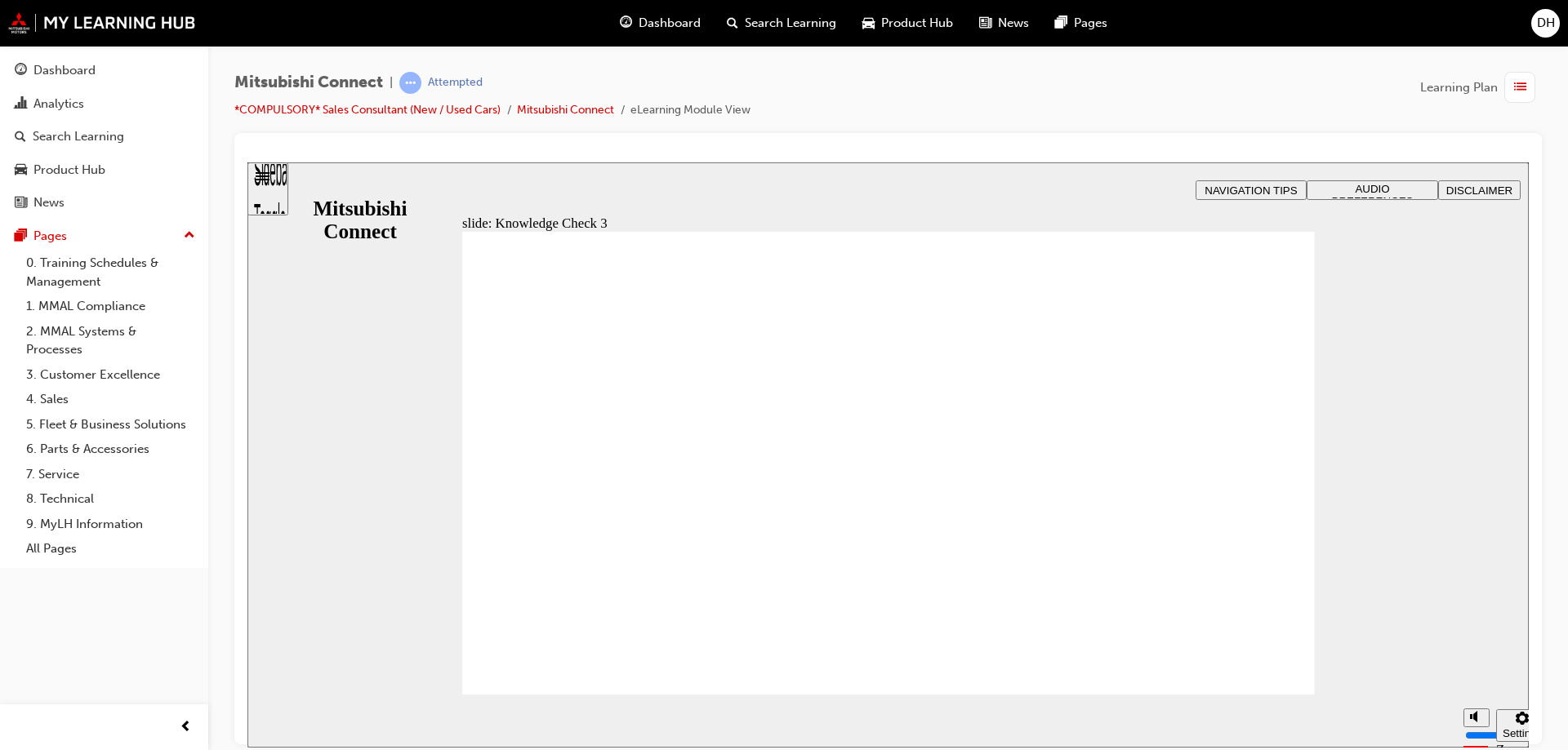
checkbox input "true"
checkbox input "false"
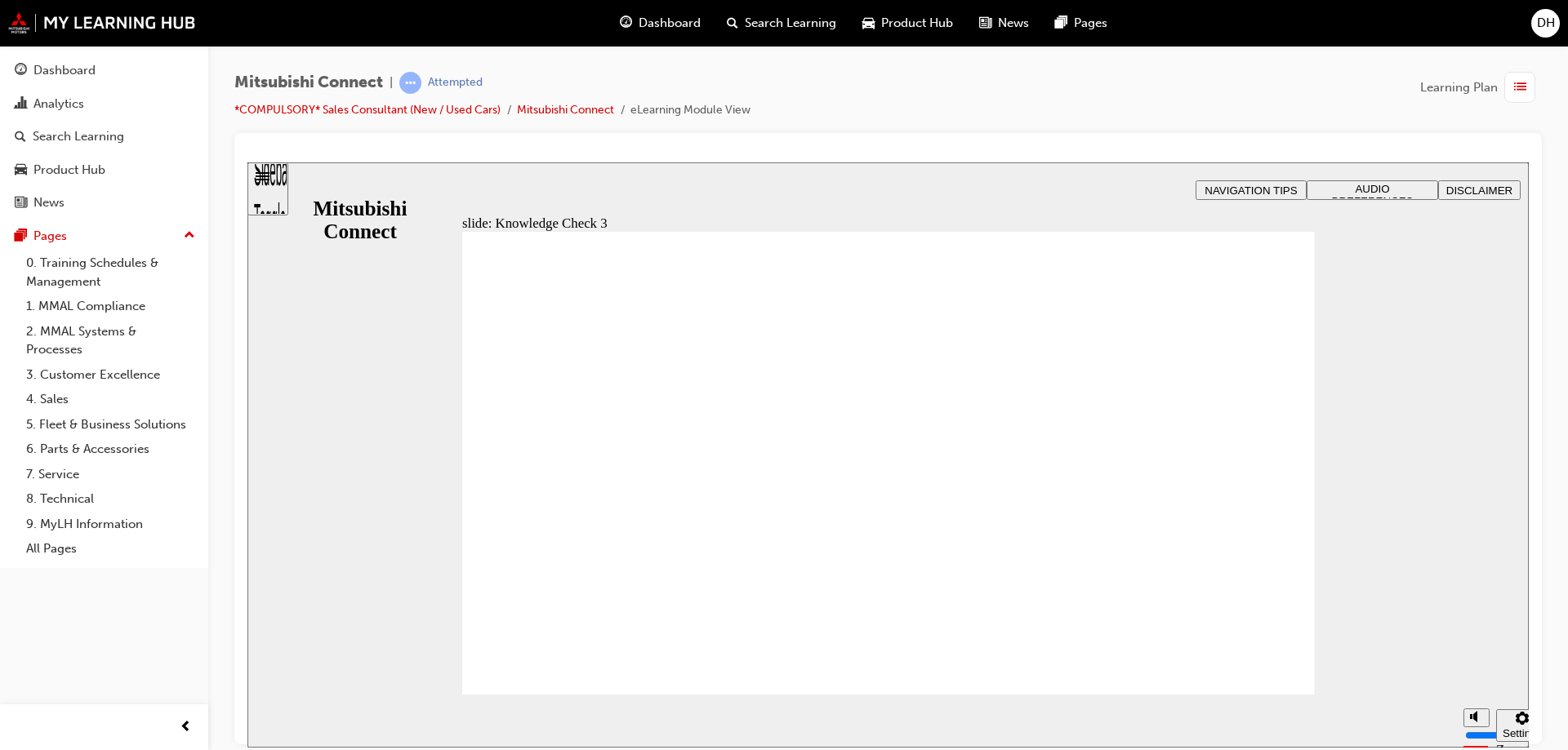
checkbox input "false"
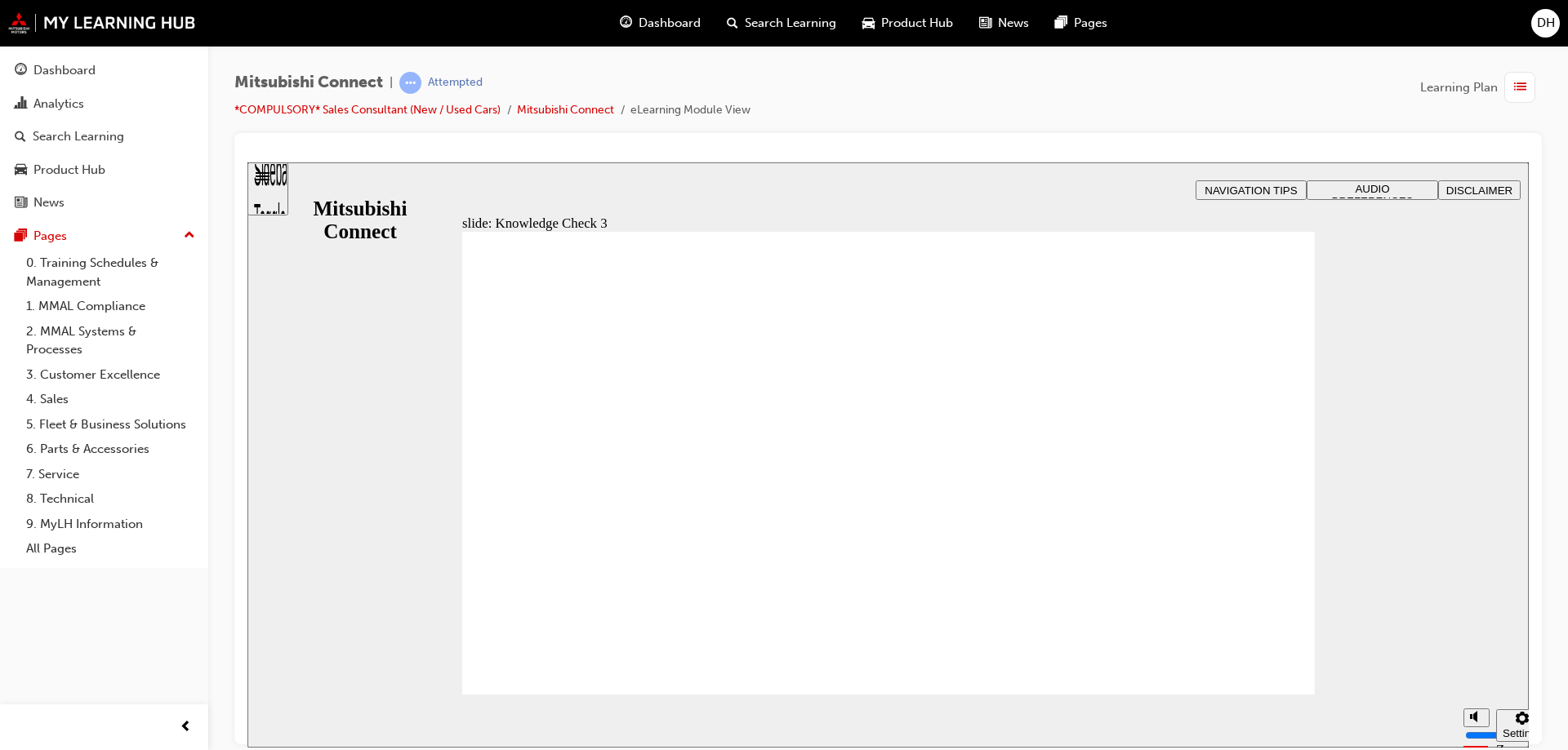
checkbox input "true"
drag, startPoint x: 503, startPoint y: 488, endPoint x: 508, endPoint y: 466, distance: 22.6
checkbox input "true"
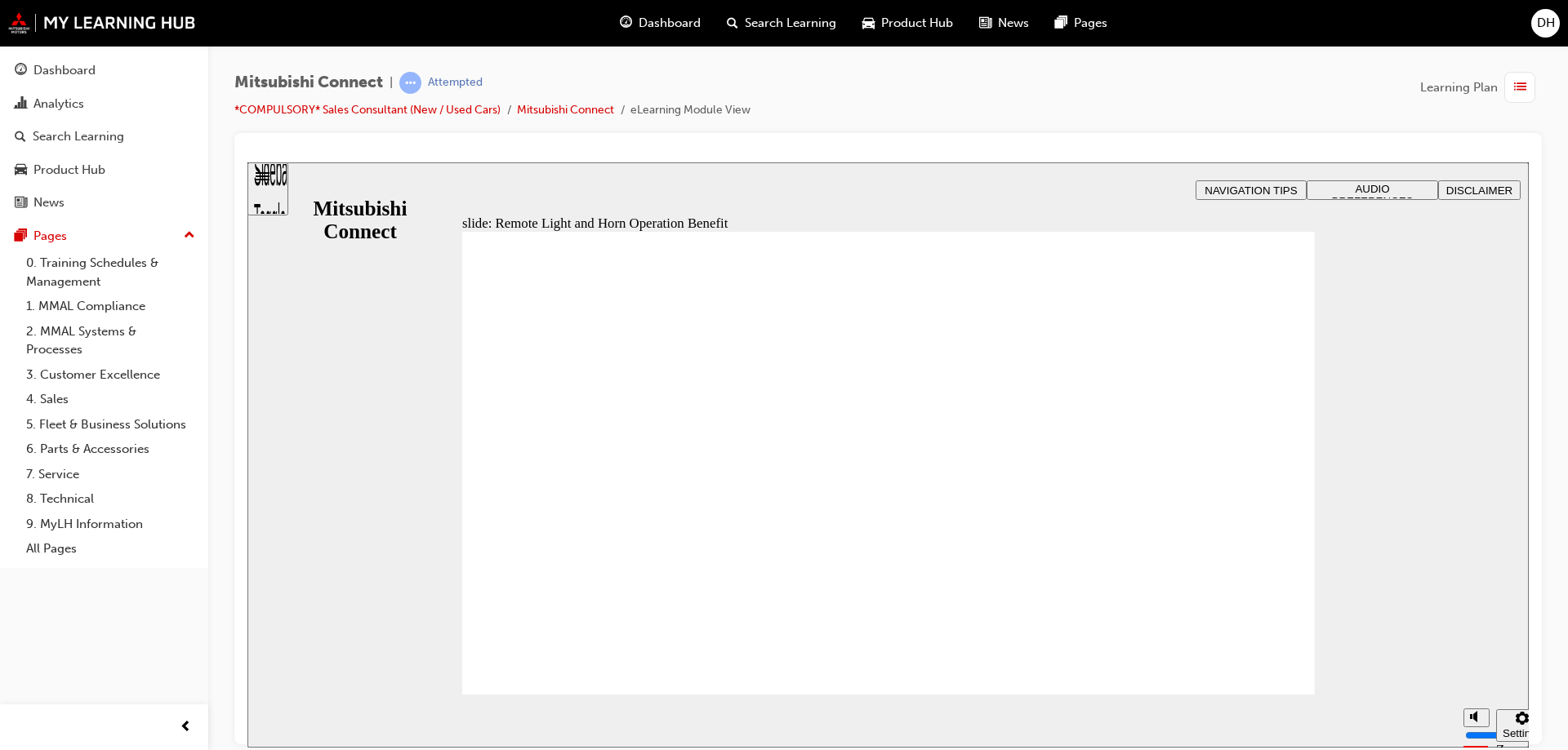
radio input "false"
radio input "true"
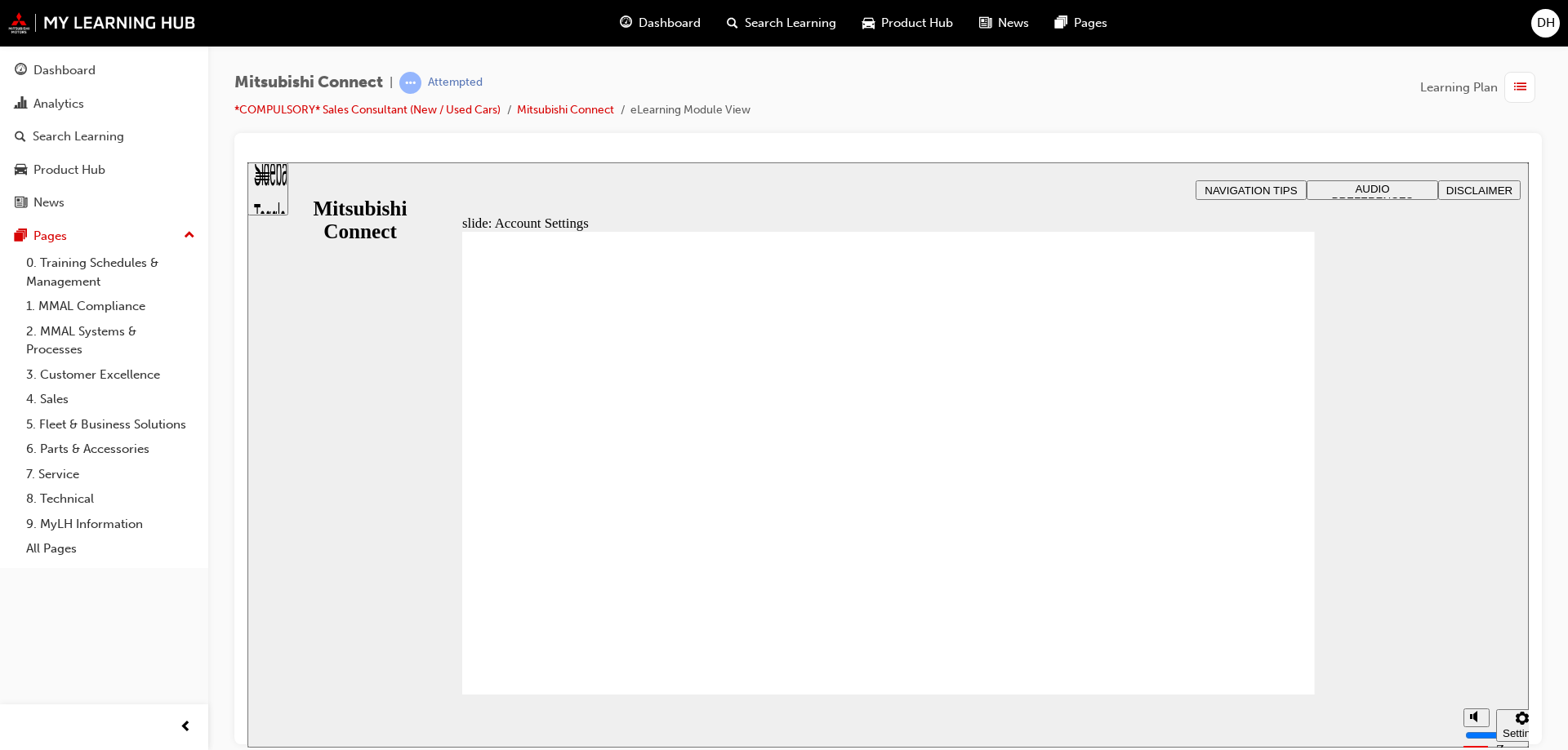
checkbox input "true"
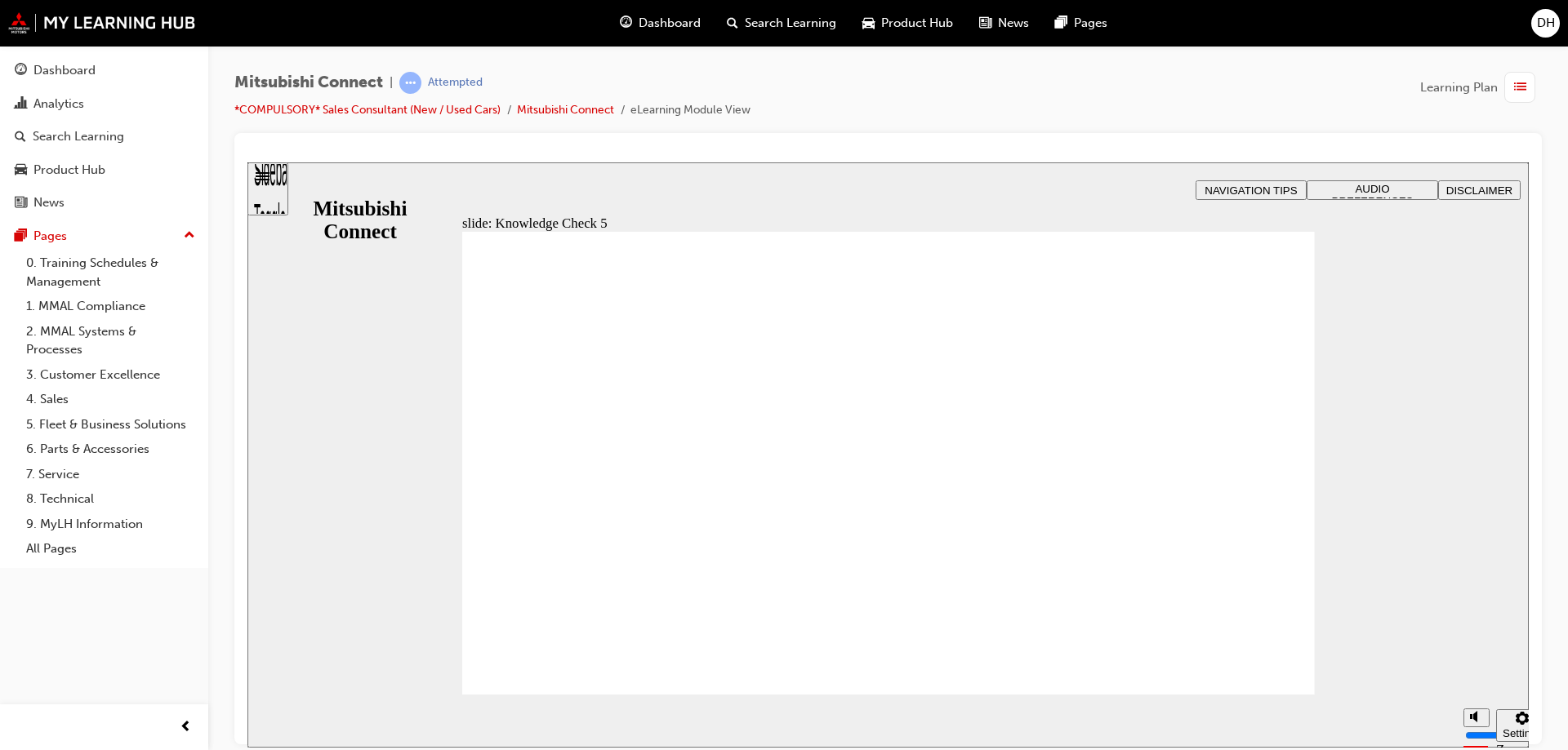
checkbox input "false"
checkbox input "true"
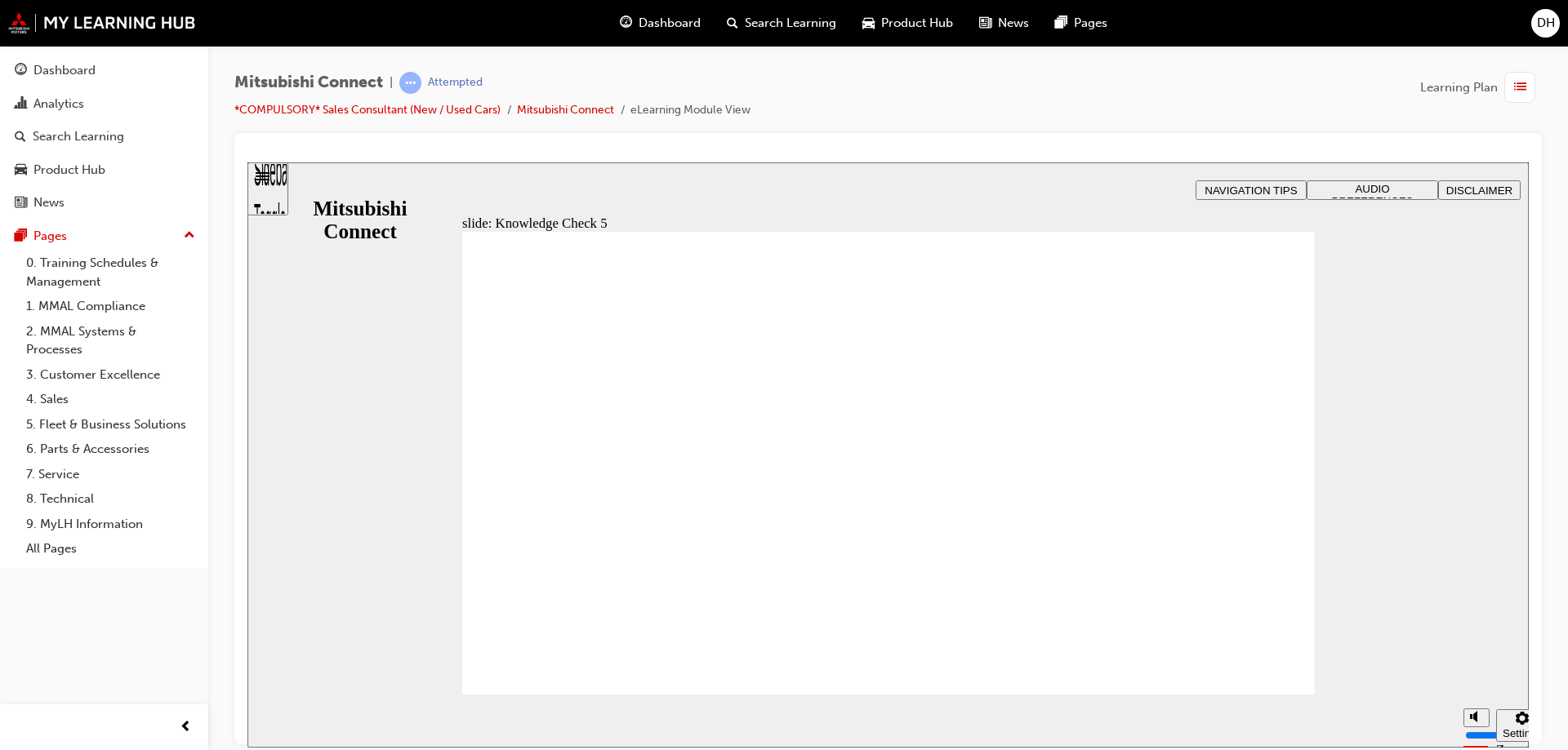
checkbox input "true"
drag, startPoint x: 518, startPoint y: 521, endPoint x: 609, endPoint y: 676, distance: 179.7
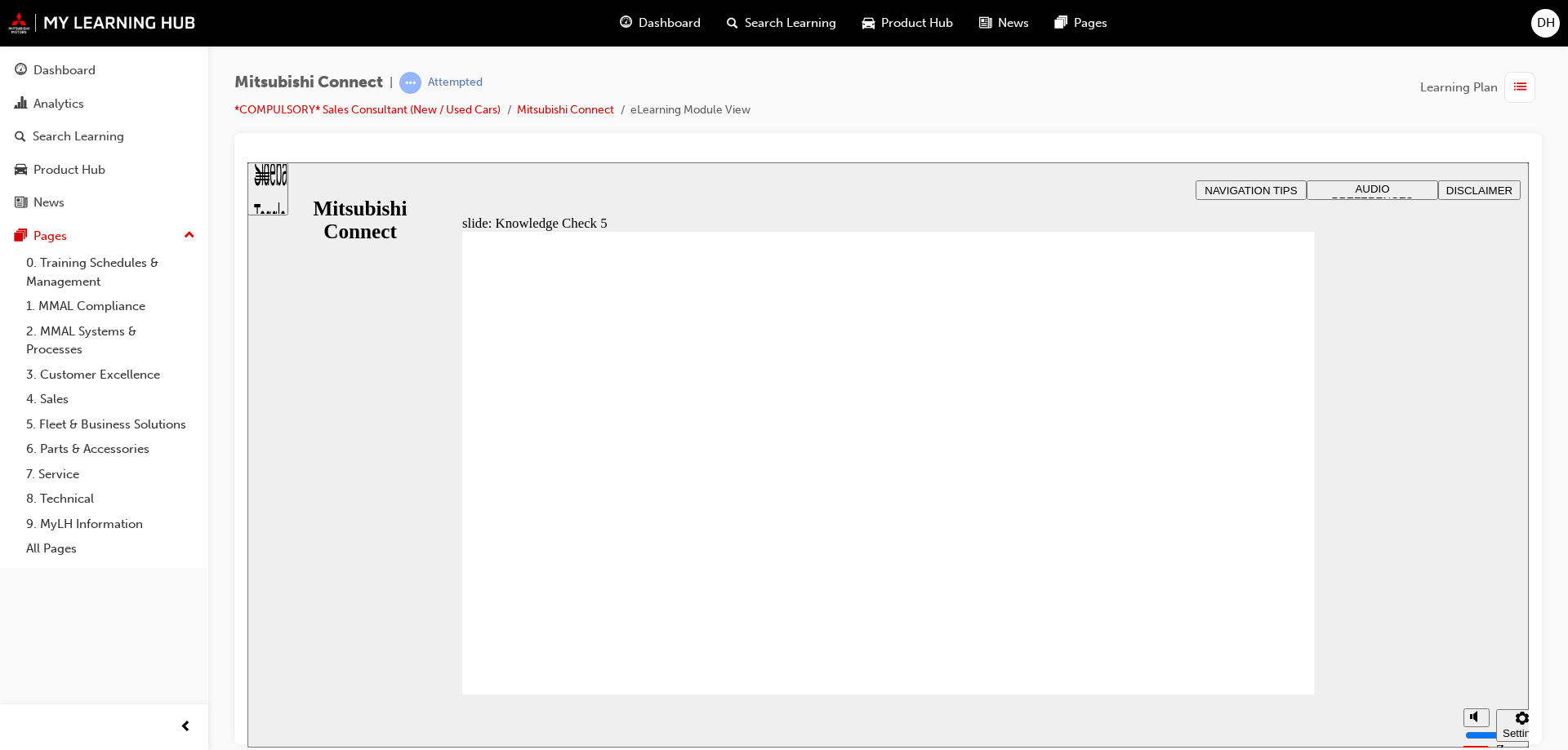
checkbox input "false"
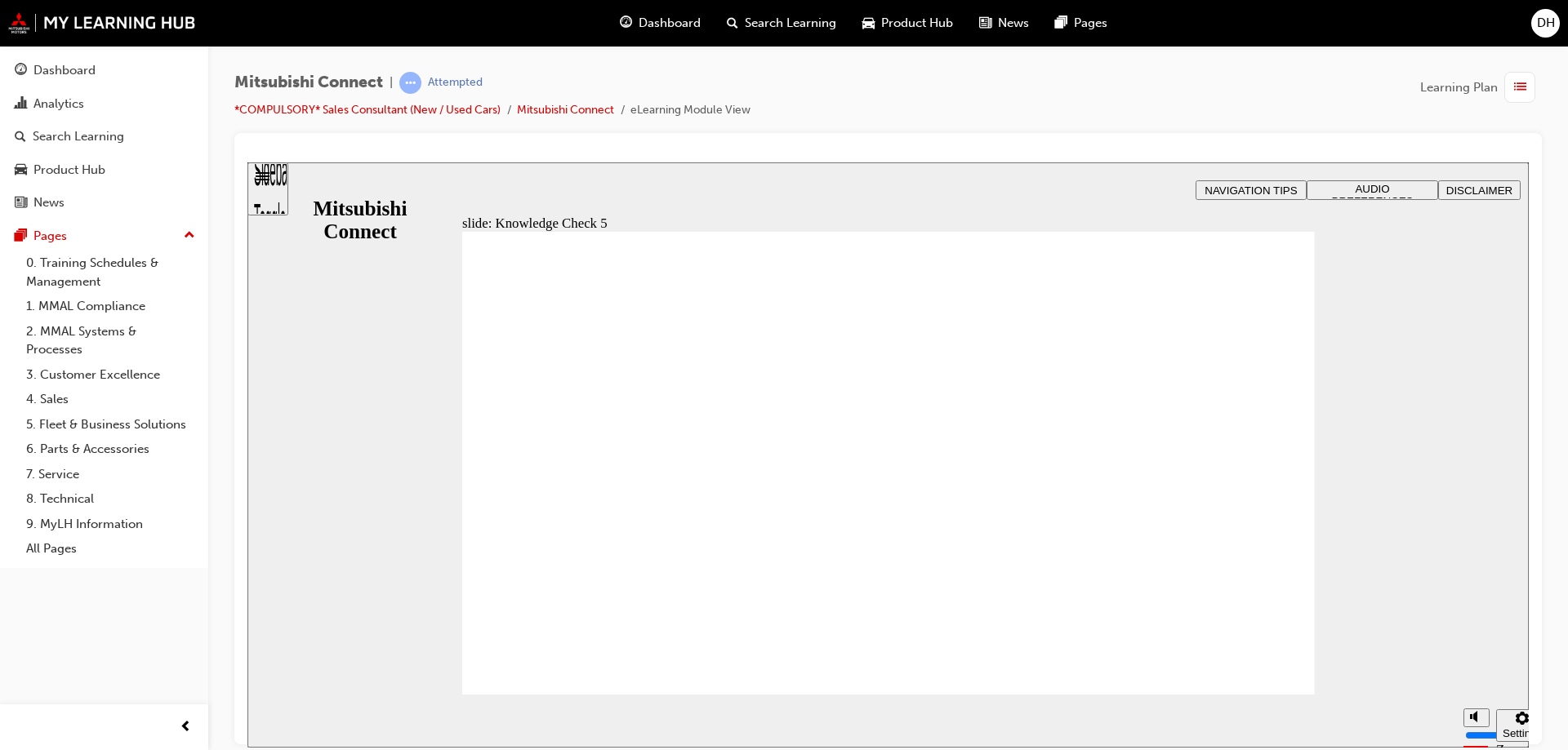
checkbox input "false"
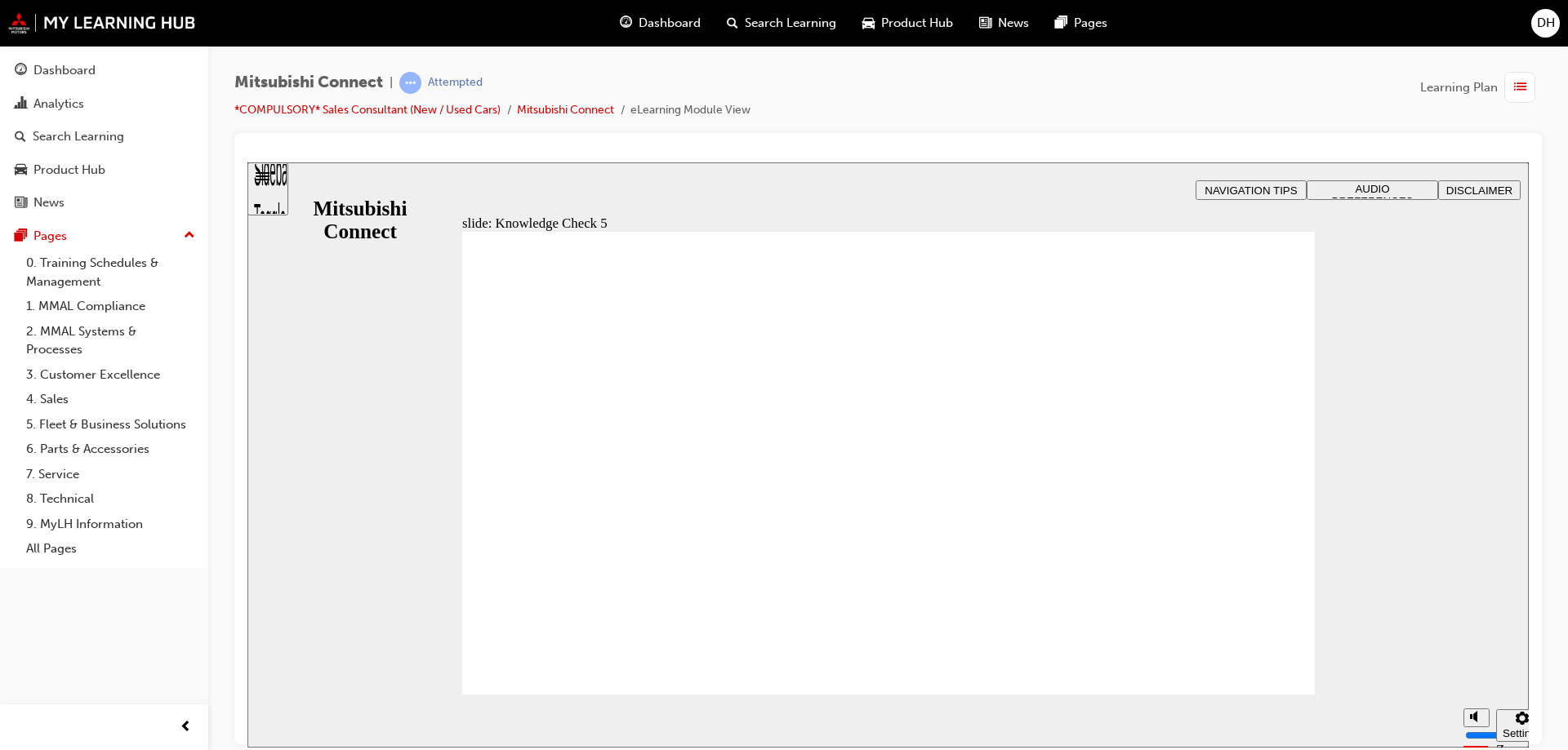
checkbox input "false"
checkbox input "true"
checkbox input "false"
checkbox input "true"
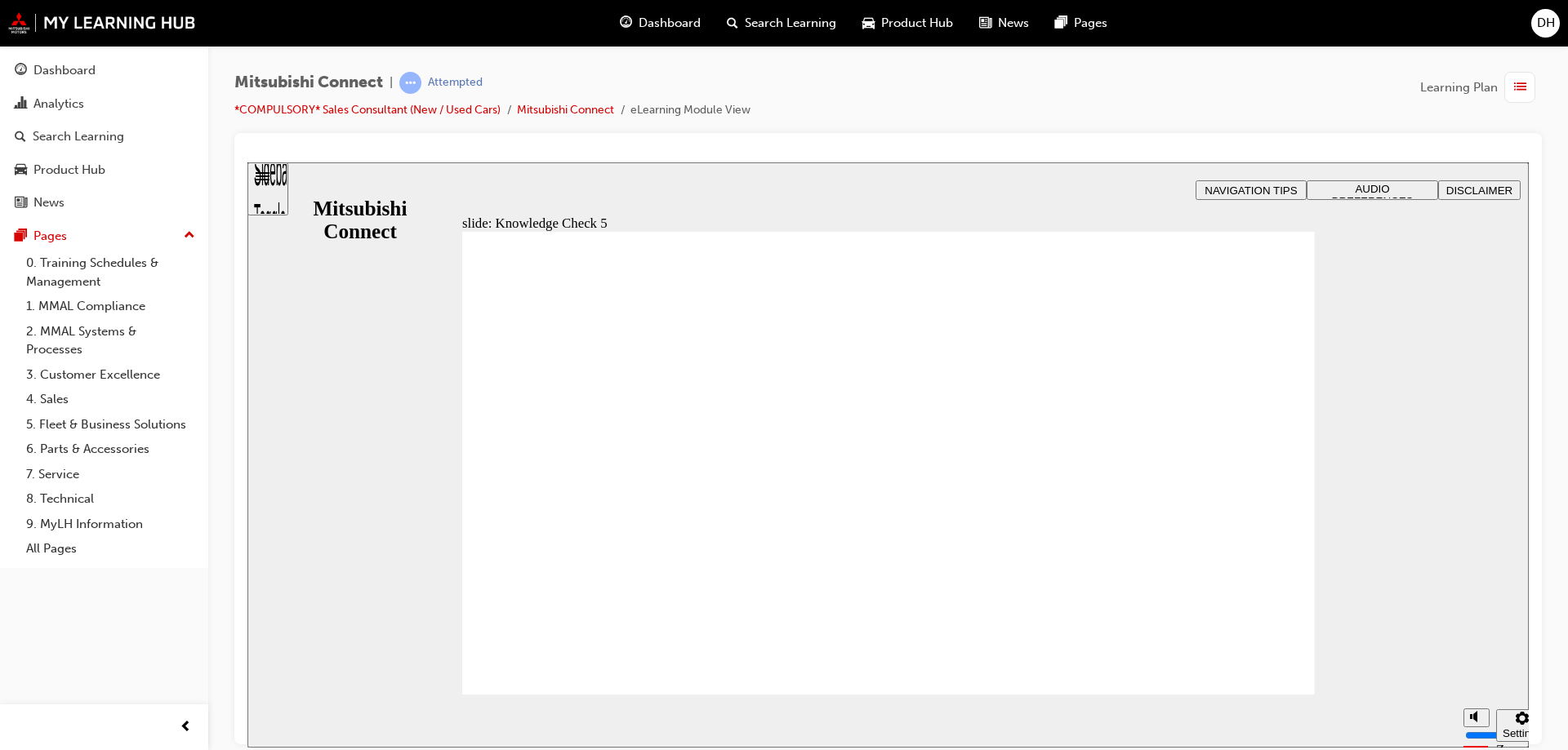
checkbox input "false"
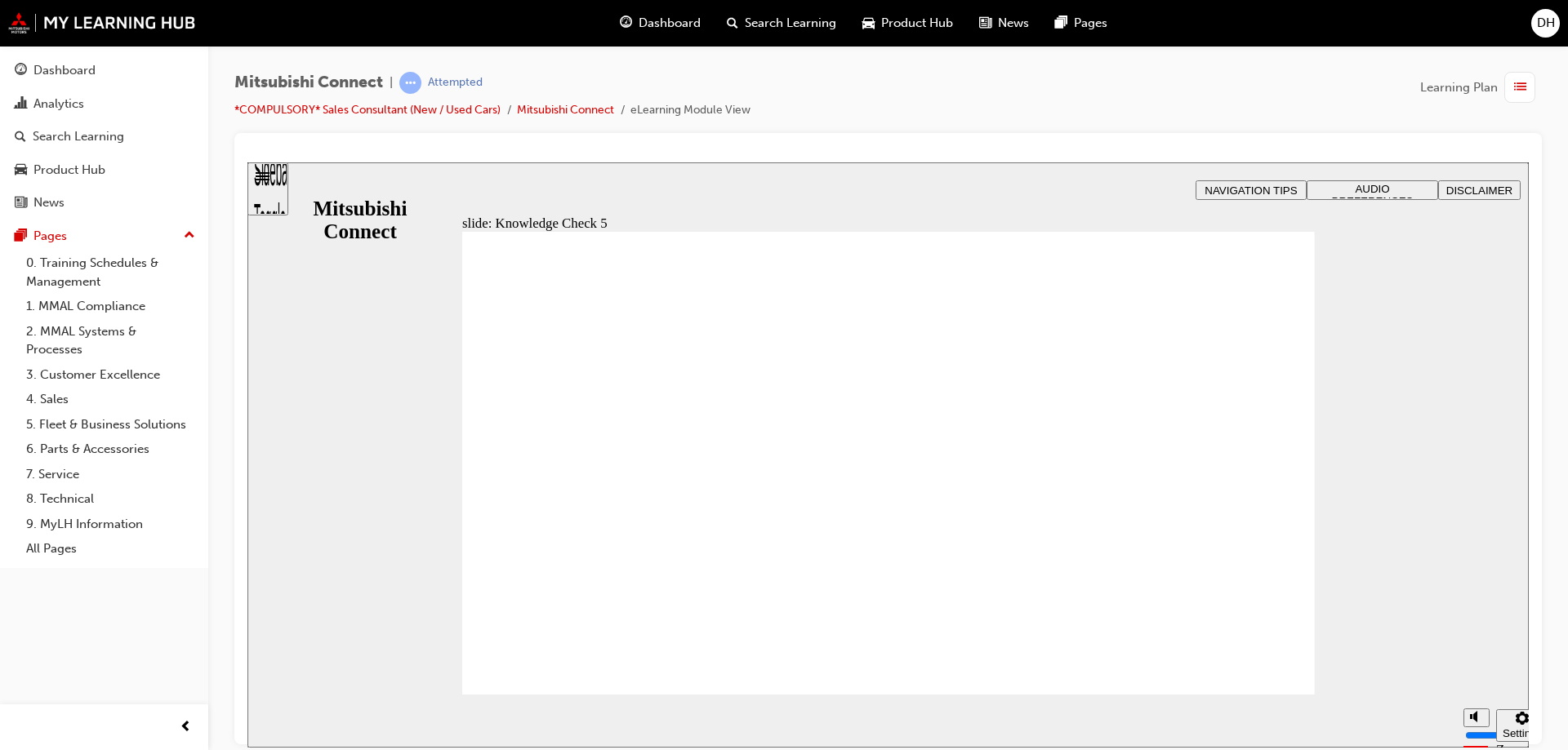
checkbox input "true"
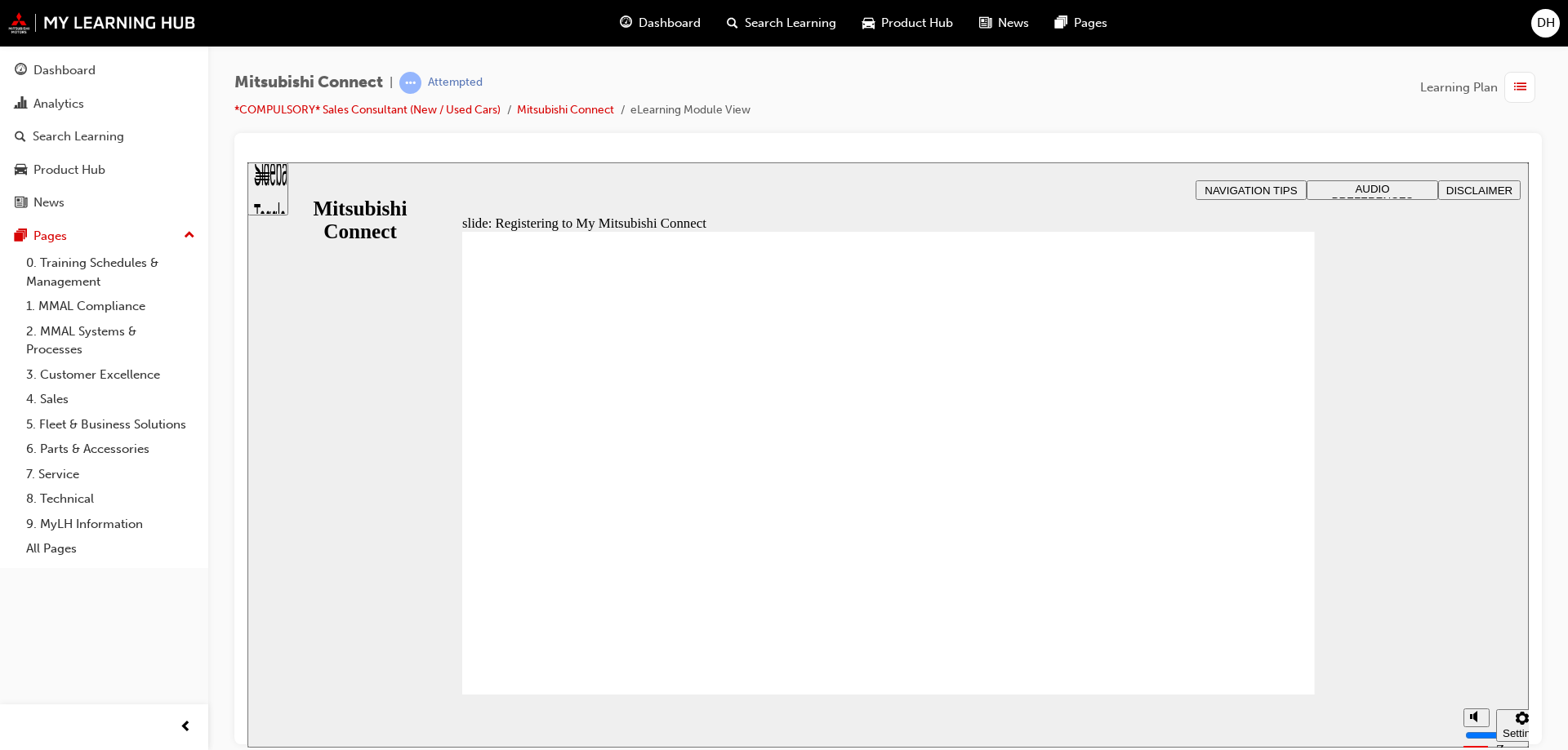
drag, startPoint x: 1162, startPoint y: 627, endPoint x: 1154, endPoint y: 619, distance: 11.3
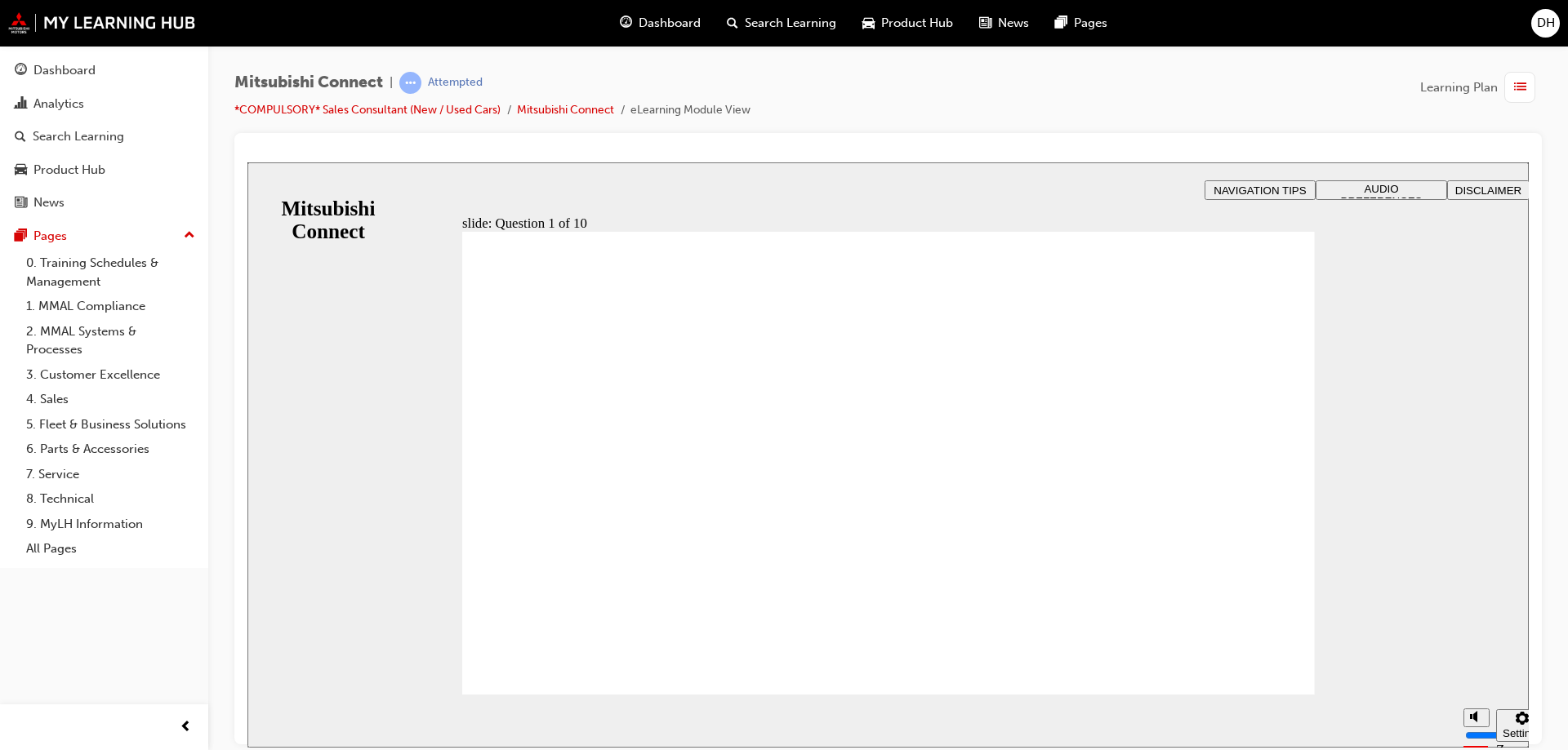
radio input "true"
checkbox input "true"
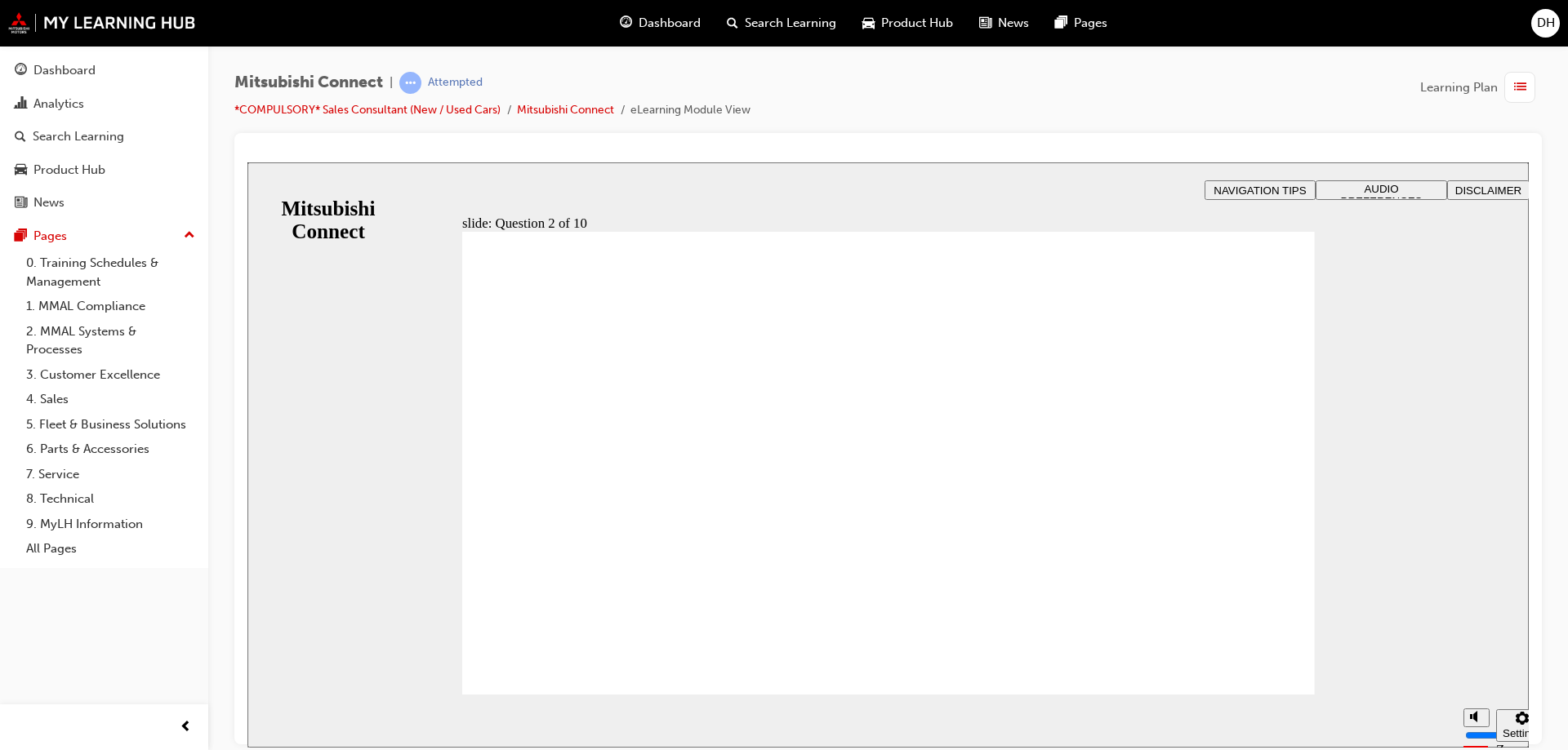
checkbox input "true"
checkbox input "false"
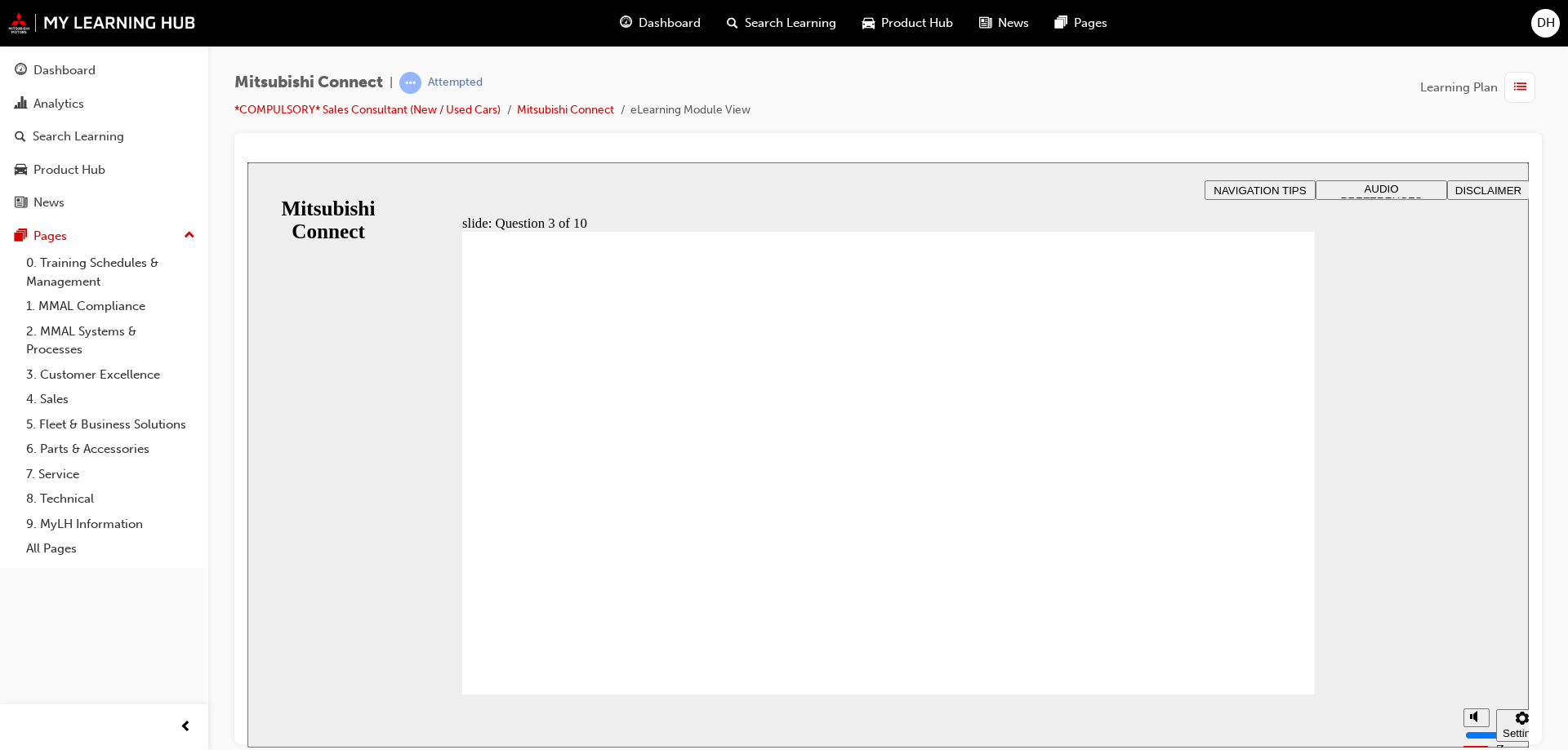
checkbox input "false"
checkbox input "true"
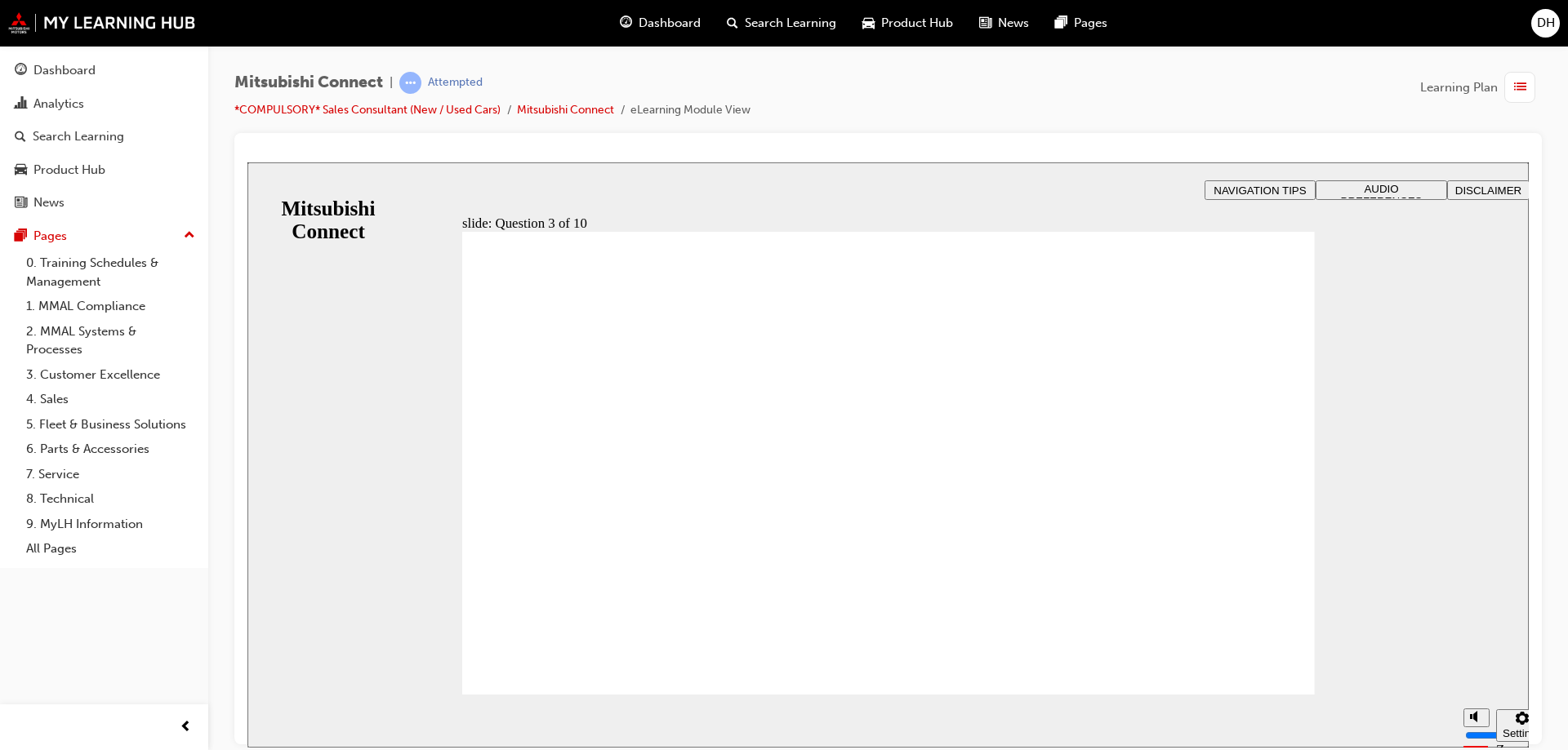
drag, startPoint x: 973, startPoint y: 322, endPoint x: 649, endPoint y: 331, distance: 324.1
drag, startPoint x: 626, startPoint y: 335, endPoint x: 796, endPoint y: 352, distance: 170.8
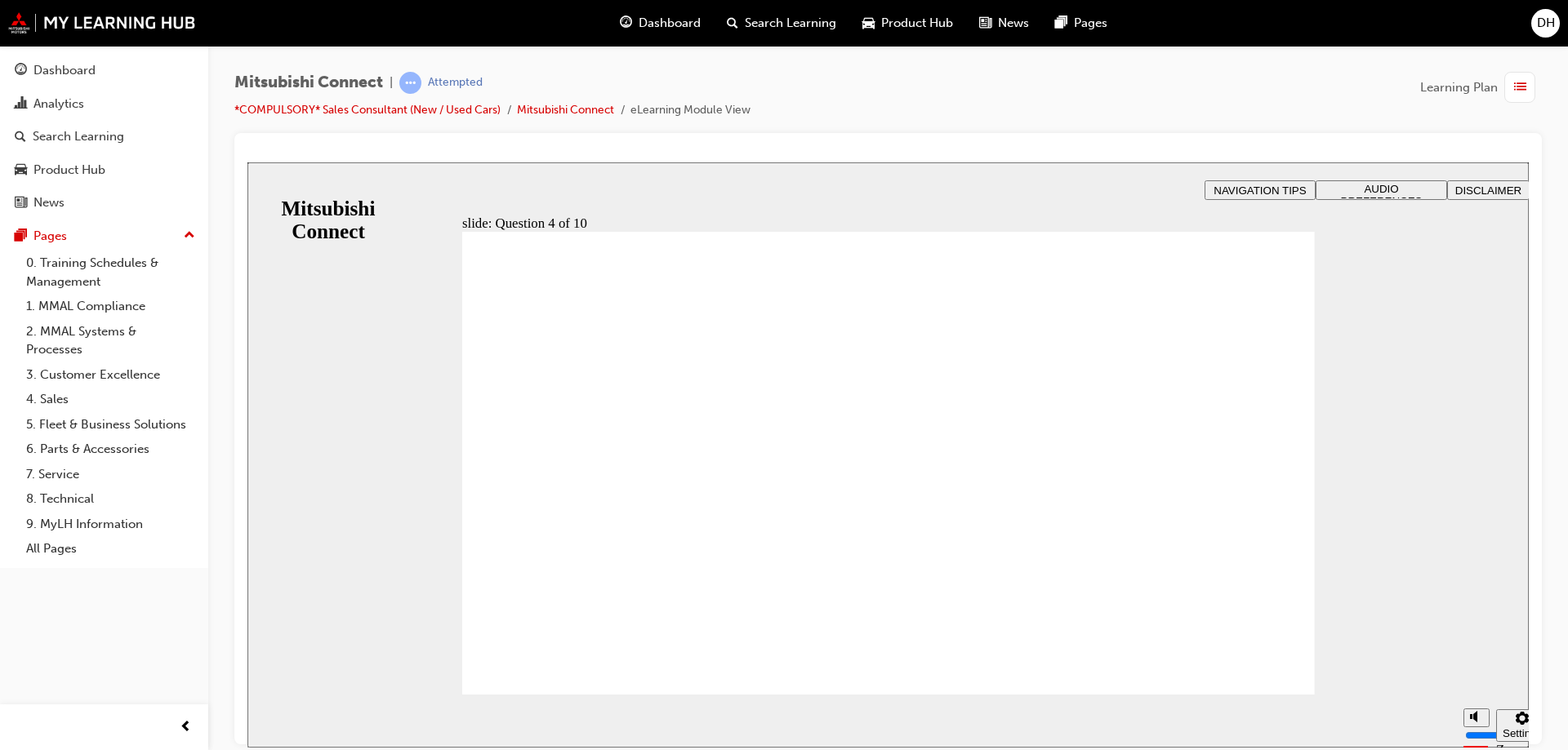
radio input "true"
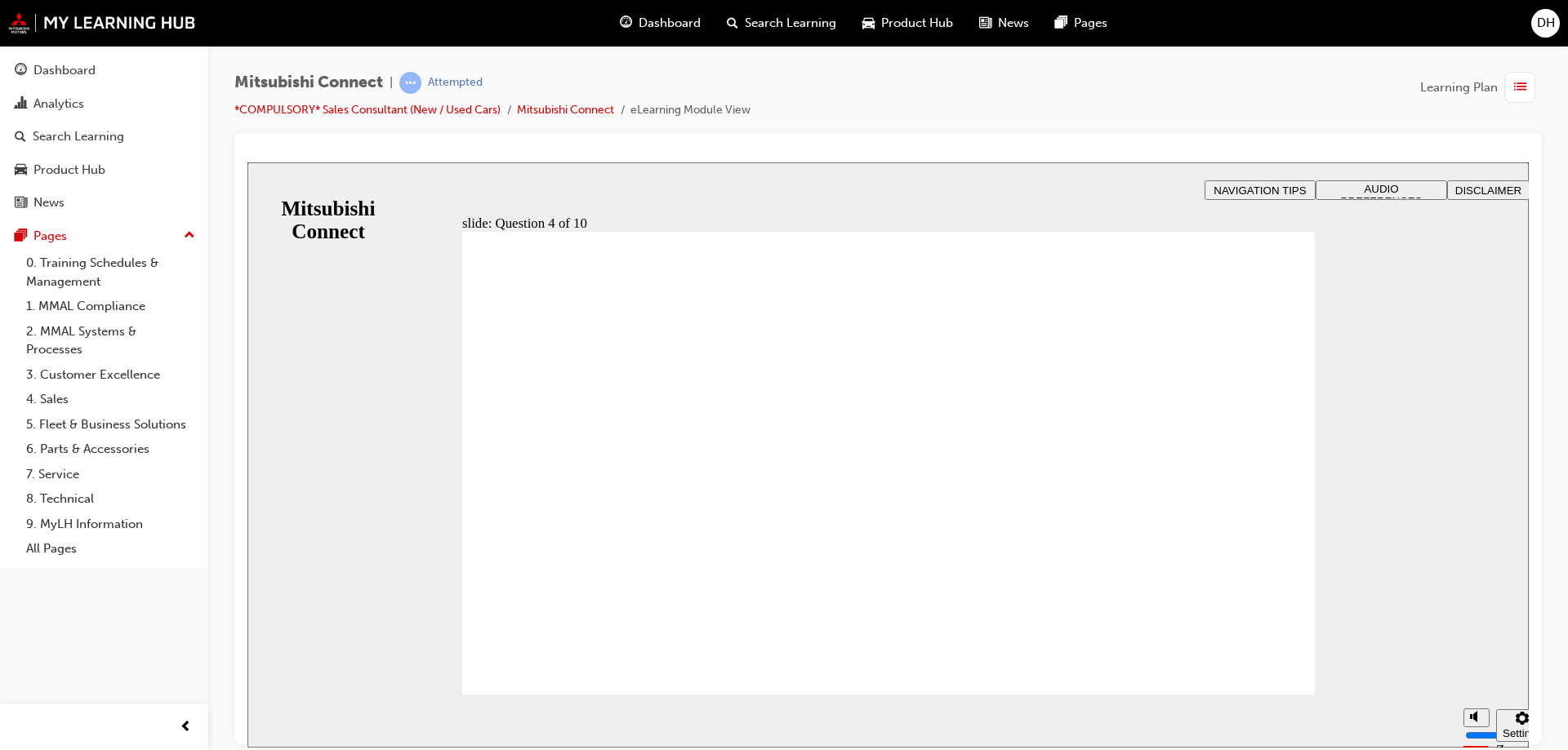
checkbox input "true"
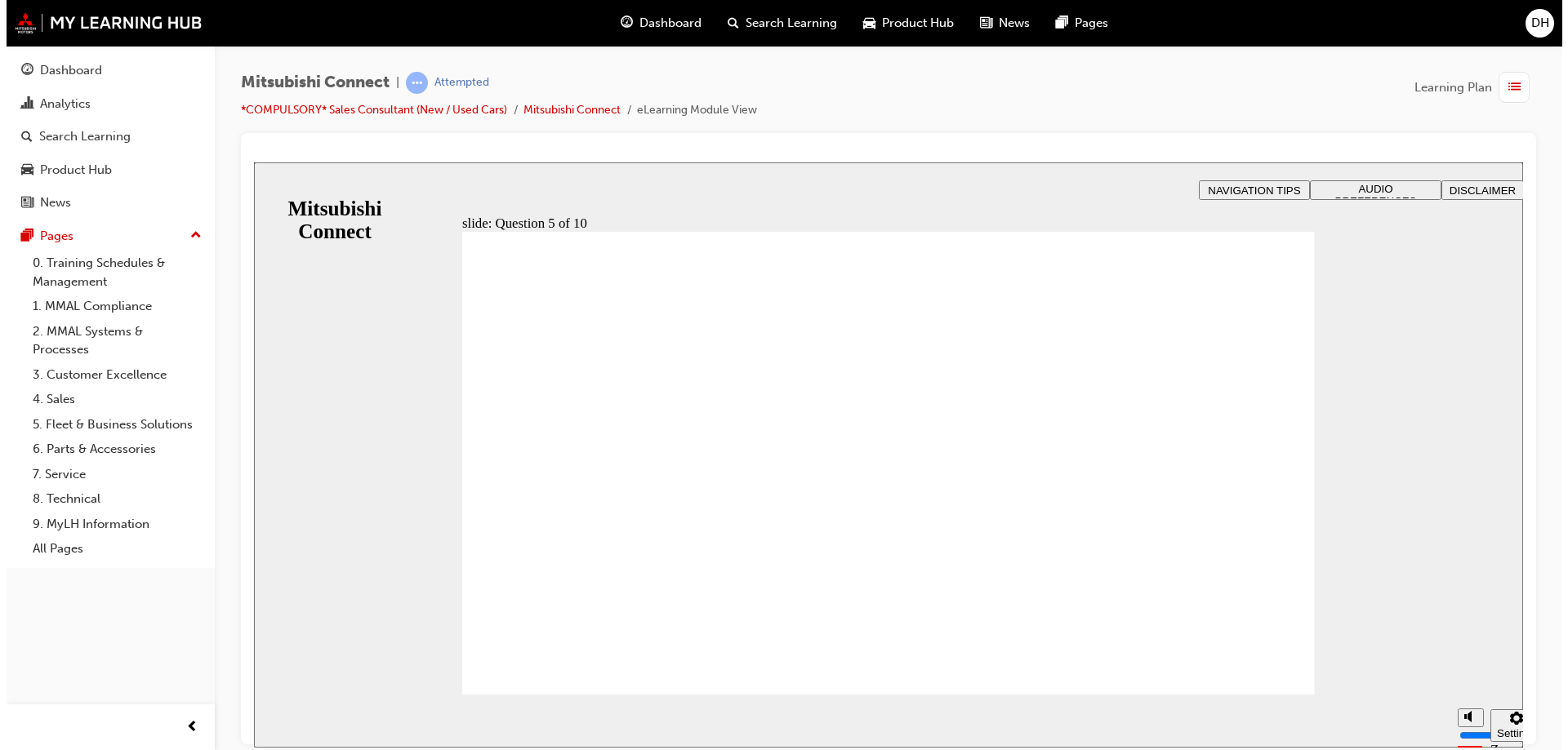
checkbox input "true"
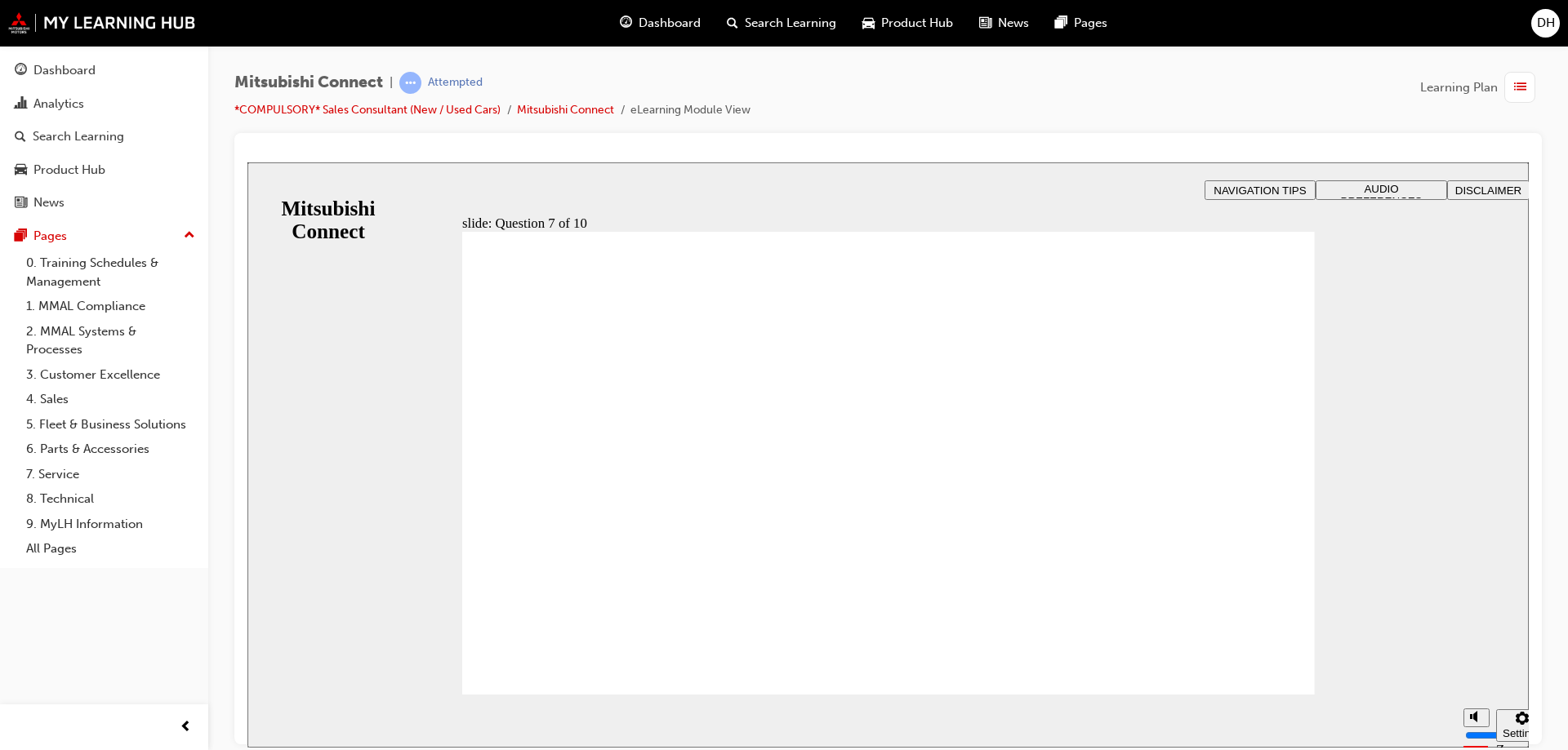
drag, startPoint x: 769, startPoint y: 325, endPoint x: 880, endPoint y: 325, distance: 111.0
checkbox input "true"
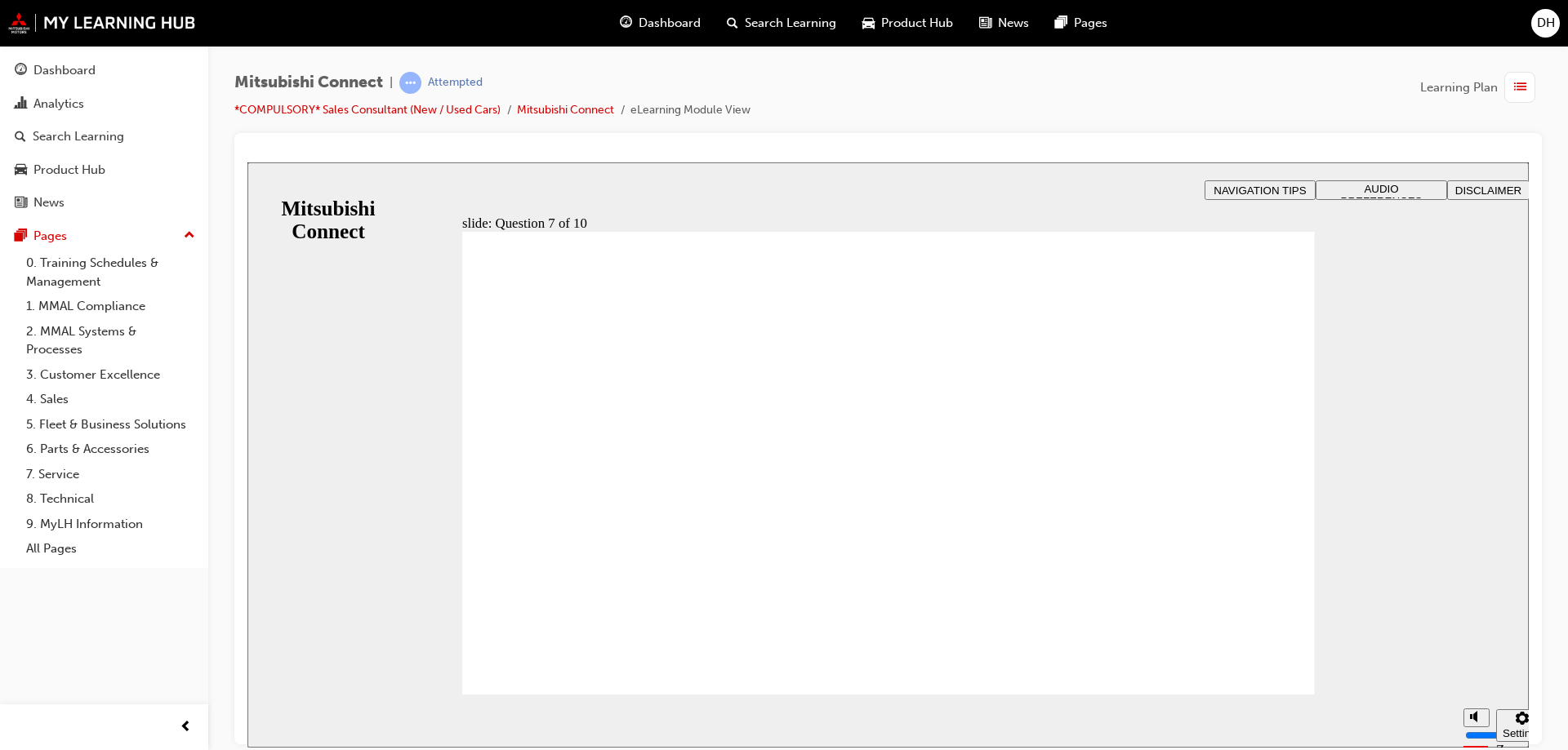
checkbox input "true"
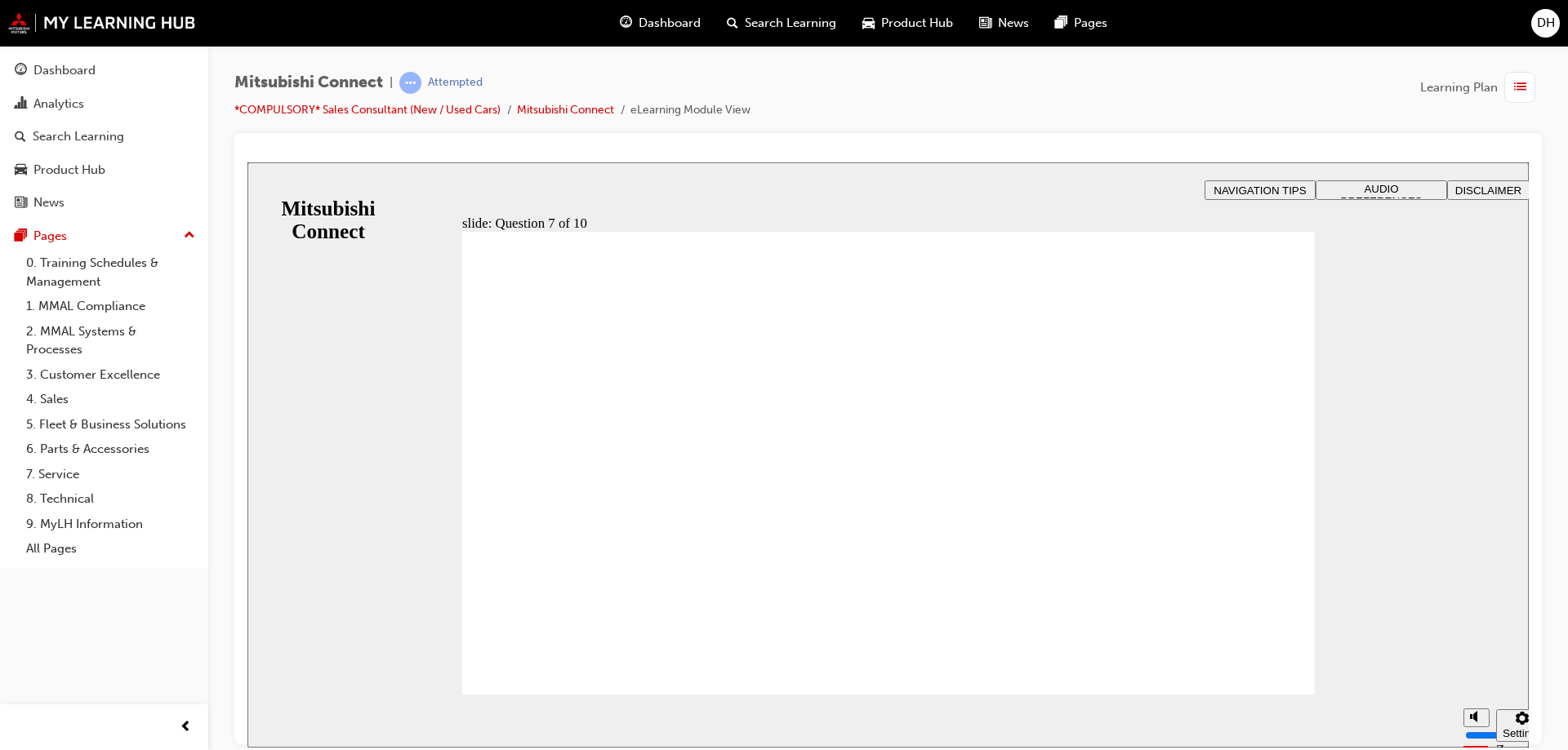
radio input "true"
drag, startPoint x: 683, startPoint y: 514, endPoint x: 492, endPoint y: 660, distance: 240.4
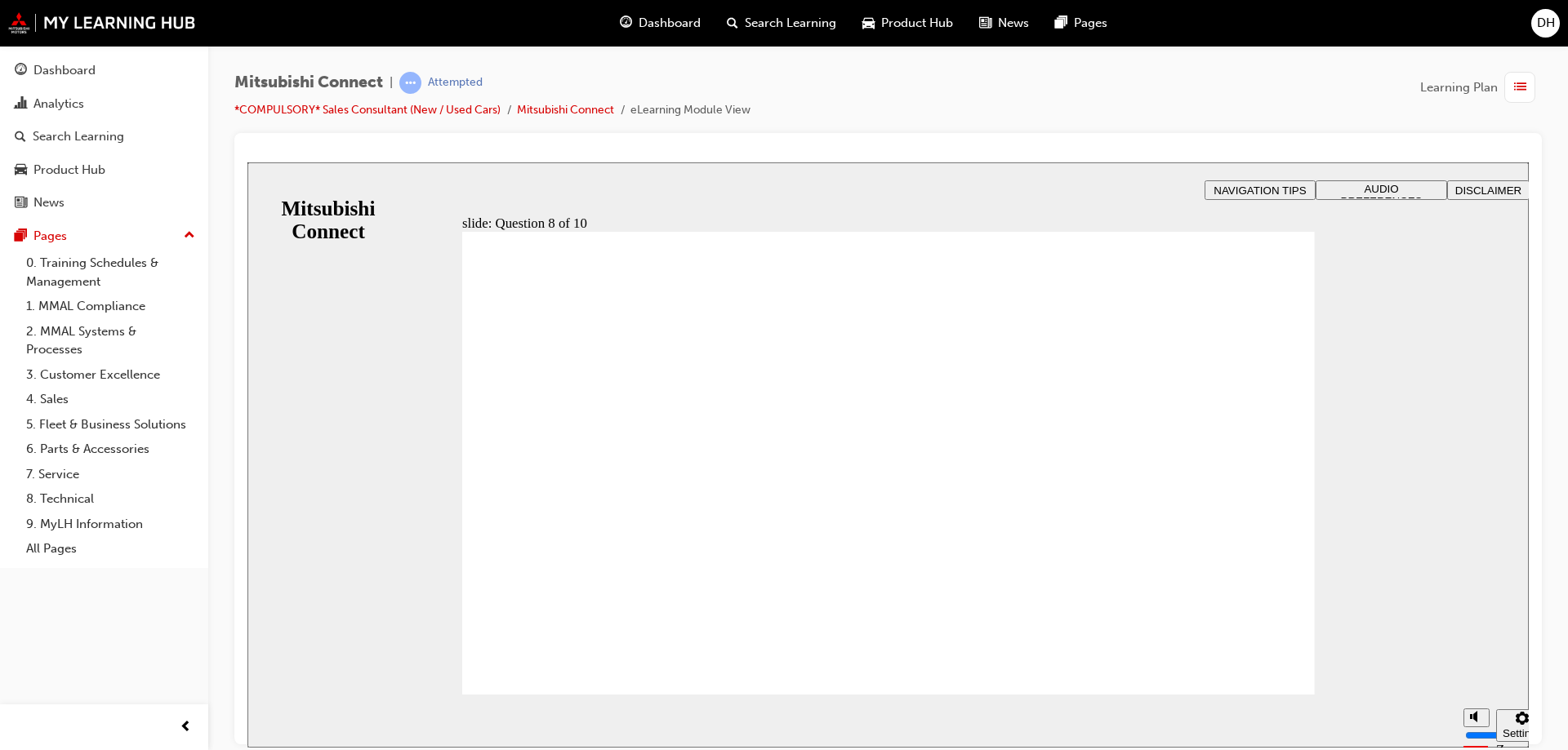
radio input "true"
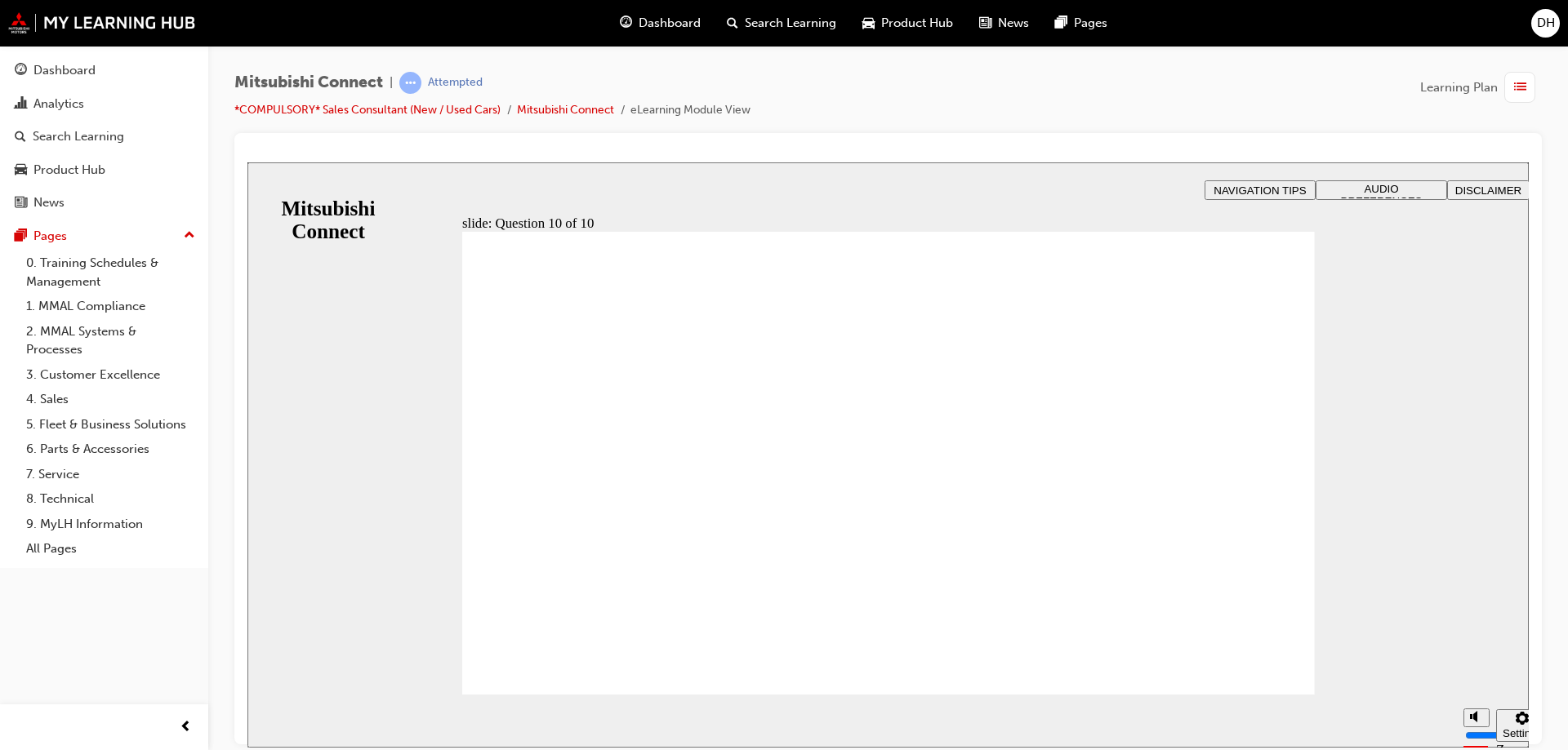
checkbox input "true"
click at [898, 647] on span "Sorry, you didn't pass. Click Retry quiz to try again. Before you take the quiz…" at bounding box center [888, 709] width 852 height 958
radio input "true"
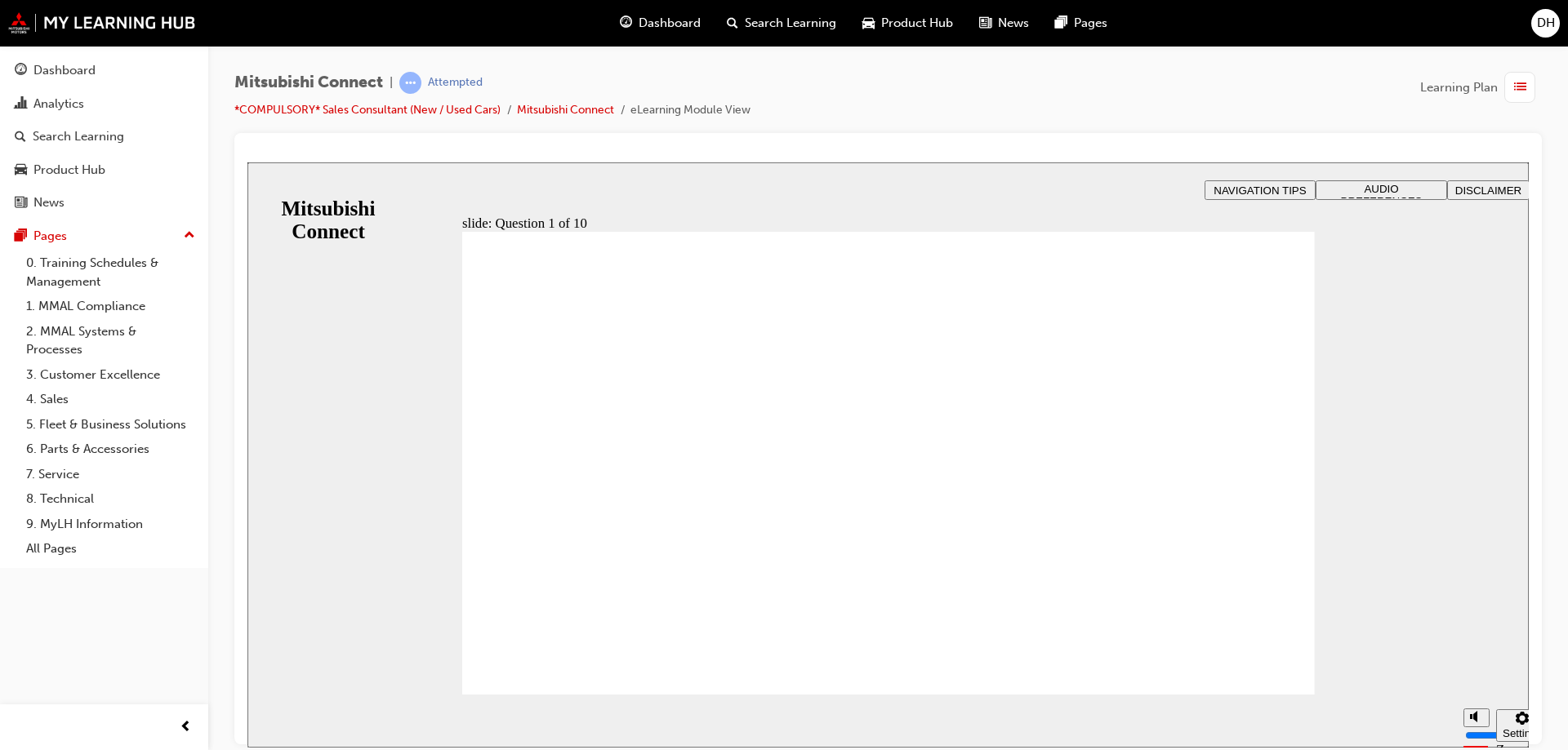
checkbox input "true"
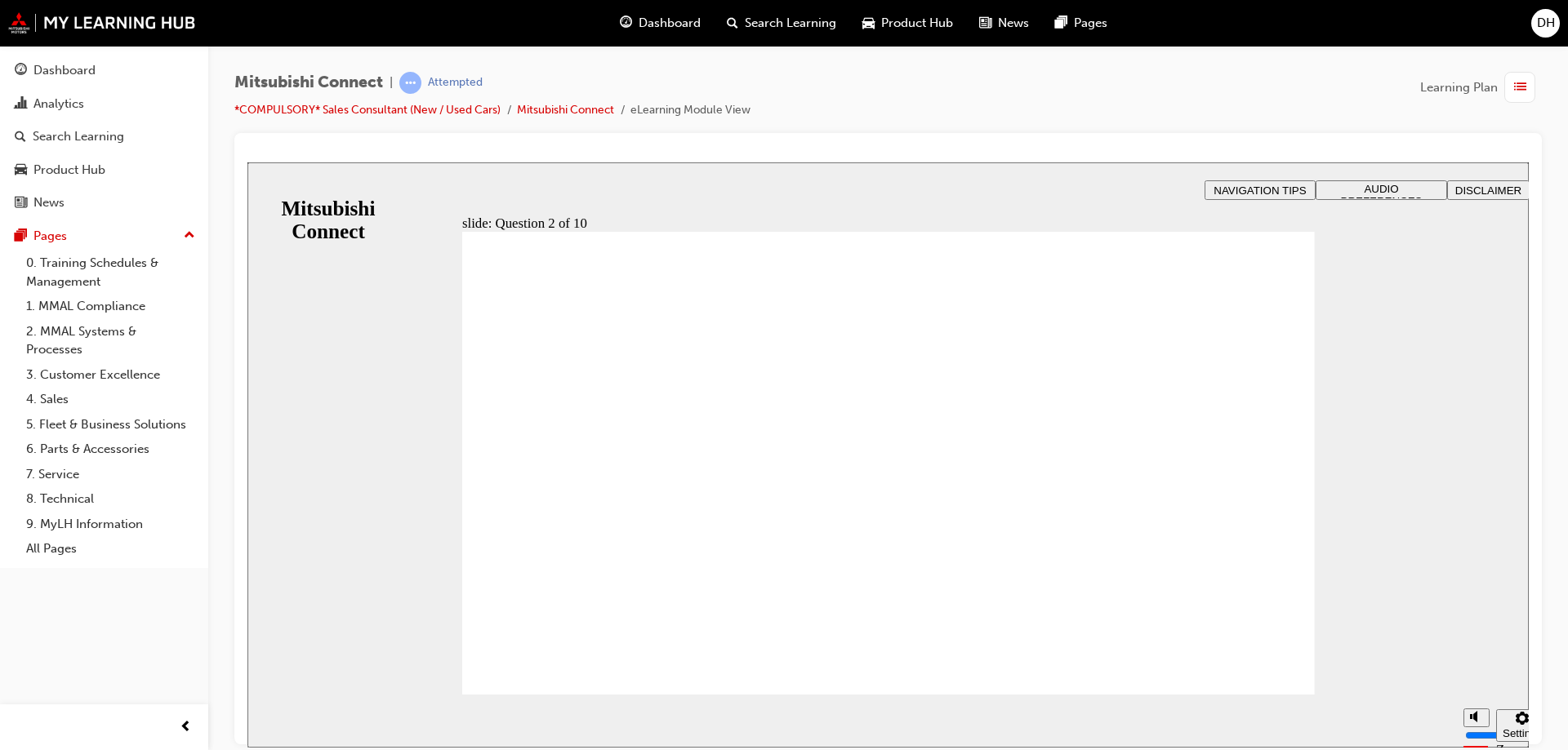
checkbox input "true"
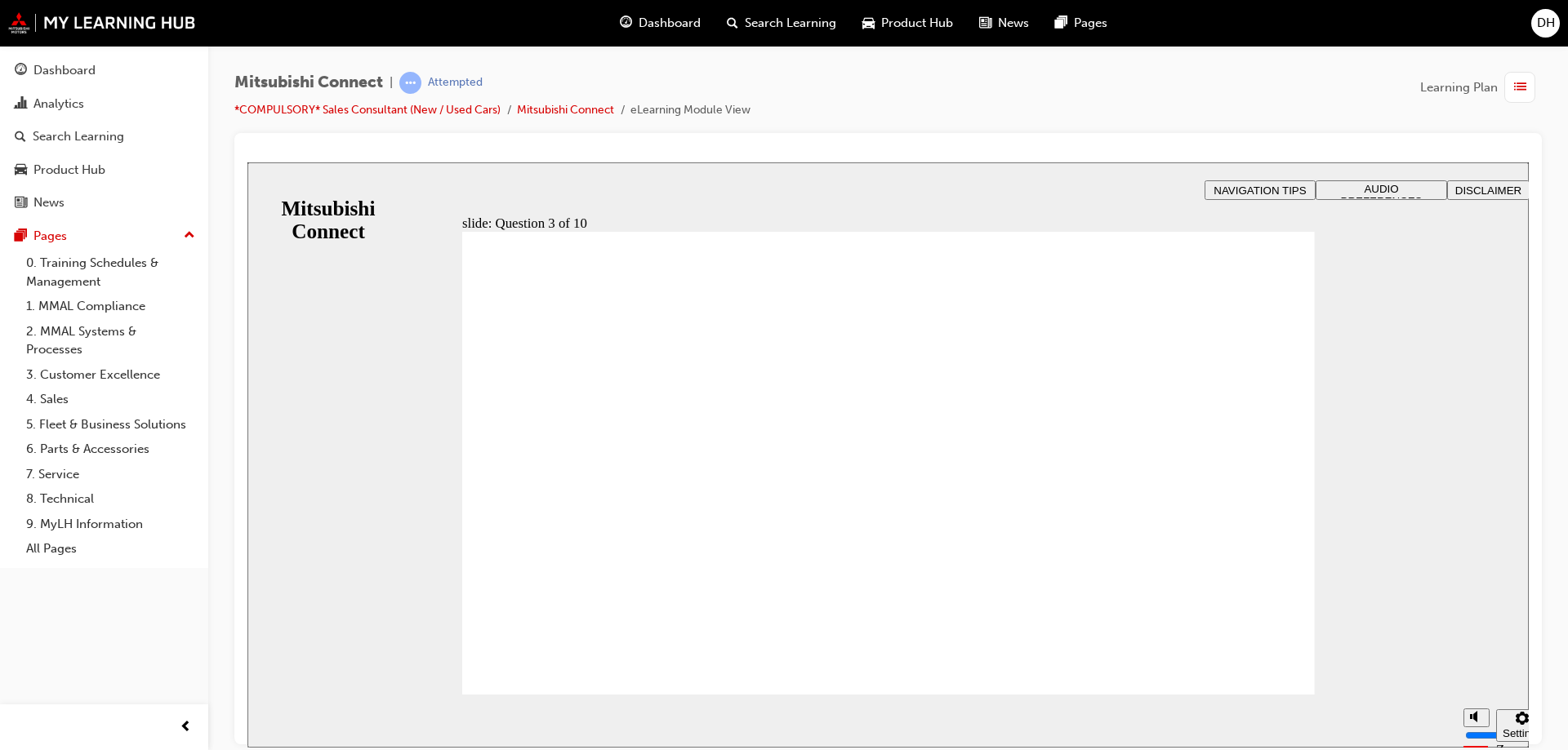
radio input "true"
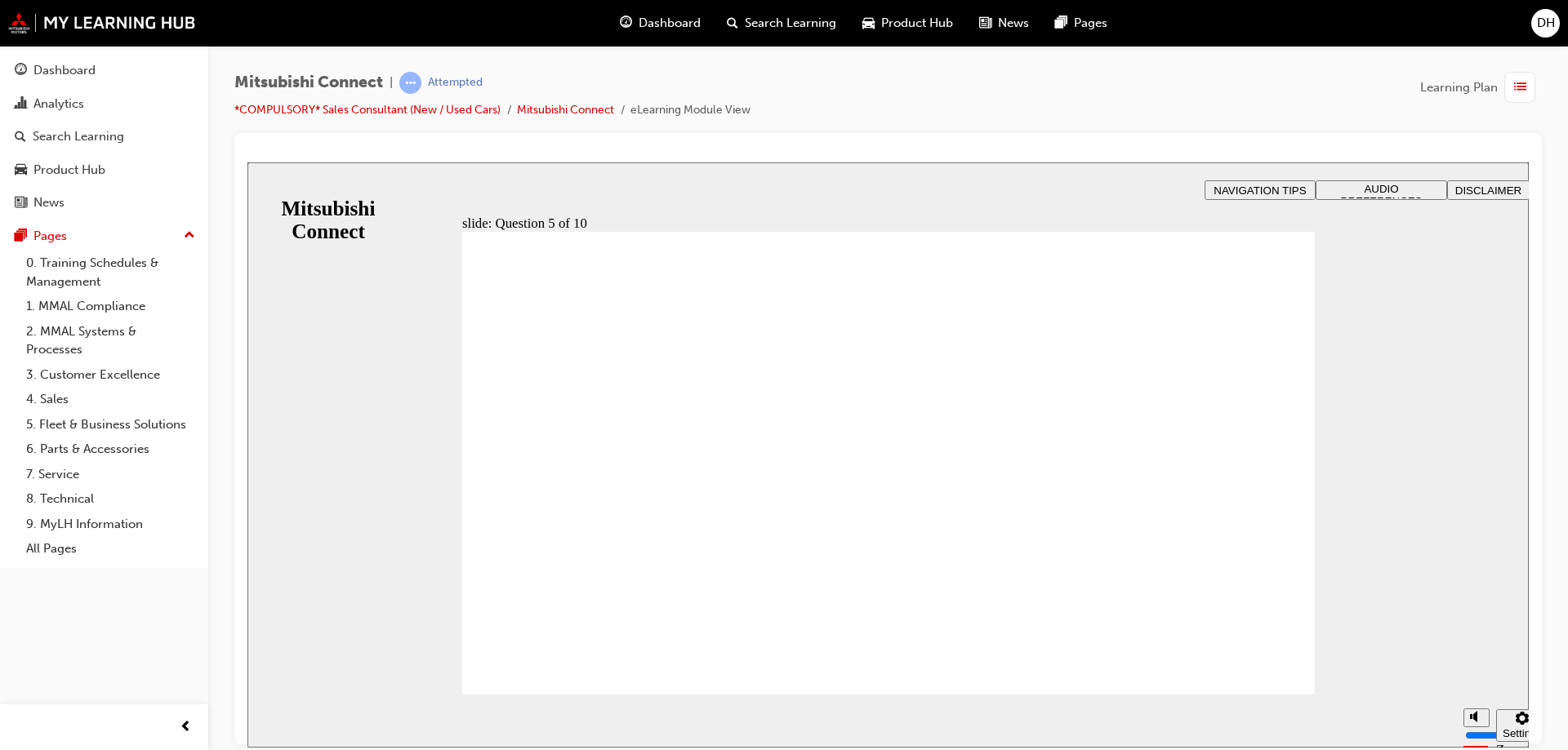
checkbox input "true"
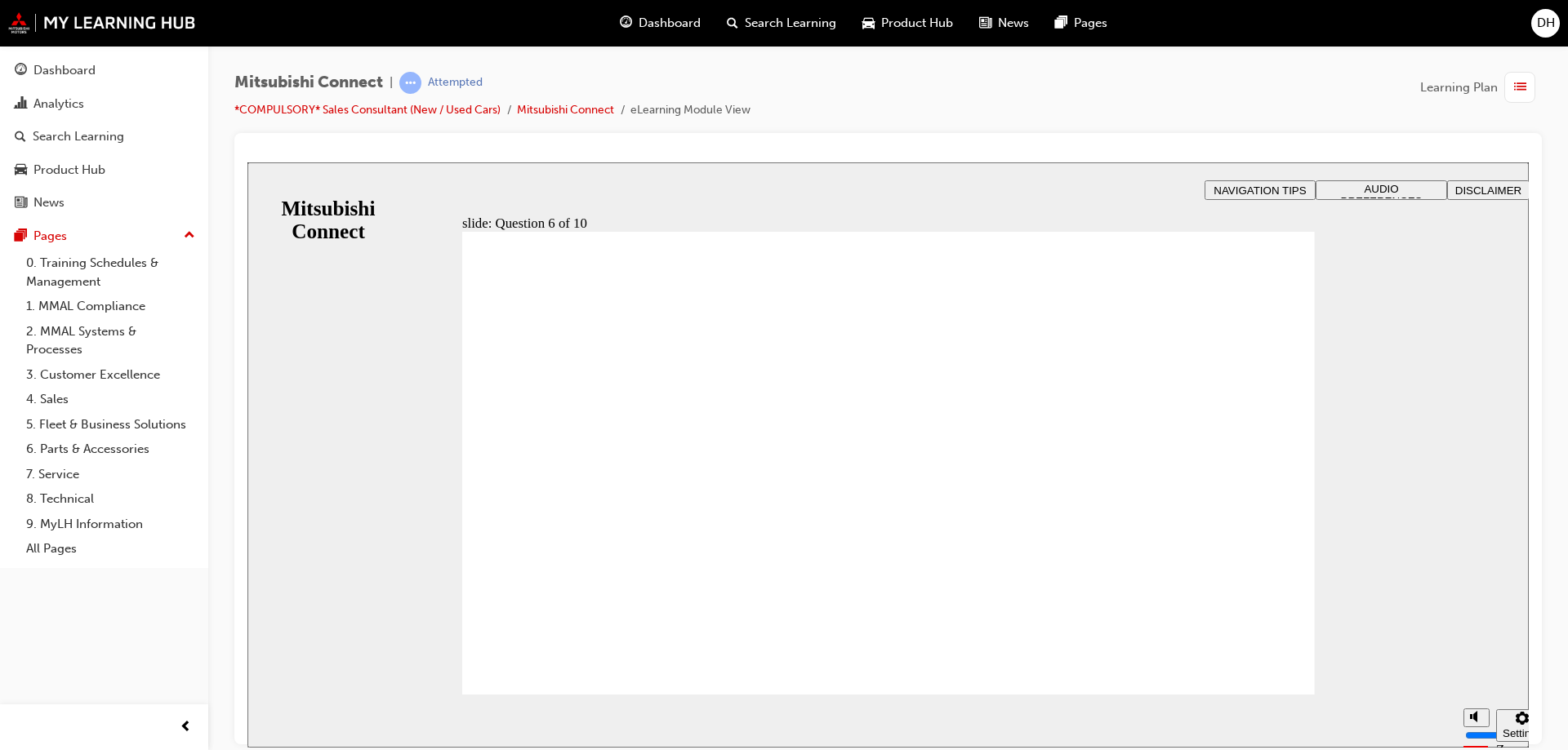
checkbox input "false"
checkbox input "true"
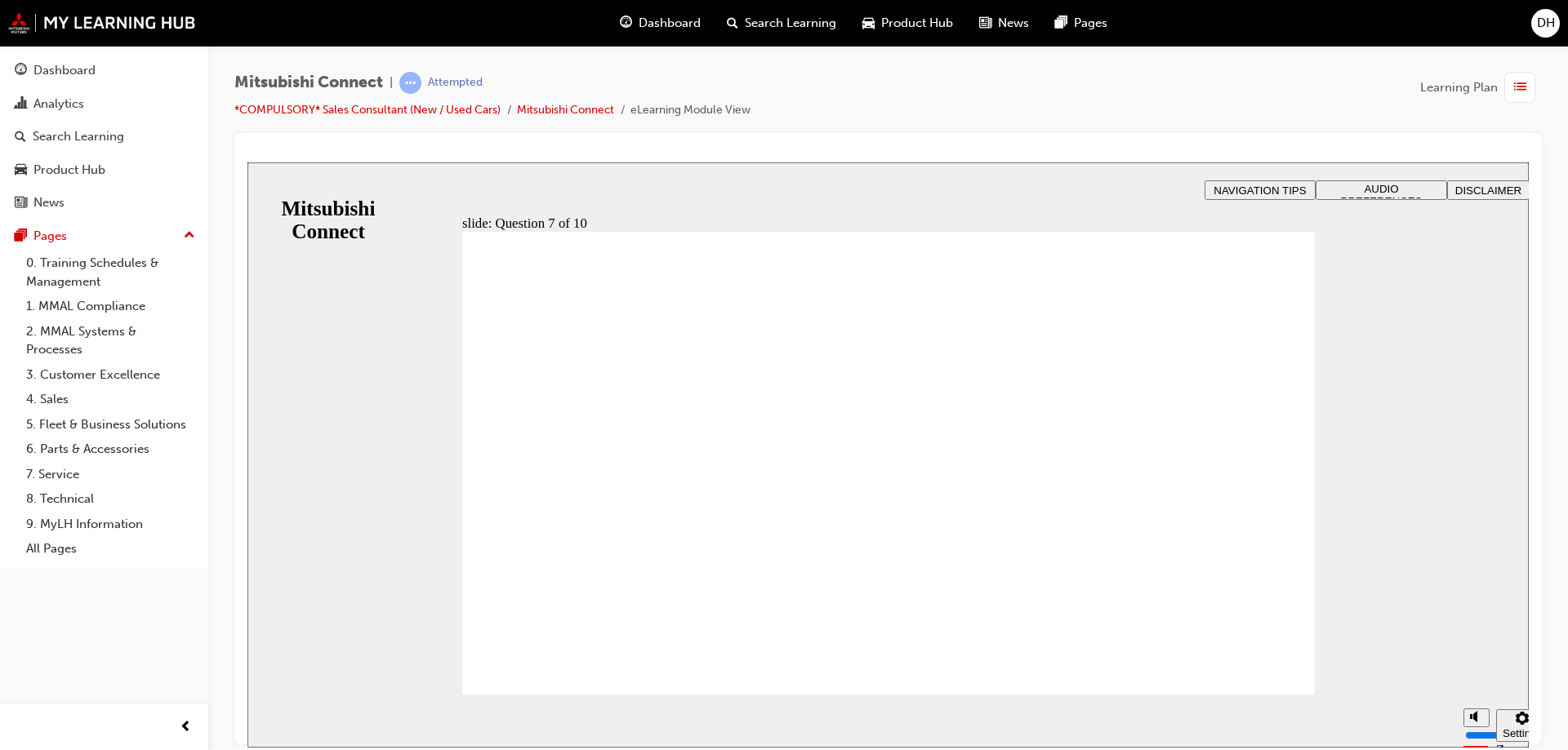
checkbox input "true"
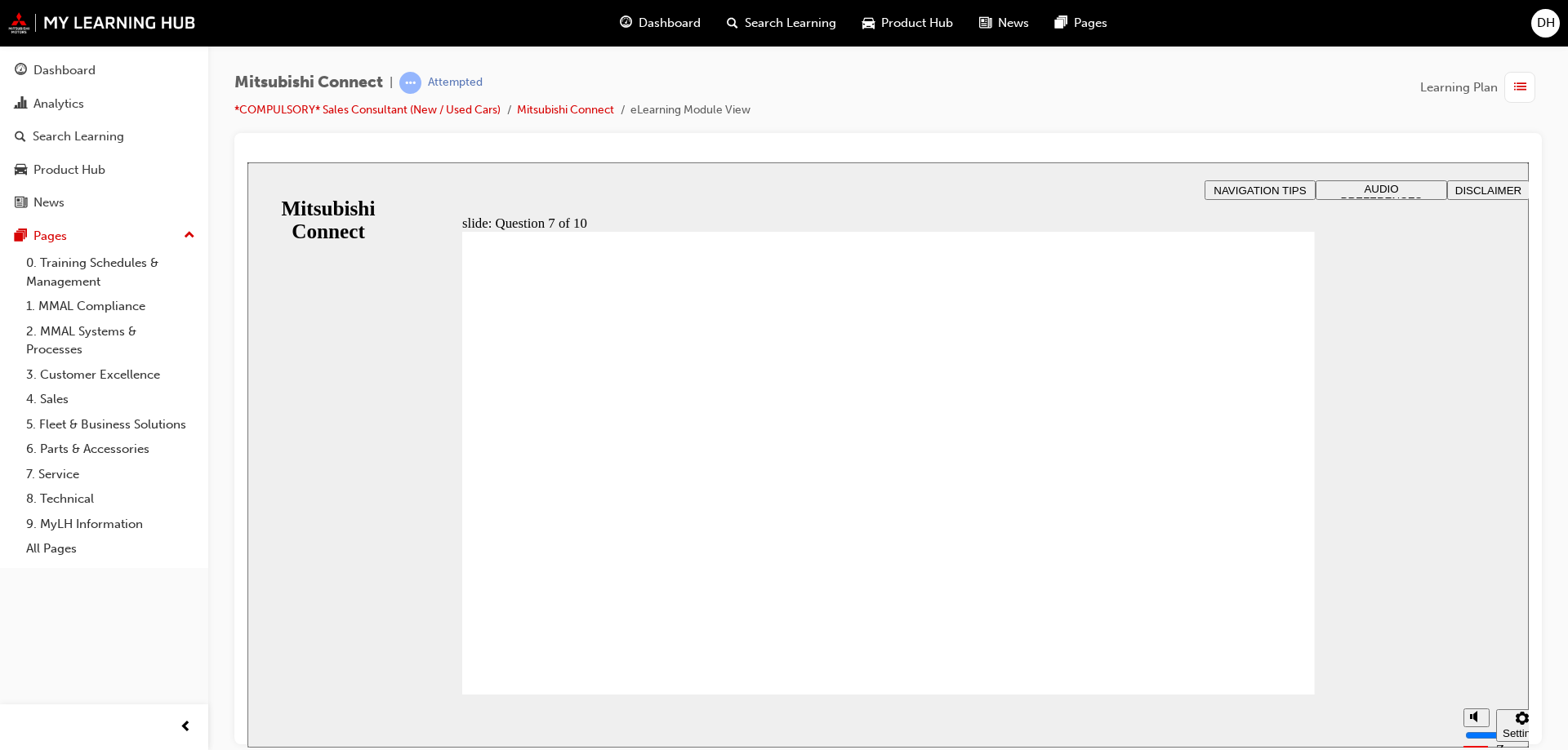
radio input "true"
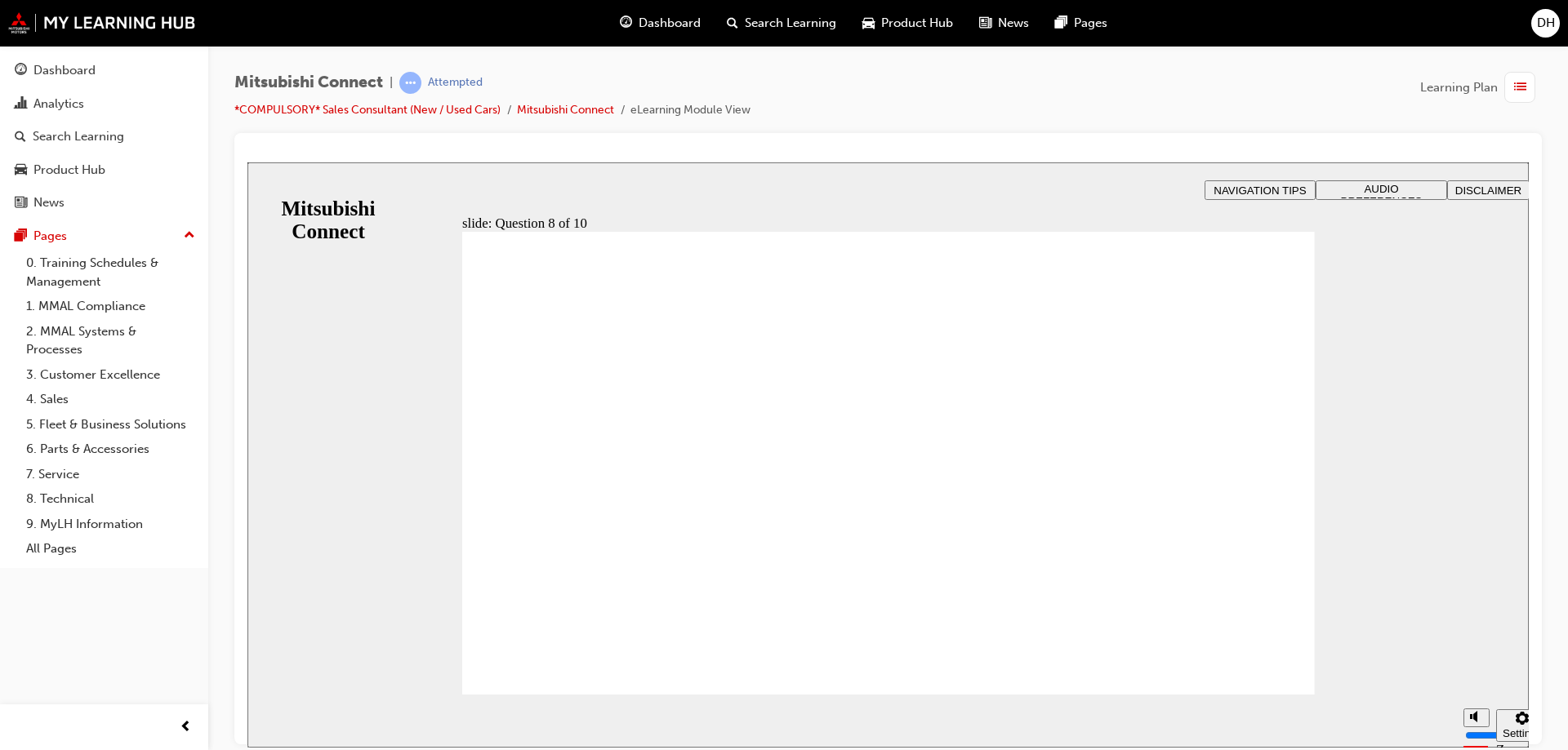
radio input "true"
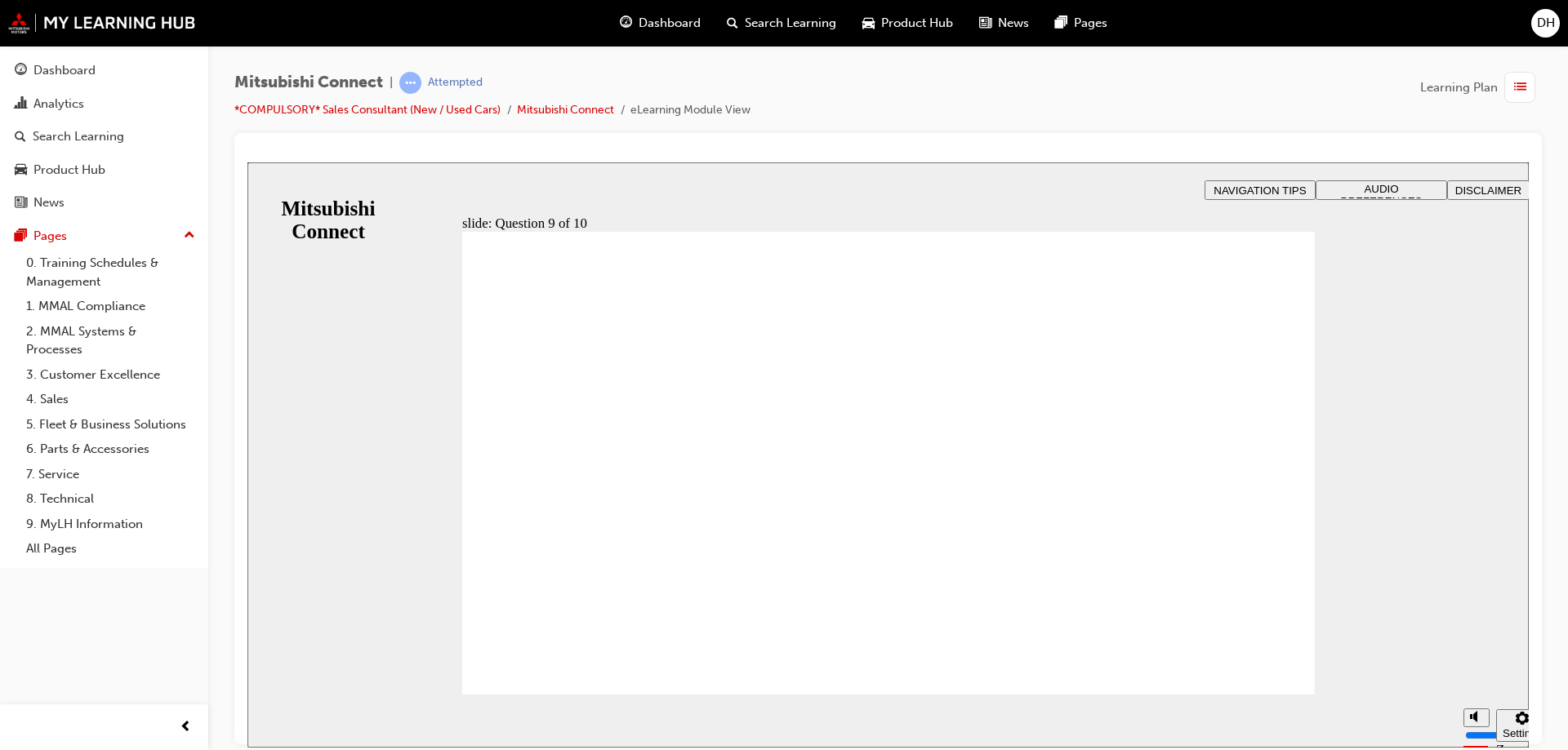
checkbox input "true"
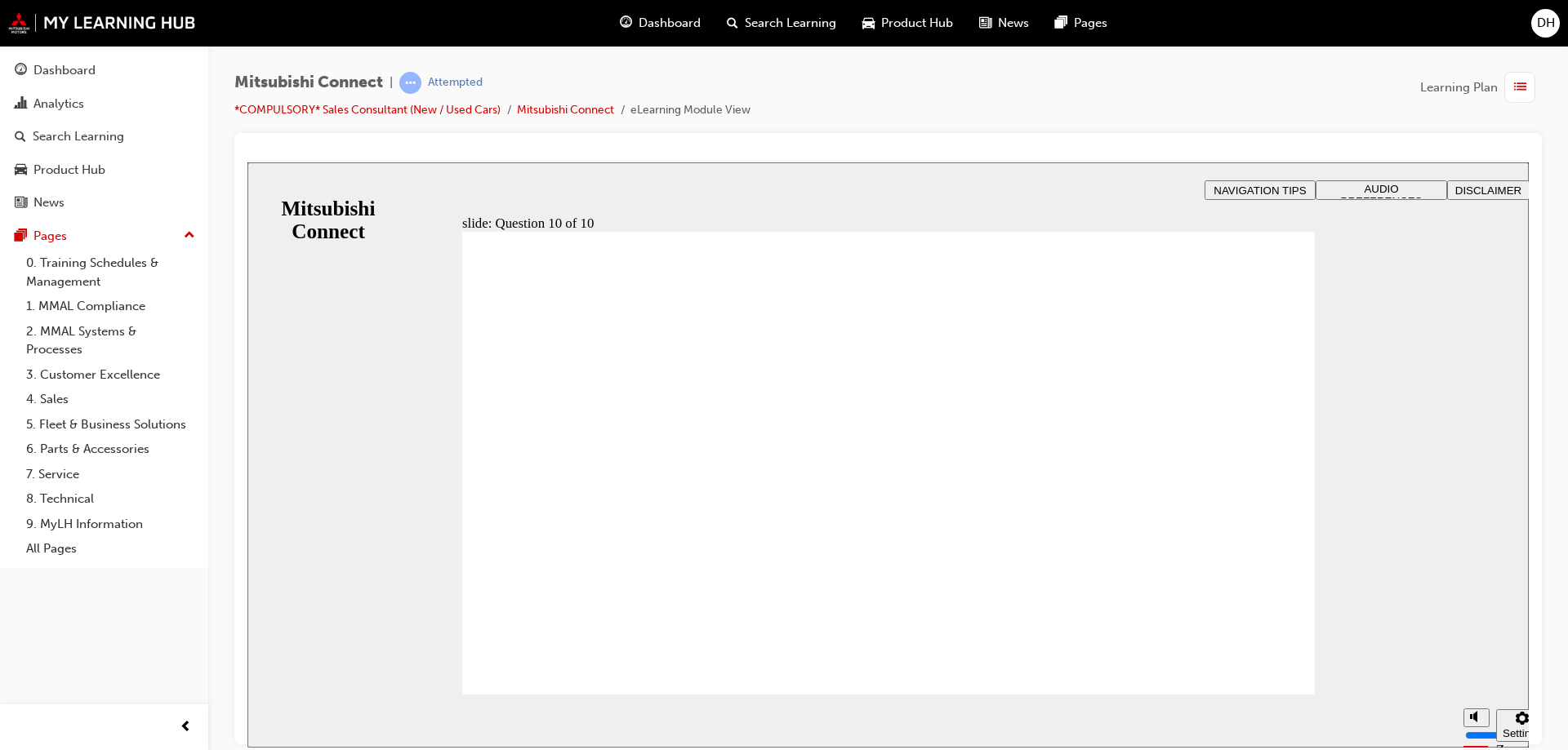
radio input "true"
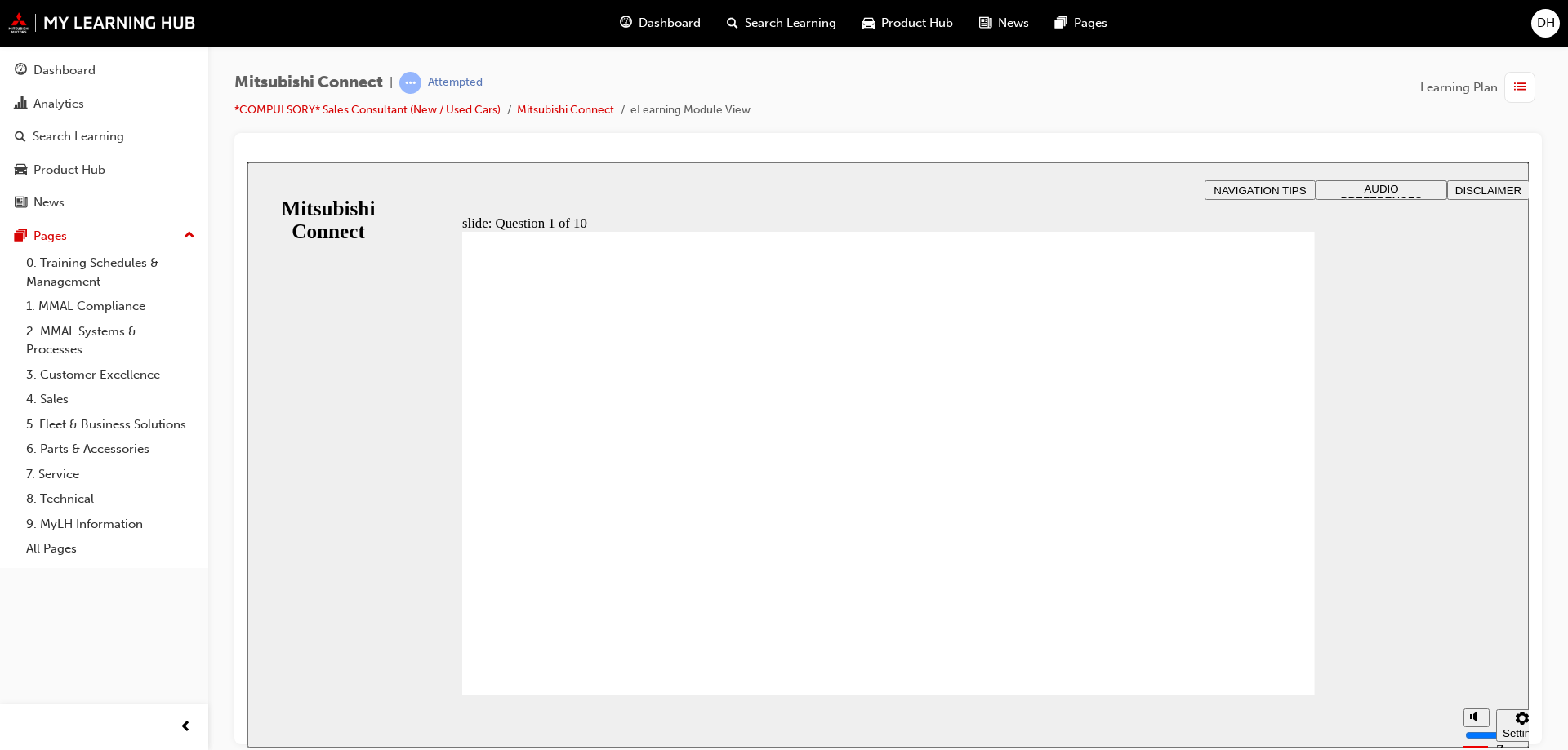
checkbox input "true"
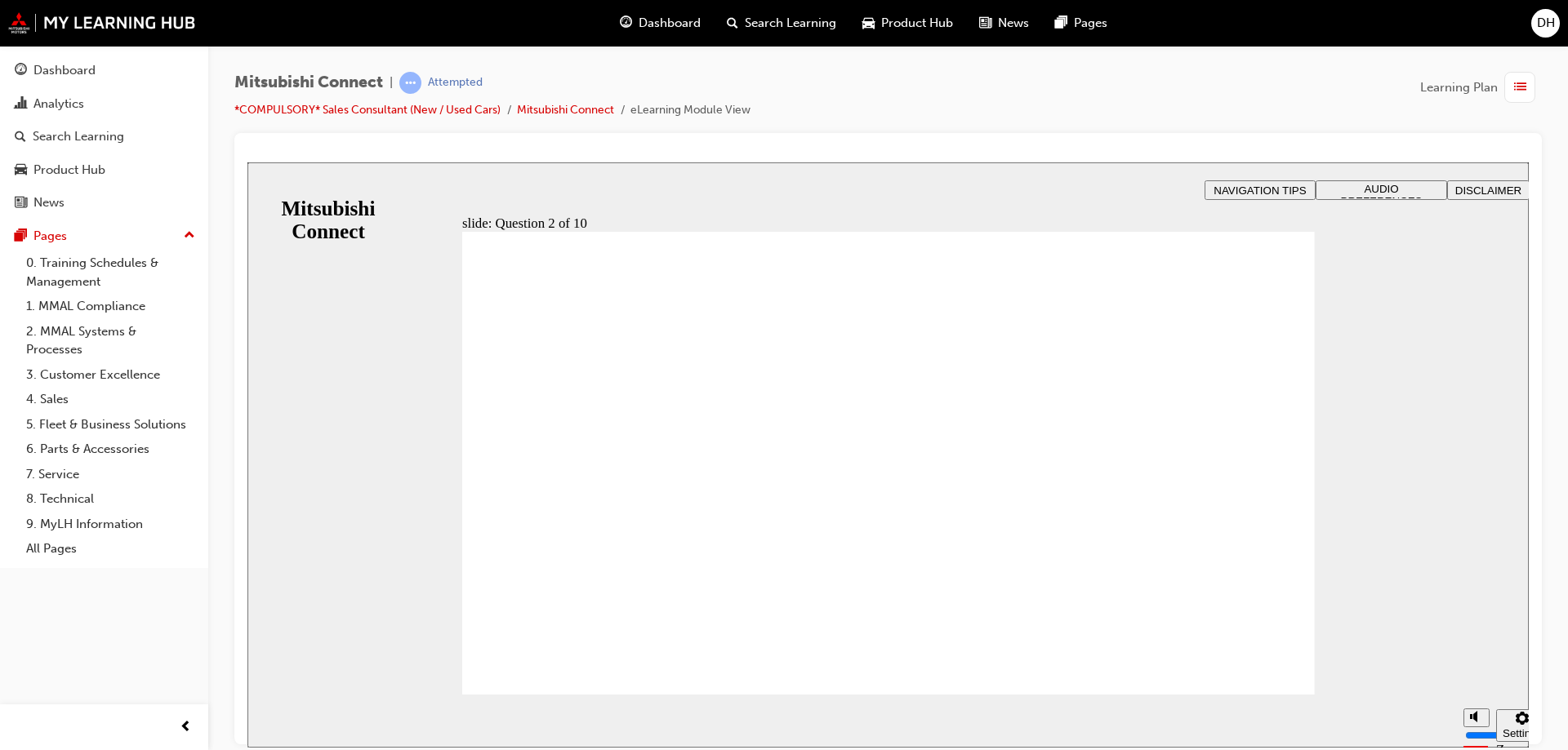
checkbox input "true"
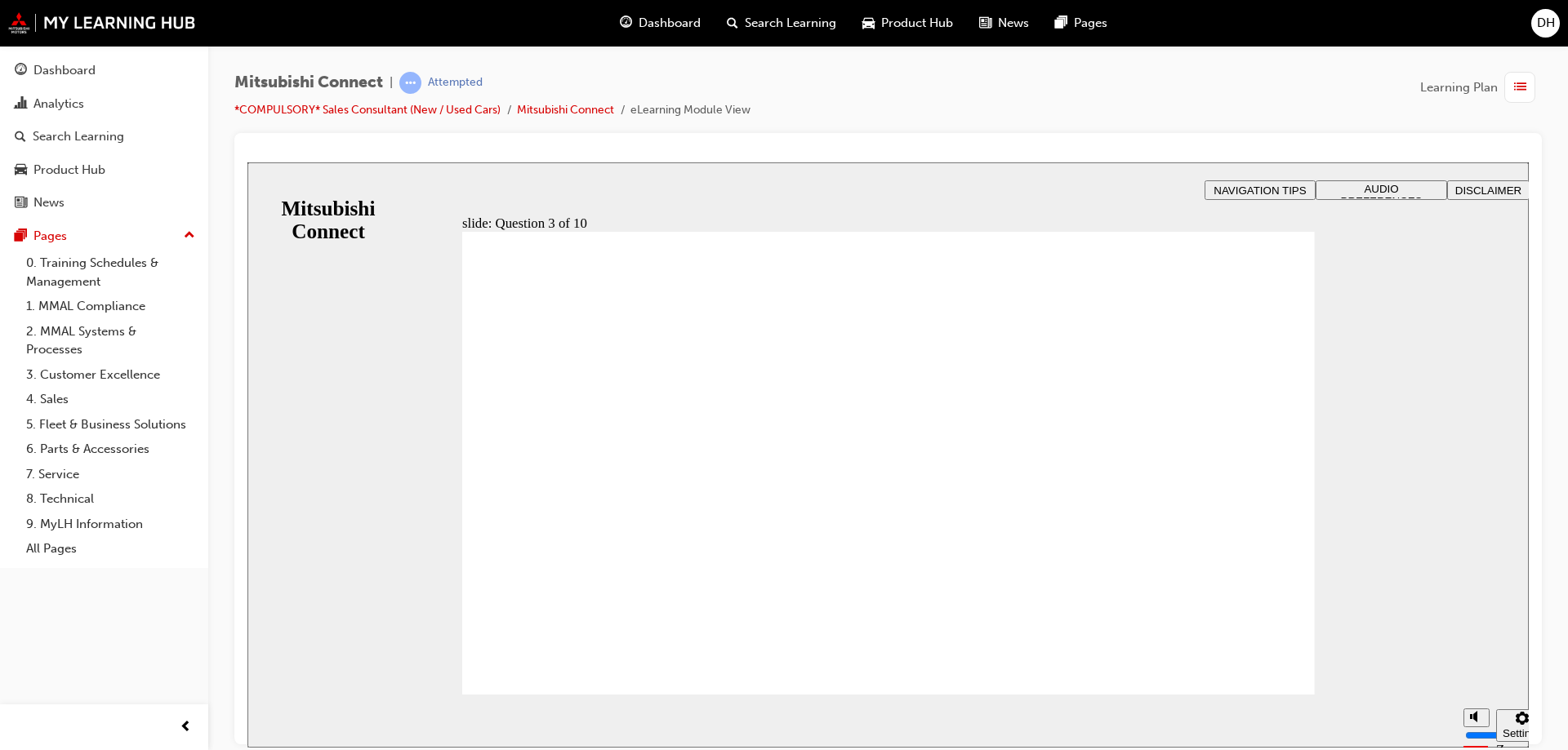
radio input "true"
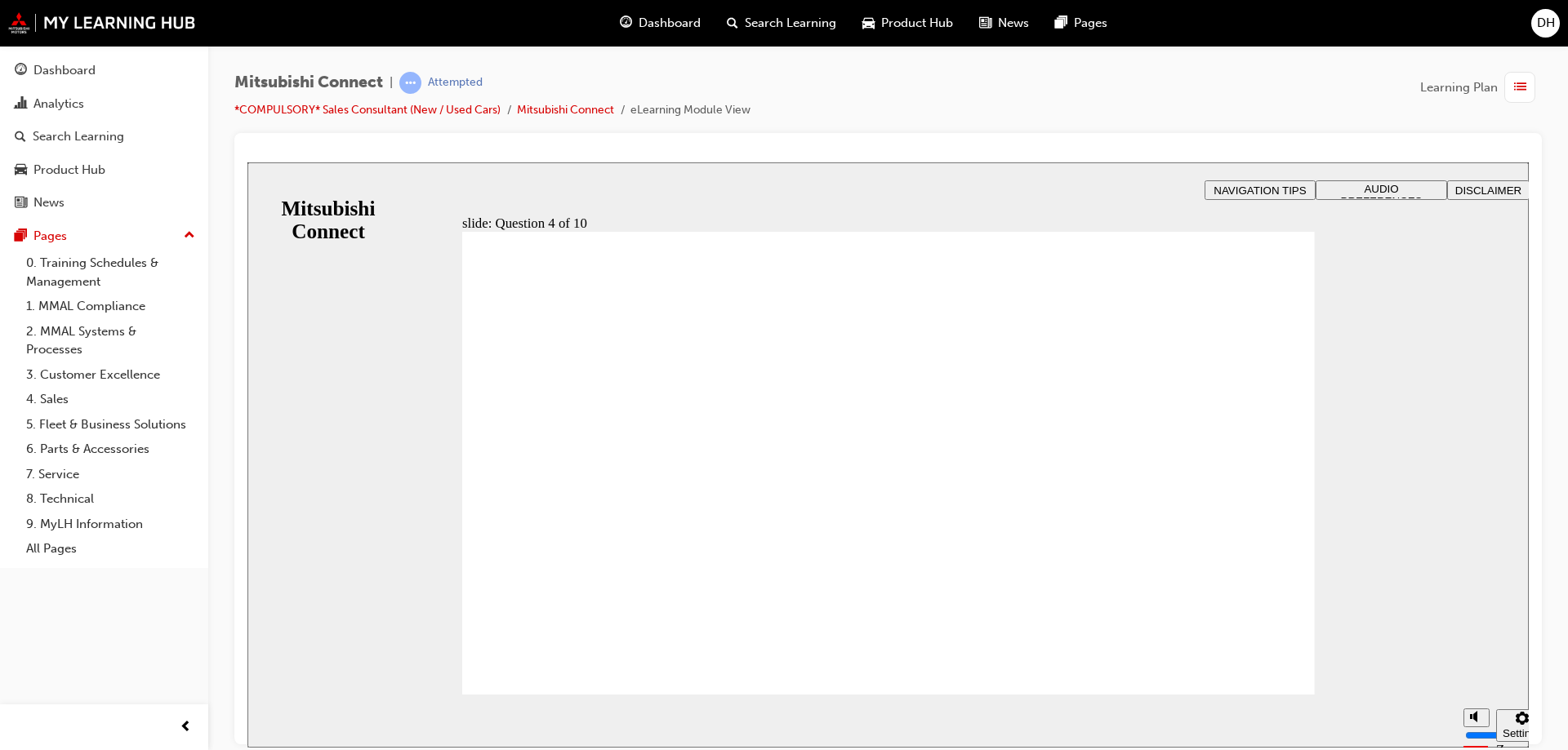
checkbox input "true"
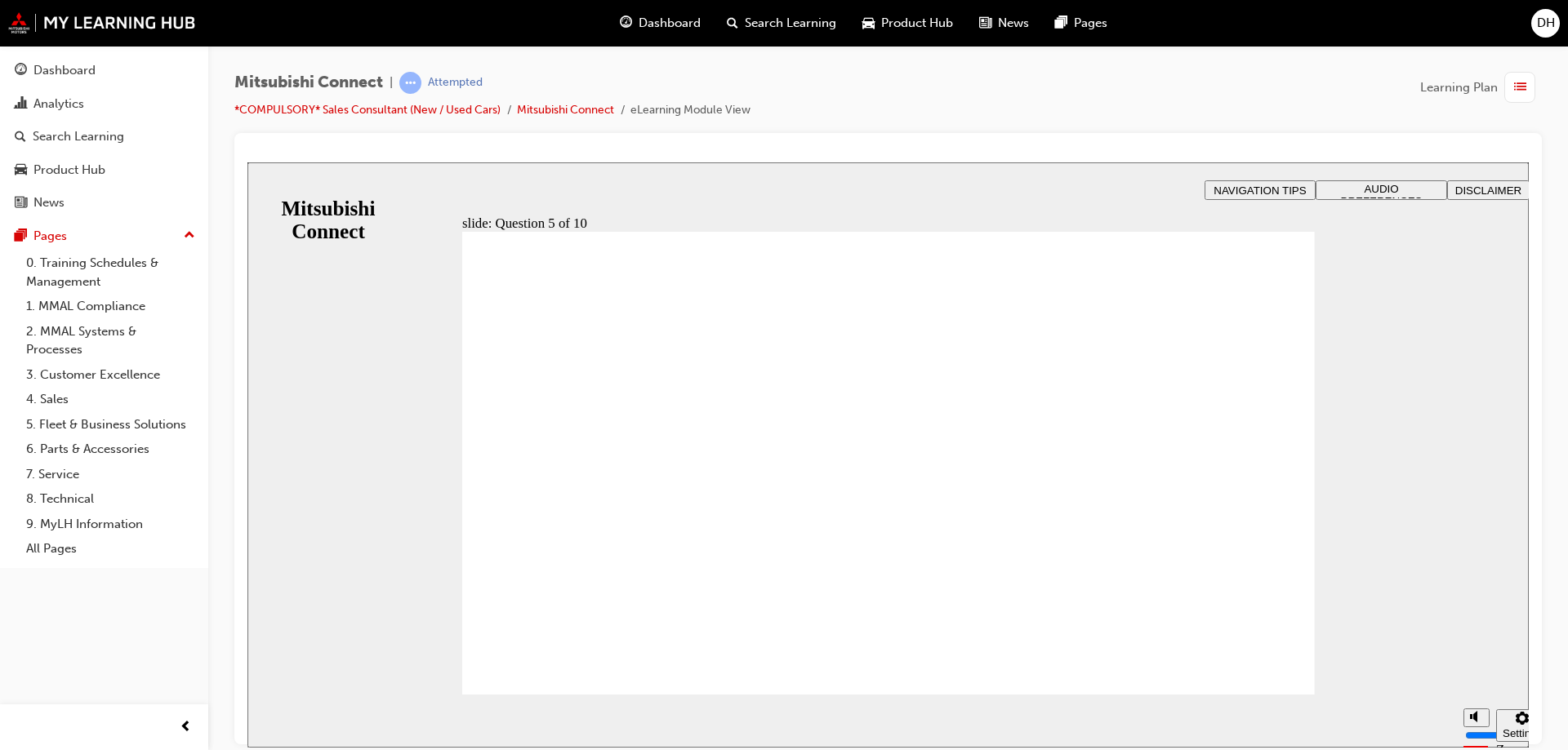
checkbox input "true"
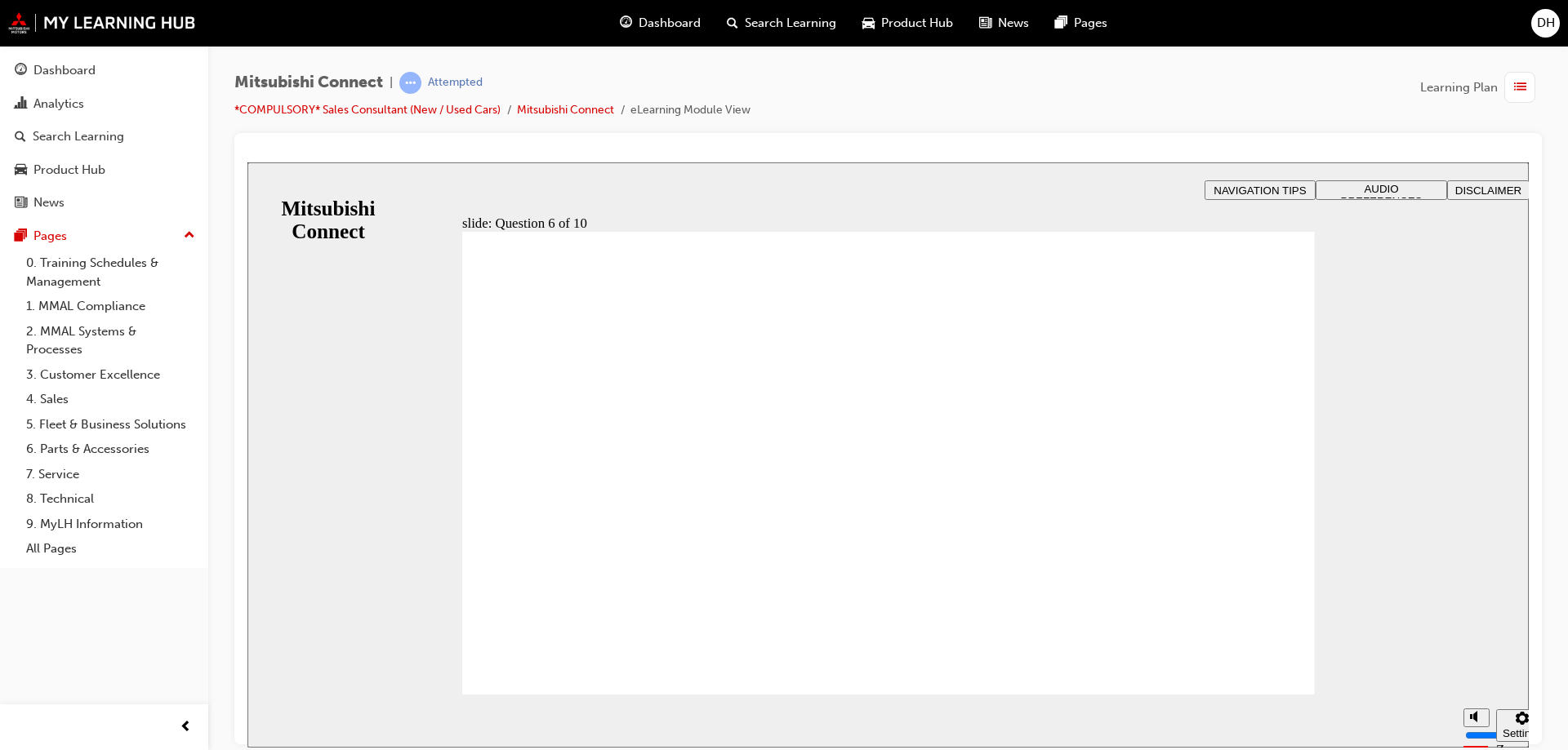
checkbox input "true"
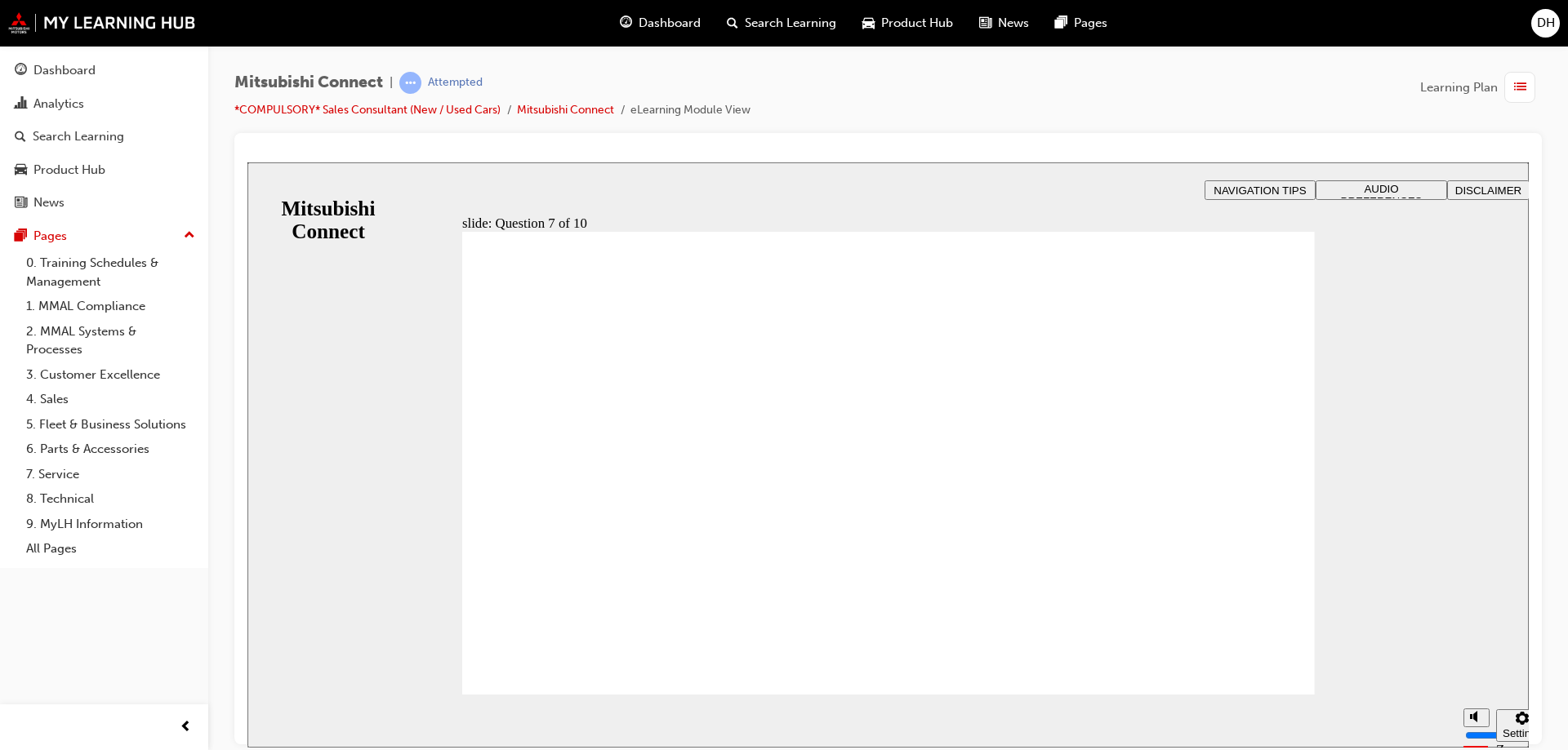
checkbox input "true"
drag, startPoint x: 687, startPoint y: 433, endPoint x: 620, endPoint y: 663, distance: 239.6
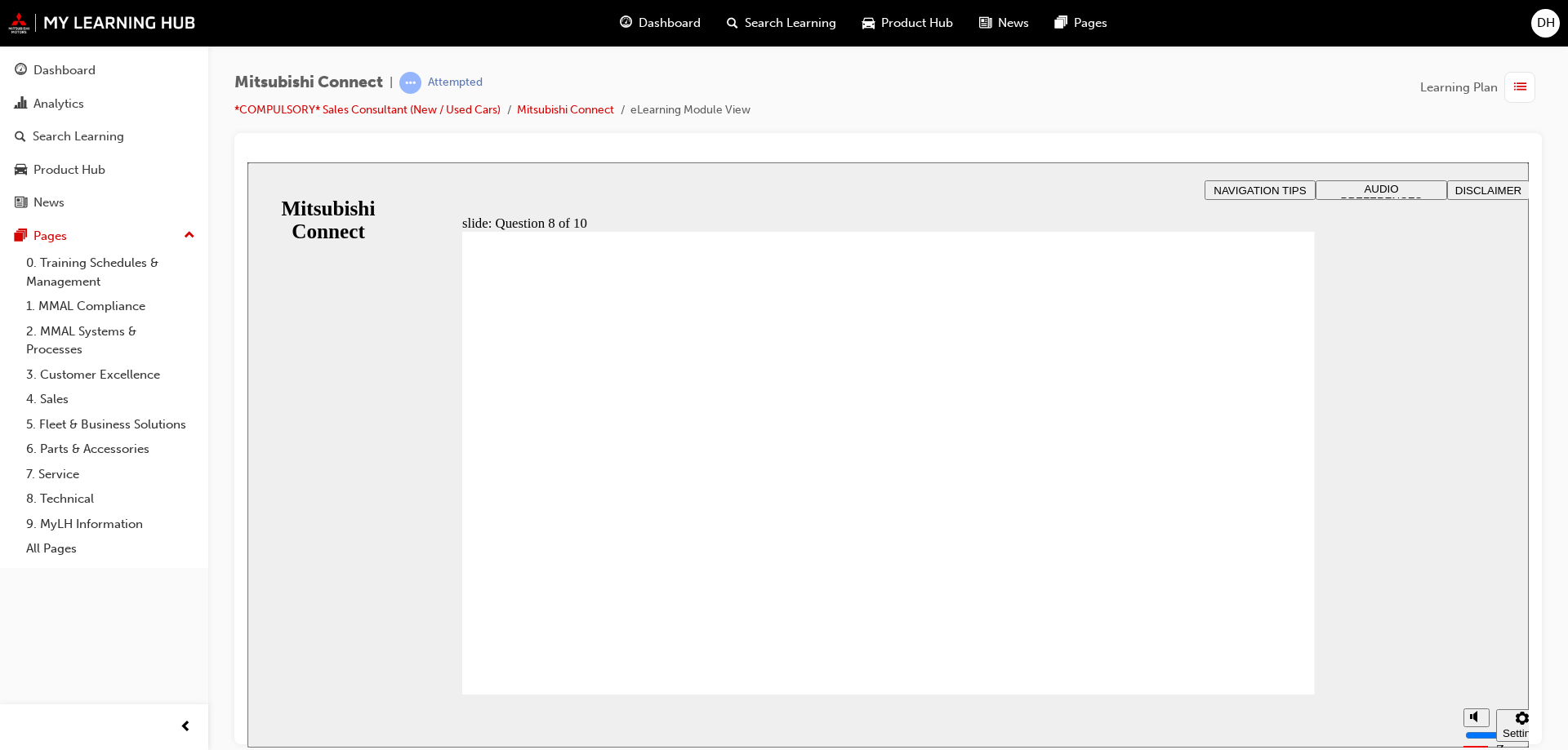
radio input "true"
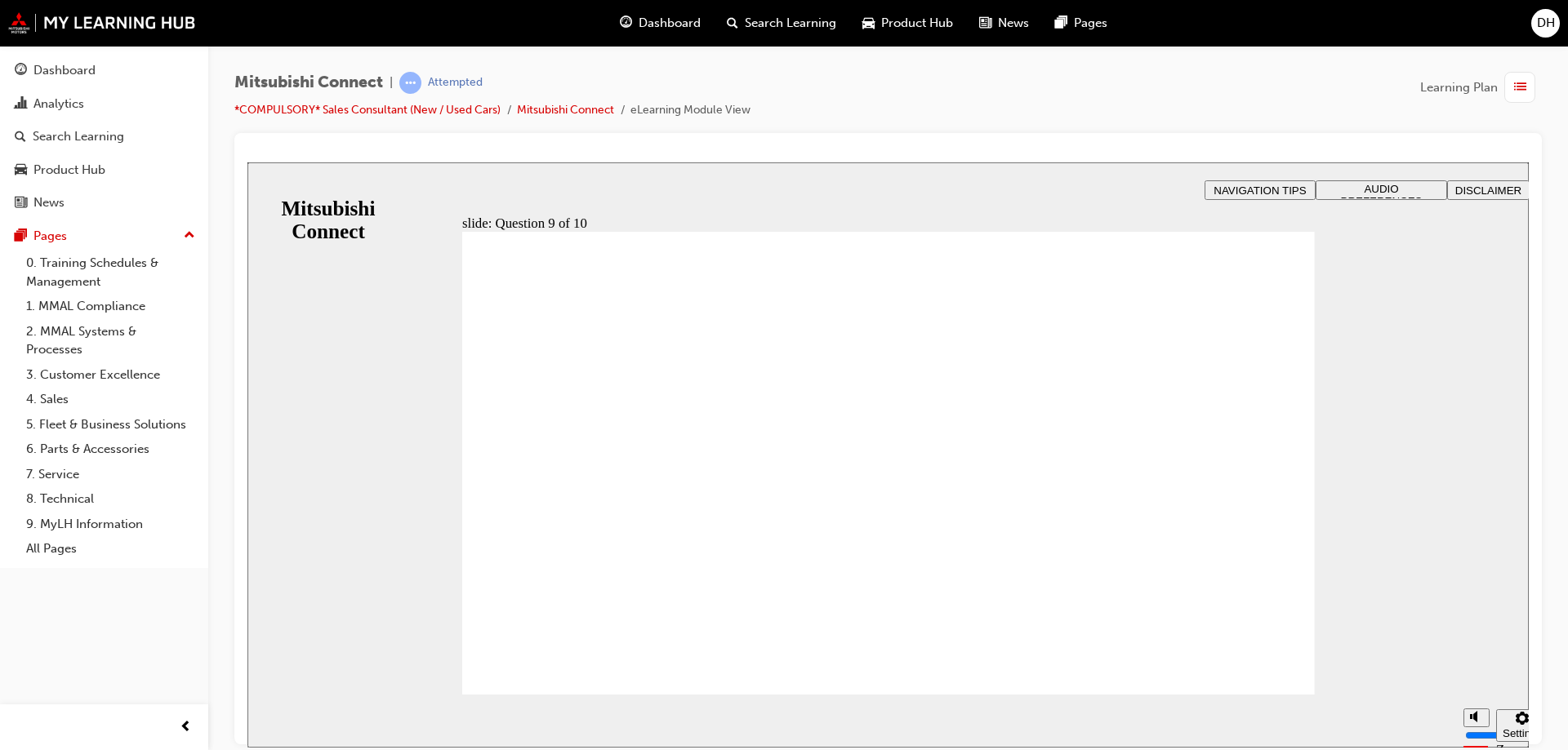
checkbox input "true"
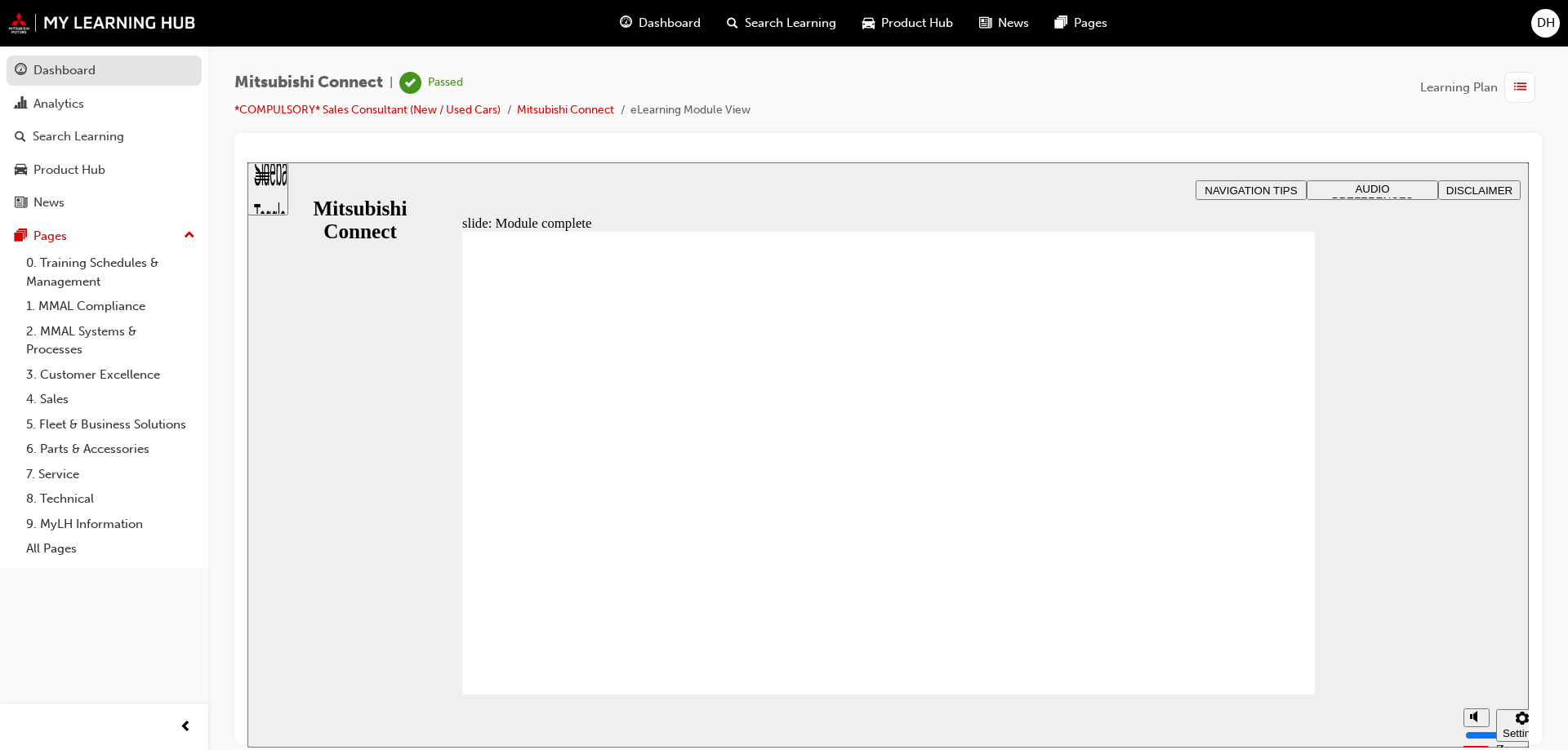
click at [37, 64] on div "Dashboard" at bounding box center [64, 70] width 62 height 19
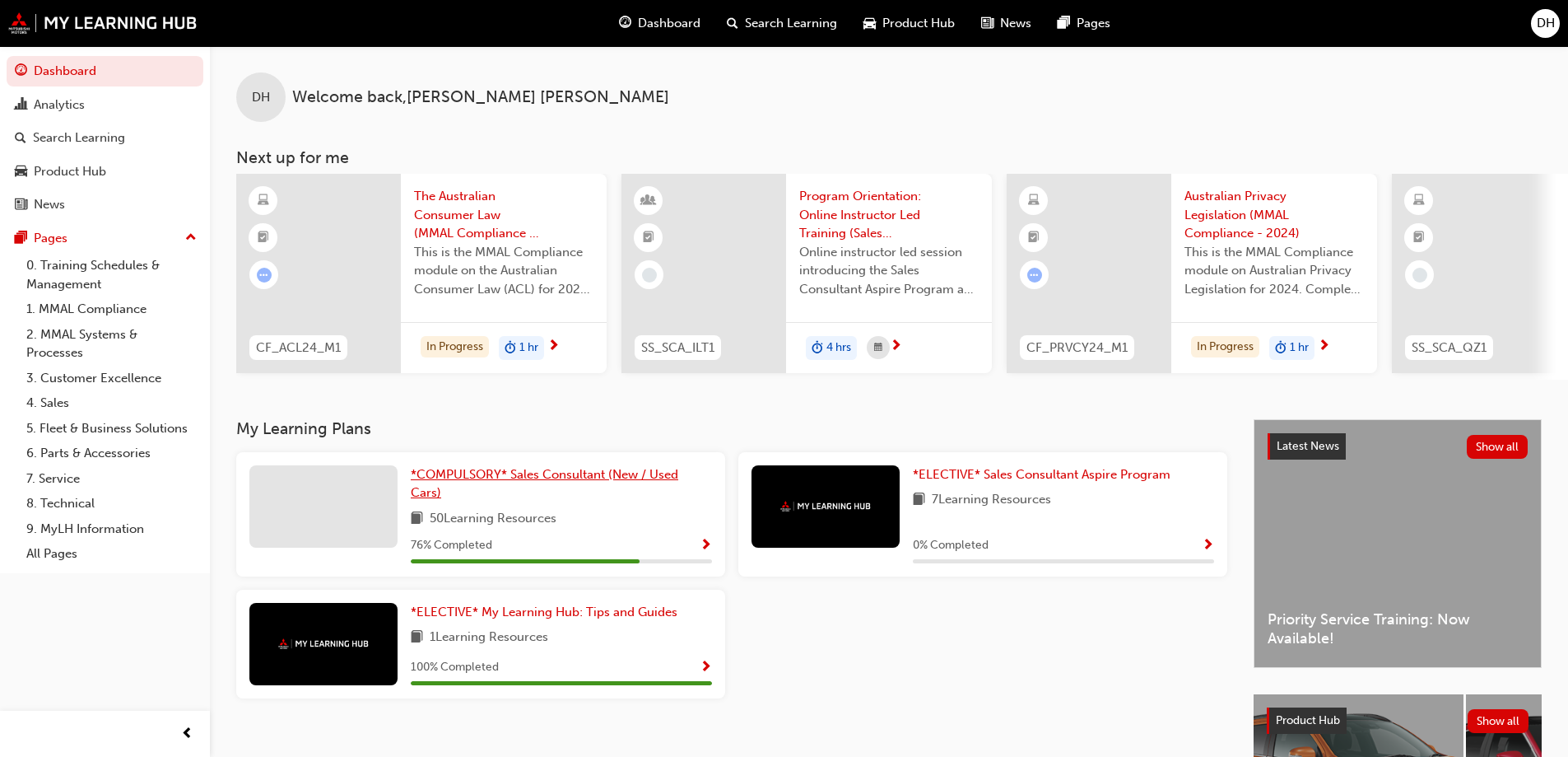
click at [505, 500] on link "*COMPULSORY* Sales Consultant (New / Used Cars)" at bounding box center [561, 484] width 301 height 37
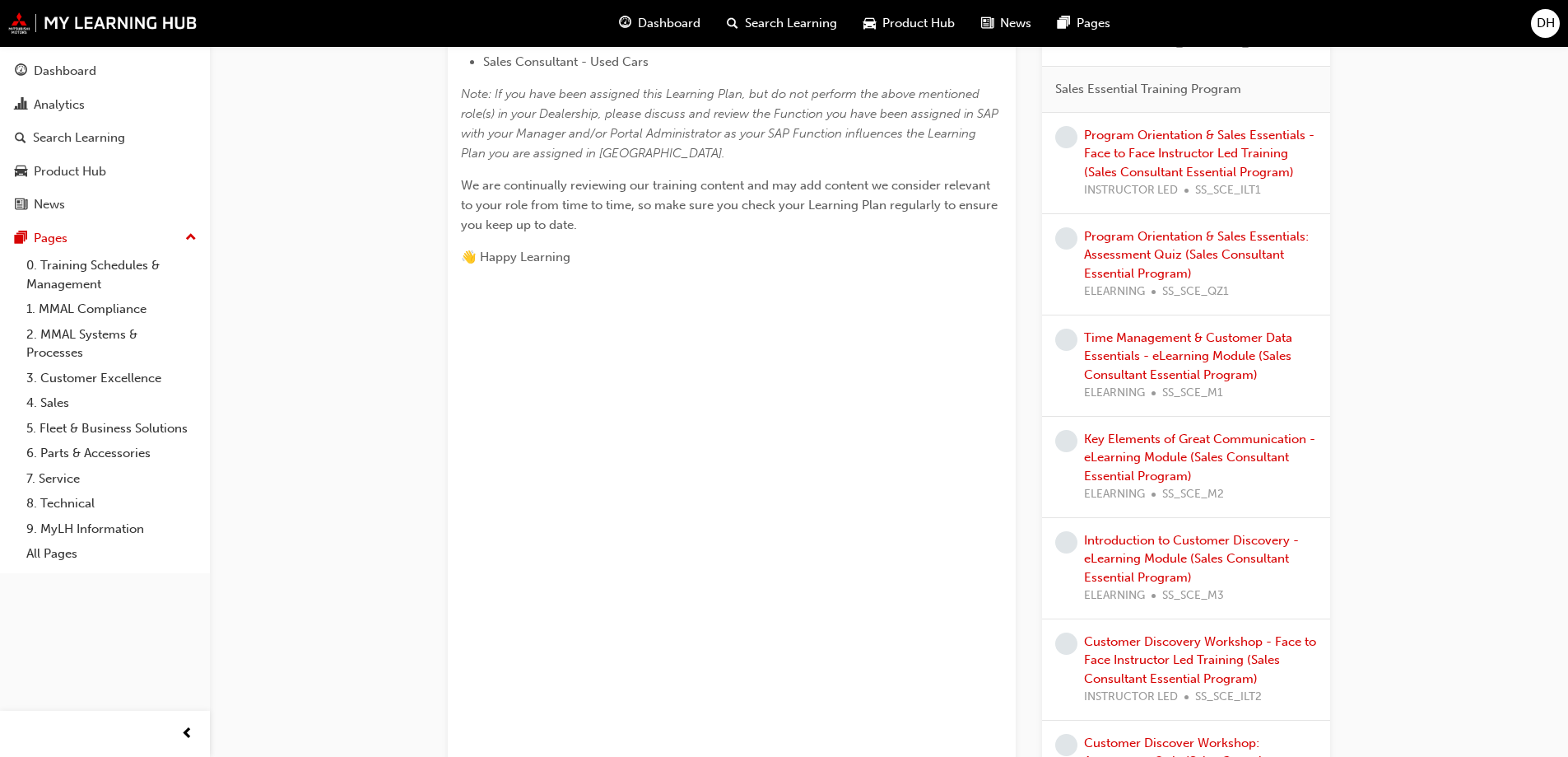
scroll to position [741, 0]
click at [1198, 460] on link "Key Elements of Great Communication - eLearning Module (Sales Consultant Essent…" at bounding box center [1200, 454] width 232 height 52
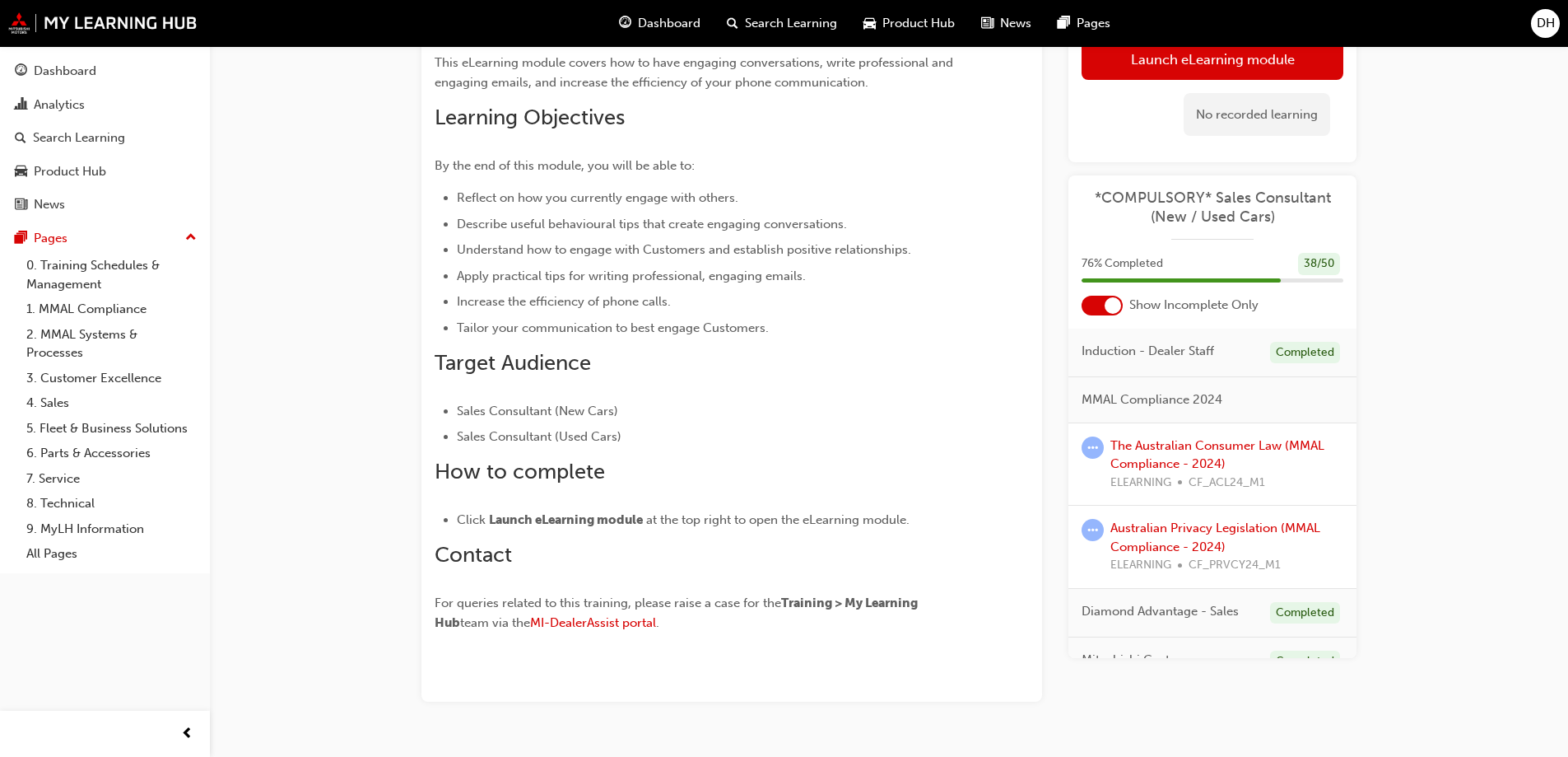
scroll to position [256, 0]
